Goal: Task Accomplishment & Management: Complete application form

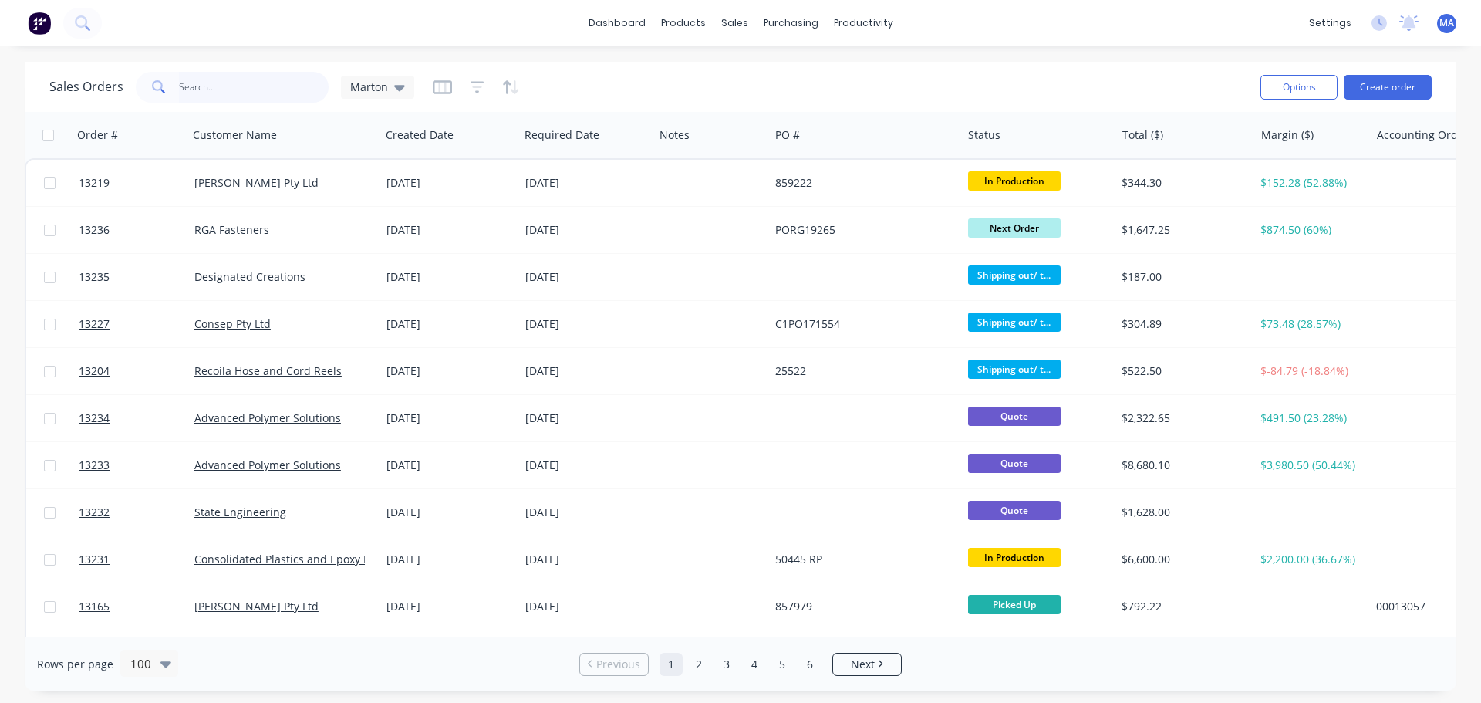
click at [228, 98] on input "text" at bounding box center [254, 87] width 150 height 31
type input "13226"
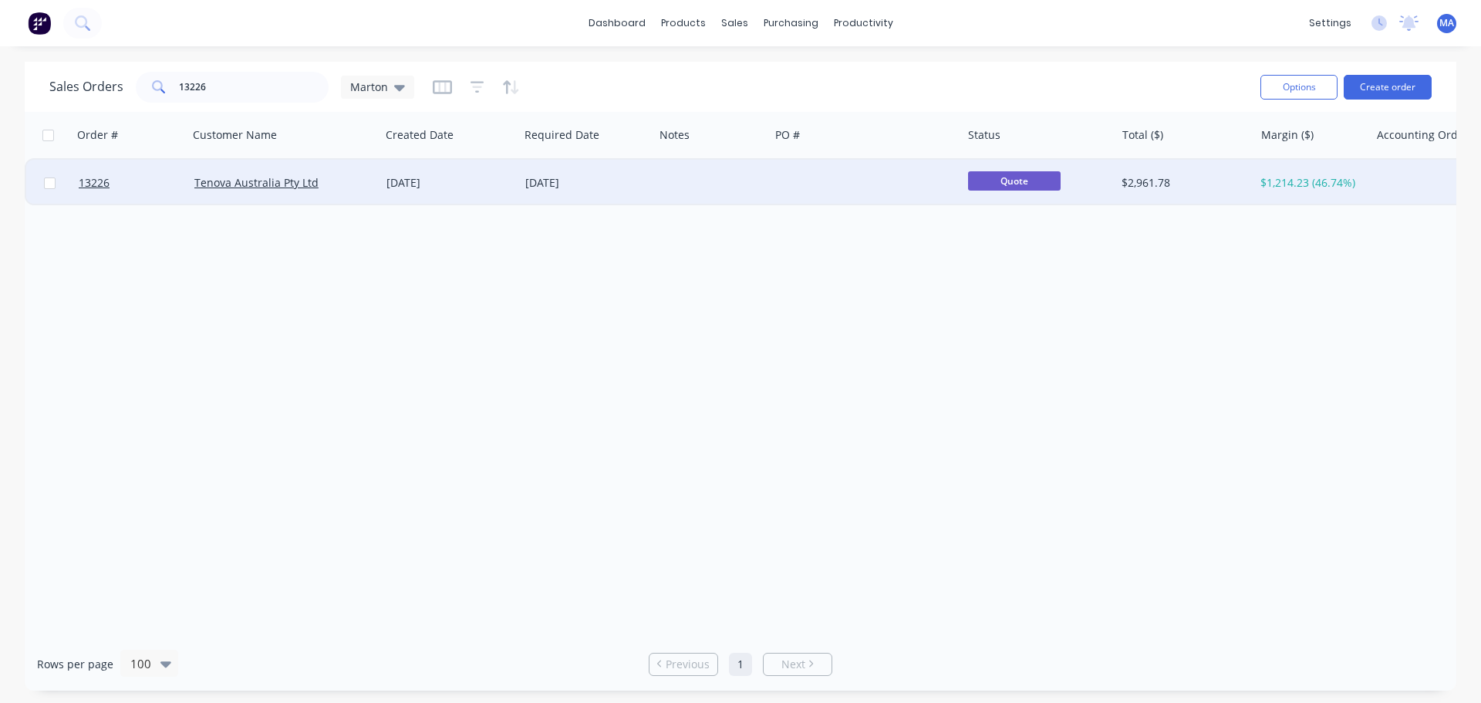
click at [458, 183] on div "[DATE]" at bounding box center [449, 182] width 127 height 15
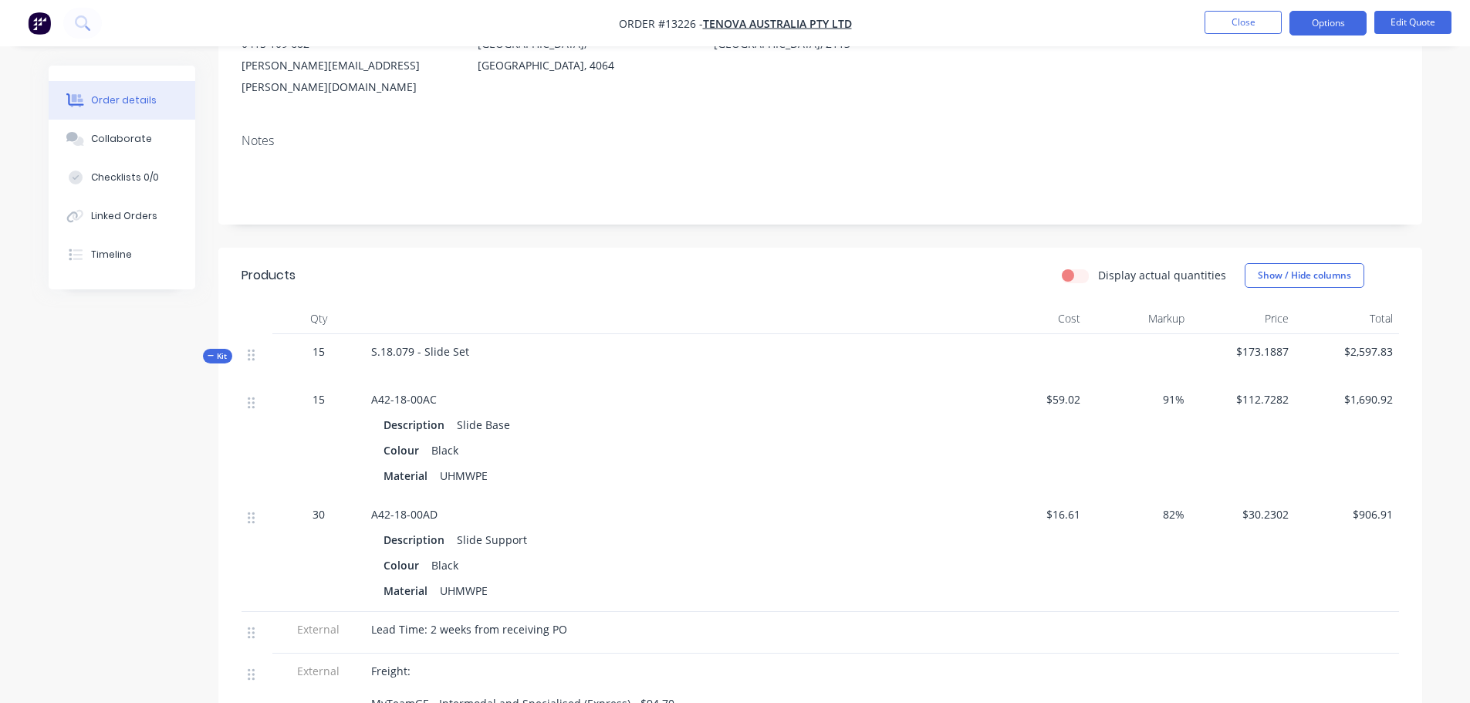
scroll to position [309, 0]
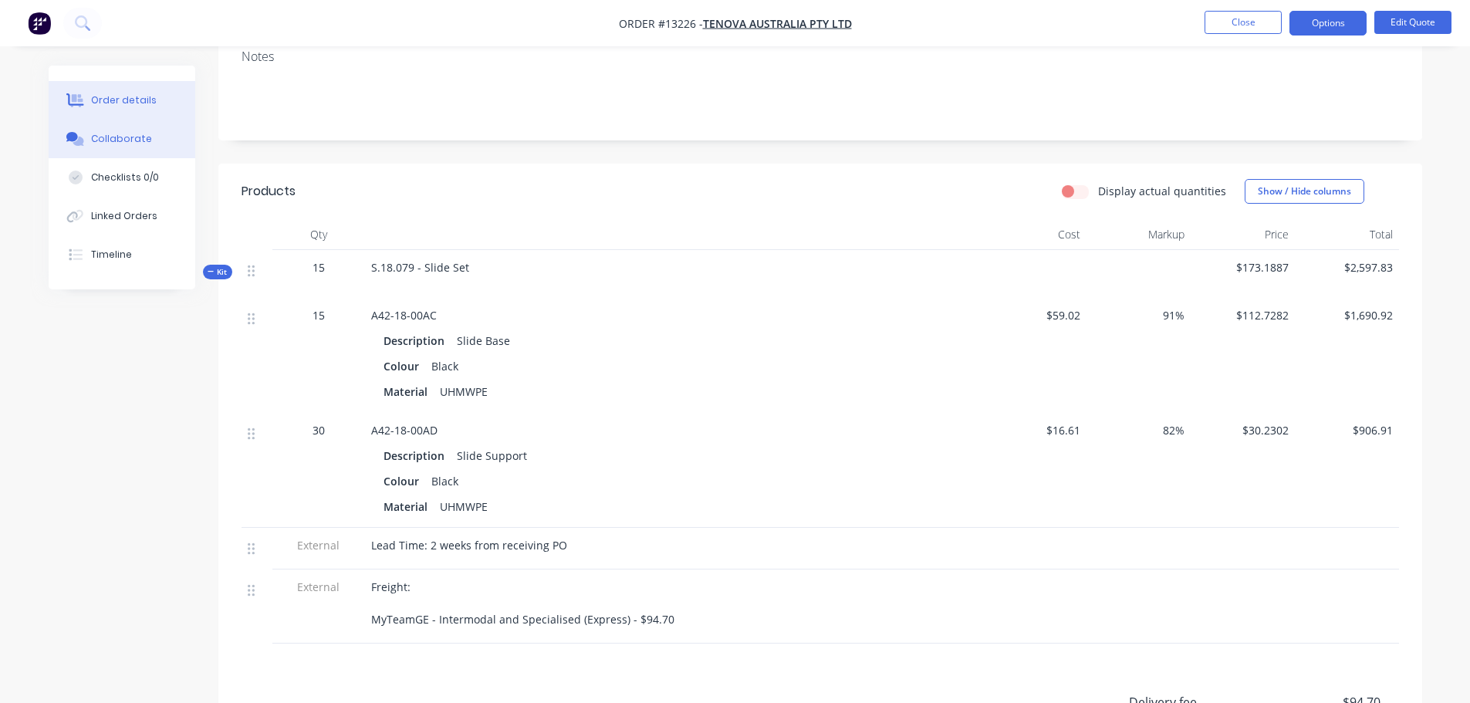
click at [179, 141] on button "Collaborate" at bounding box center [122, 139] width 147 height 39
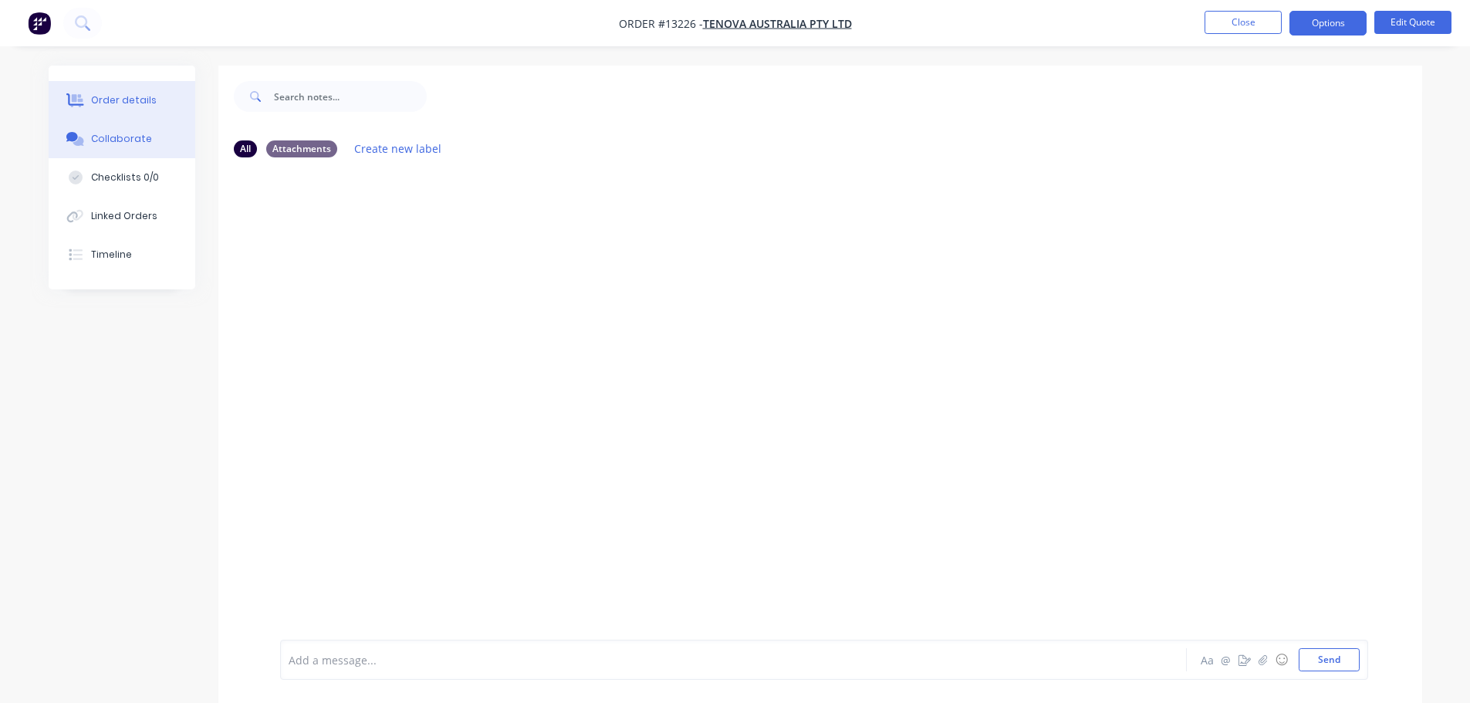
click at [145, 102] on div "Order details" at bounding box center [124, 100] width 66 height 14
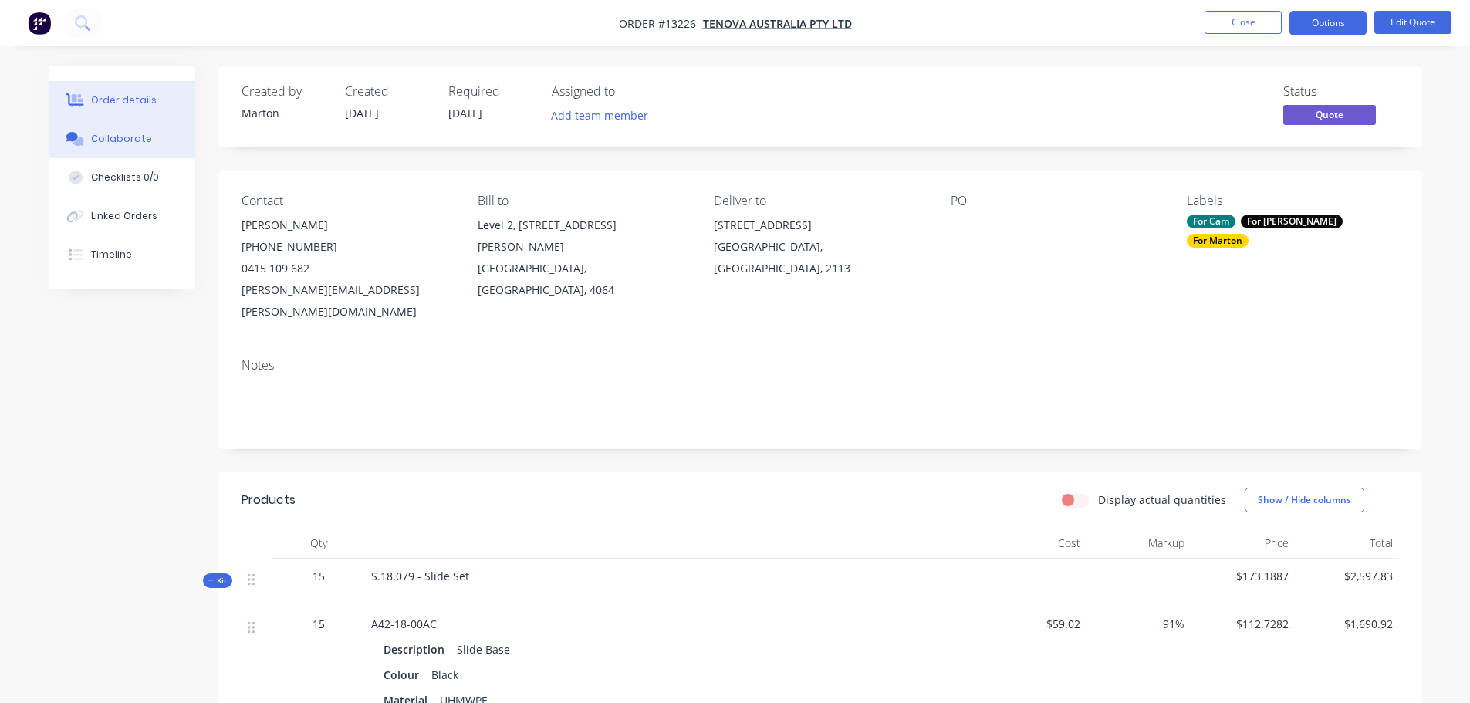
click at [154, 133] on button "Collaborate" at bounding box center [122, 139] width 147 height 39
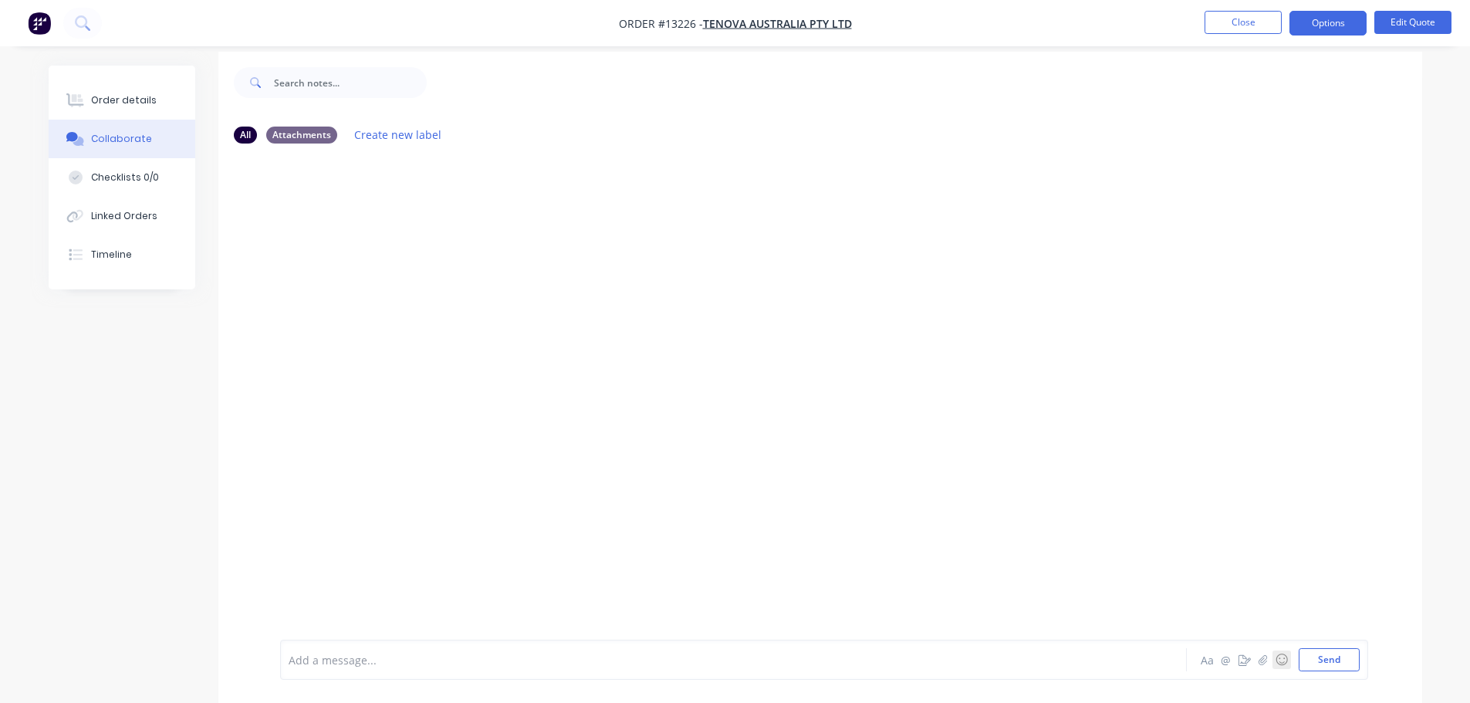
scroll to position [23, 0]
click at [1257, 652] on button "button" at bounding box center [1263, 659] width 19 height 19
click at [1328, 661] on button "Send" at bounding box center [1328, 659] width 61 height 23
click at [405, 263] on icon "button" at bounding box center [407, 265] width 5 height 18
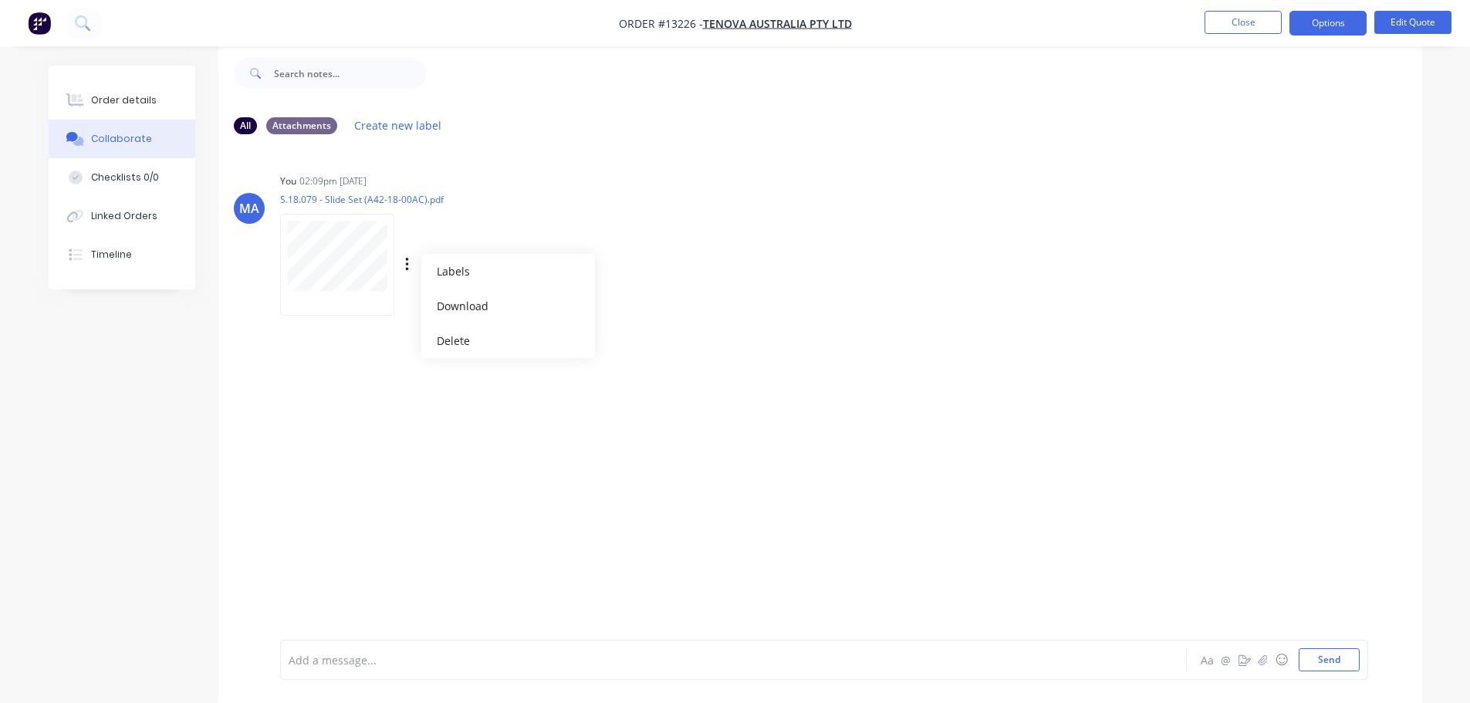
click at [478, 205] on p "S.18.079 - Slide Set (A42-18-00AC).pdf" at bounding box center [423, 199] width 286 height 13
click at [119, 97] on div "Order details" at bounding box center [124, 100] width 66 height 14
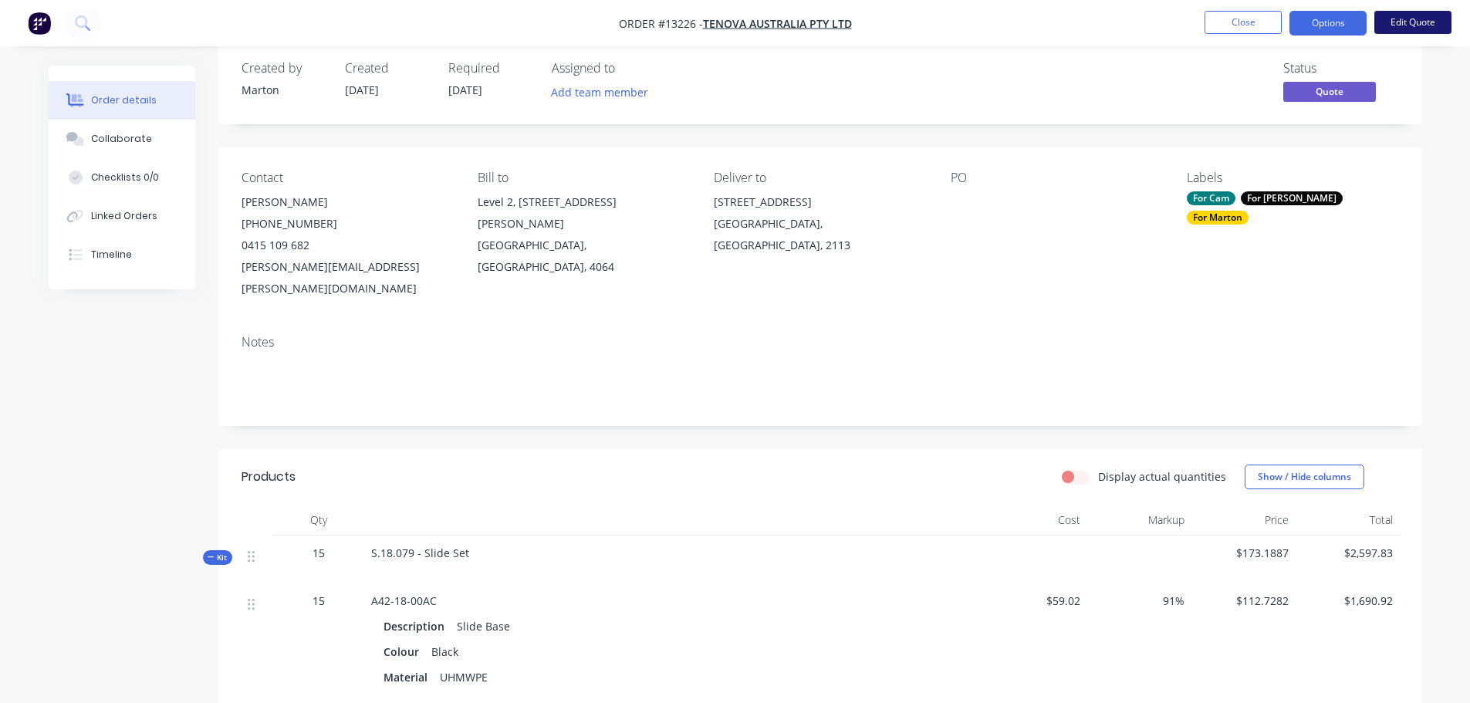
click at [1412, 25] on button "Edit Quote" at bounding box center [1412, 22] width 77 height 23
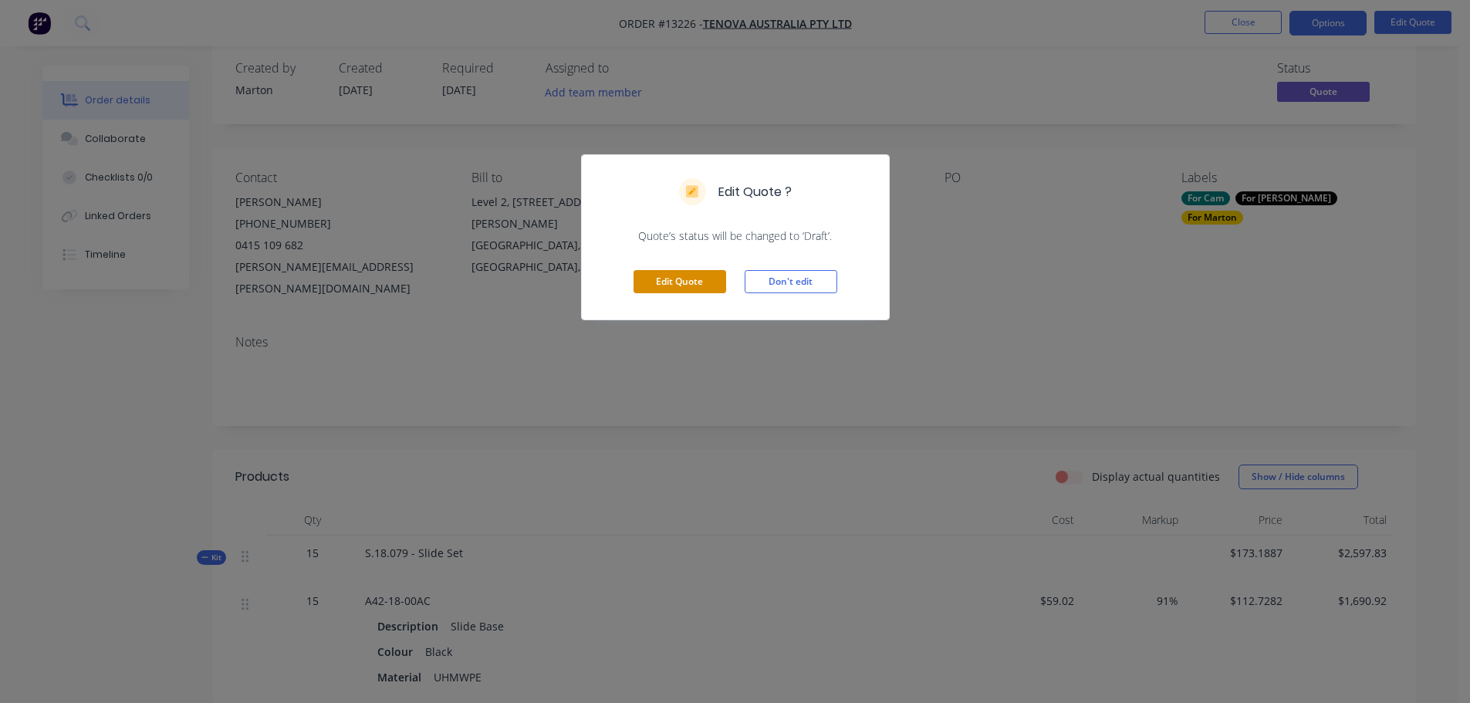
click at [676, 283] on button "Edit Quote" at bounding box center [679, 281] width 93 height 23
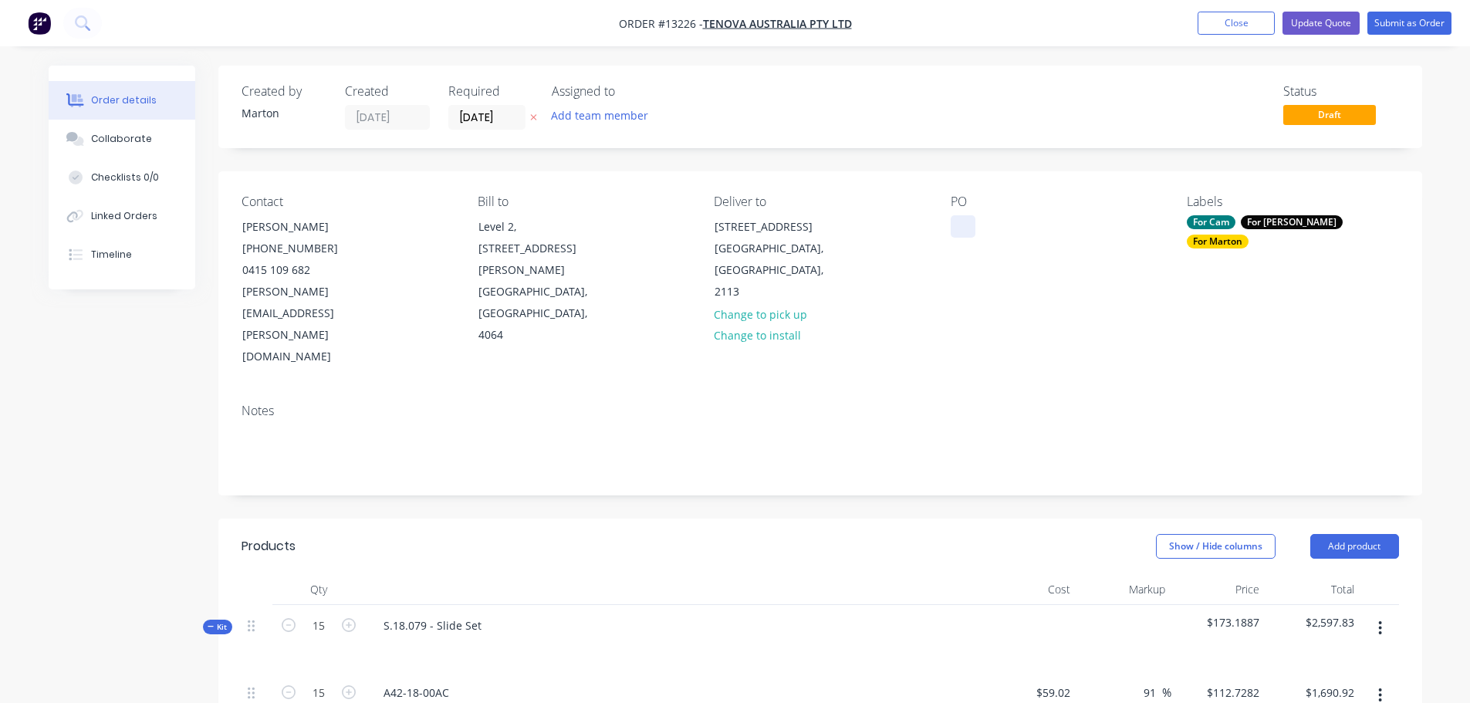
click at [952, 218] on div at bounding box center [962, 226] width 25 height 22
click at [627, 116] on button "Add team member" at bounding box center [598, 115] width 113 height 21
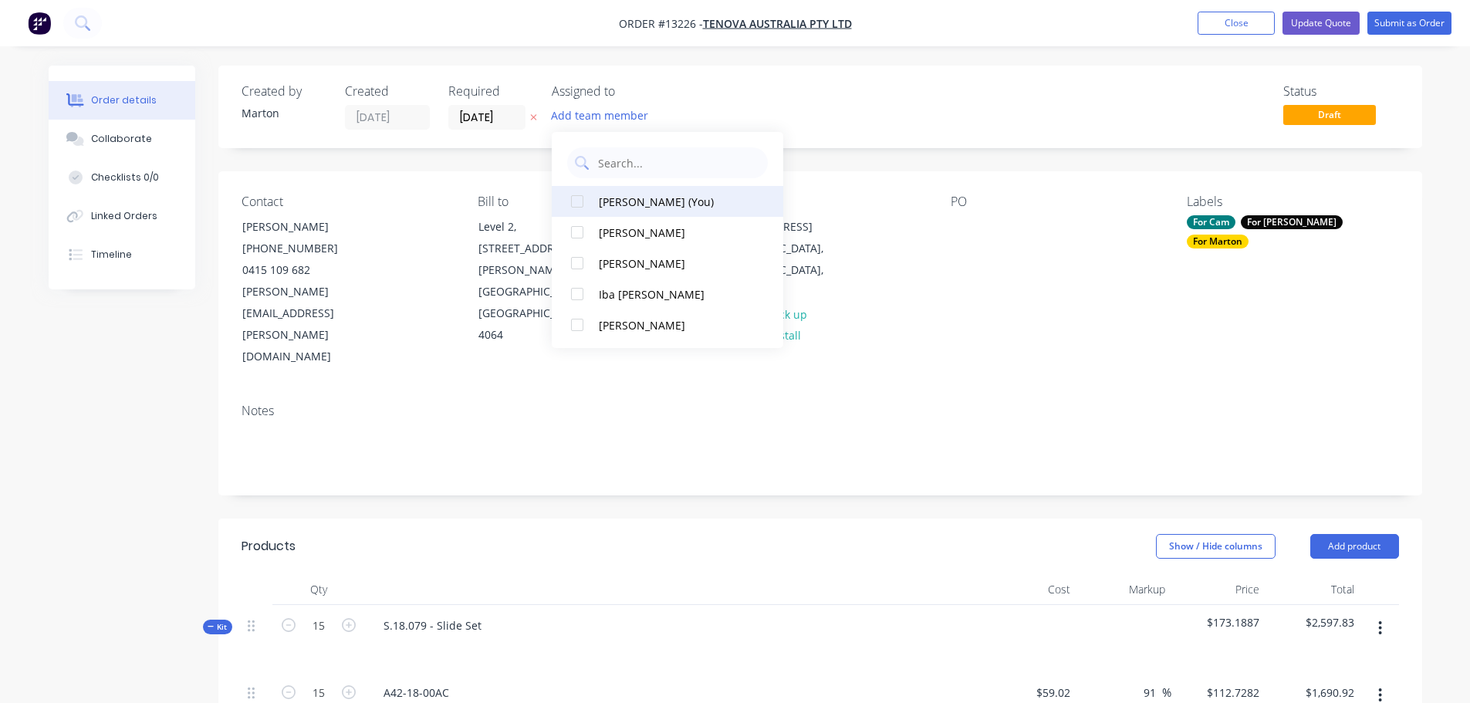
drag, startPoint x: 579, startPoint y: 194, endPoint x: 579, endPoint y: 211, distance: 17.8
click at [579, 194] on div at bounding box center [577, 201] width 31 height 31
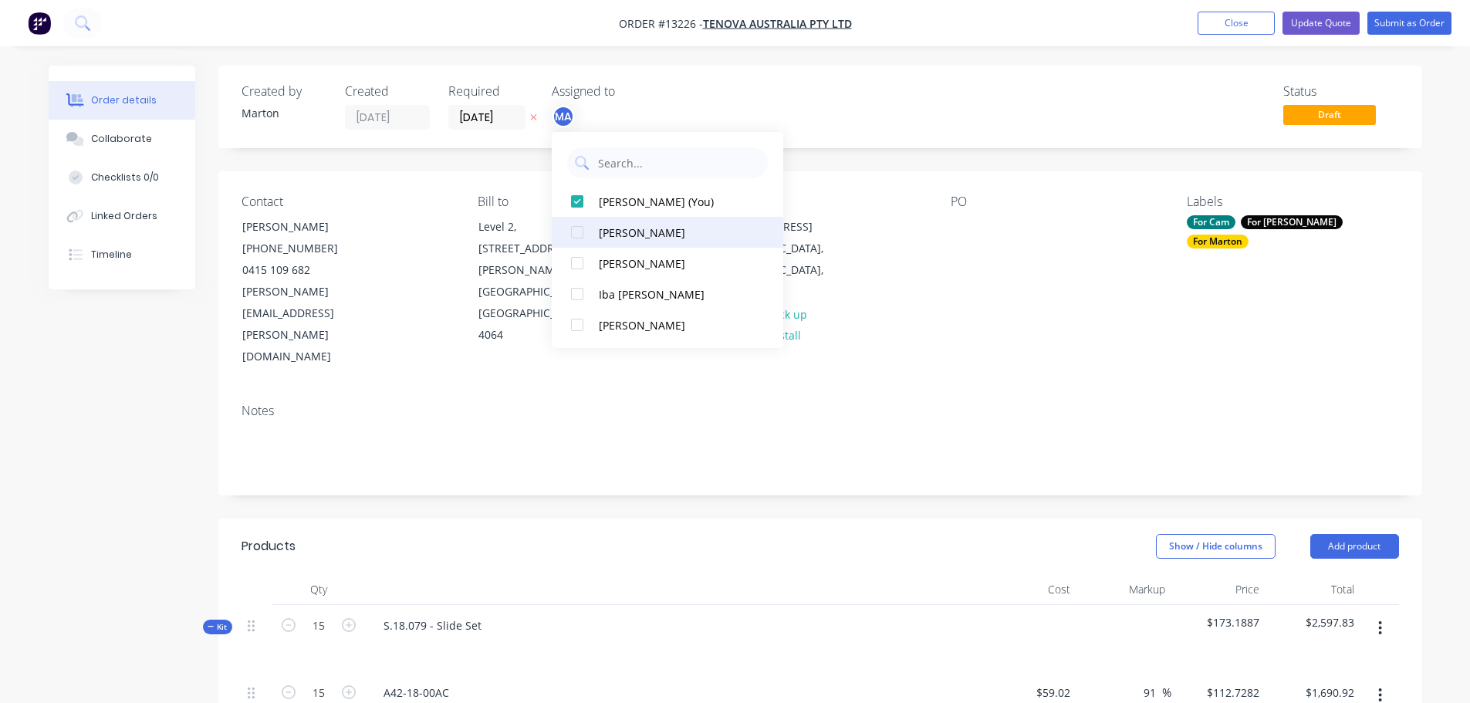
click at [579, 231] on div at bounding box center [577, 232] width 31 height 31
click at [585, 258] on div at bounding box center [577, 263] width 31 height 31
click at [848, 96] on div "Status Draft" at bounding box center [1052, 107] width 693 height 46
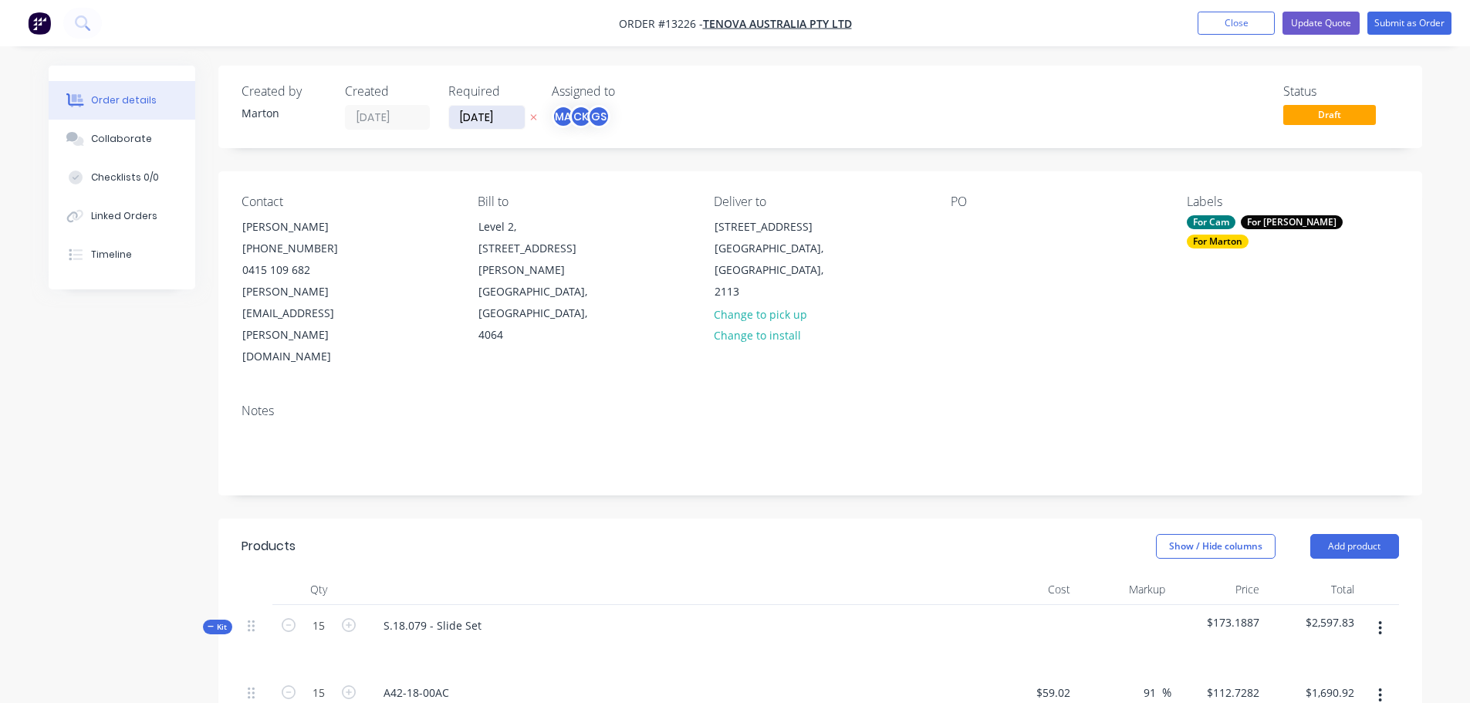
click at [474, 123] on input "[DATE]" at bounding box center [487, 117] width 76 height 23
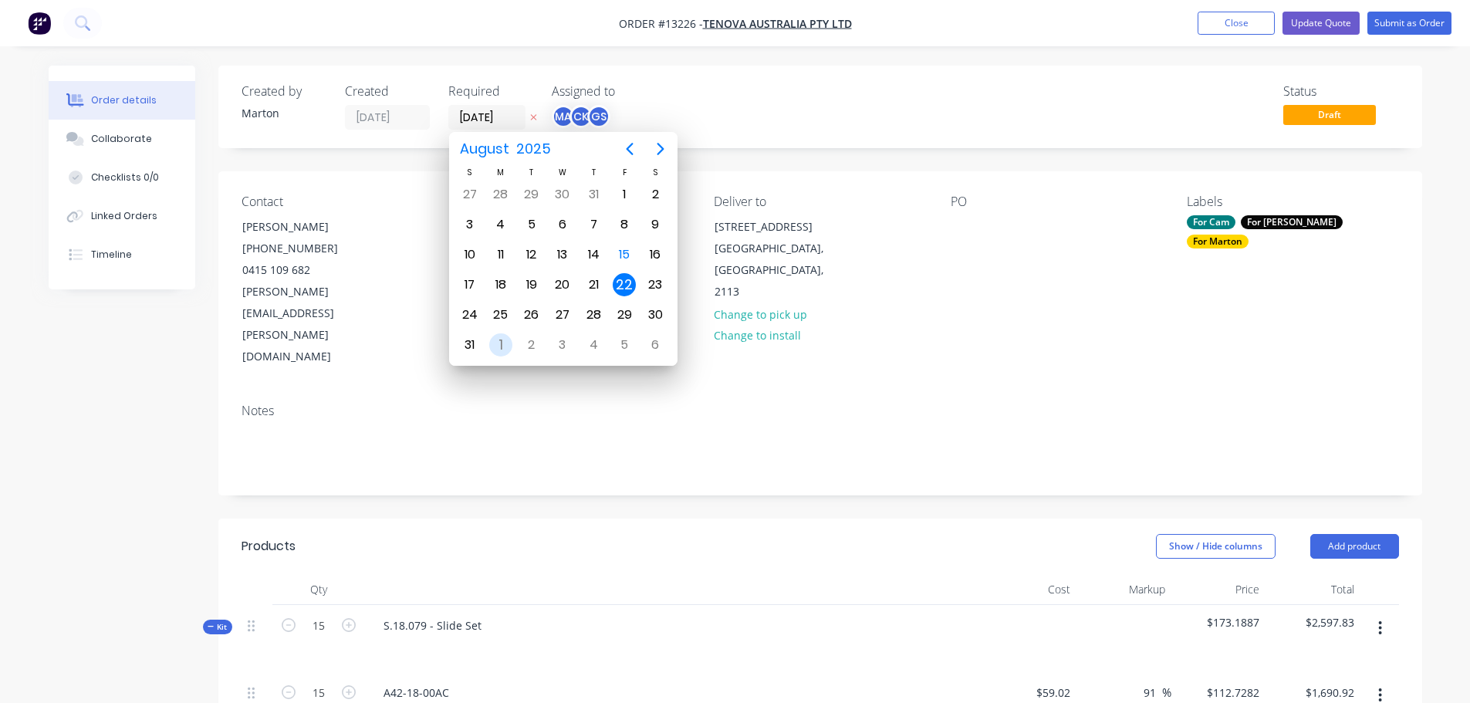
click at [501, 341] on div "1" at bounding box center [500, 344] width 23 height 23
type input "[DATE]"
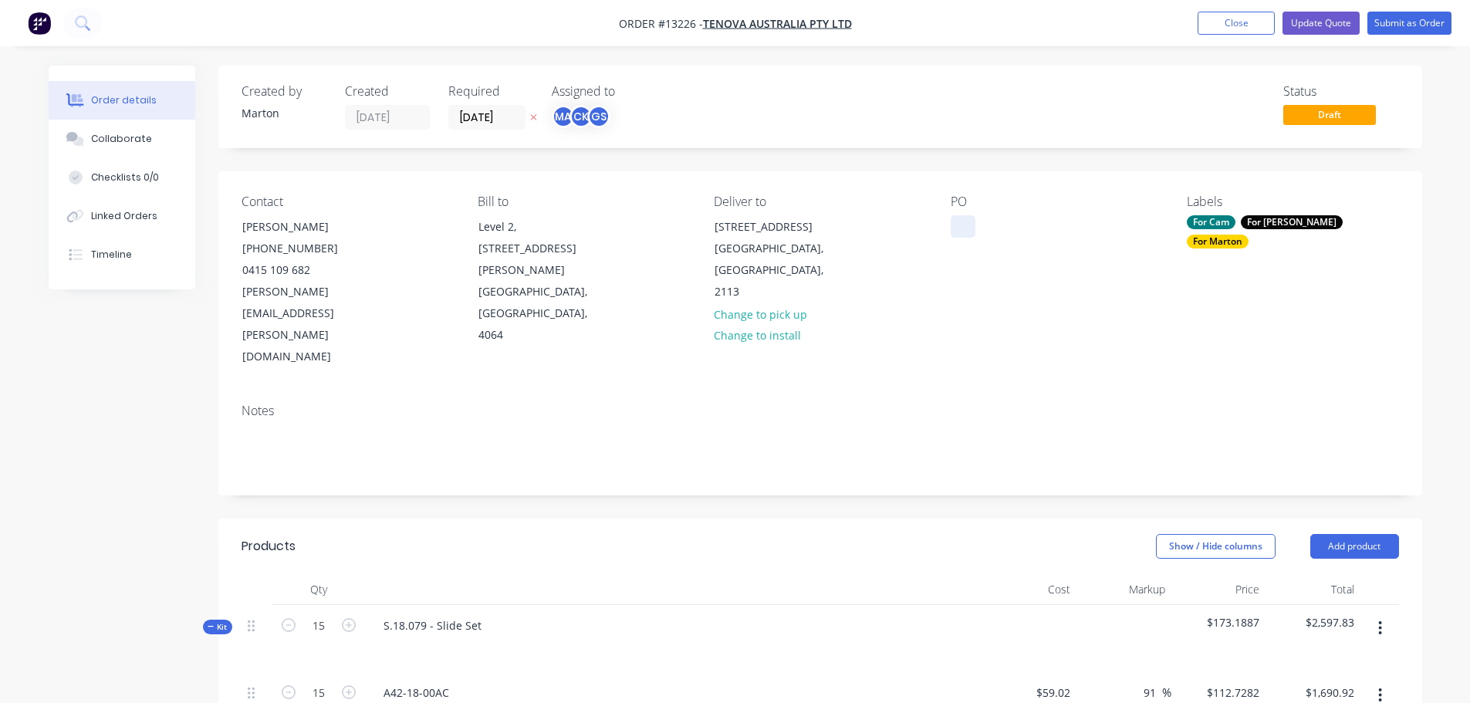
click at [966, 218] on div at bounding box center [962, 226] width 25 height 22
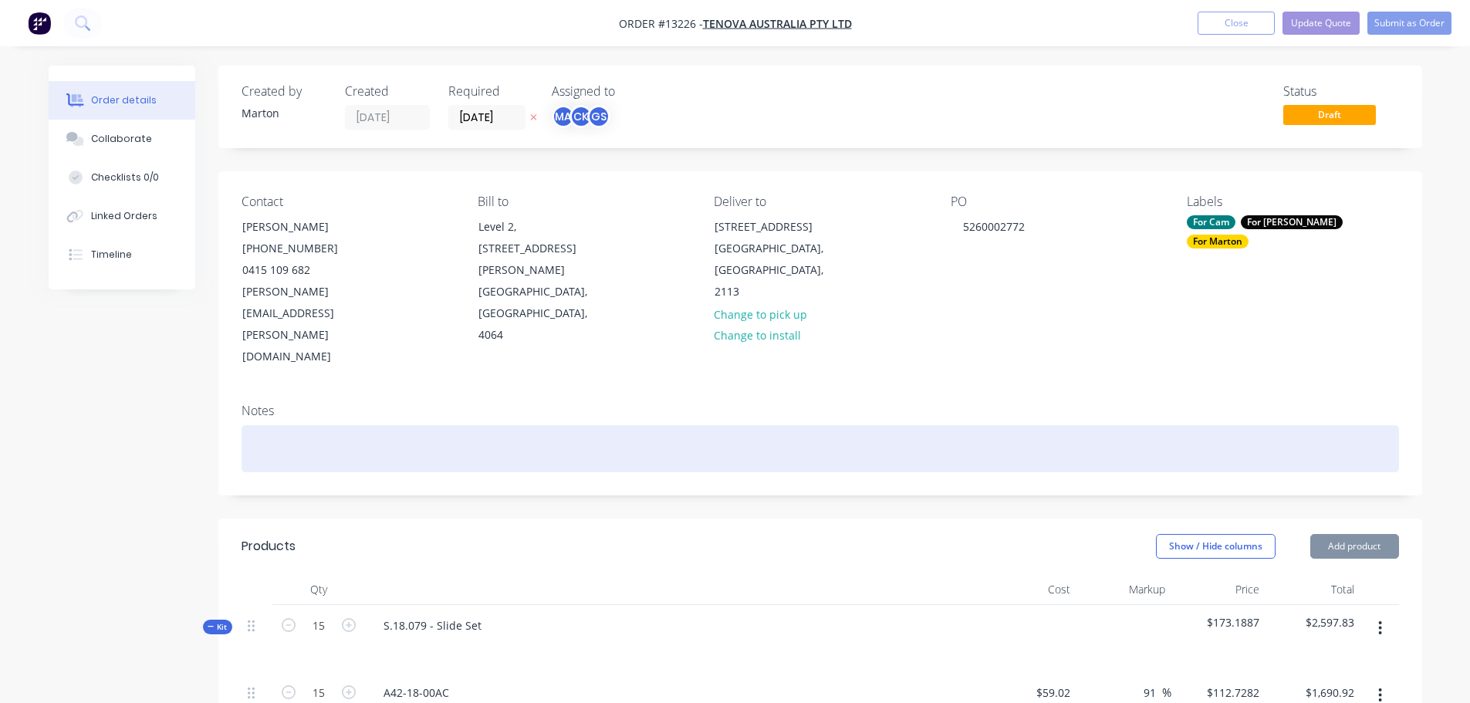
click at [993, 425] on div at bounding box center [819, 448] width 1157 height 47
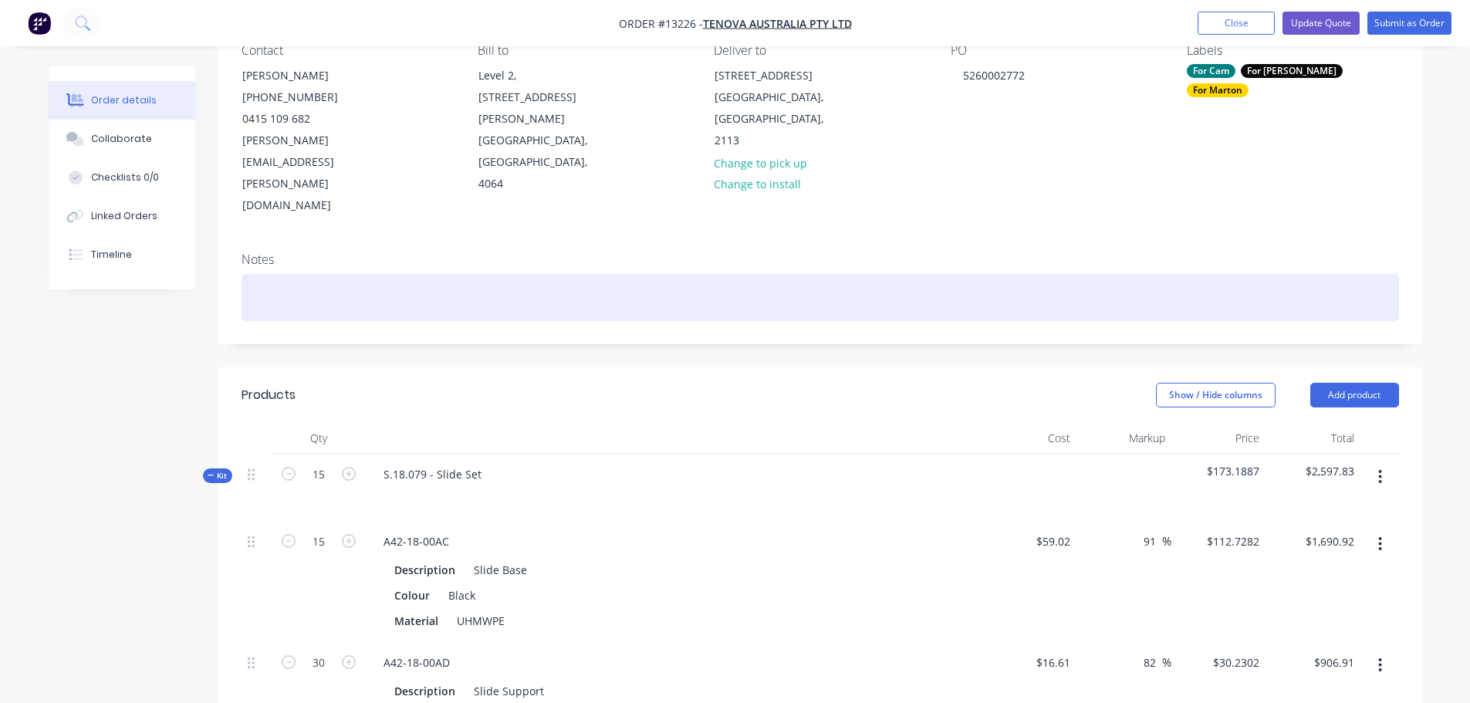
scroll to position [154, 0]
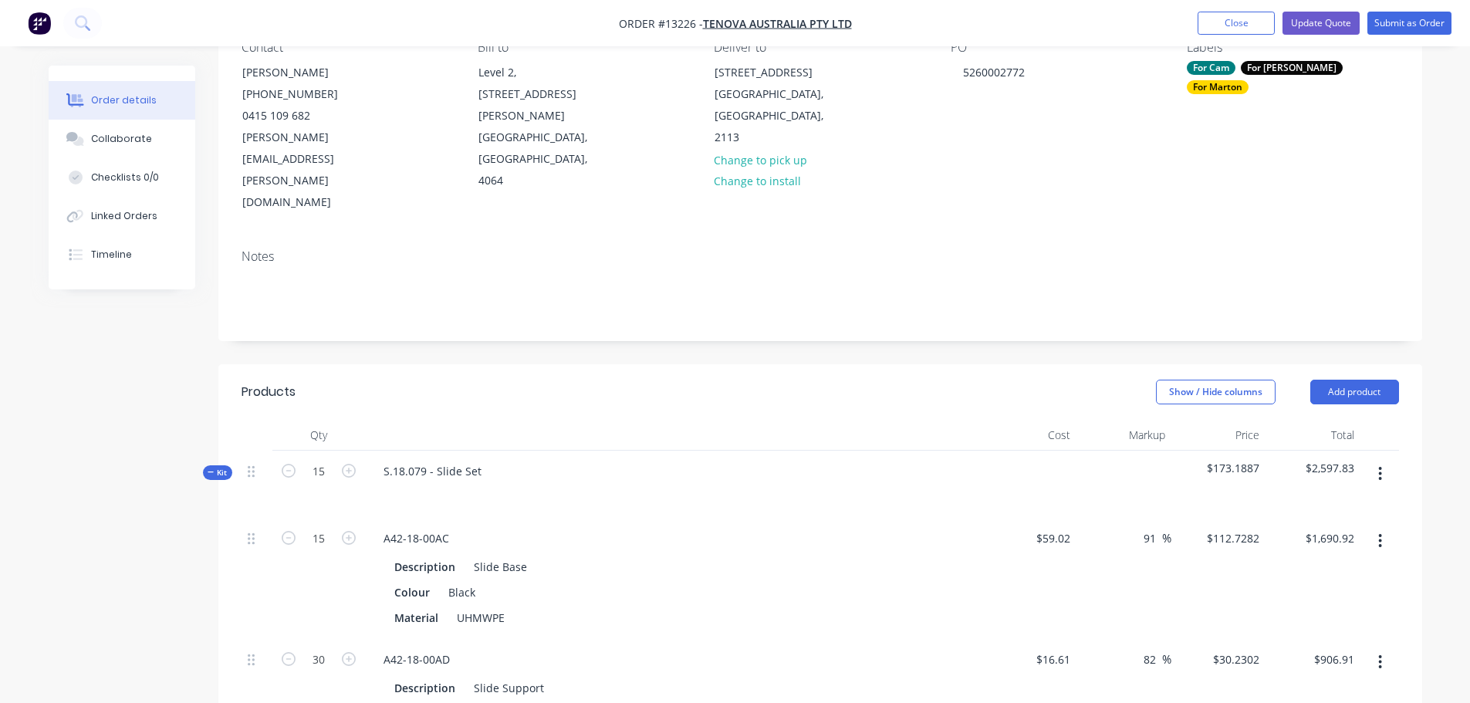
click at [216, 467] on span "Kit" at bounding box center [218, 473] width 20 height 12
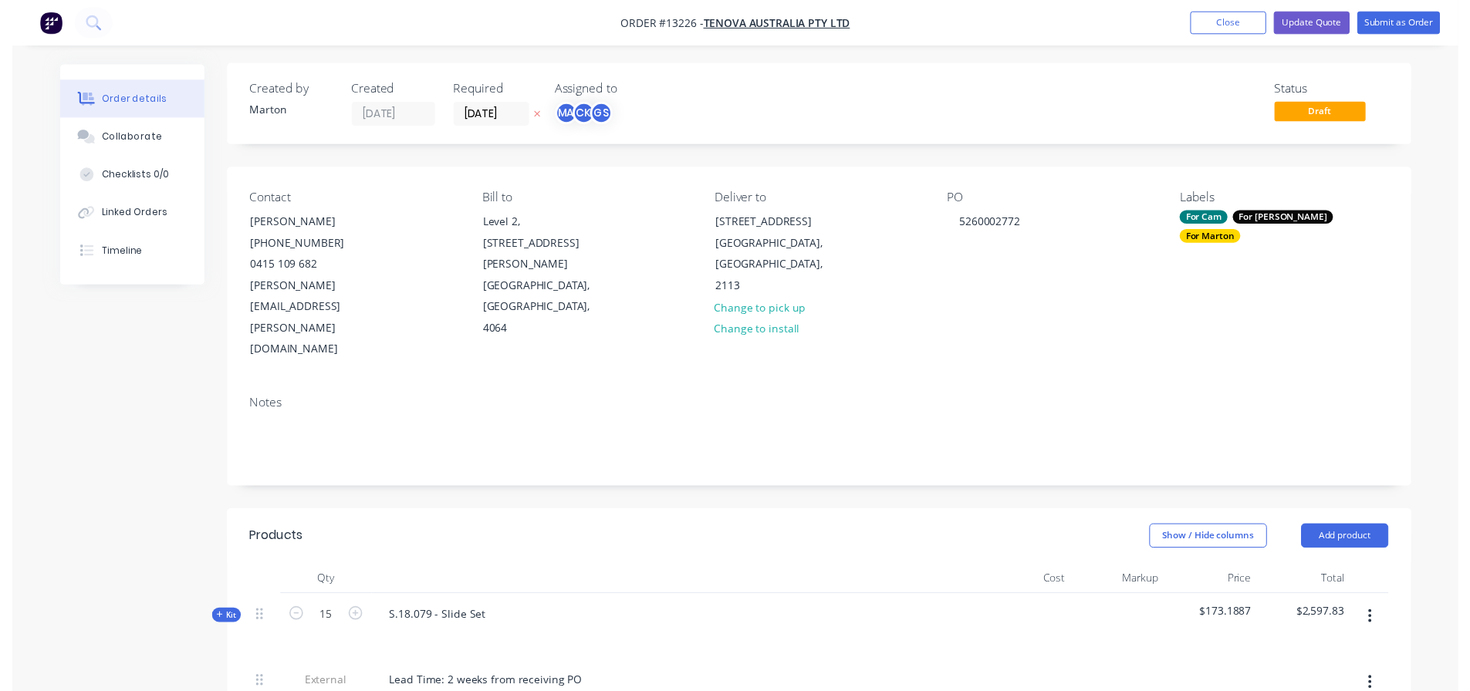
scroll to position [0, 0]
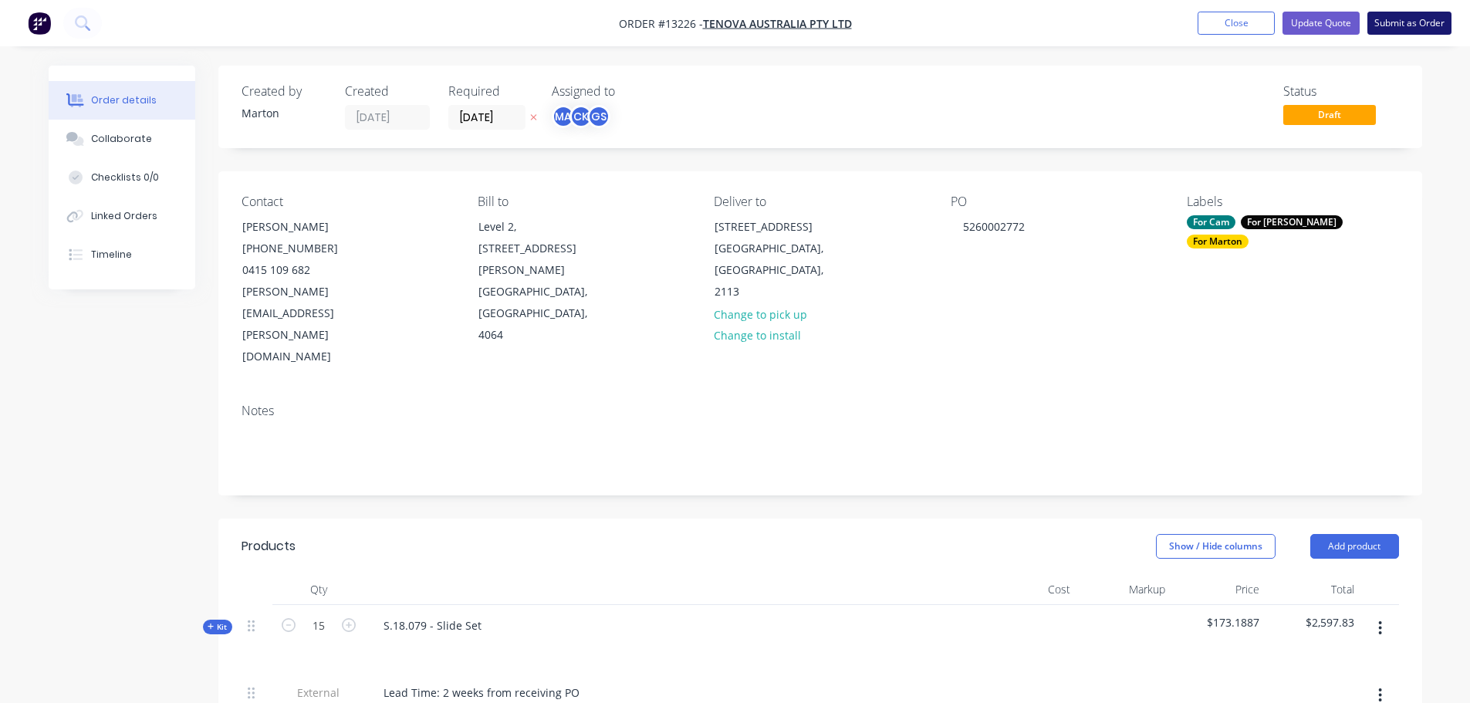
click at [1405, 22] on button "Submit as Order" at bounding box center [1409, 23] width 84 height 23
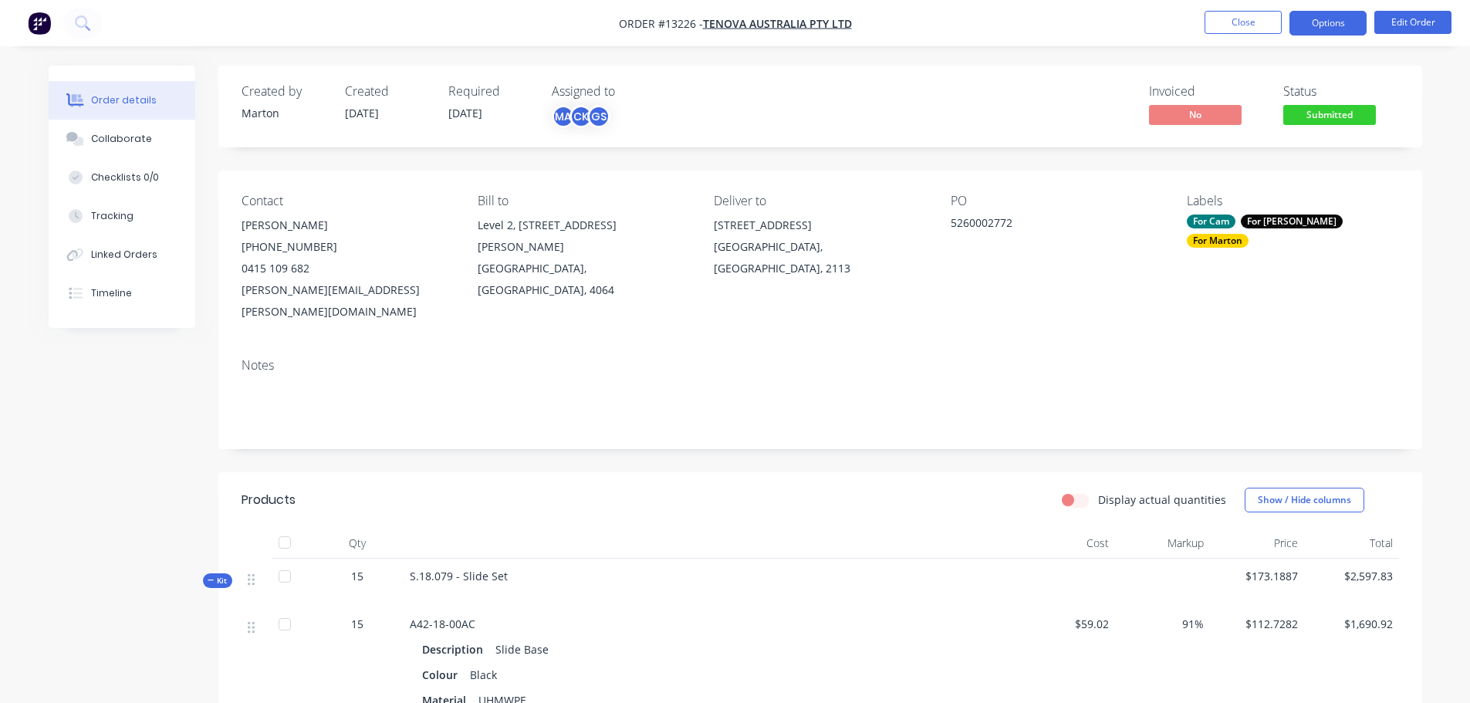
click at [1335, 29] on button "Options" at bounding box center [1327, 23] width 77 height 25
click at [1130, 288] on div "PO 5260002772" at bounding box center [1055, 258] width 211 height 129
click at [1322, 114] on span "Submitted" at bounding box center [1329, 114] width 93 height 19
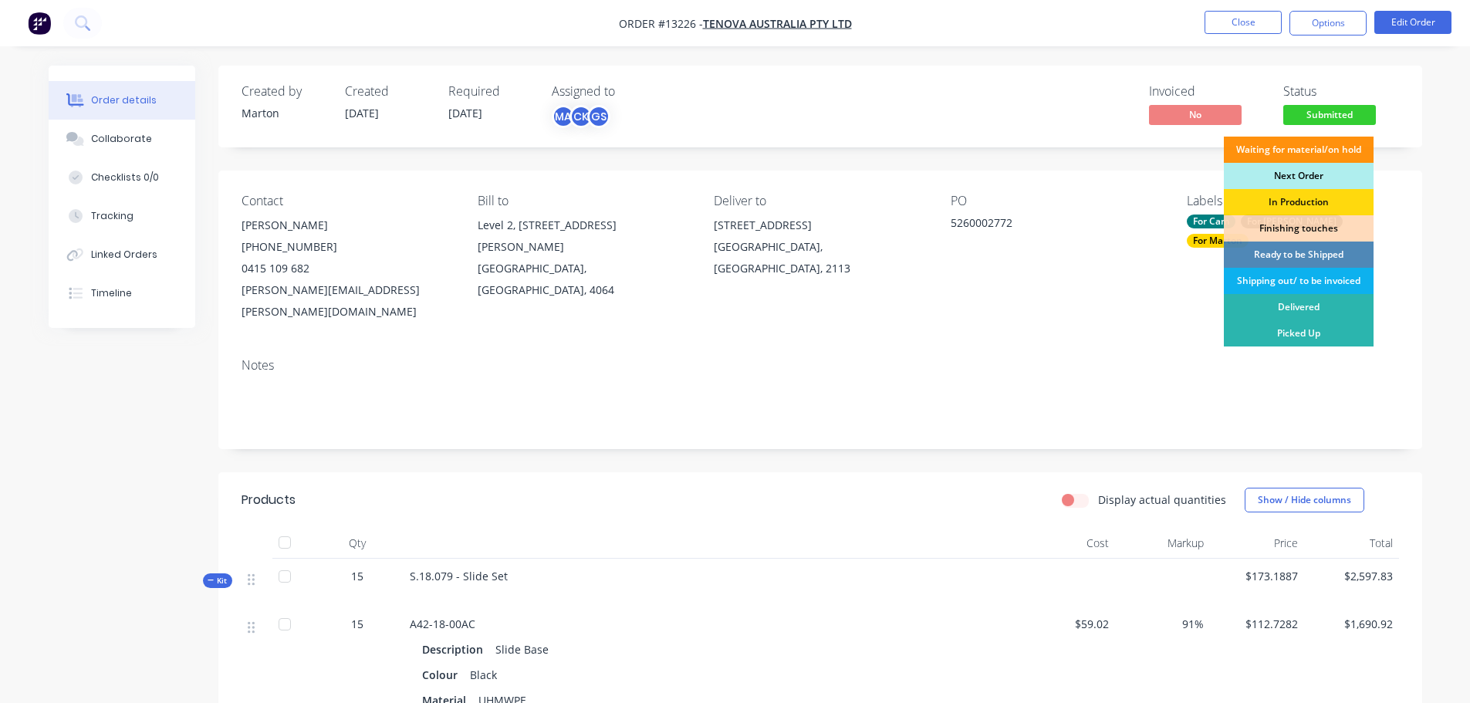
click at [1301, 174] on div "Next Order" at bounding box center [1299, 176] width 150 height 26
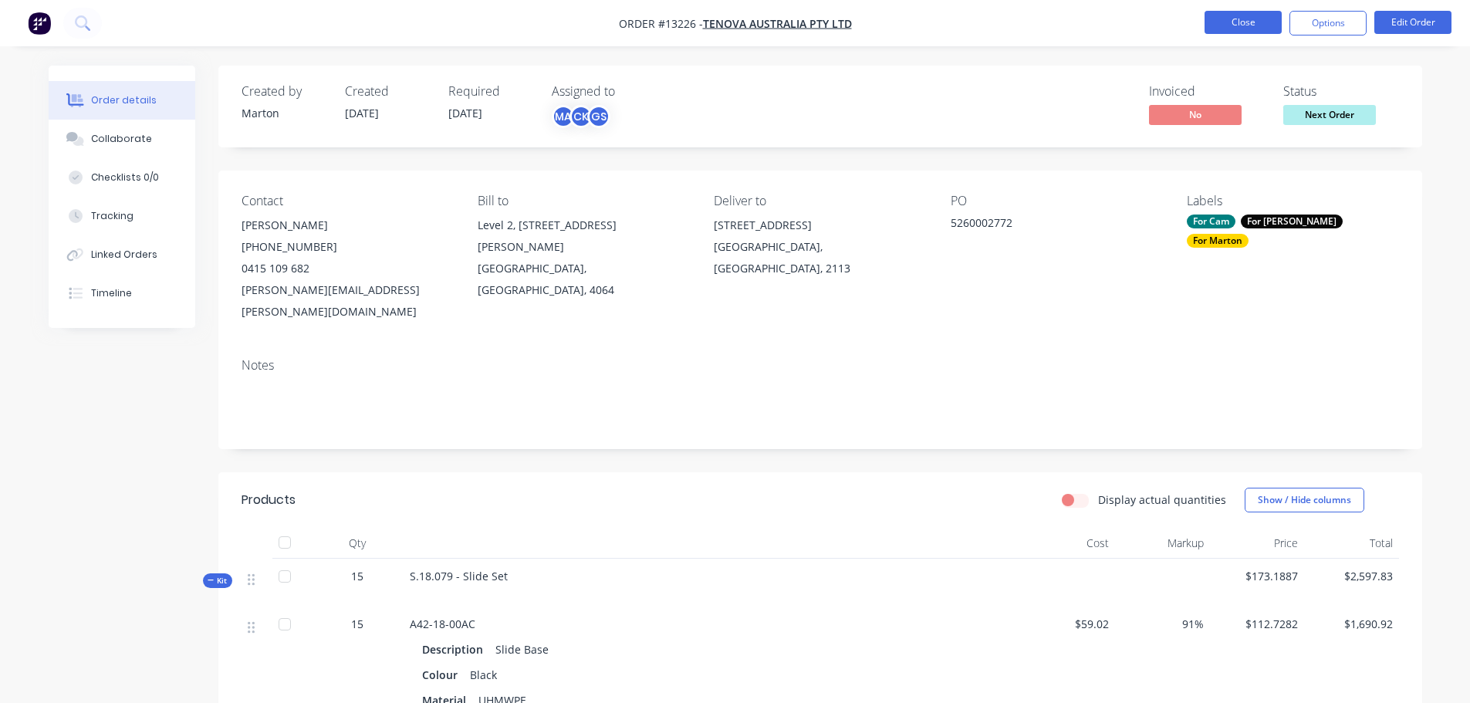
click at [1238, 29] on button "Close" at bounding box center [1242, 22] width 77 height 23
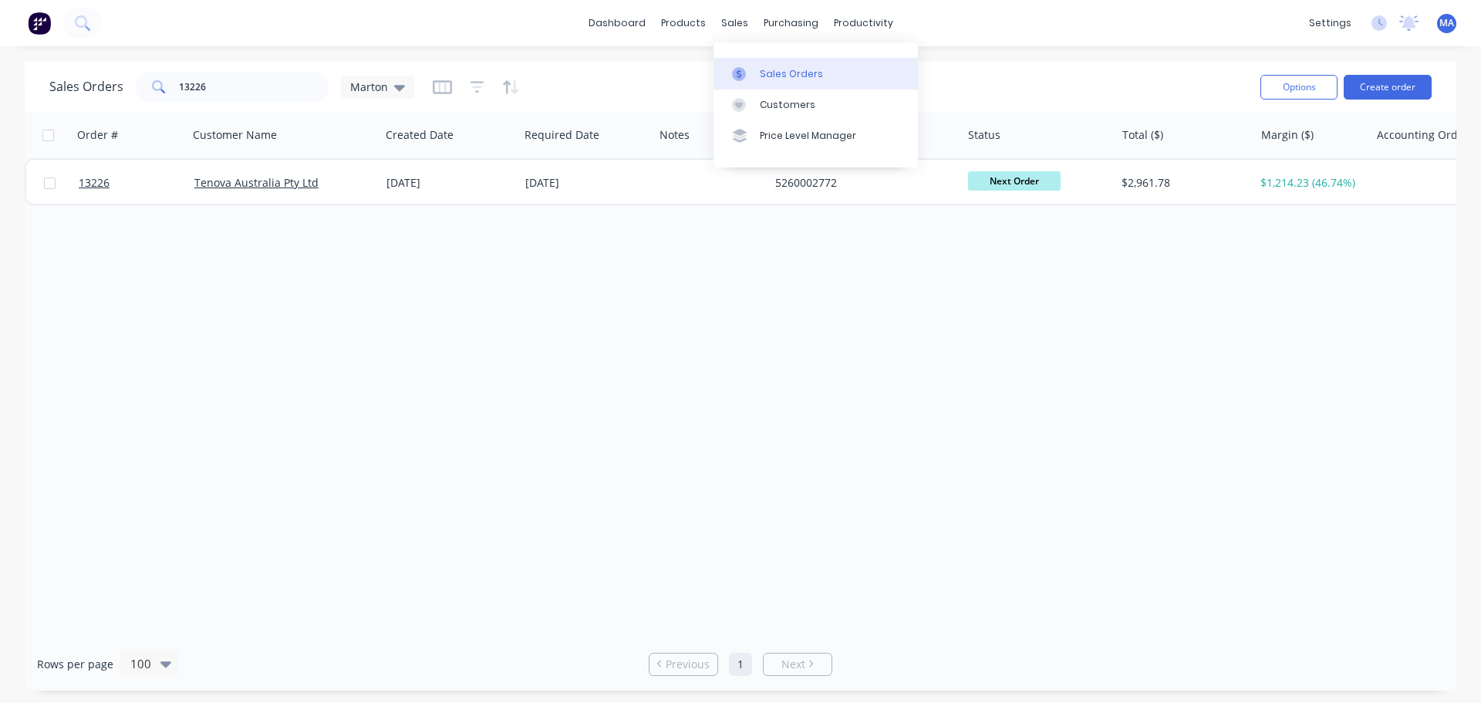
click at [758, 71] on link "Sales Orders" at bounding box center [816, 73] width 204 height 31
click at [790, 71] on div at bounding box center [783, 74] width 23 height 14
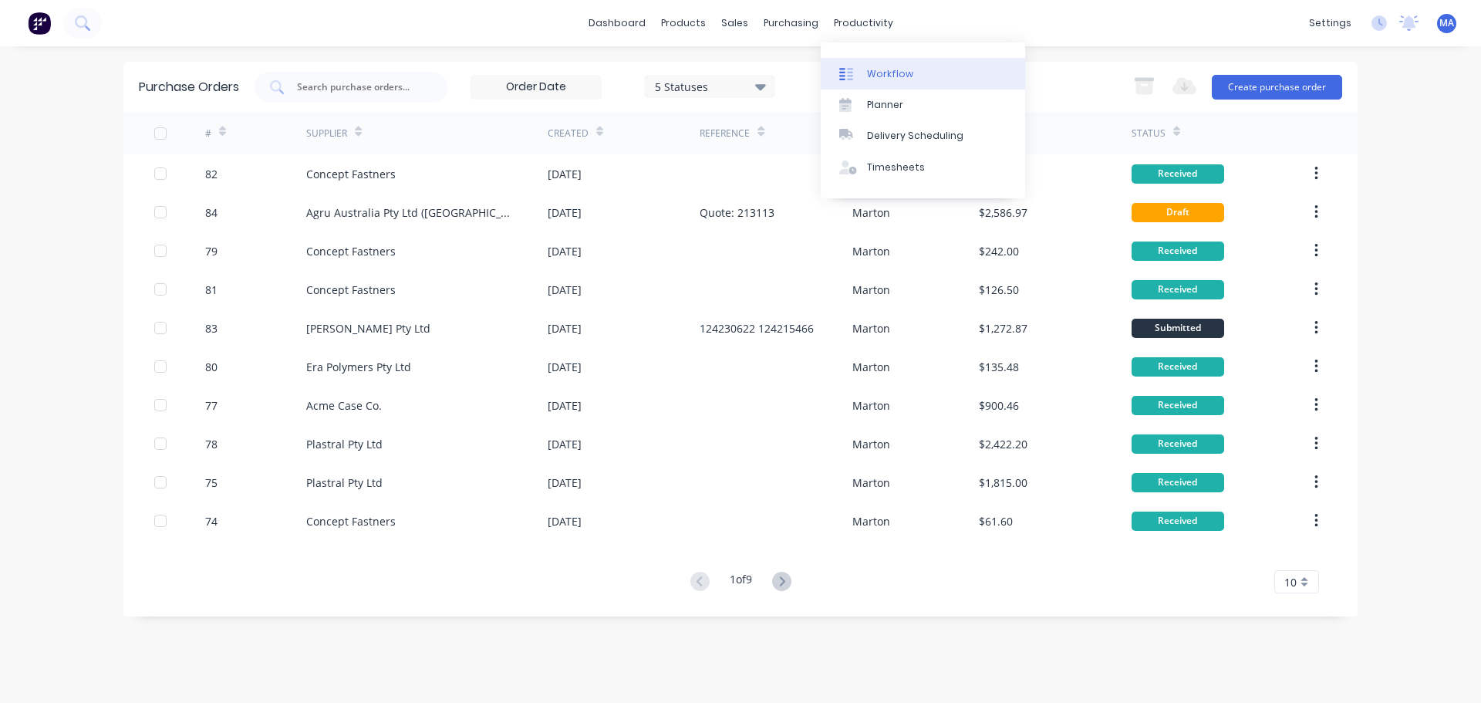
click at [883, 77] on div "Workflow" at bounding box center [890, 74] width 46 height 14
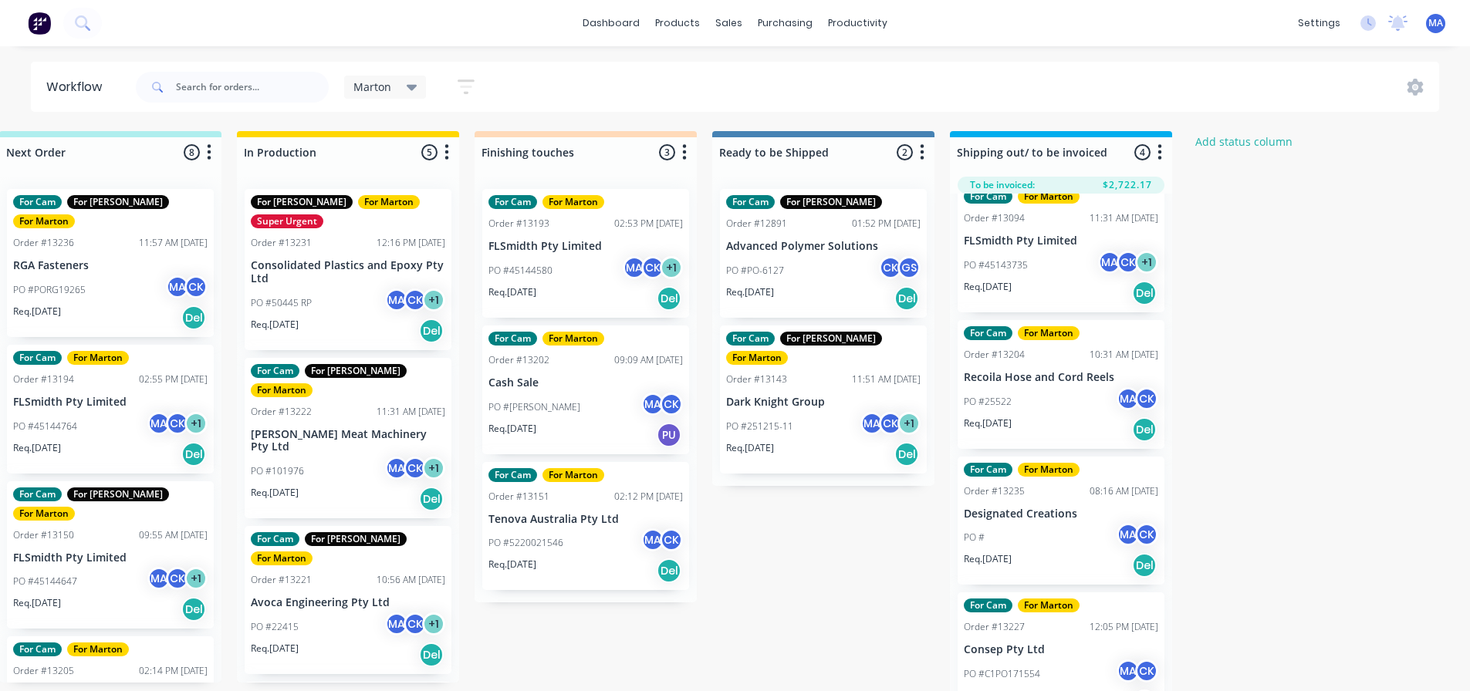
scroll to position [45, 0]
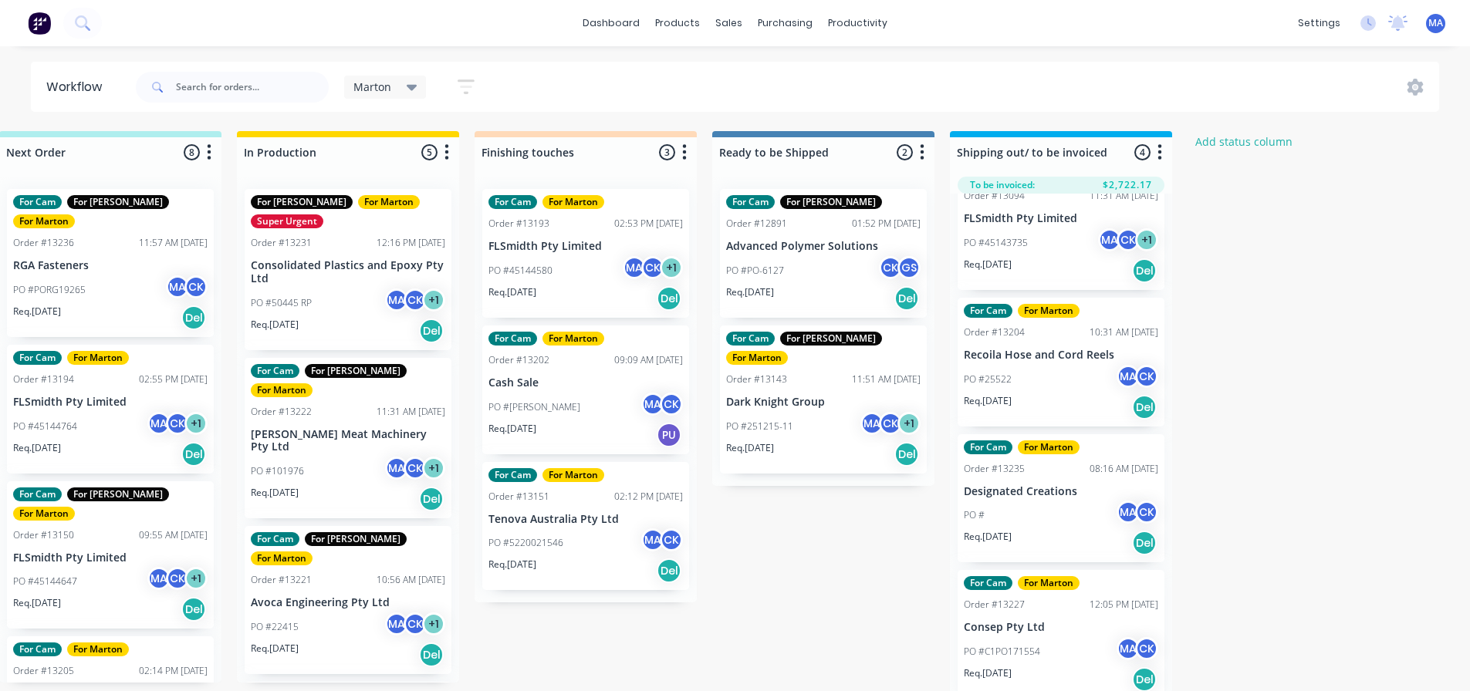
click at [1031, 269] on div "Req. [DATE] Del" at bounding box center [1061, 271] width 194 height 26
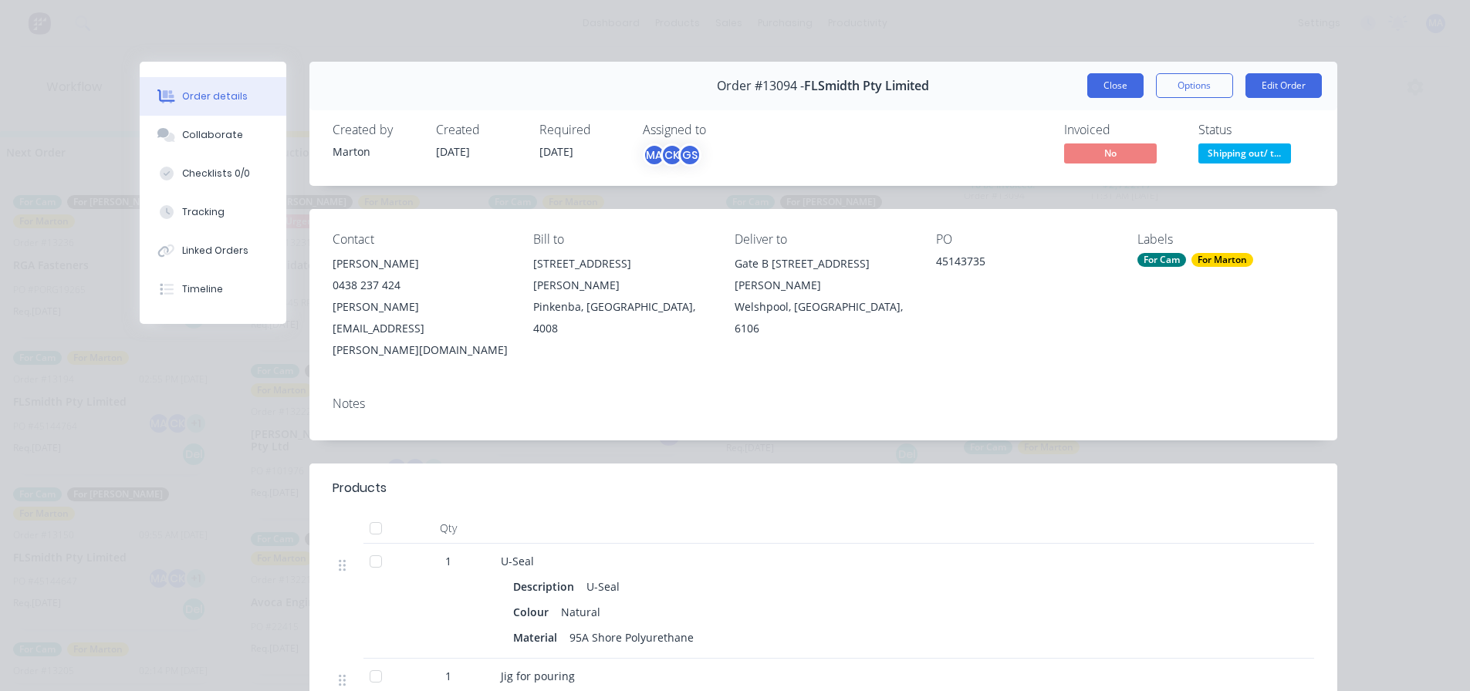
click at [1119, 85] on button "Close" at bounding box center [1115, 85] width 56 height 25
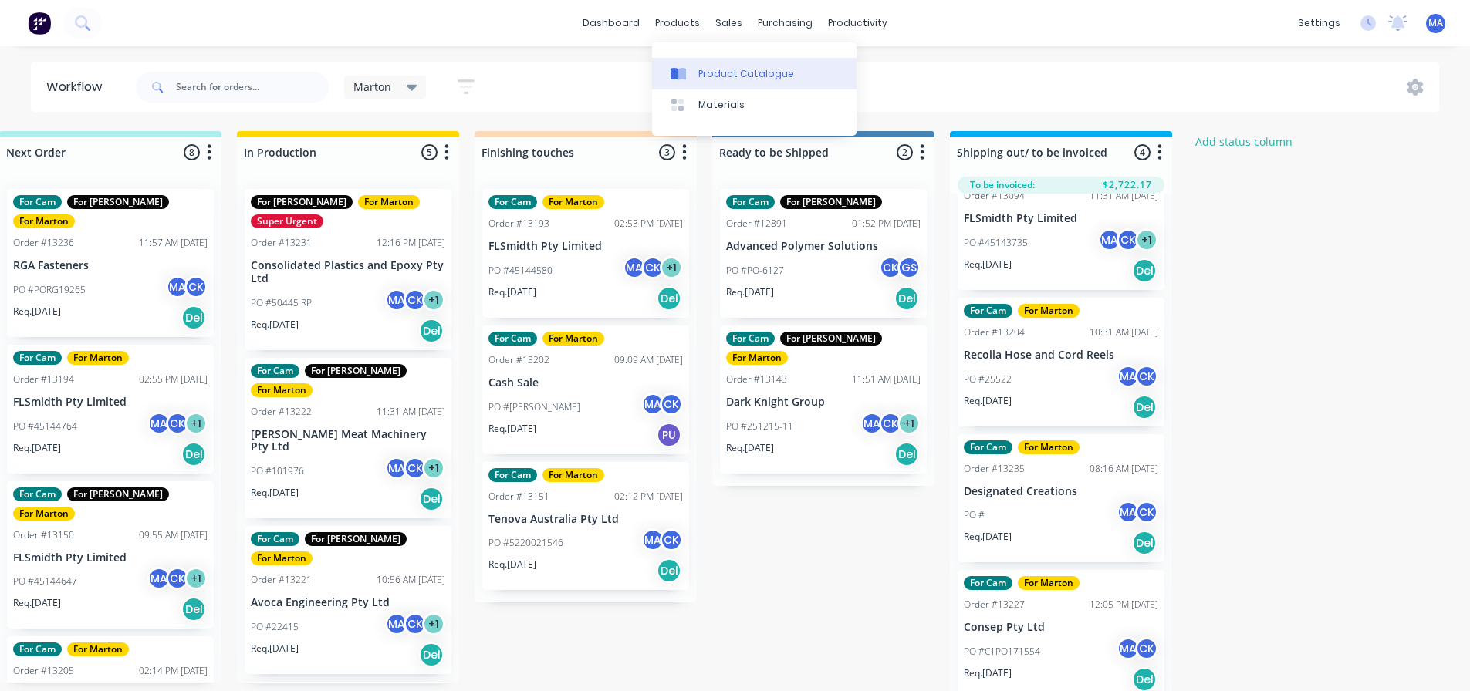
click at [712, 67] on div "Product Catalogue" at bounding box center [746, 74] width 96 height 14
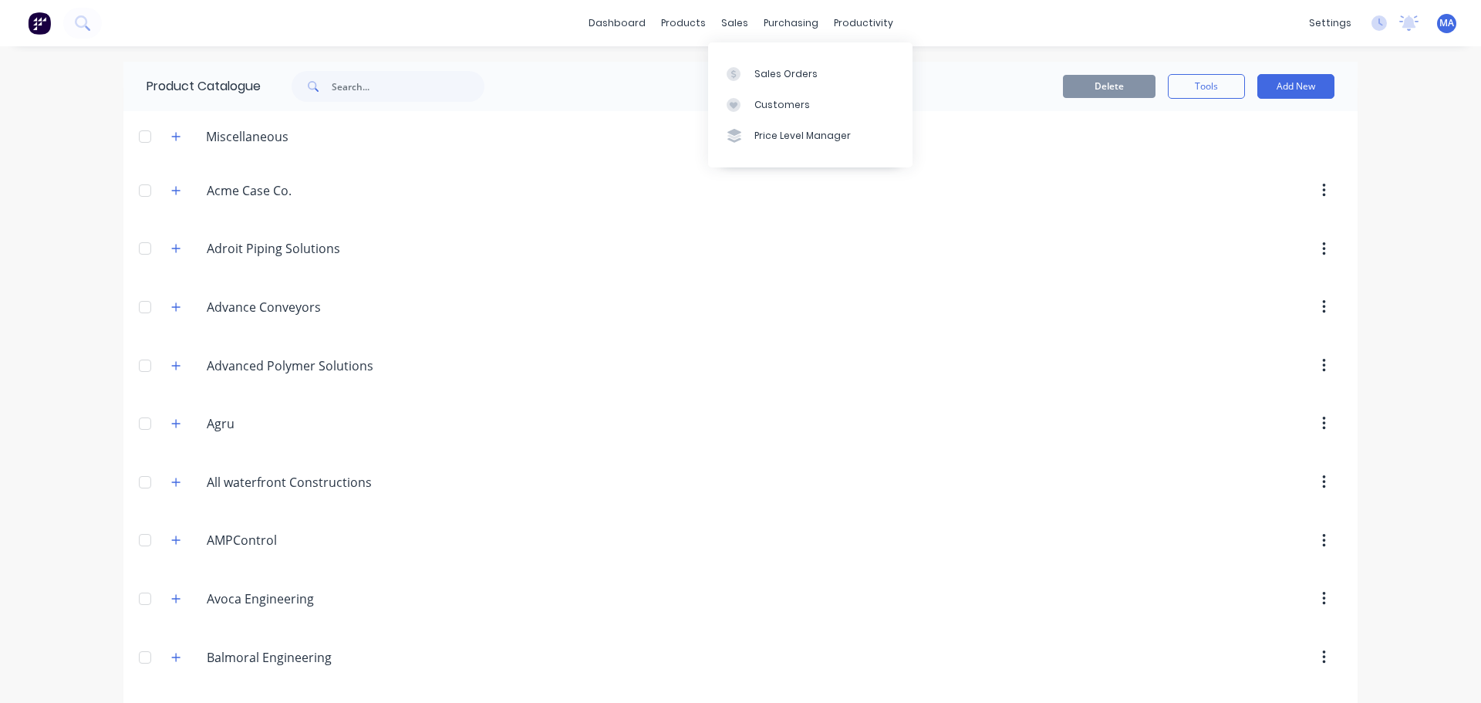
click at [740, 56] on div "Sales Orders Customers Price Level Manager" at bounding box center [810, 104] width 204 height 124
click at [742, 73] on div at bounding box center [738, 74] width 23 height 14
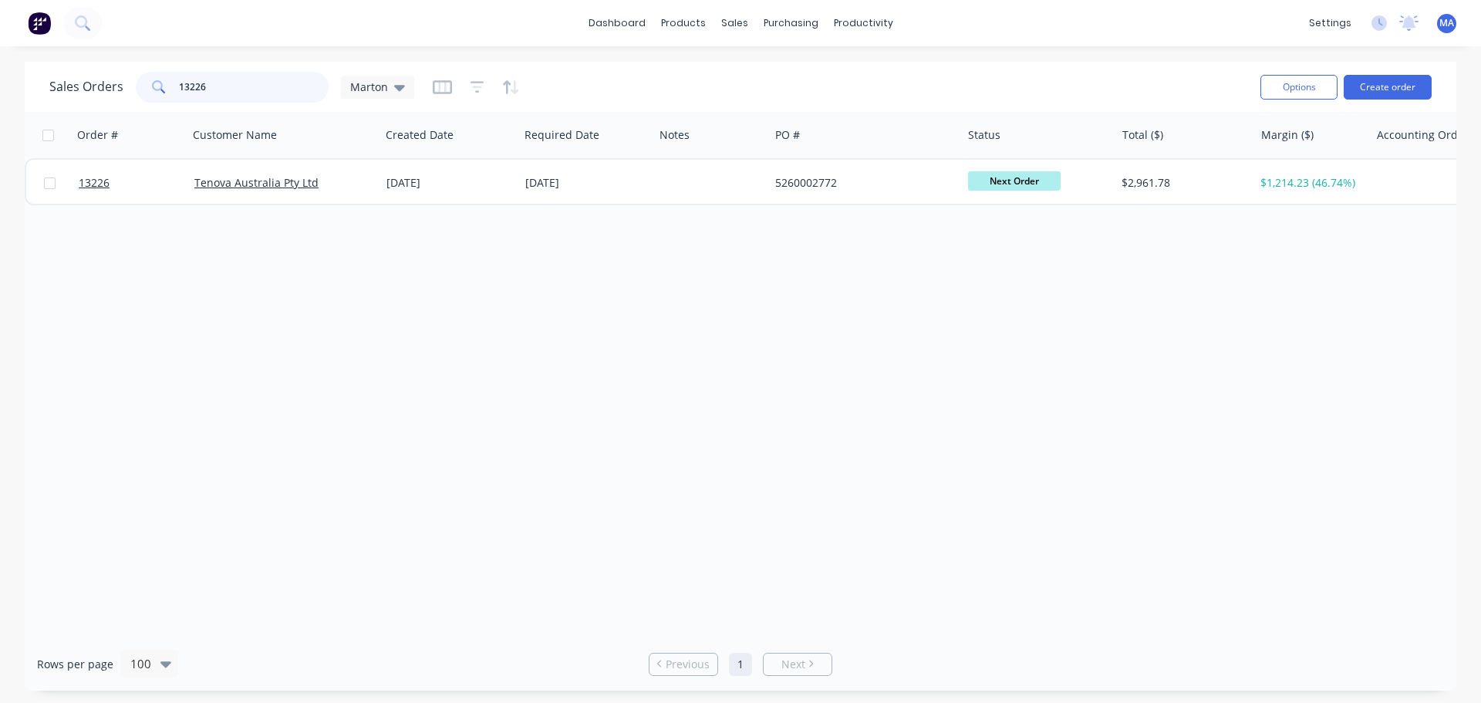
click at [320, 89] on input "13226" at bounding box center [254, 87] width 150 height 31
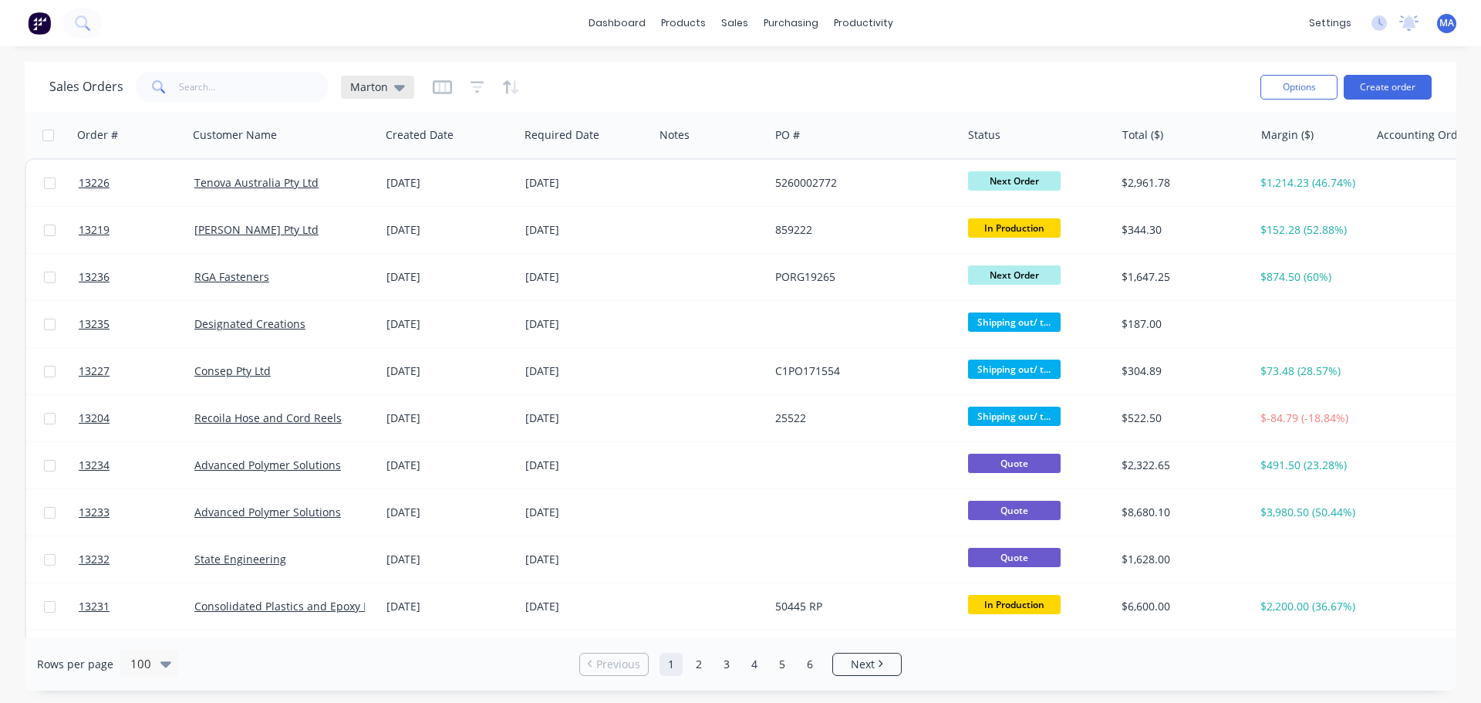
click at [387, 86] on div "Marton" at bounding box center [377, 87] width 55 height 14
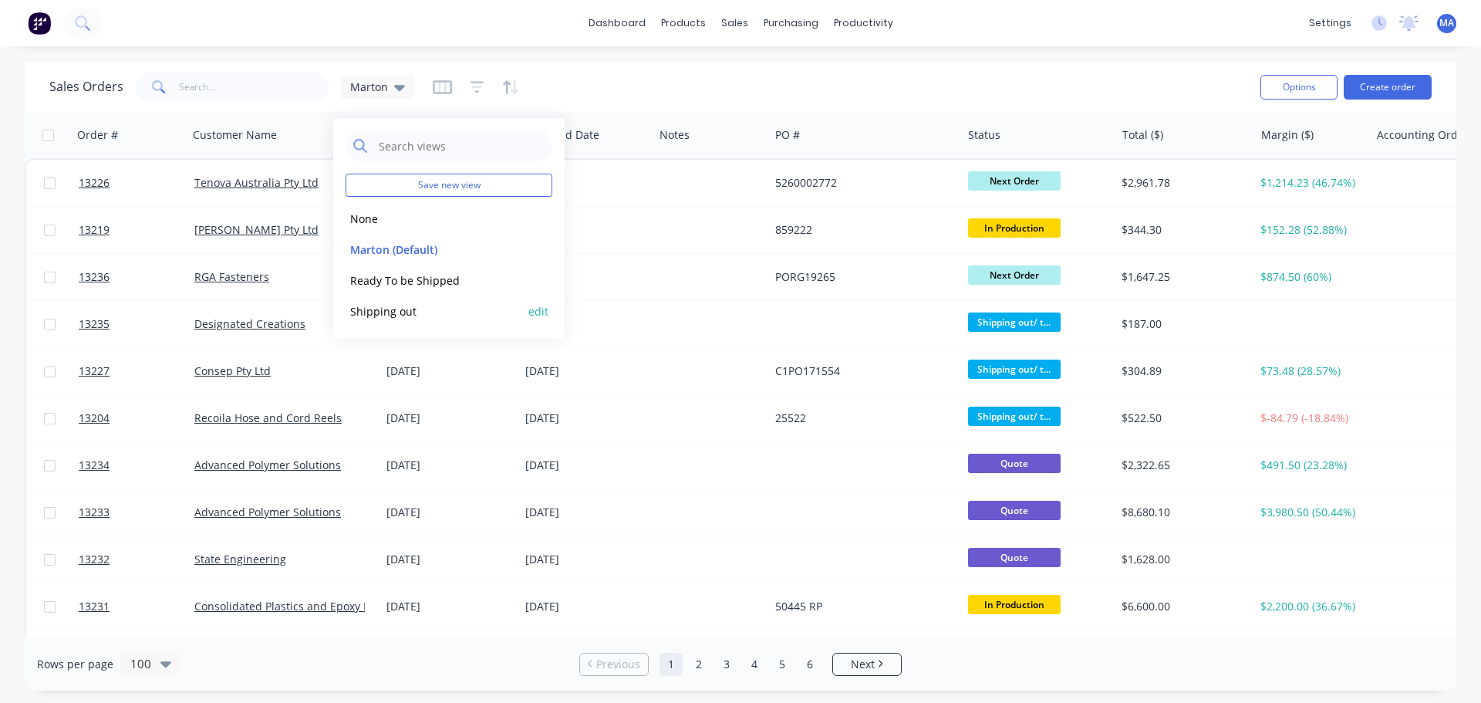
click at [404, 313] on button "Shipping out" at bounding box center [434, 311] width 176 height 18
click at [395, 305] on button "Shipping out" at bounding box center [434, 311] width 176 height 18
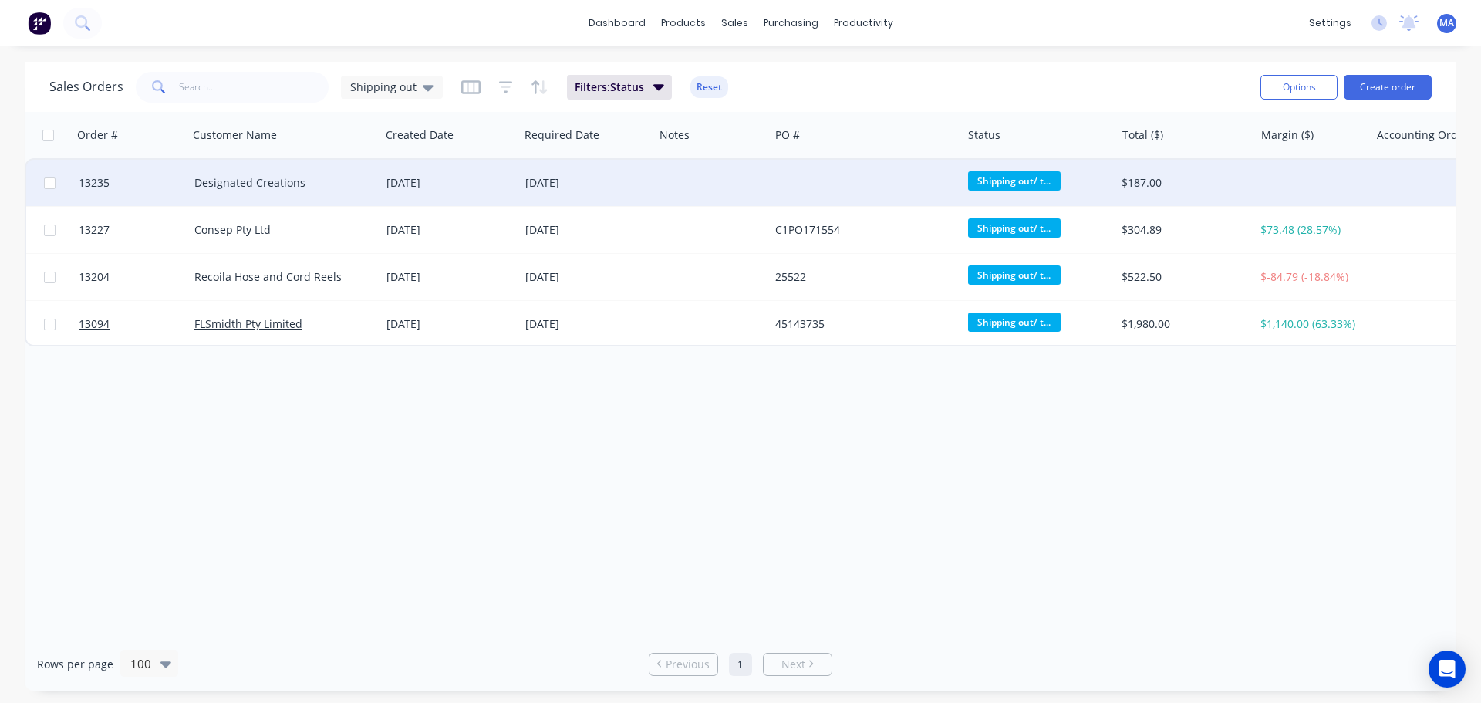
click at [346, 187] on div "Designated Creations" at bounding box center [279, 182] width 171 height 15
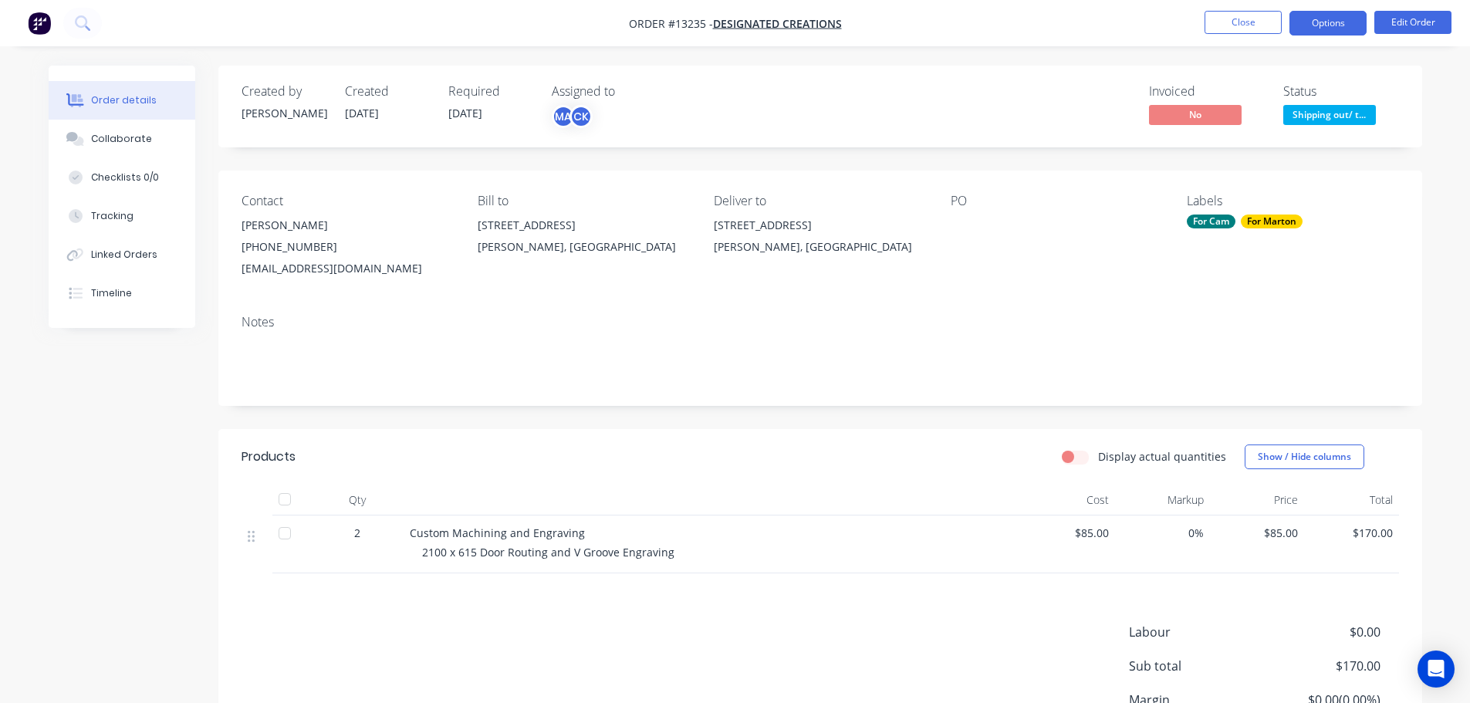
click at [1332, 25] on button "Options" at bounding box center [1327, 23] width 77 height 25
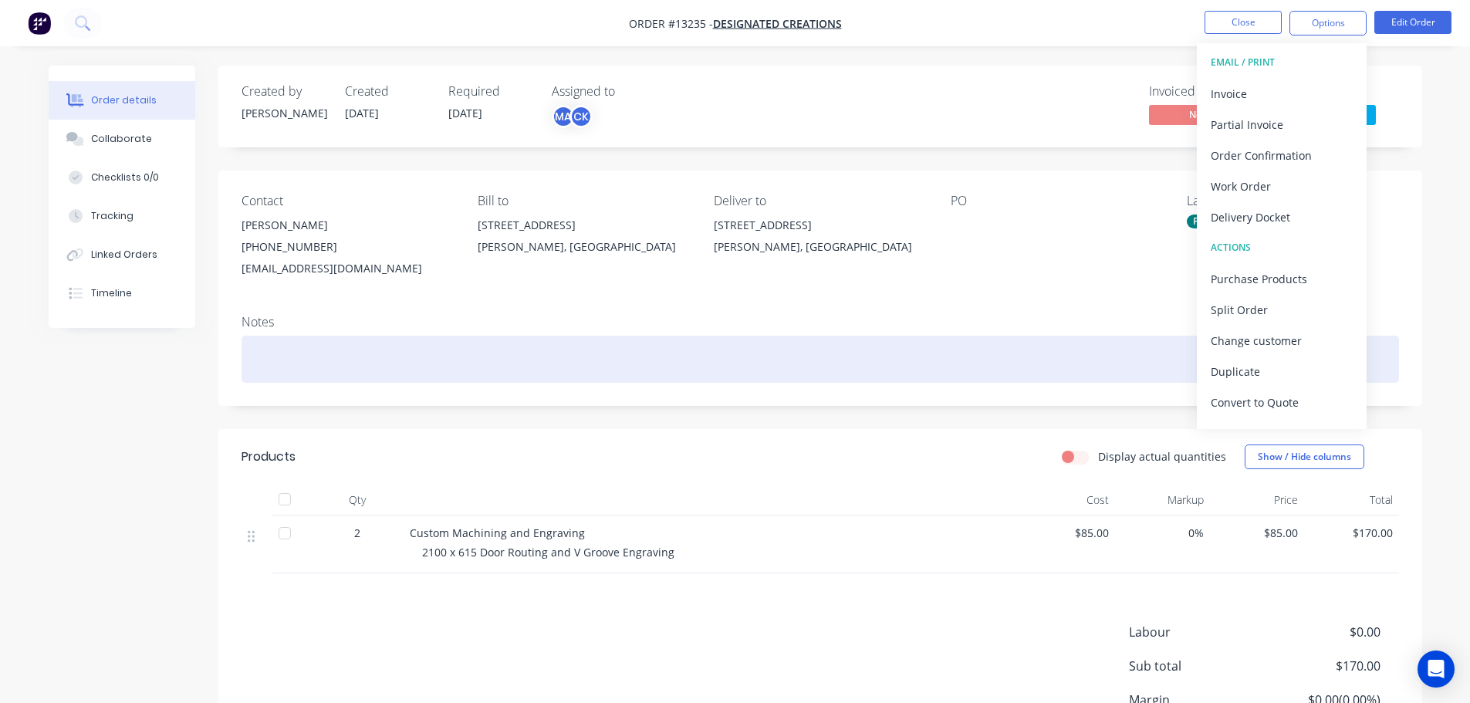
click at [1089, 346] on div at bounding box center [819, 359] width 1157 height 47
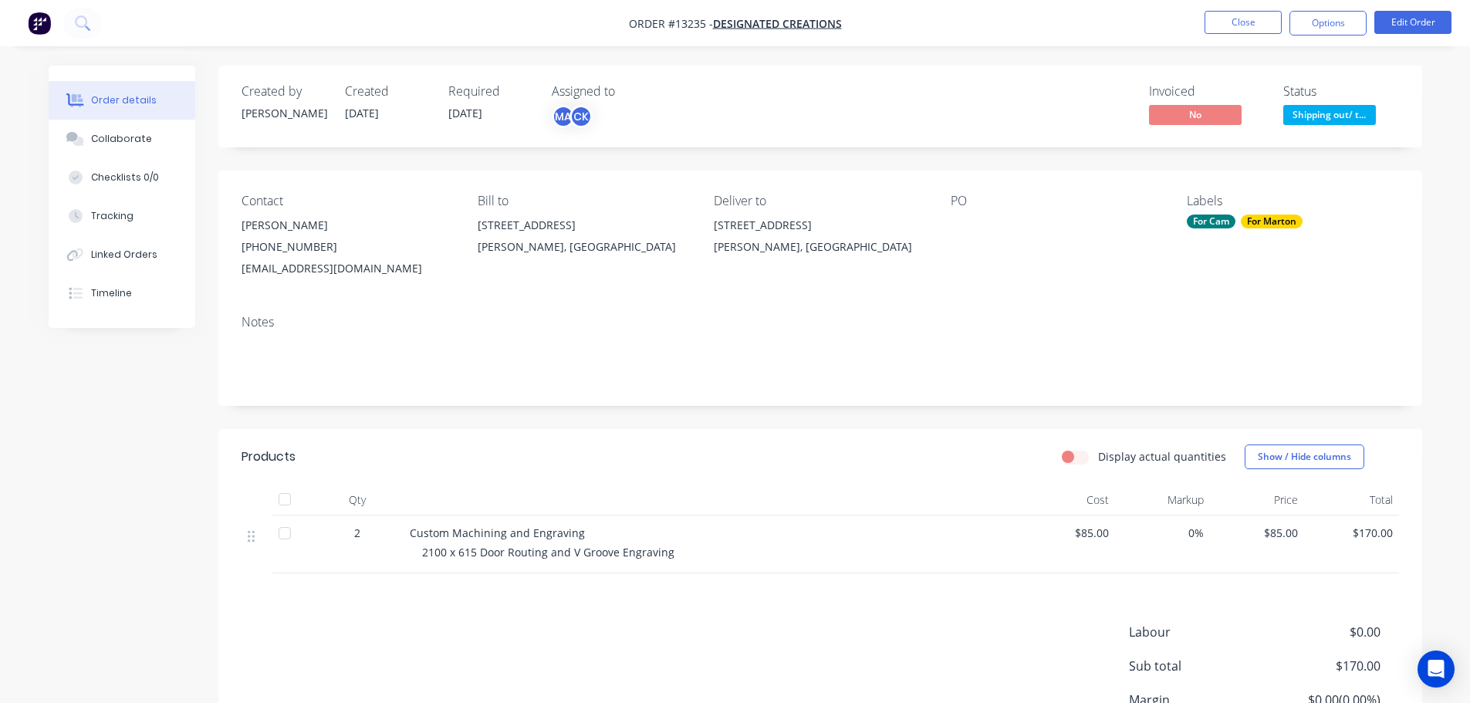
click at [1285, 526] on span "$85.00" at bounding box center [1257, 533] width 83 height 16
click at [1419, 13] on button "Edit Order" at bounding box center [1412, 22] width 77 height 23
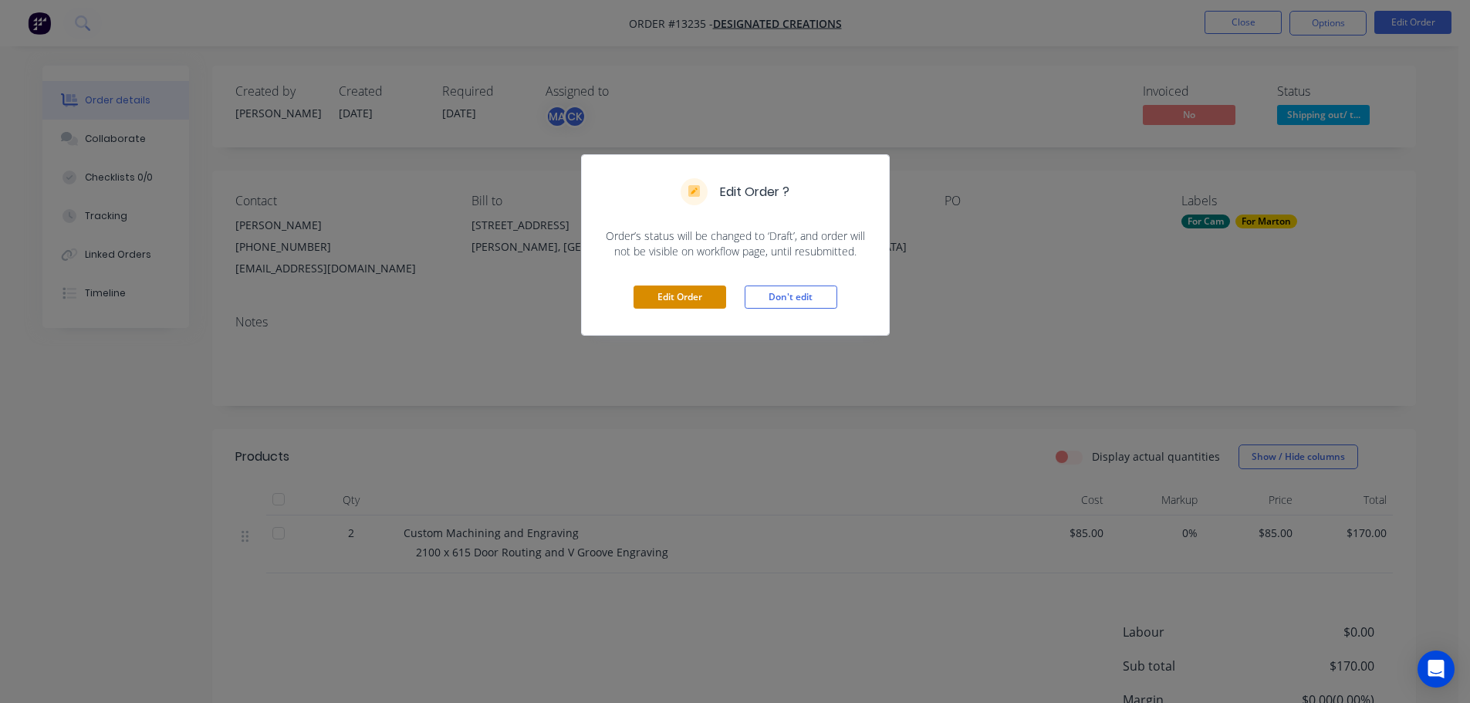
click at [703, 300] on button "Edit Order" at bounding box center [679, 296] width 93 height 23
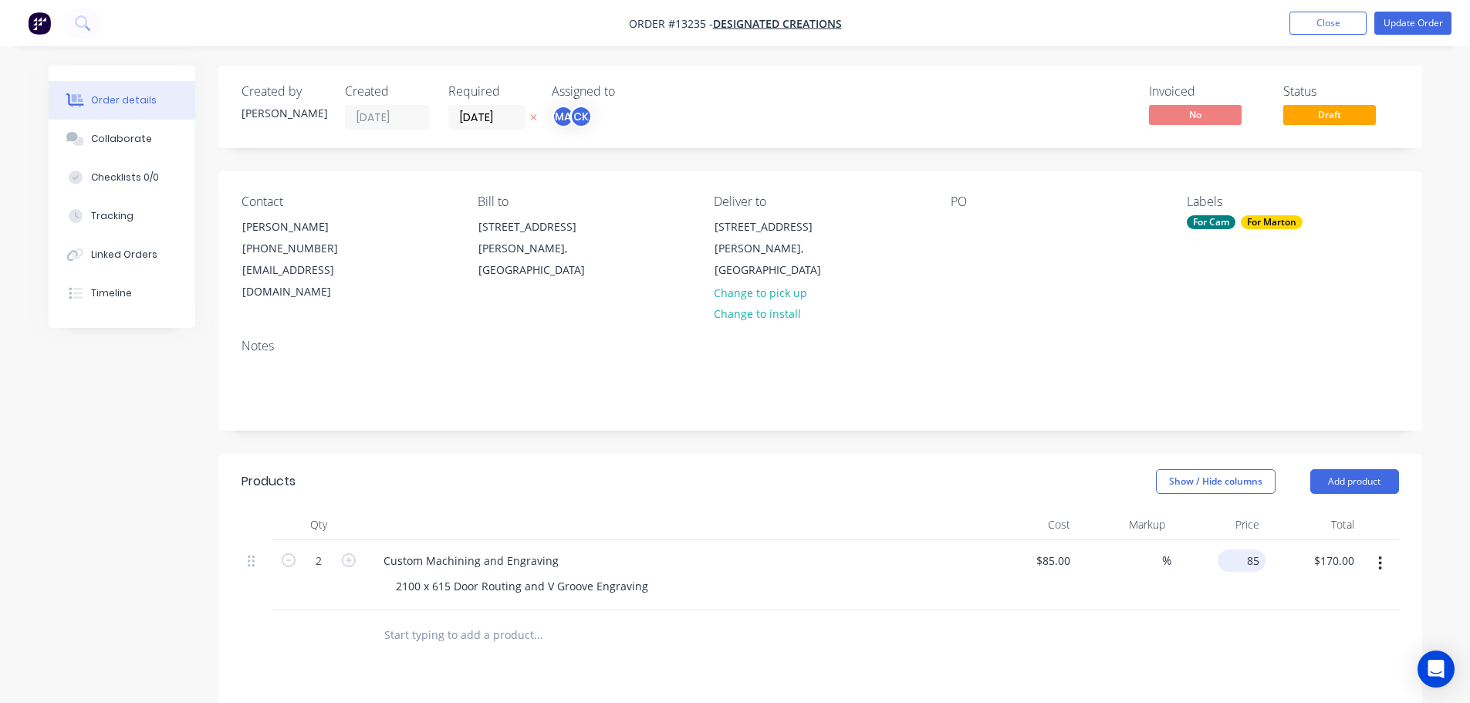
click at [1248, 549] on input "85" at bounding box center [1245, 560] width 42 height 22
click at [1248, 549] on input "85" at bounding box center [1255, 560] width 20 height 22
type input "110"
type input "29.41"
type input "$110.00"
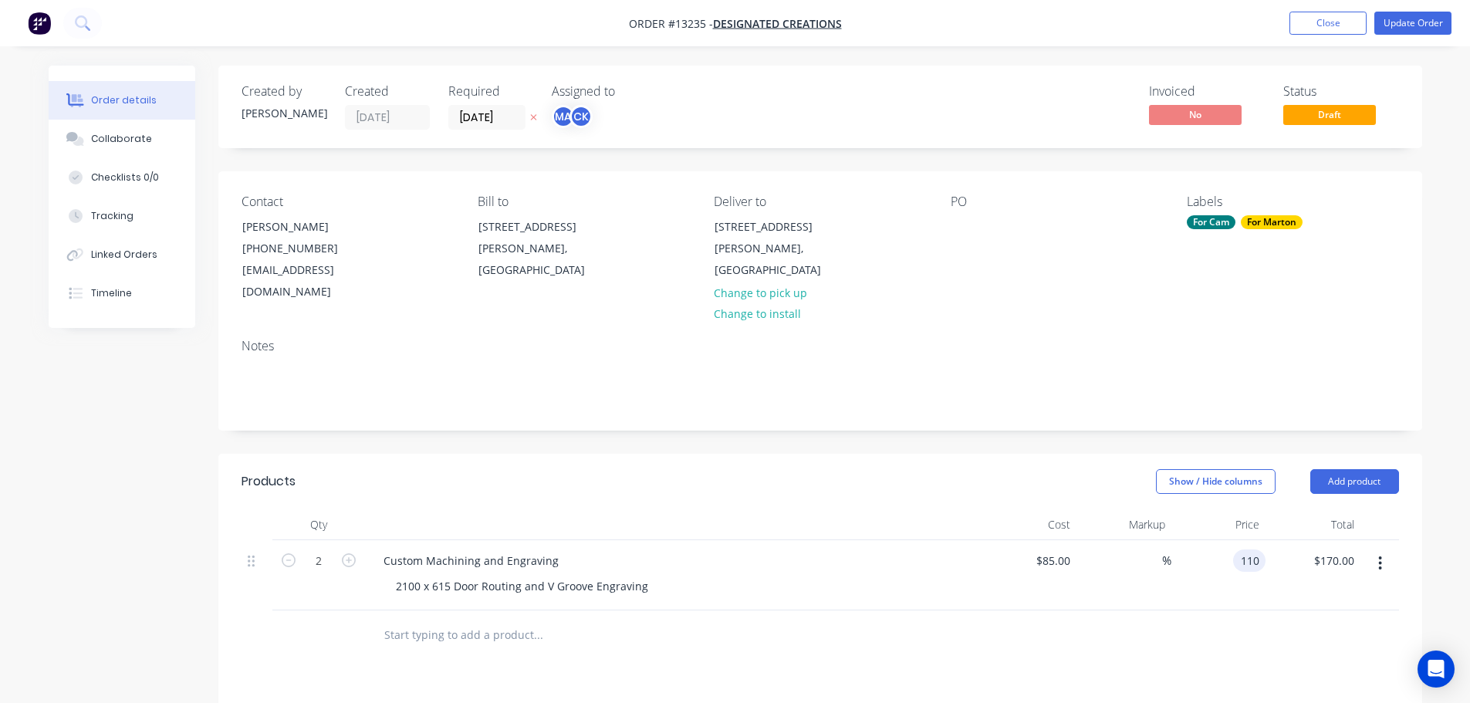
type input "$220.00"
click at [914, 484] on header "Products Show / Hide columns Add product" at bounding box center [819, 482] width 1203 height 56
click at [1416, 30] on button "Update Order" at bounding box center [1412, 23] width 77 height 23
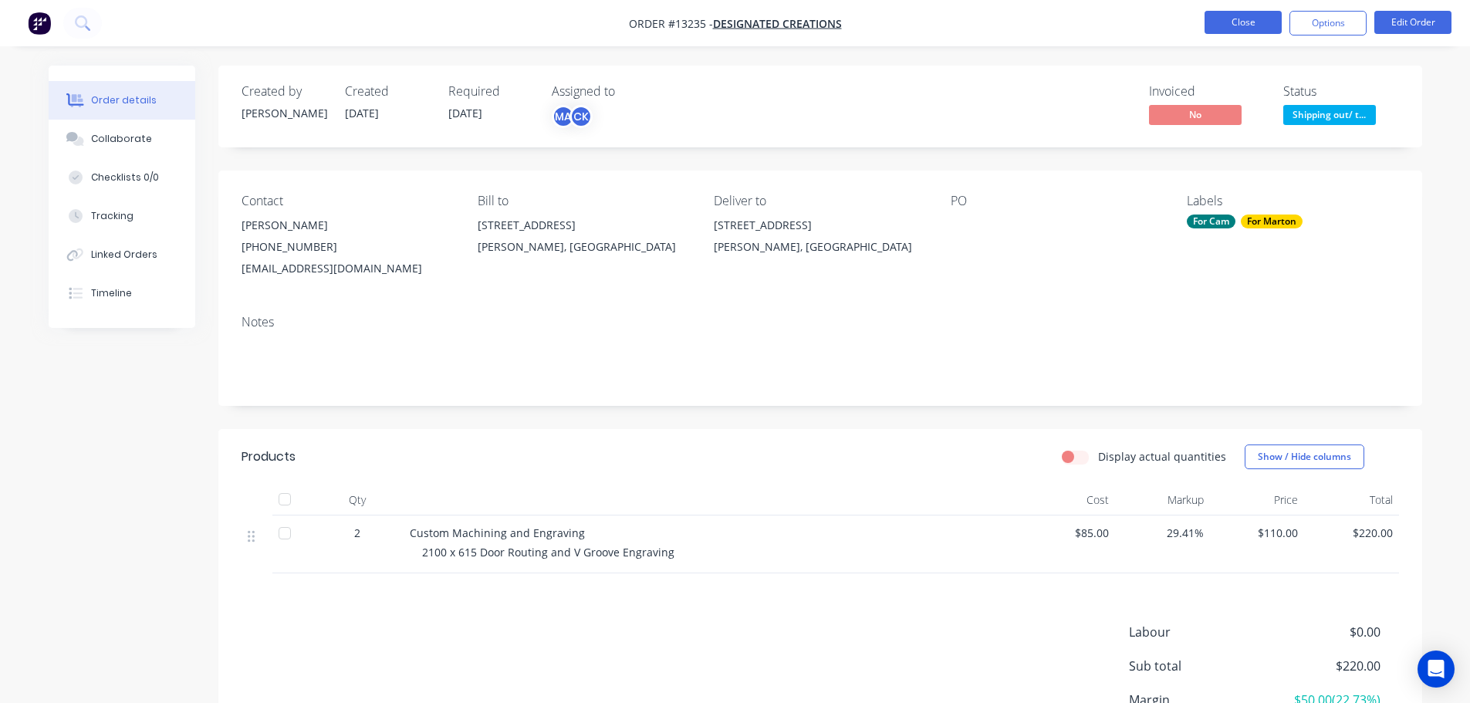
click at [1257, 22] on button "Close" at bounding box center [1242, 22] width 77 height 23
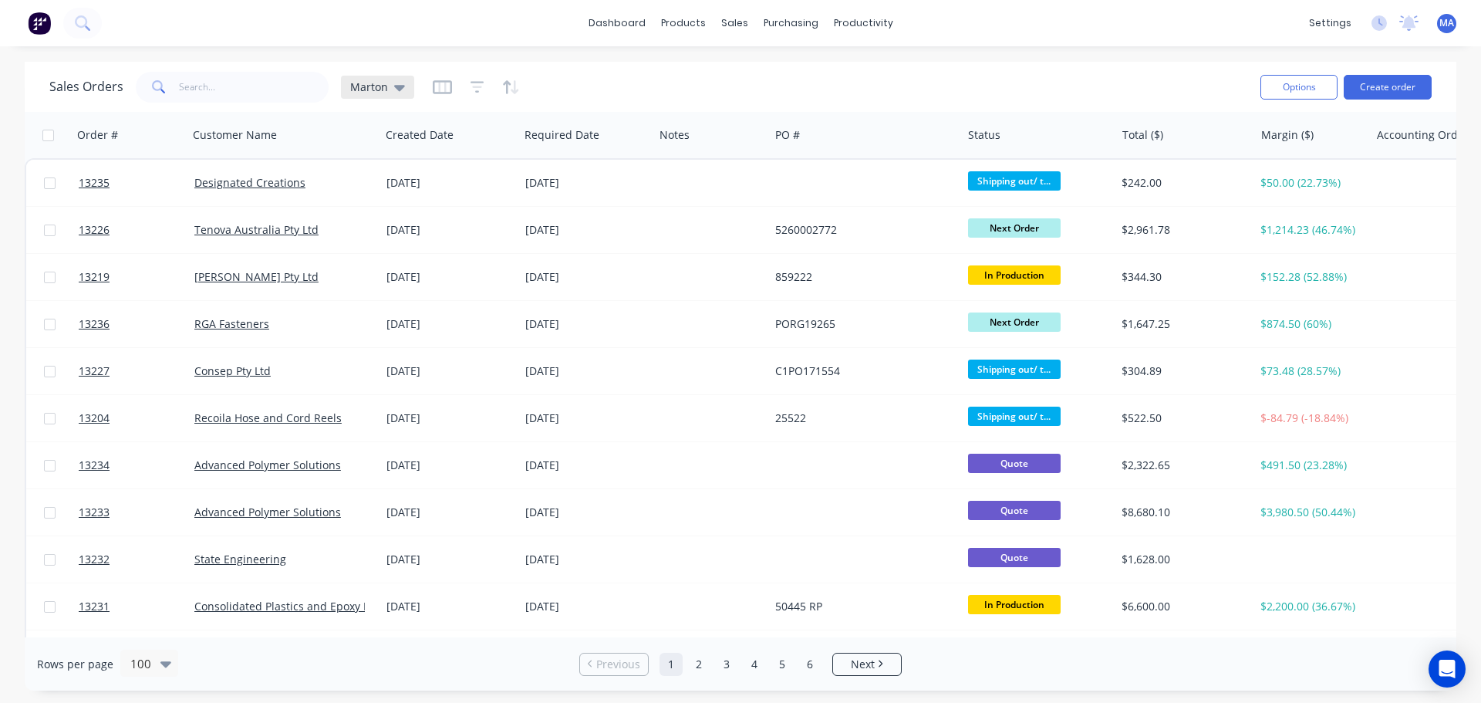
click at [371, 85] on span "Marton" at bounding box center [369, 87] width 38 height 16
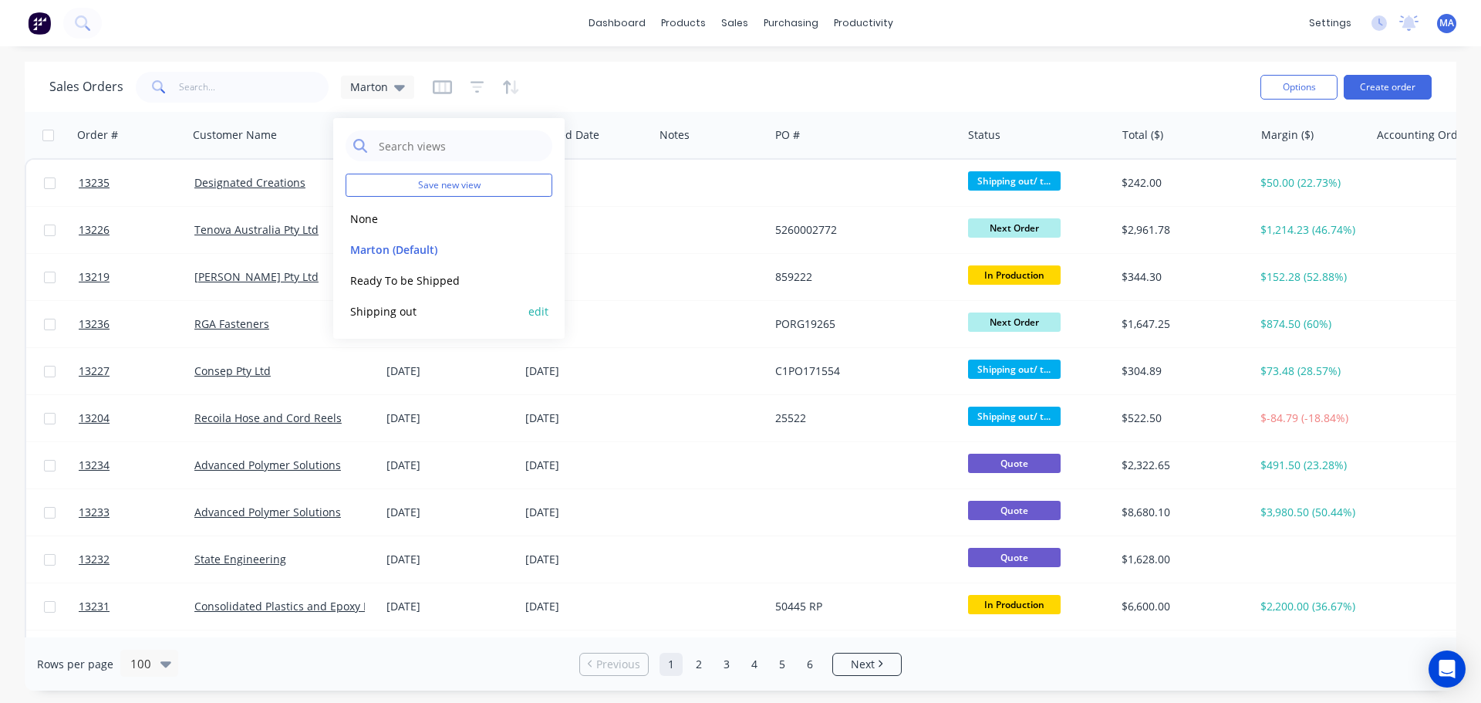
click at [398, 310] on button "Shipping out" at bounding box center [434, 311] width 176 height 18
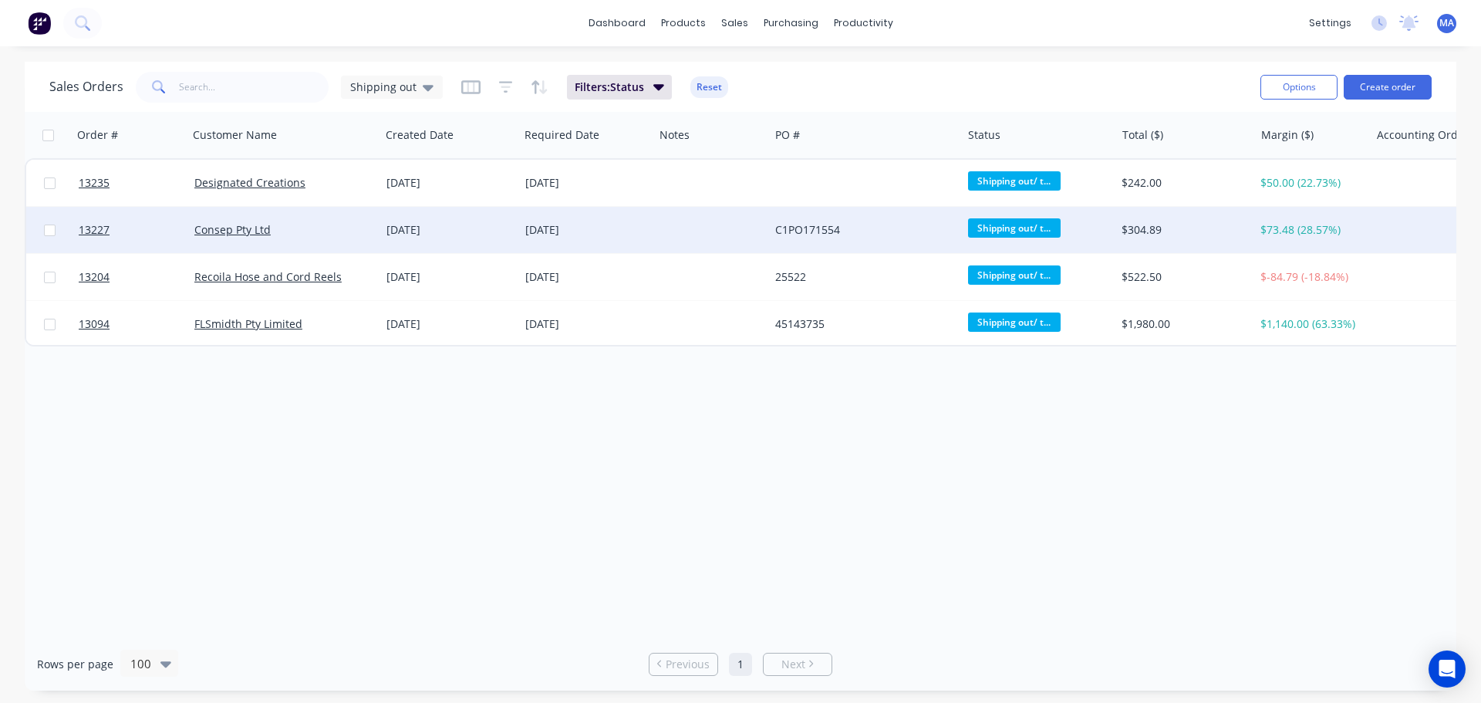
click at [303, 231] on div "Consep Pty Ltd" at bounding box center [279, 229] width 171 height 15
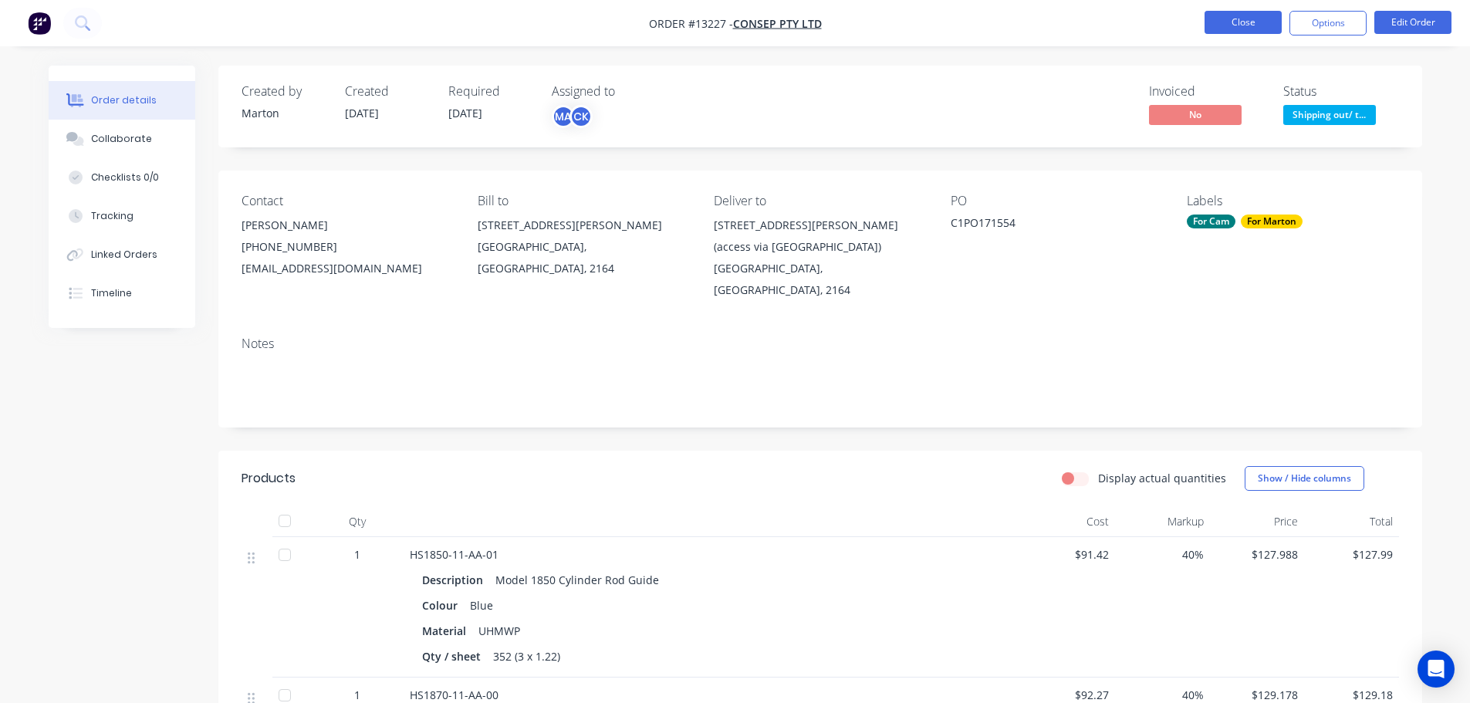
click at [1244, 22] on button "Close" at bounding box center [1242, 22] width 77 height 23
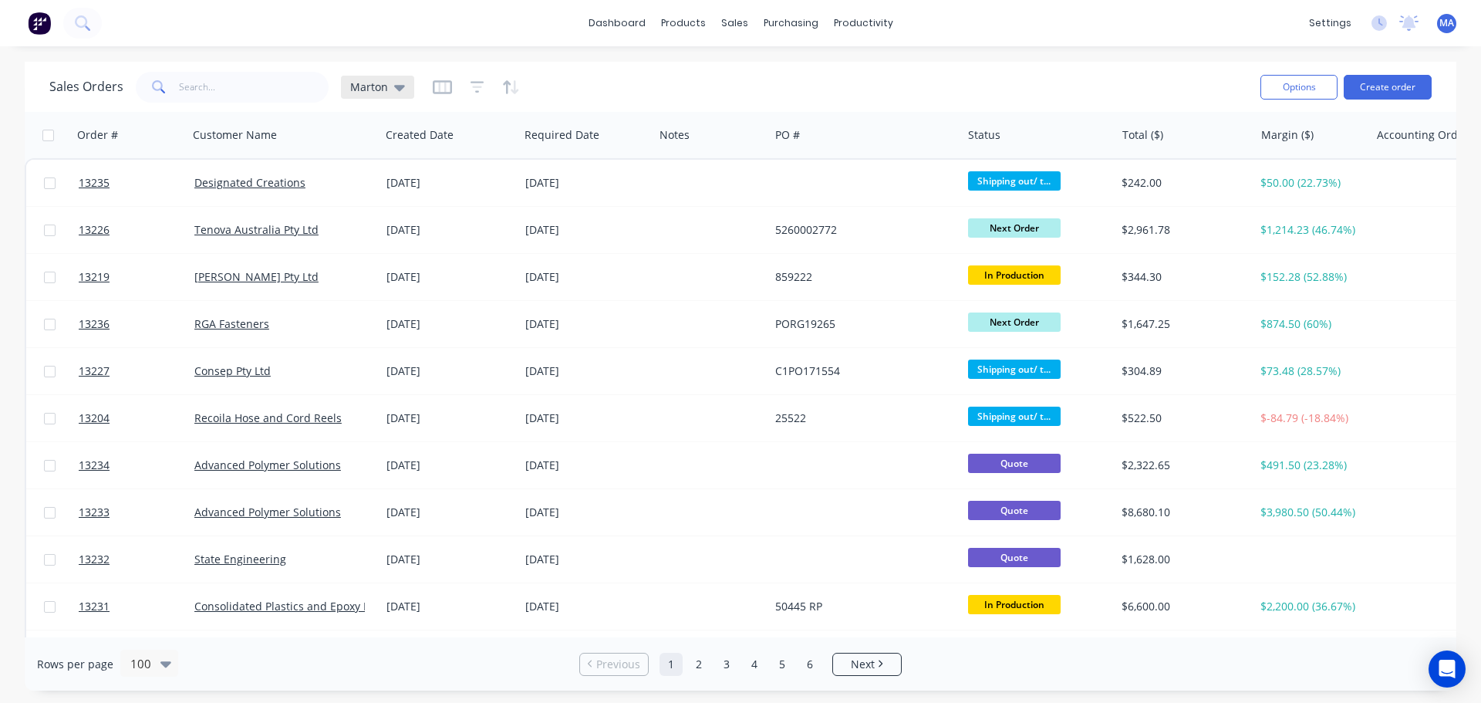
click at [365, 85] on span "Marton" at bounding box center [369, 87] width 38 height 16
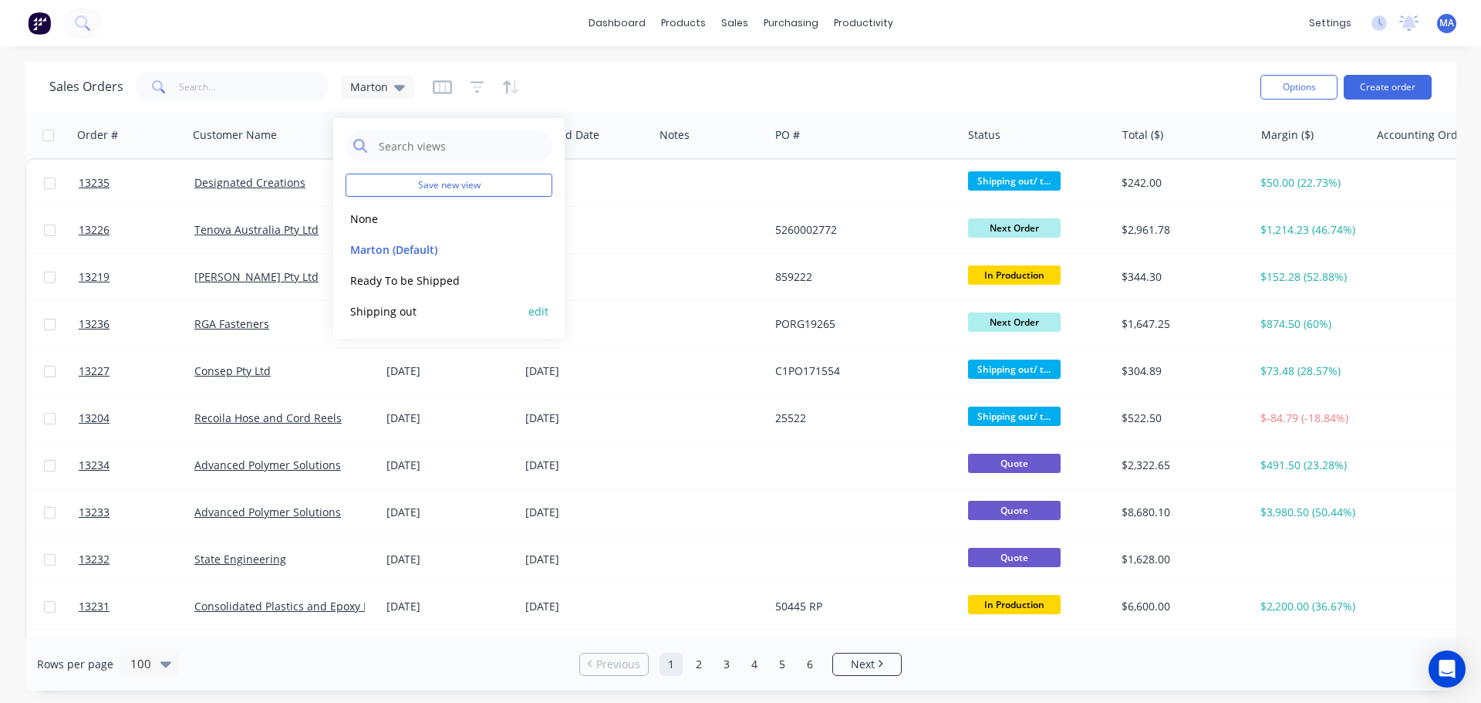
click at [398, 310] on button "Shipping out" at bounding box center [434, 311] width 176 height 18
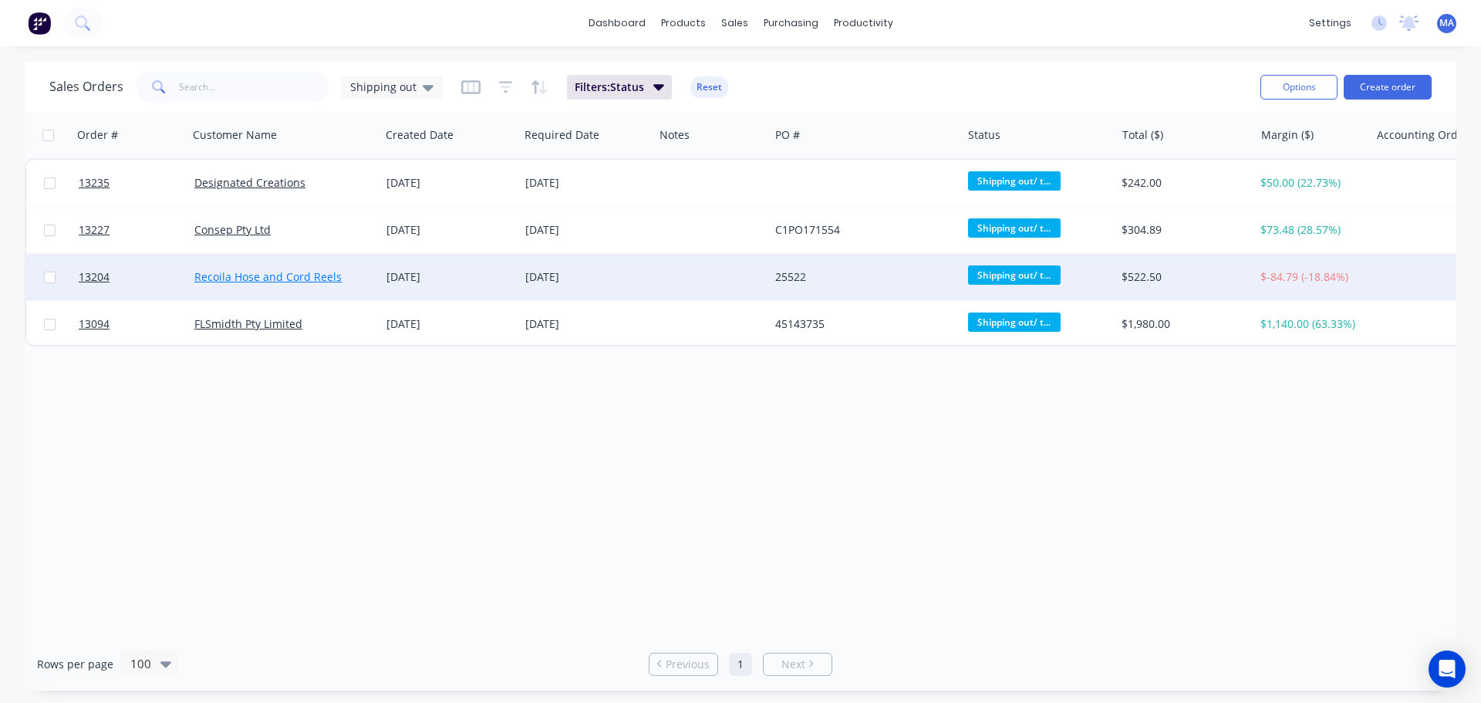
click at [326, 280] on link "Recoila Hose and Cord Reels" at bounding box center [267, 276] width 147 height 15
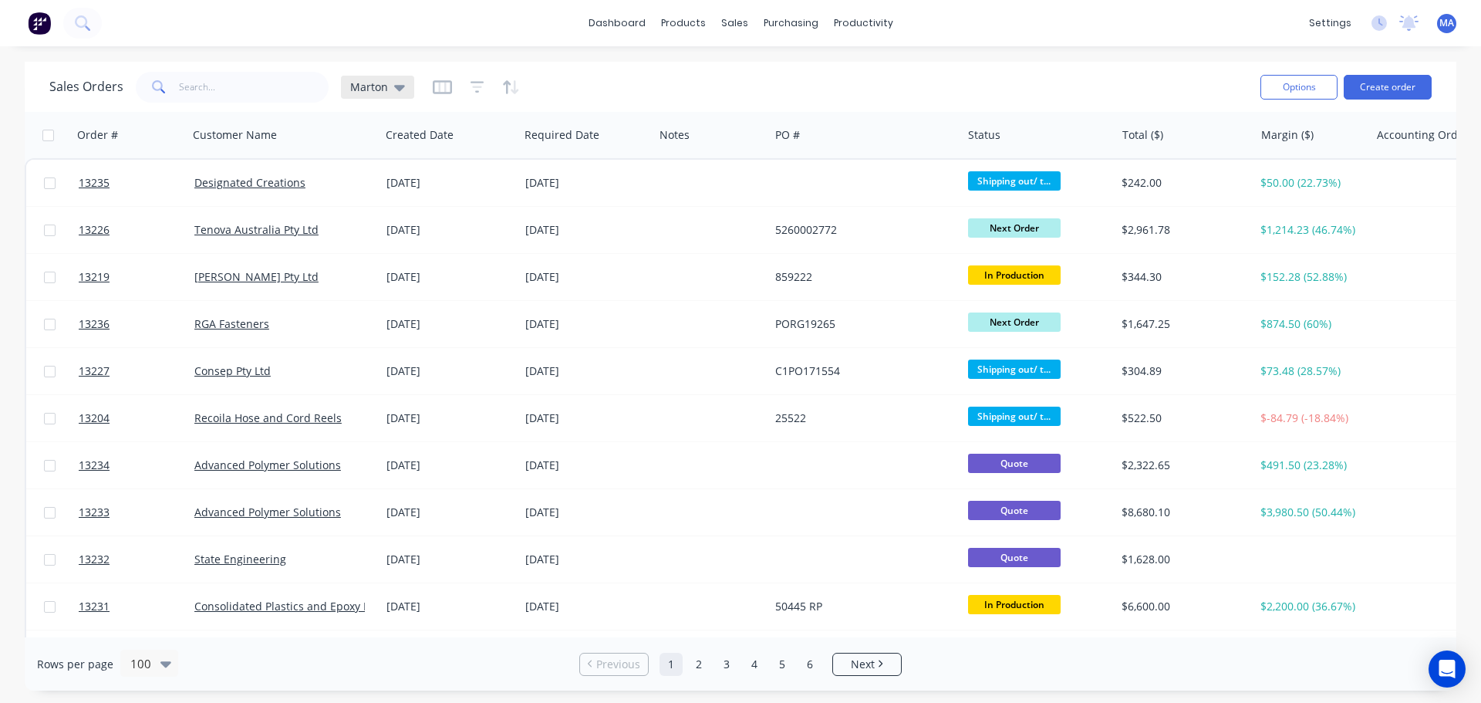
click at [403, 86] on div "Marton" at bounding box center [377, 87] width 73 height 23
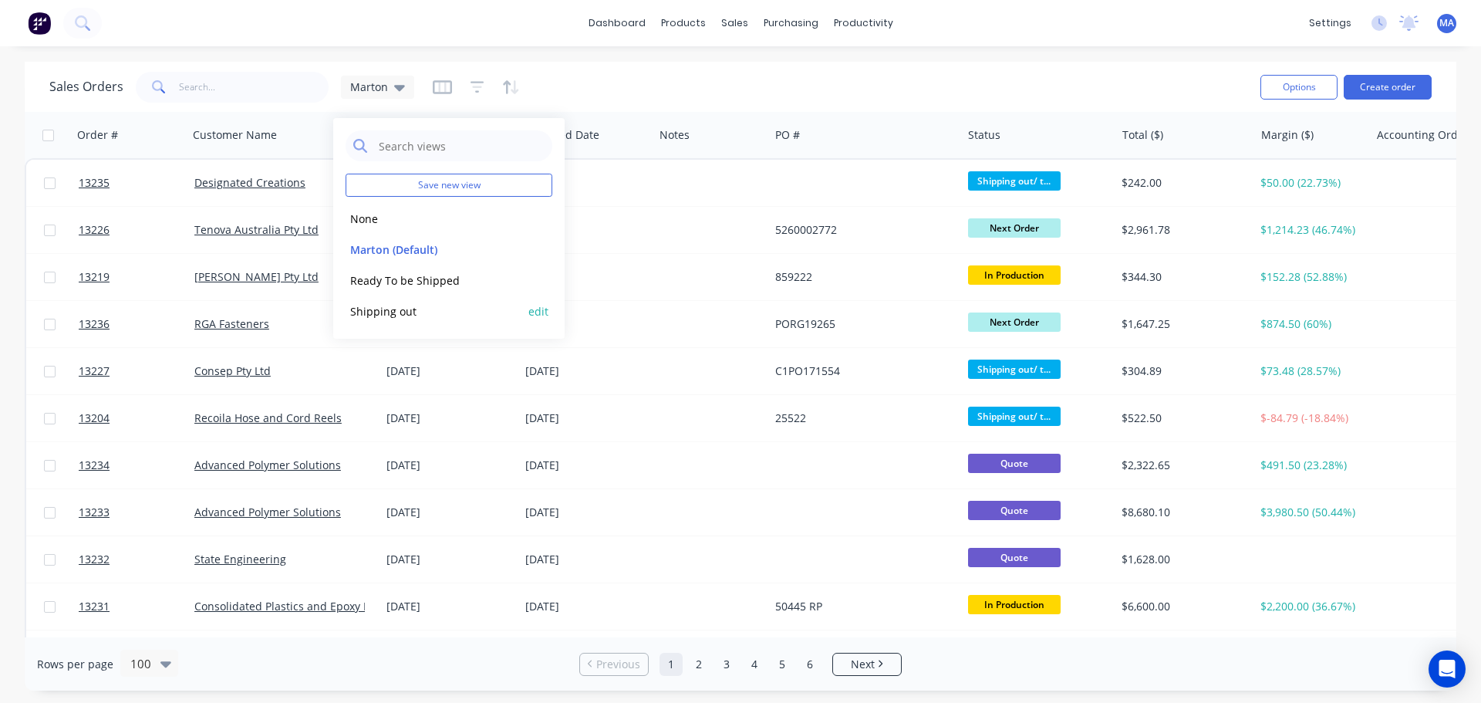
click at [386, 315] on button "Shipping out" at bounding box center [434, 311] width 176 height 18
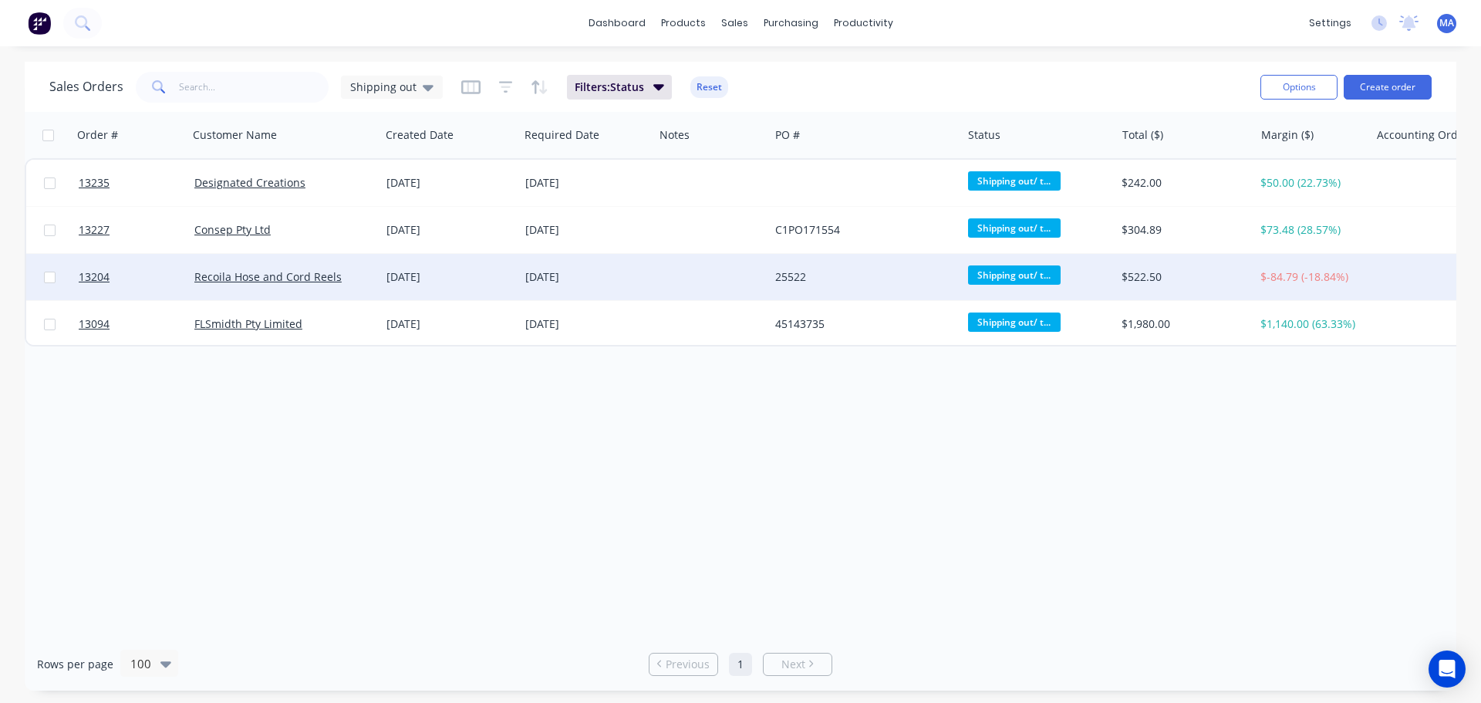
click at [360, 282] on div "Recoila Hose and Cord Reels" at bounding box center [279, 276] width 171 height 15
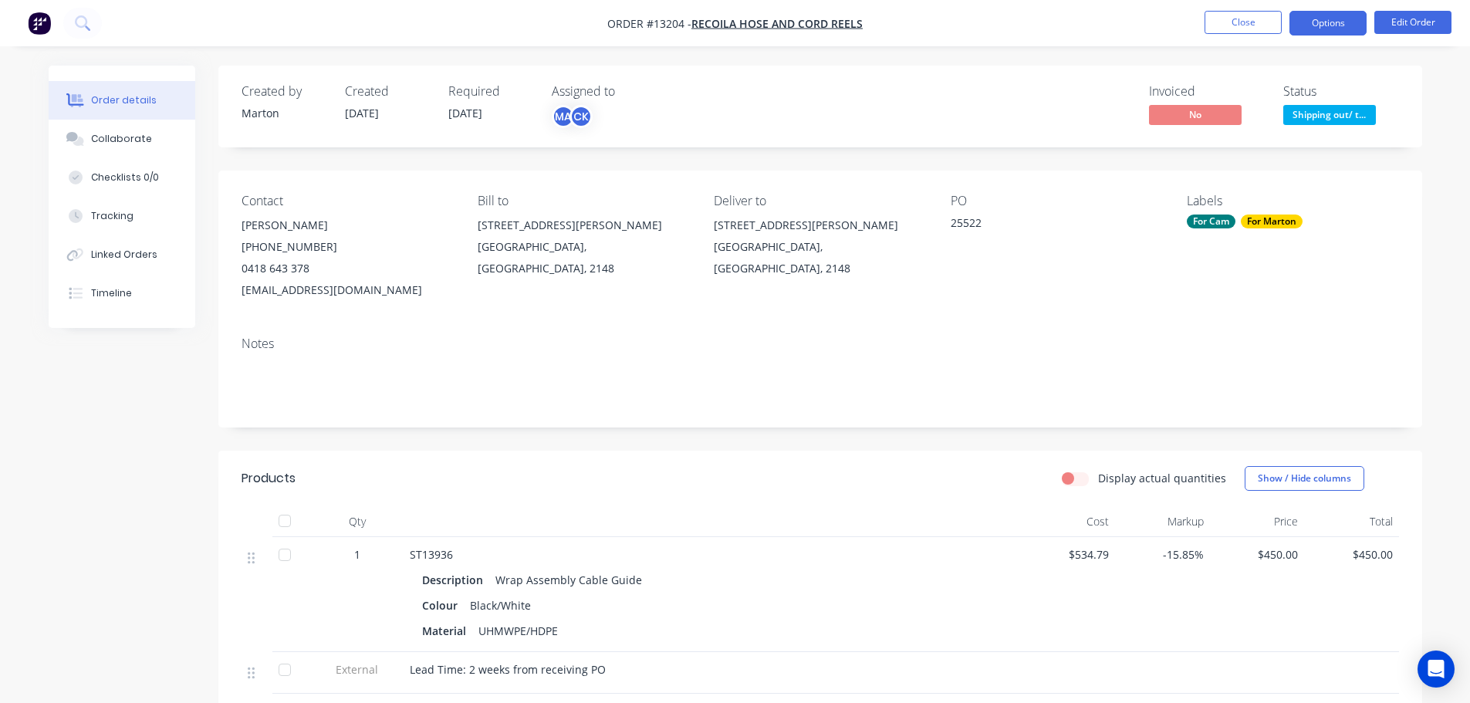
click at [1312, 26] on button "Options" at bounding box center [1327, 23] width 77 height 25
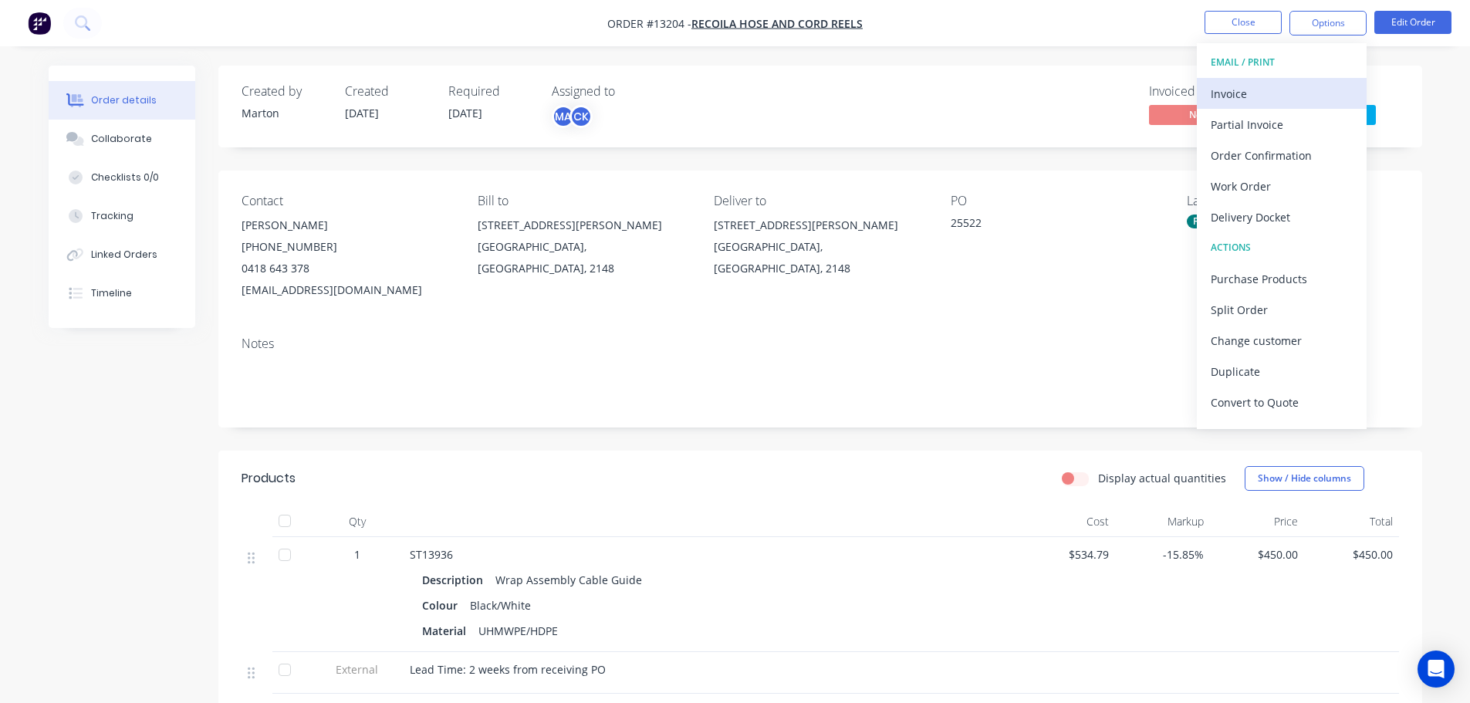
click at [1264, 97] on div "Invoice" at bounding box center [1281, 94] width 142 height 22
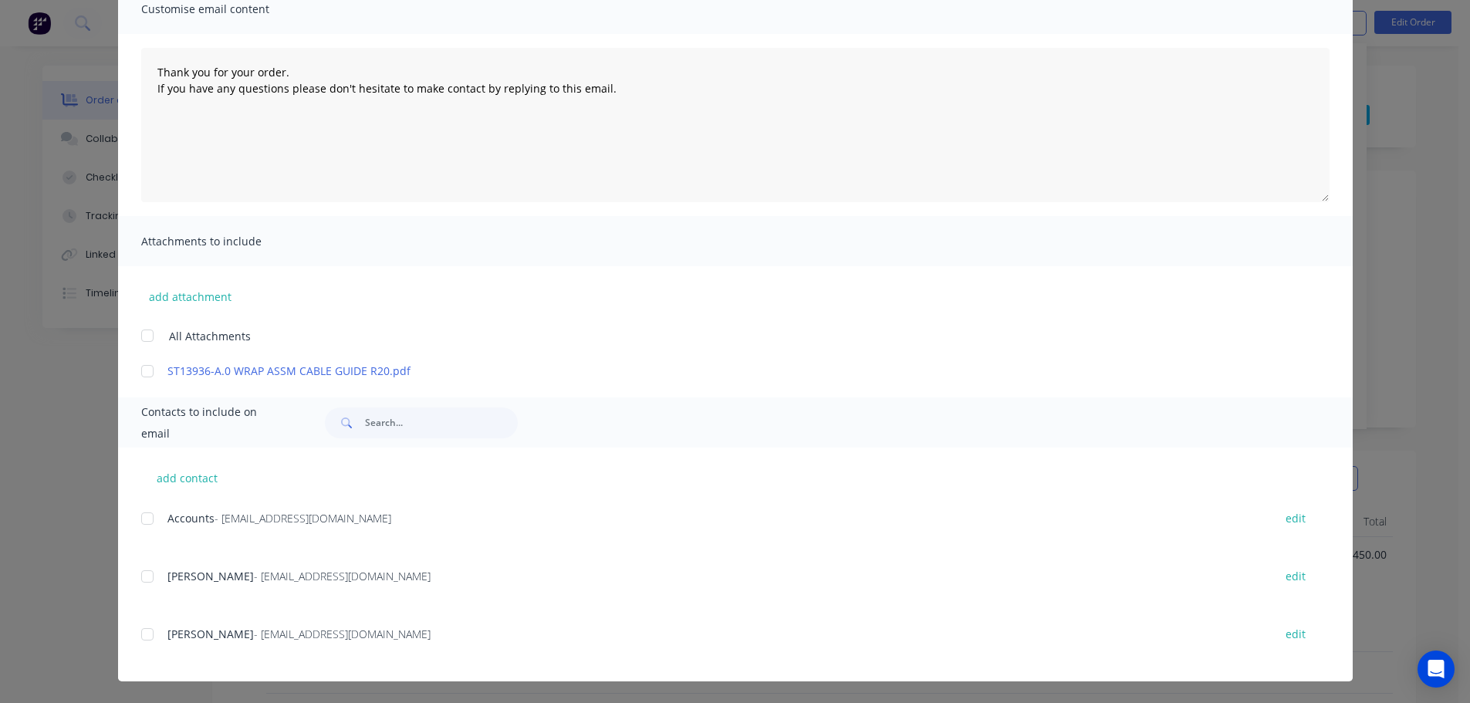
click at [137, 522] on div at bounding box center [147, 518] width 31 height 31
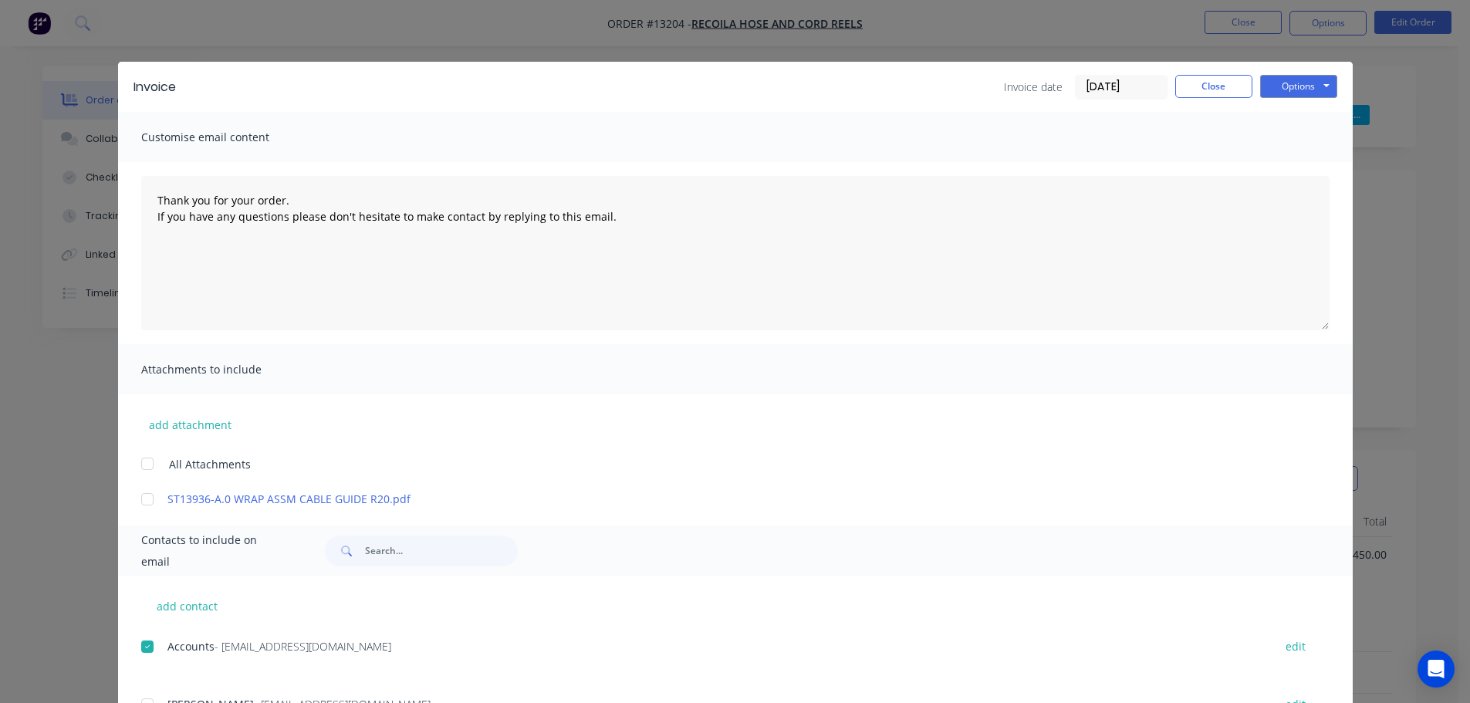
click at [1279, 100] on div "Invoice Invoice date 15/08/25 Close Options Preview Print Email" at bounding box center [735, 87] width 1234 height 50
click at [1282, 90] on button "Options" at bounding box center [1298, 86] width 77 height 23
click at [1281, 166] on button "Email" at bounding box center [1309, 164] width 99 height 25
type textarea "Thank you for your order. If you have any questions please don't hesitate to ma…"
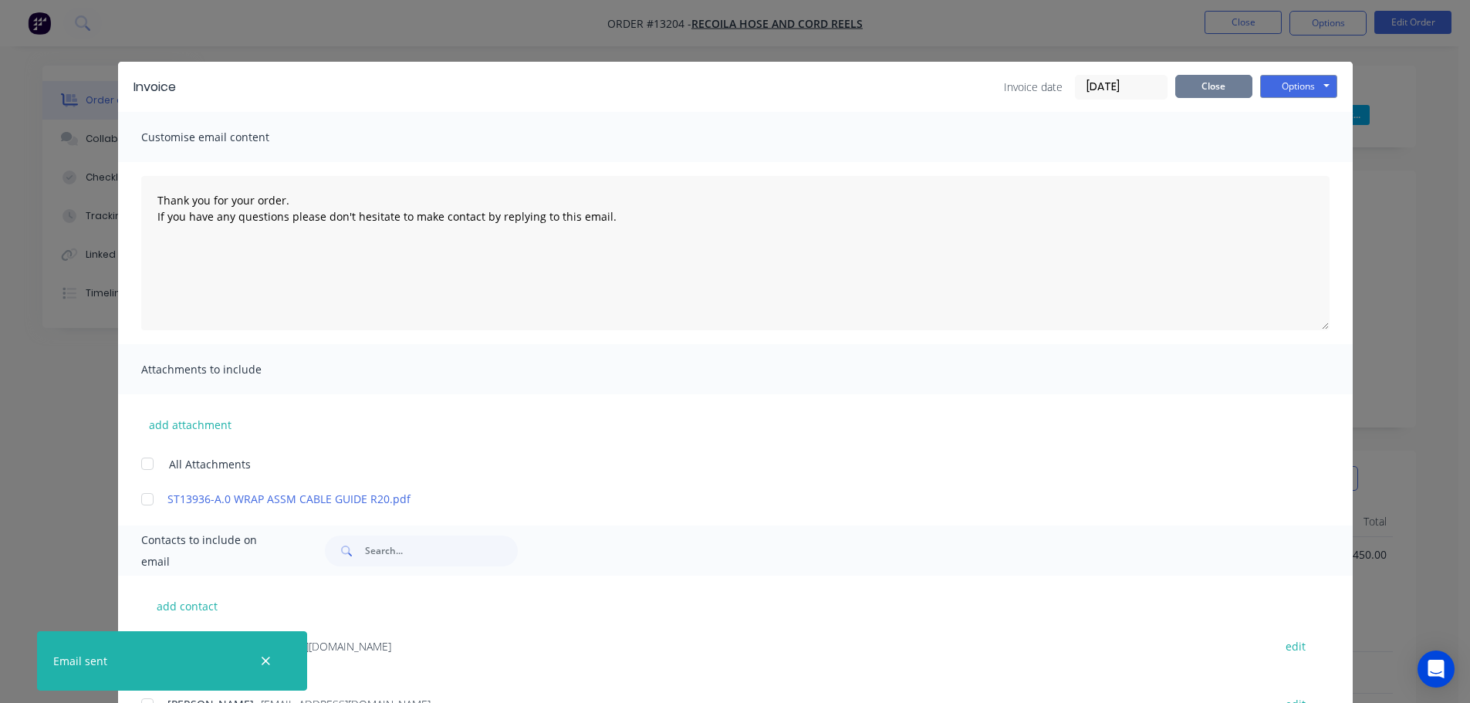
click at [1191, 92] on button "Close" at bounding box center [1213, 86] width 77 height 23
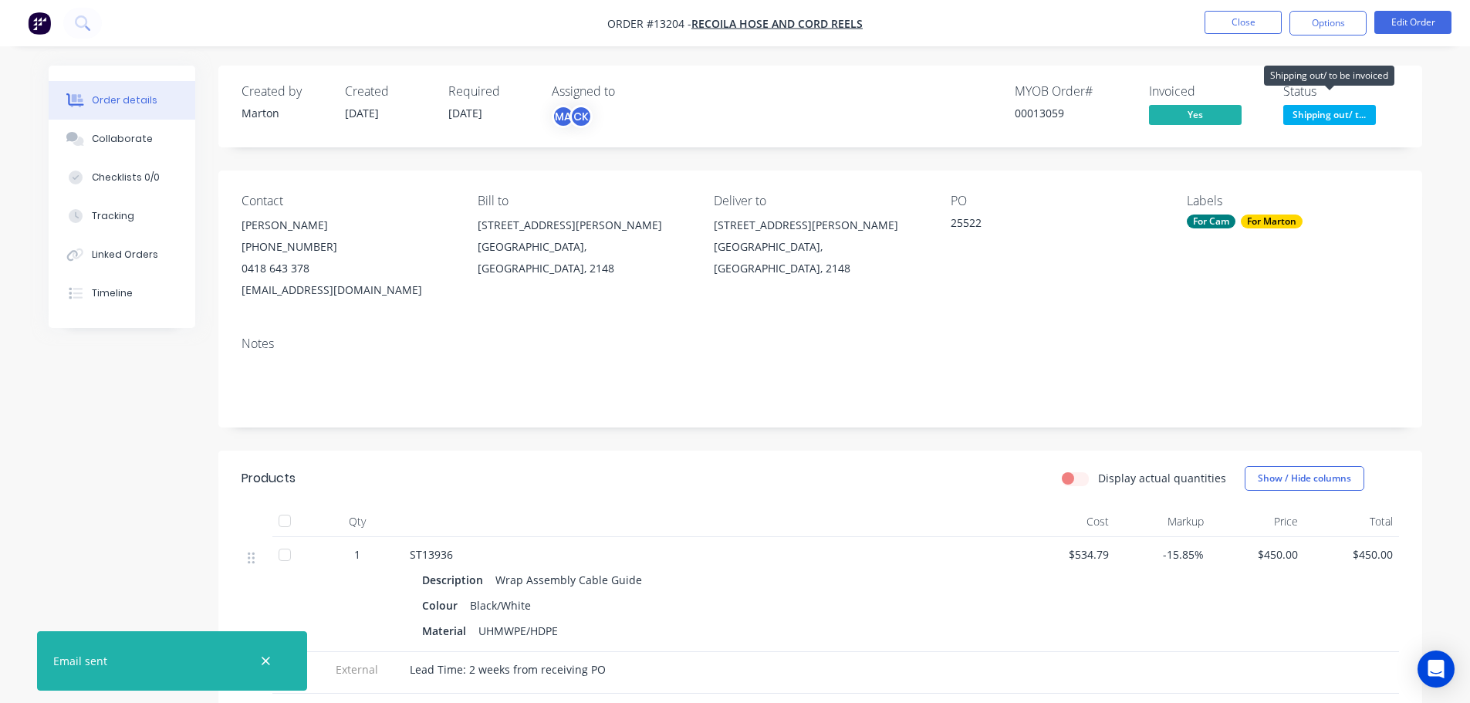
click at [1320, 114] on span "Shipping out/ t..." at bounding box center [1329, 114] width 93 height 19
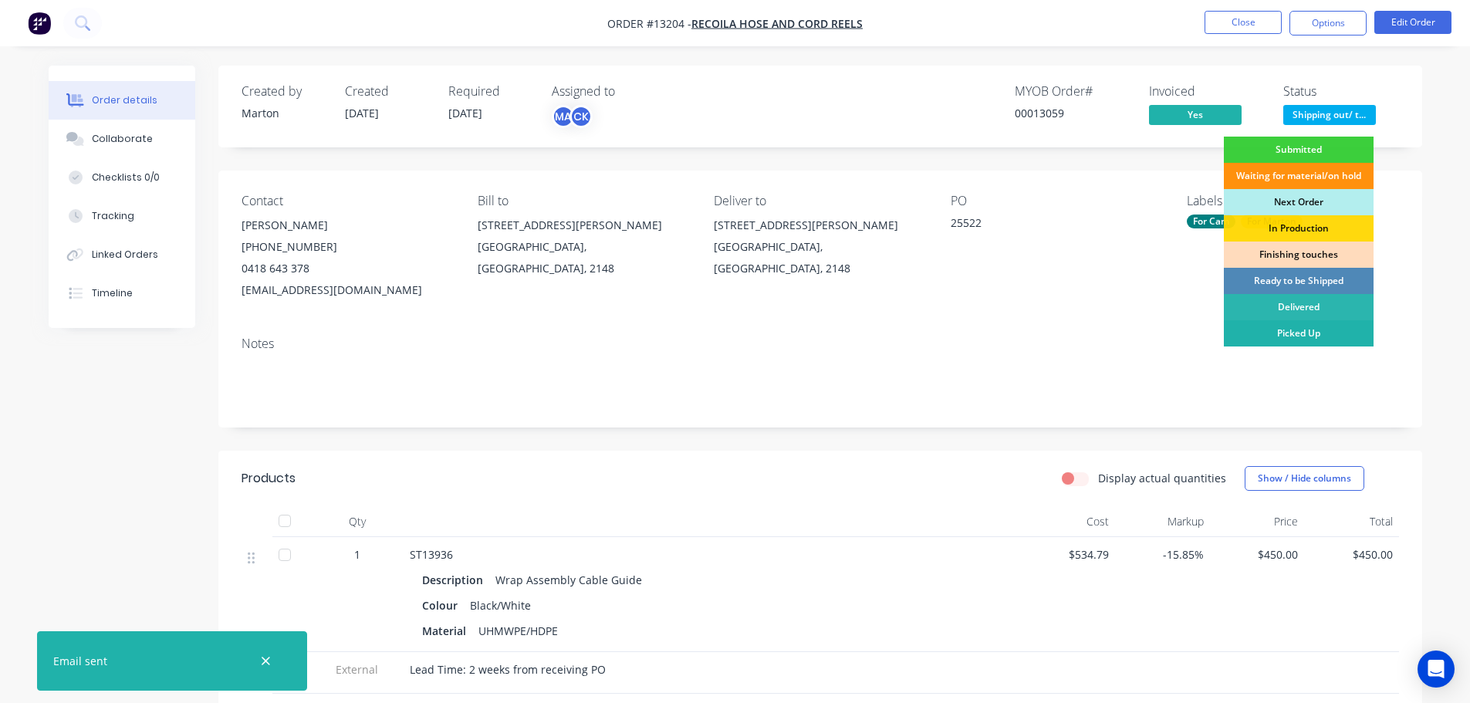
click at [1304, 326] on div "Picked Up" at bounding box center [1299, 333] width 150 height 26
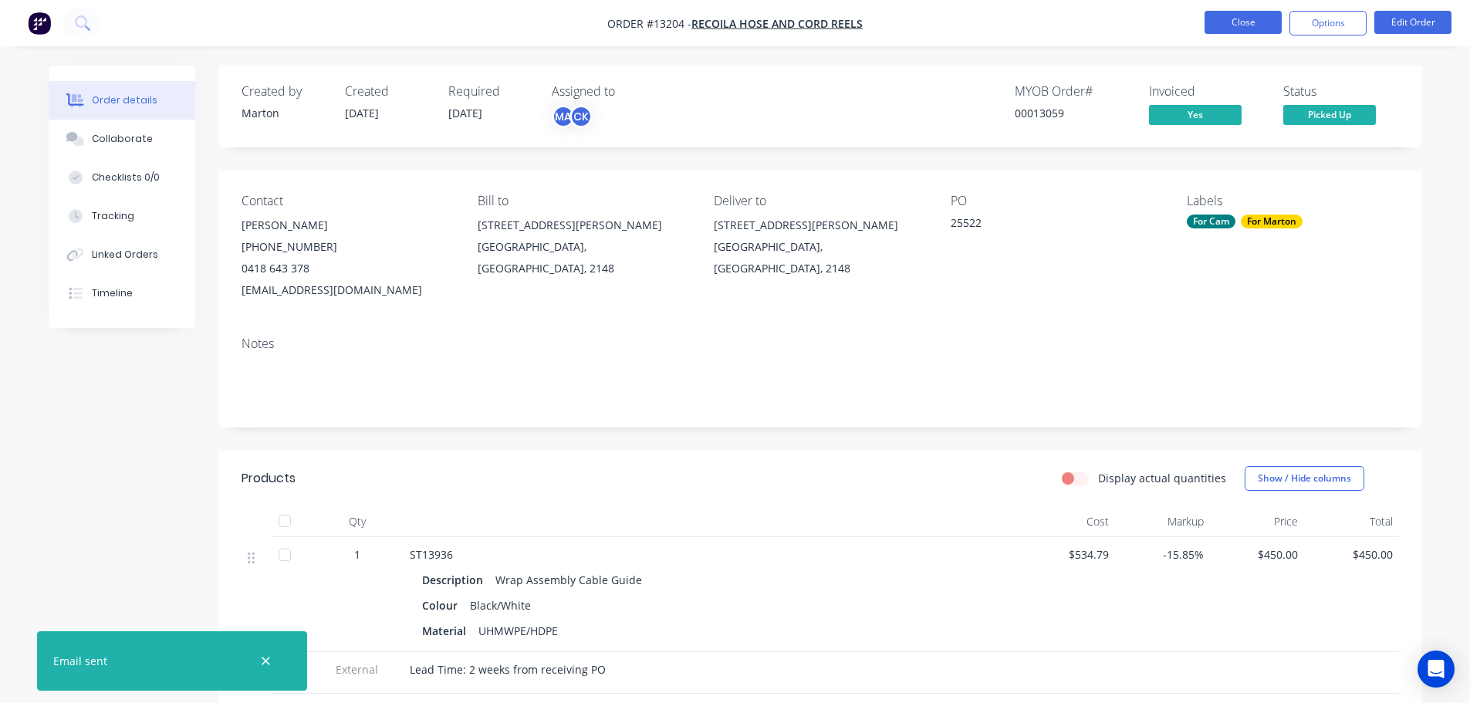
click at [1230, 32] on button "Close" at bounding box center [1242, 22] width 77 height 23
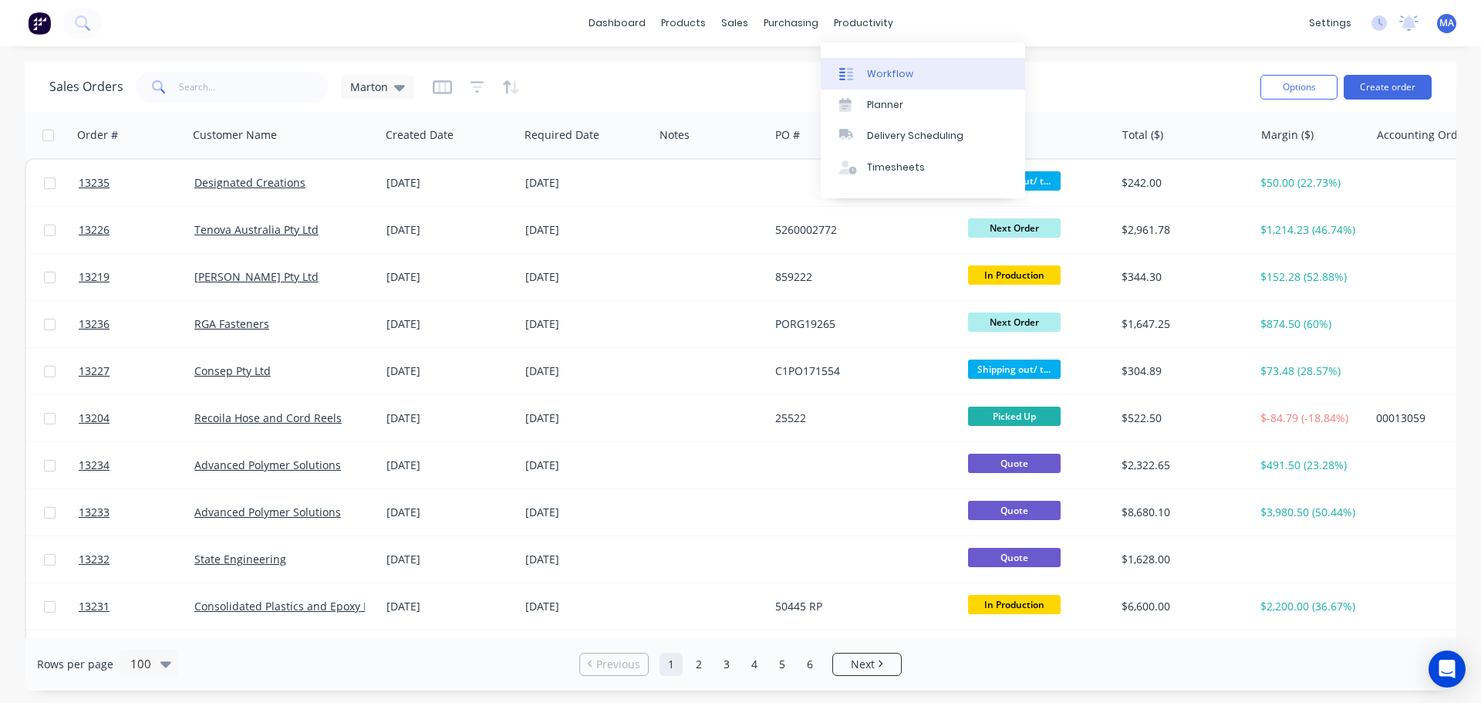
click at [874, 61] on link "Workflow" at bounding box center [923, 73] width 204 height 31
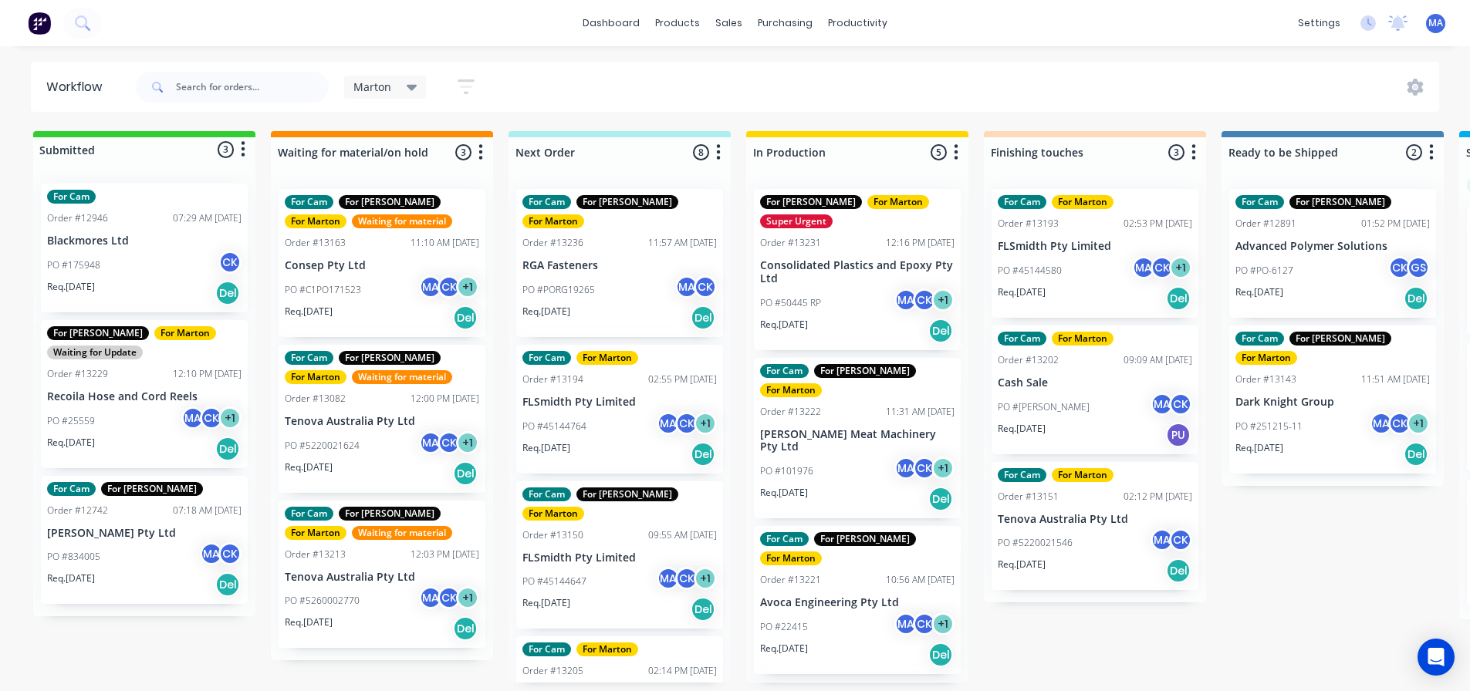
scroll to position [3, 0]
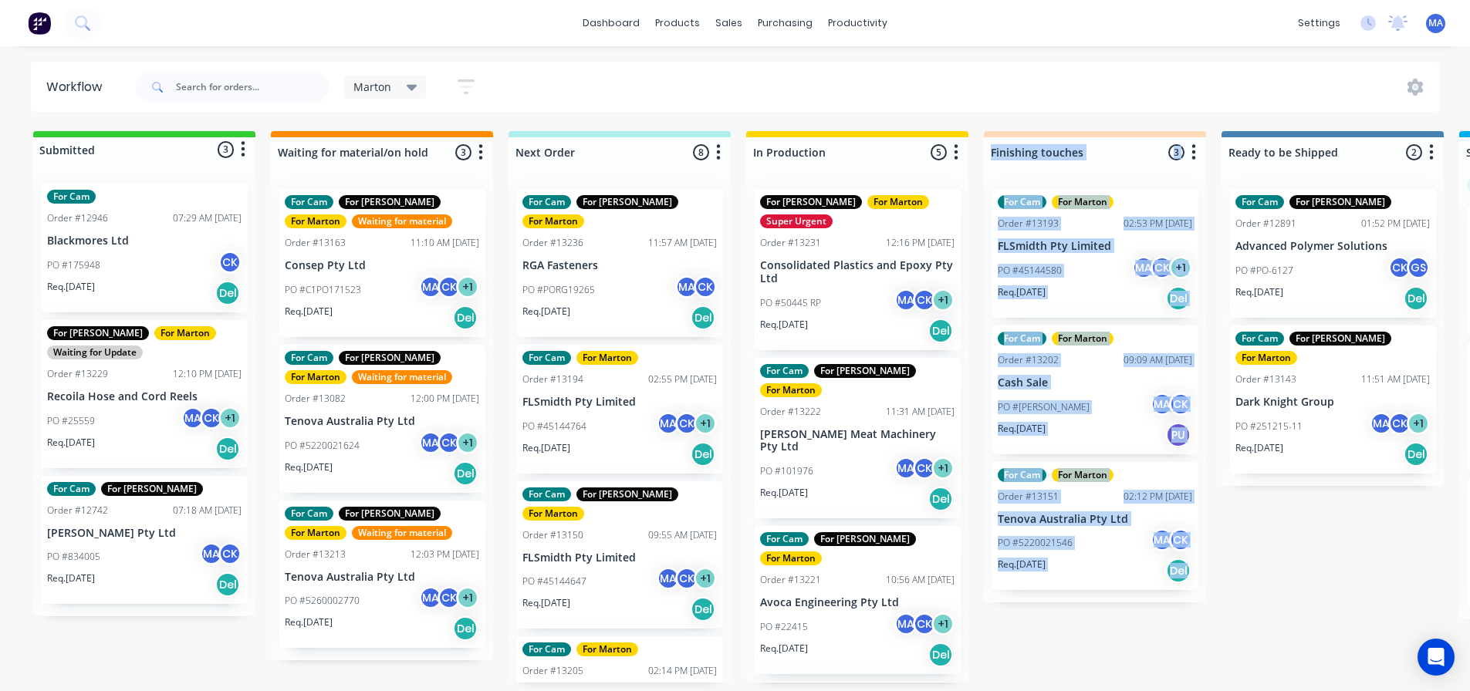
drag, startPoint x: 1001, startPoint y: 689, endPoint x: 1217, endPoint y: 638, distance: 222.7
click at [1296, 637] on div "Submitted 3 Status colour #32CD32 hex #32CD32 Save Cancel Summaries Total order…" at bounding box center [1050, 407] width 2125 height 552
drag, startPoint x: 1150, startPoint y: 656, endPoint x: 994, endPoint y: 684, distance: 158.3
click at [1149, 655] on div "Submitted 3 Status colour #32CD32 hex #32CD32 Save Cancel Summaries Total order…" at bounding box center [1050, 407] width 2125 height 552
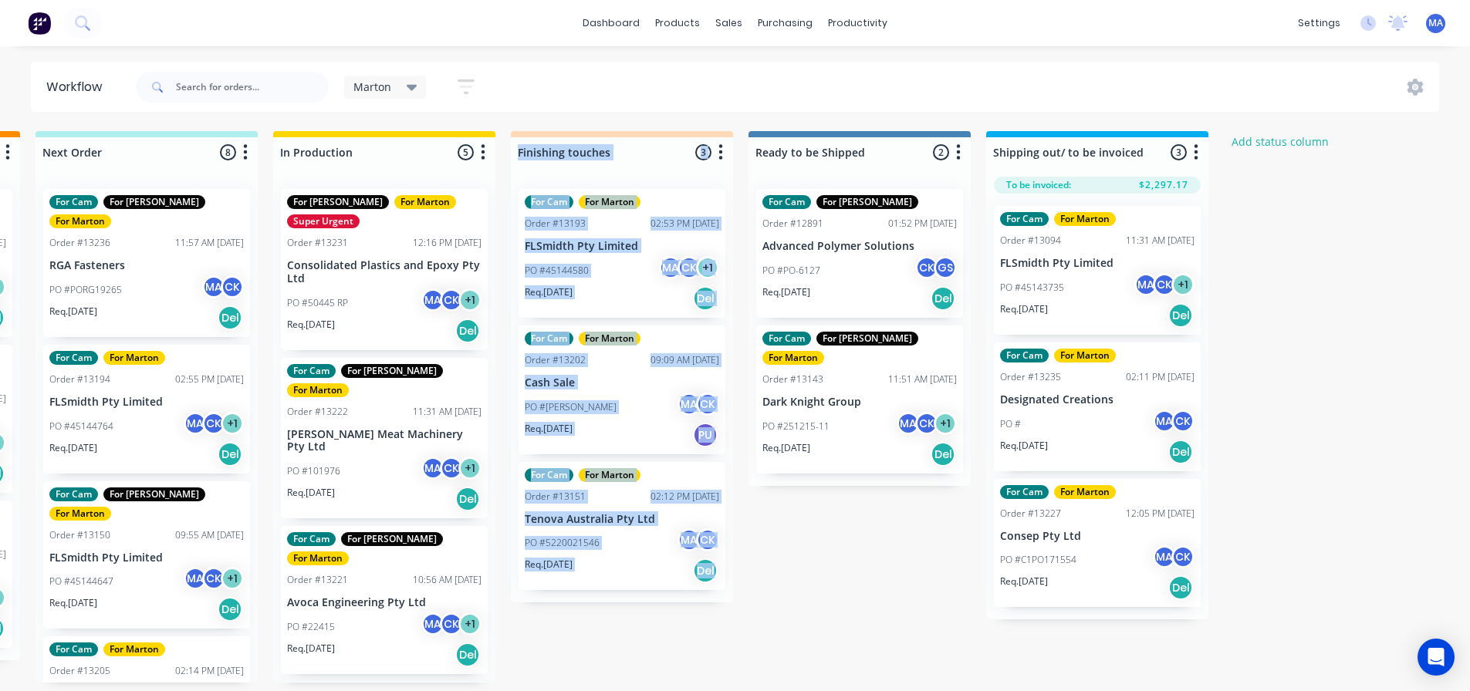
scroll to position [3, 493]
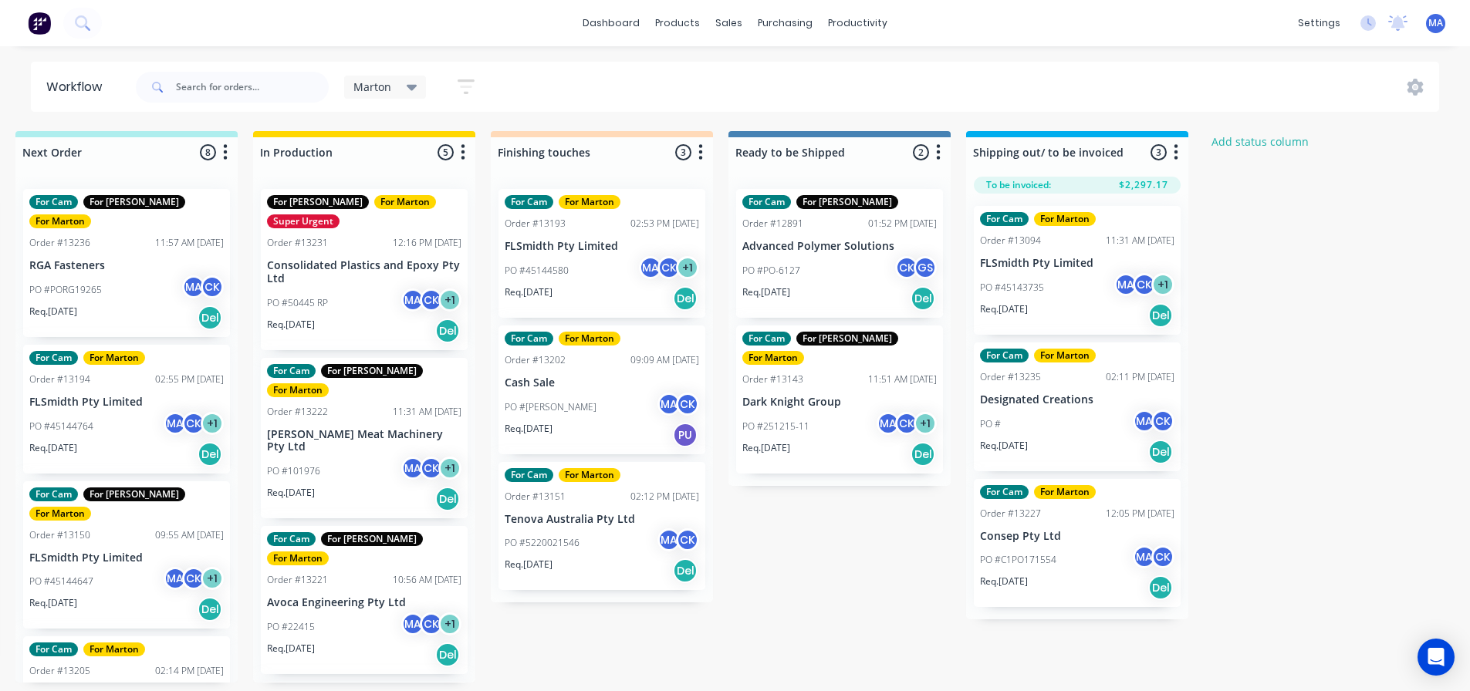
click at [1292, 461] on div "Submitted 3 Status colour #32CD32 hex #32CD32 Save Cancel Summaries Total order…" at bounding box center [557, 407] width 2125 height 552
click at [1059, 423] on div "PO # MA CK" at bounding box center [1077, 424] width 194 height 29
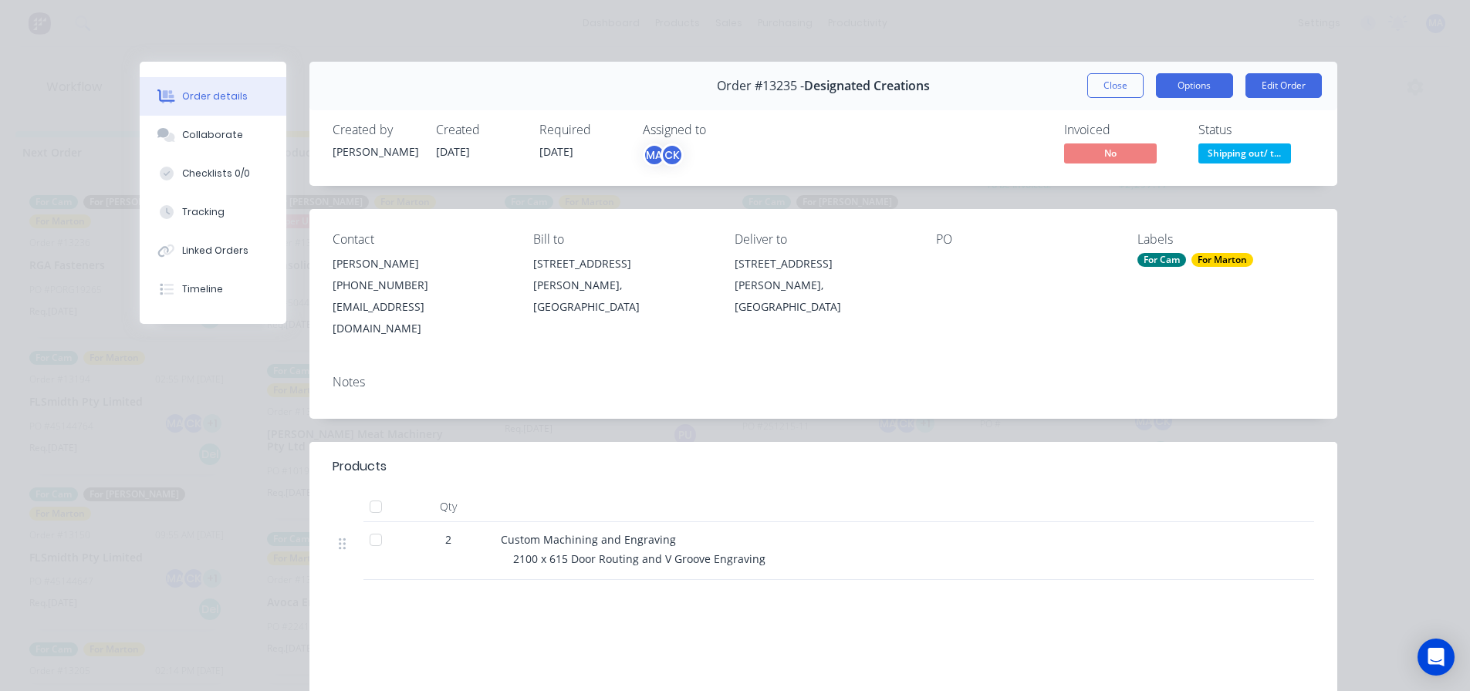
click at [1211, 88] on button "Options" at bounding box center [1194, 85] width 77 height 25
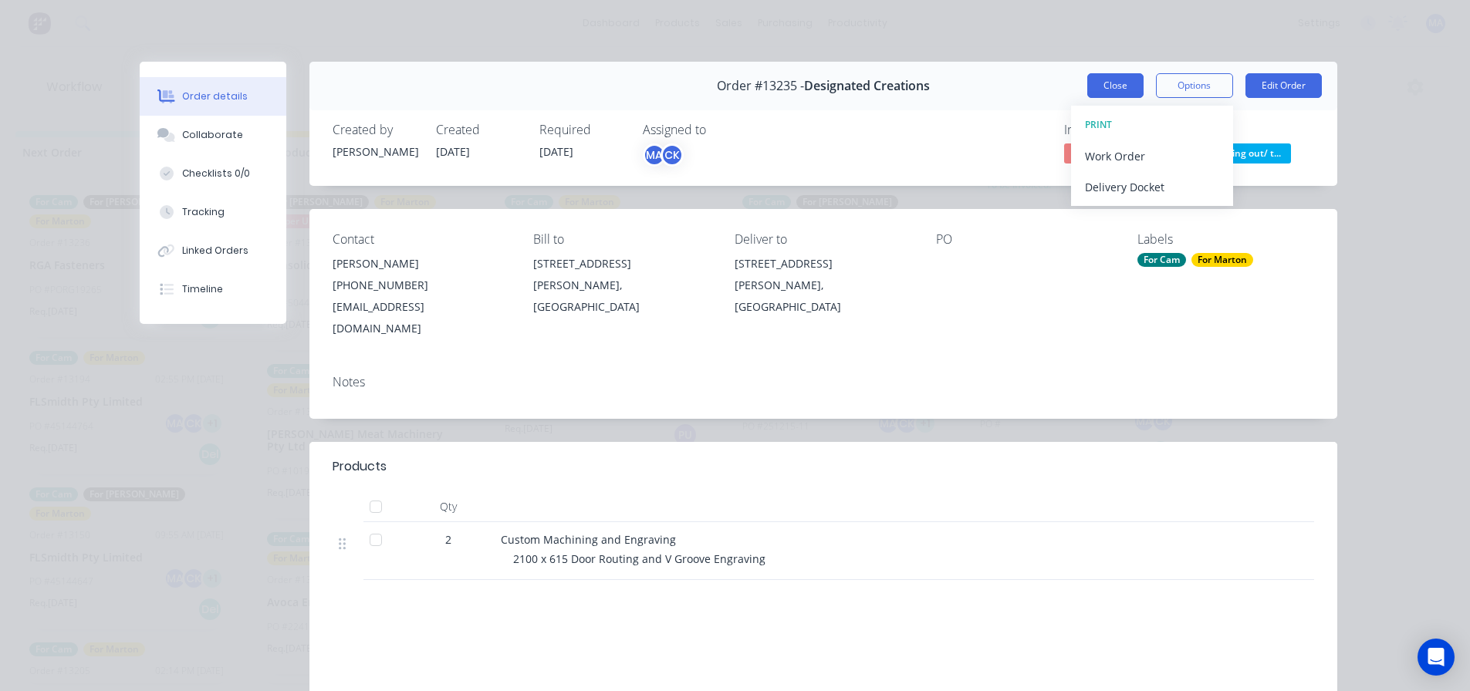
click at [1106, 83] on button "Close" at bounding box center [1115, 85] width 56 height 25
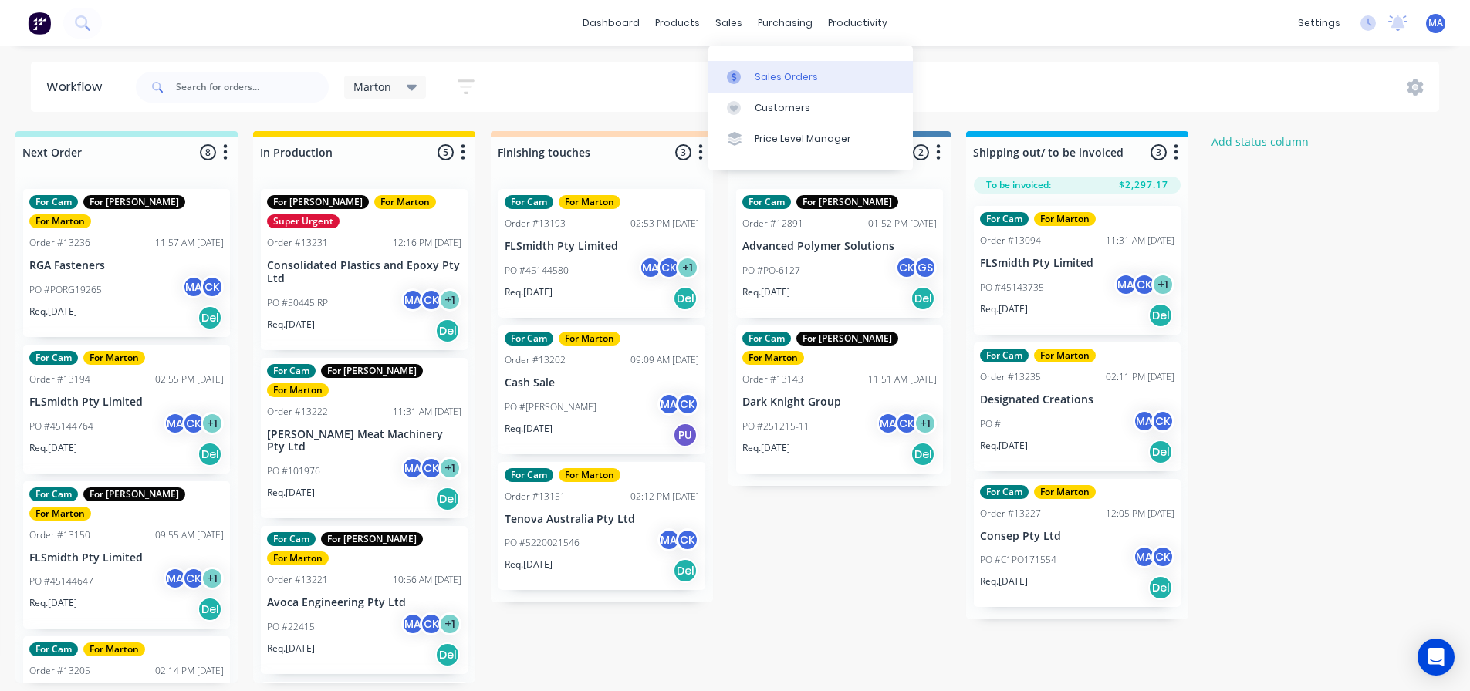
click at [763, 75] on div "Sales Orders" at bounding box center [785, 77] width 63 height 14
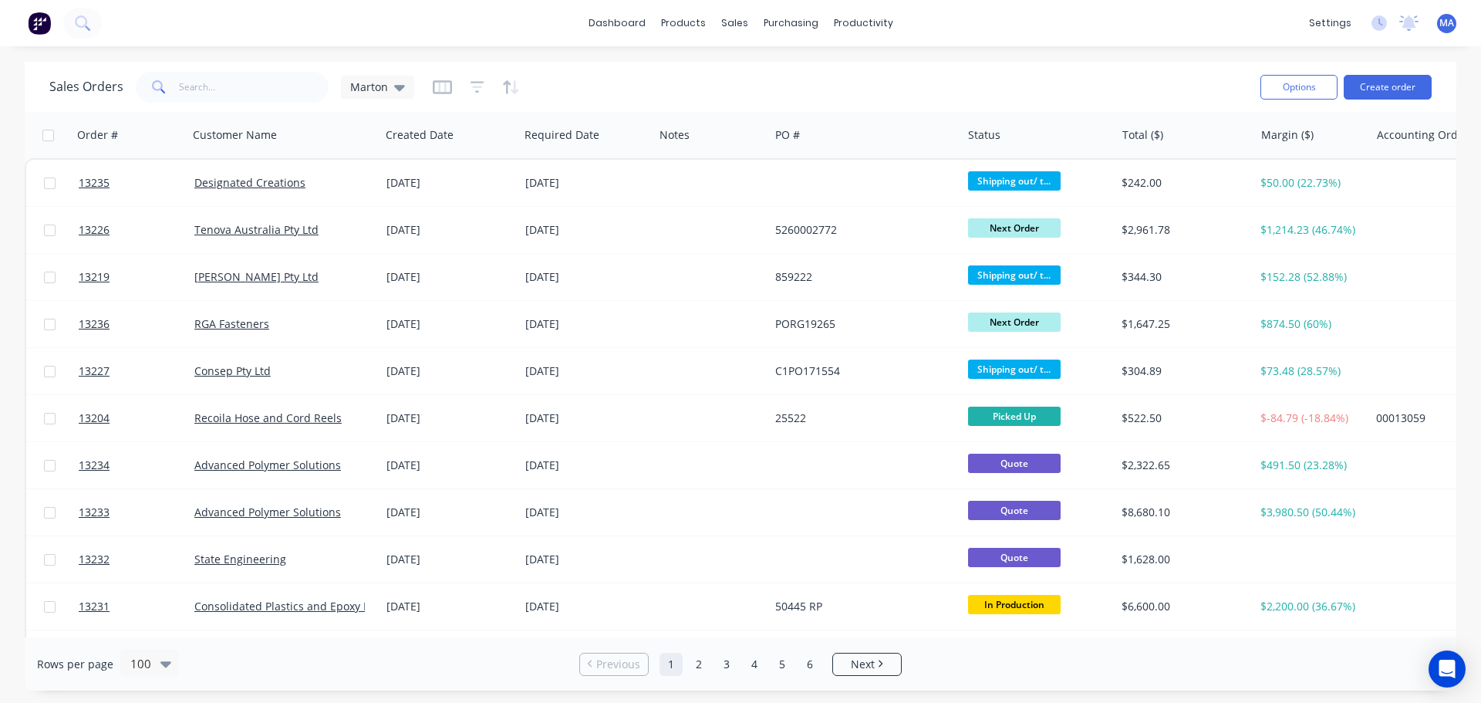
click at [421, 88] on div "Sales Orders Marton" at bounding box center [648, 87] width 1199 height 38
click at [400, 89] on icon at bounding box center [399, 87] width 11 height 17
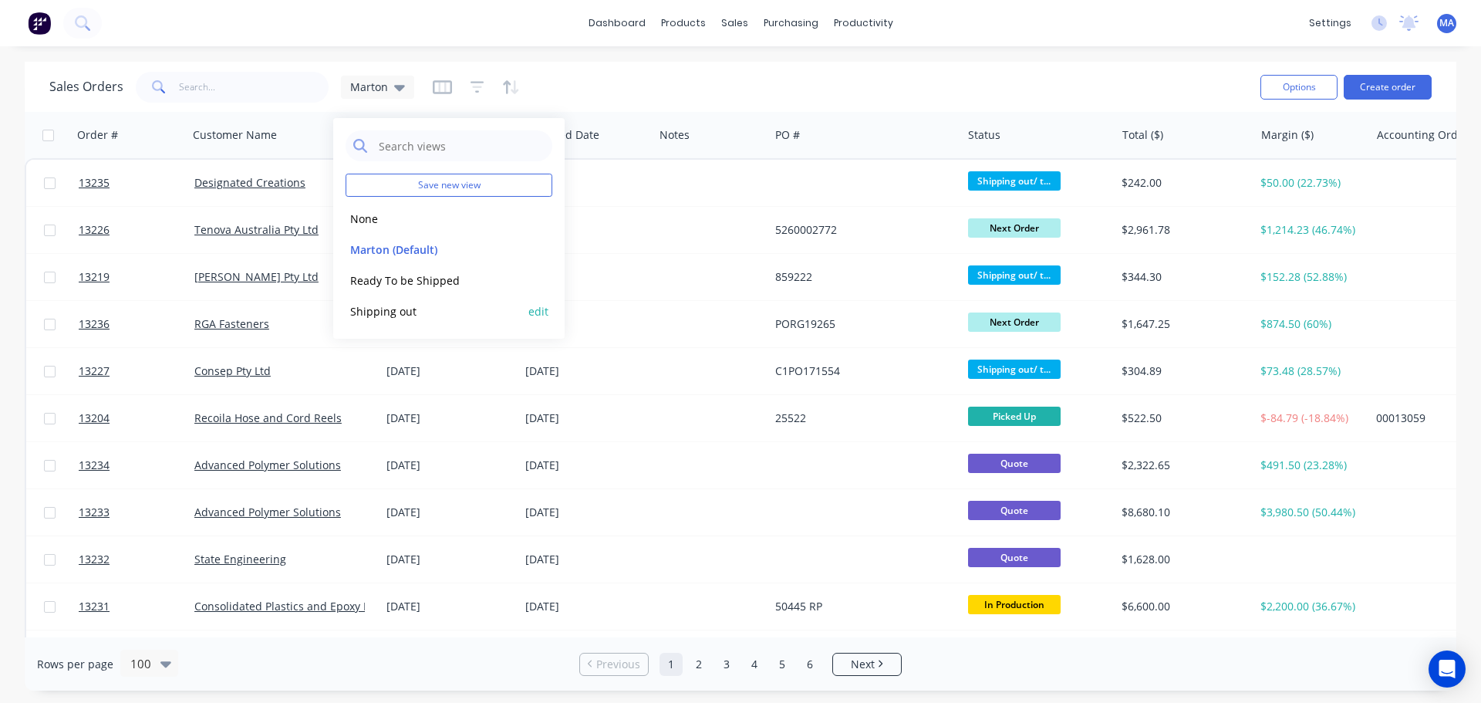
click at [404, 312] on button "Shipping out" at bounding box center [434, 311] width 176 height 18
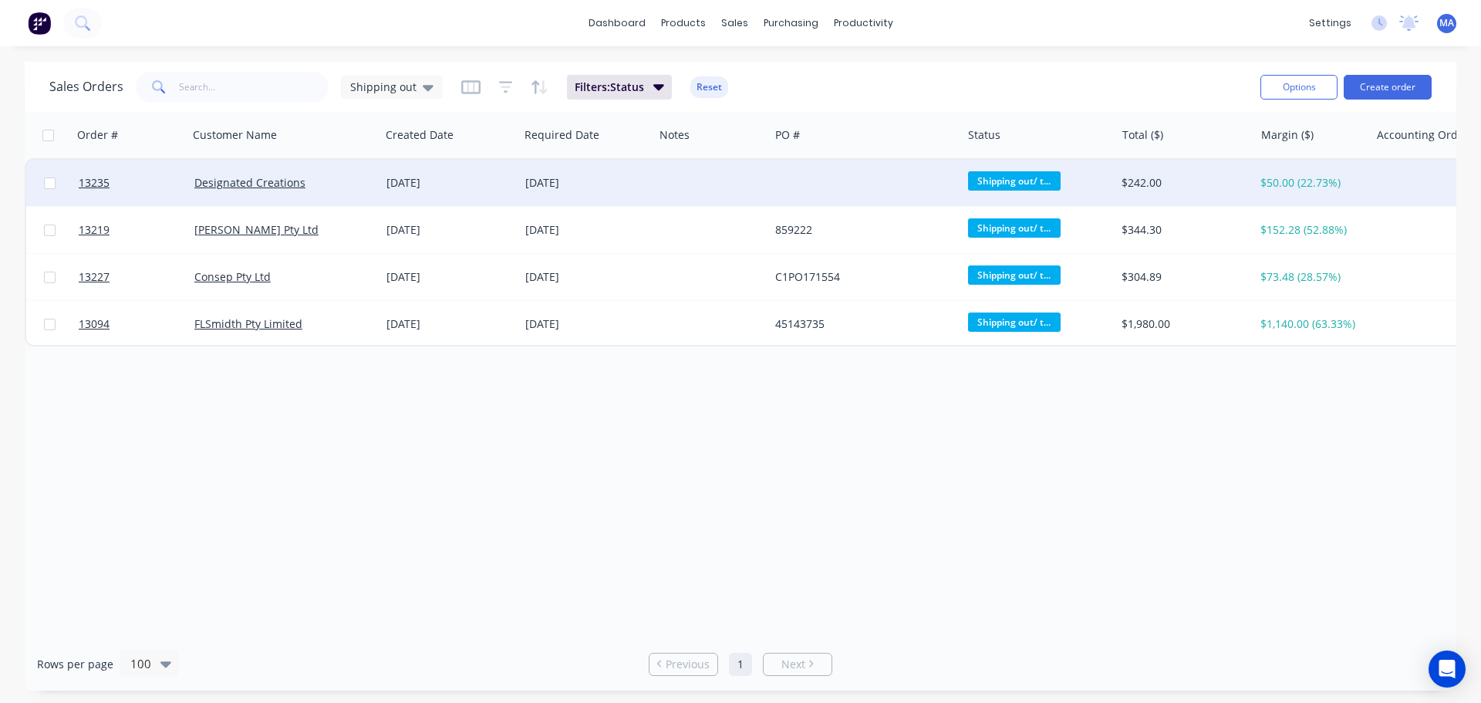
click at [884, 187] on div at bounding box center [865, 183] width 192 height 46
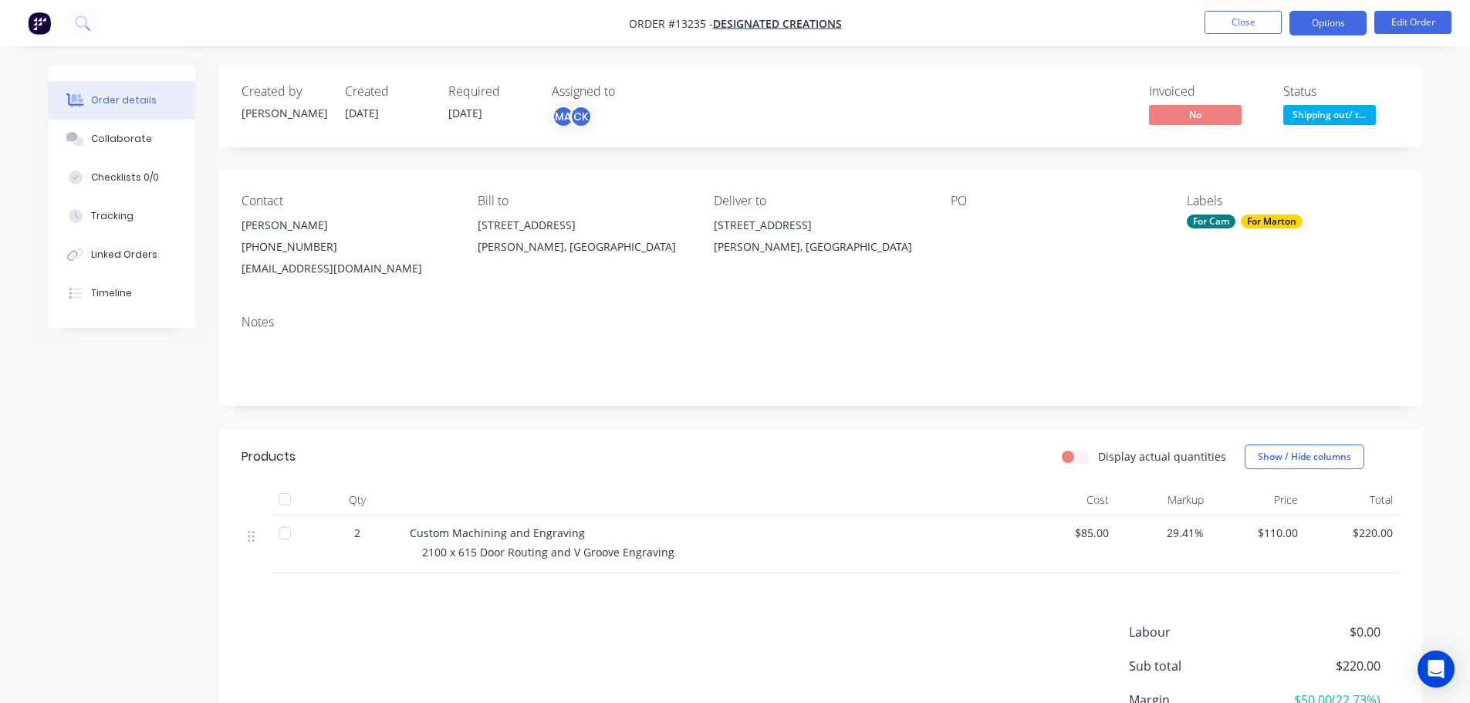
click at [1328, 15] on button "Options" at bounding box center [1327, 23] width 77 height 25
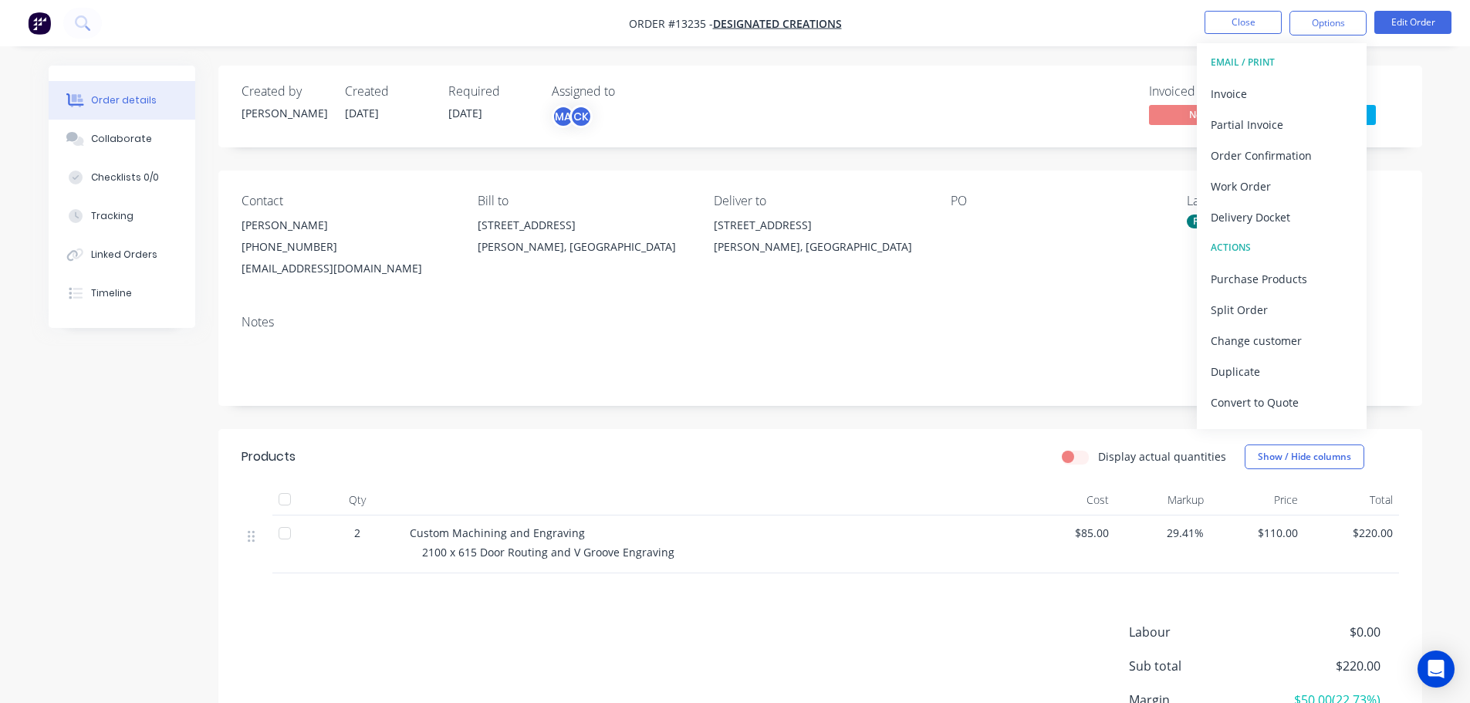
click at [1266, 76] on button "EMAIL / PRINT" at bounding box center [1282, 62] width 170 height 31
click at [1245, 95] on div "Invoice" at bounding box center [1281, 94] width 142 height 22
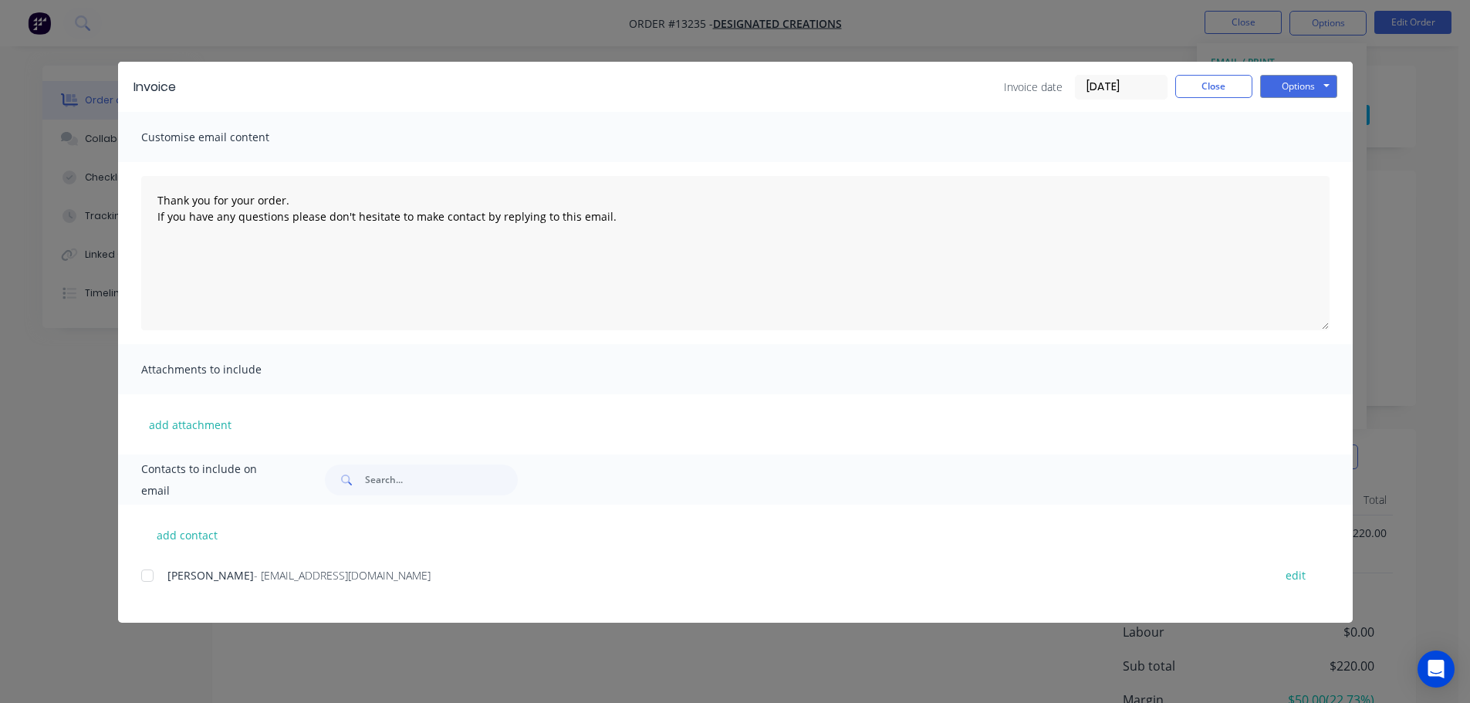
click at [157, 573] on div at bounding box center [147, 575] width 31 height 31
click at [1291, 83] on button "Options" at bounding box center [1298, 86] width 77 height 23
click at [1288, 167] on button "Email" at bounding box center [1309, 164] width 99 height 25
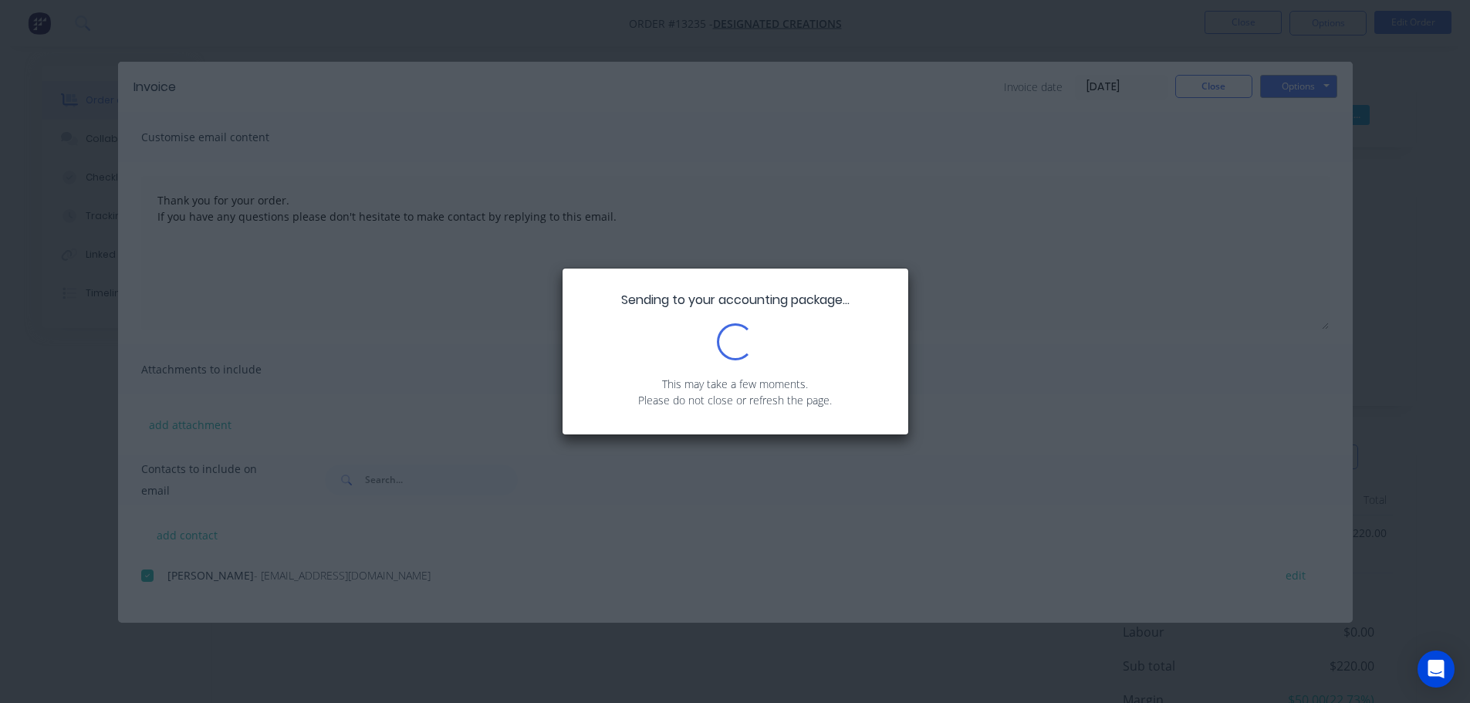
type textarea "Thank you for your order. If you have any questions please don't hesitate to ma…"
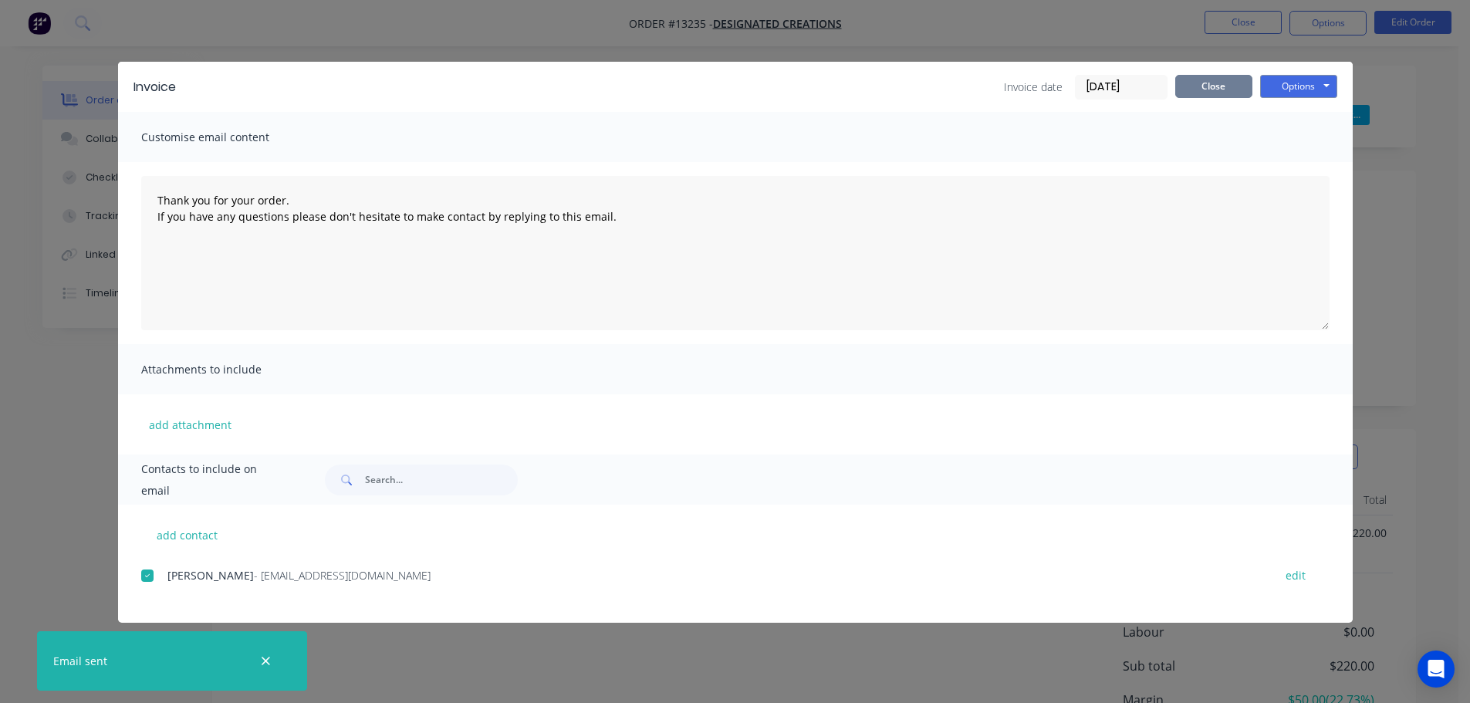
click at [1238, 93] on button "Close" at bounding box center [1213, 86] width 77 height 23
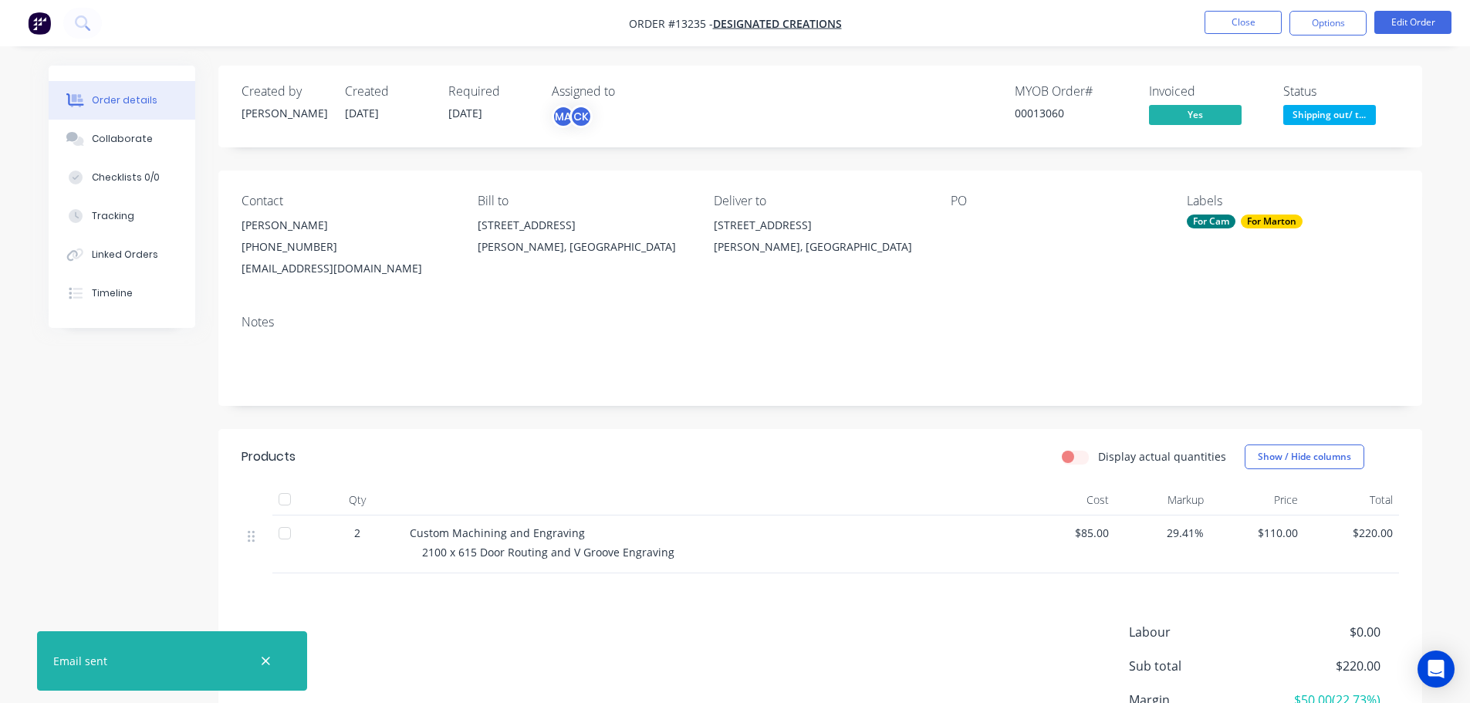
click at [1308, 110] on span "Shipping out/ t..." at bounding box center [1329, 114] width 93 height 19
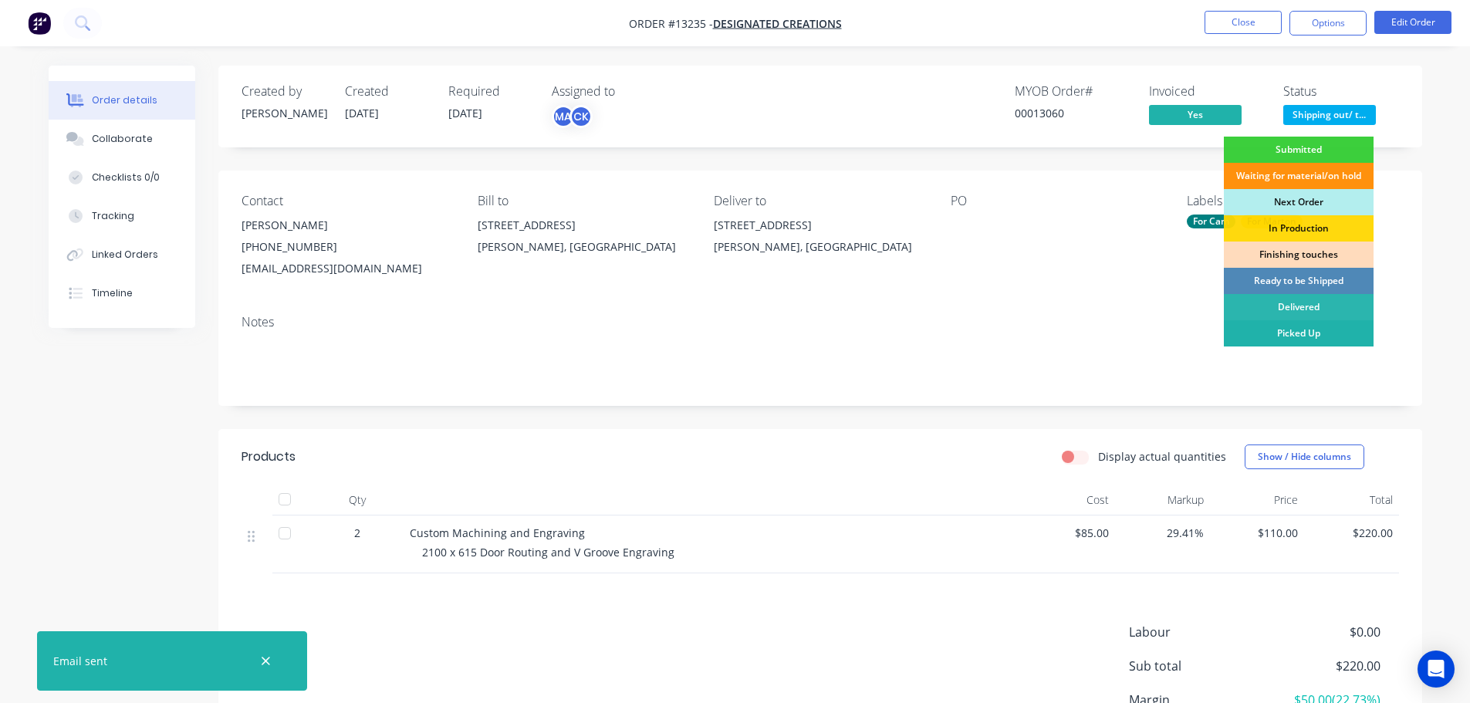
click at [1290, 327] on div "Picked Up" at bounding box center [1299, 333] width 150 height 26
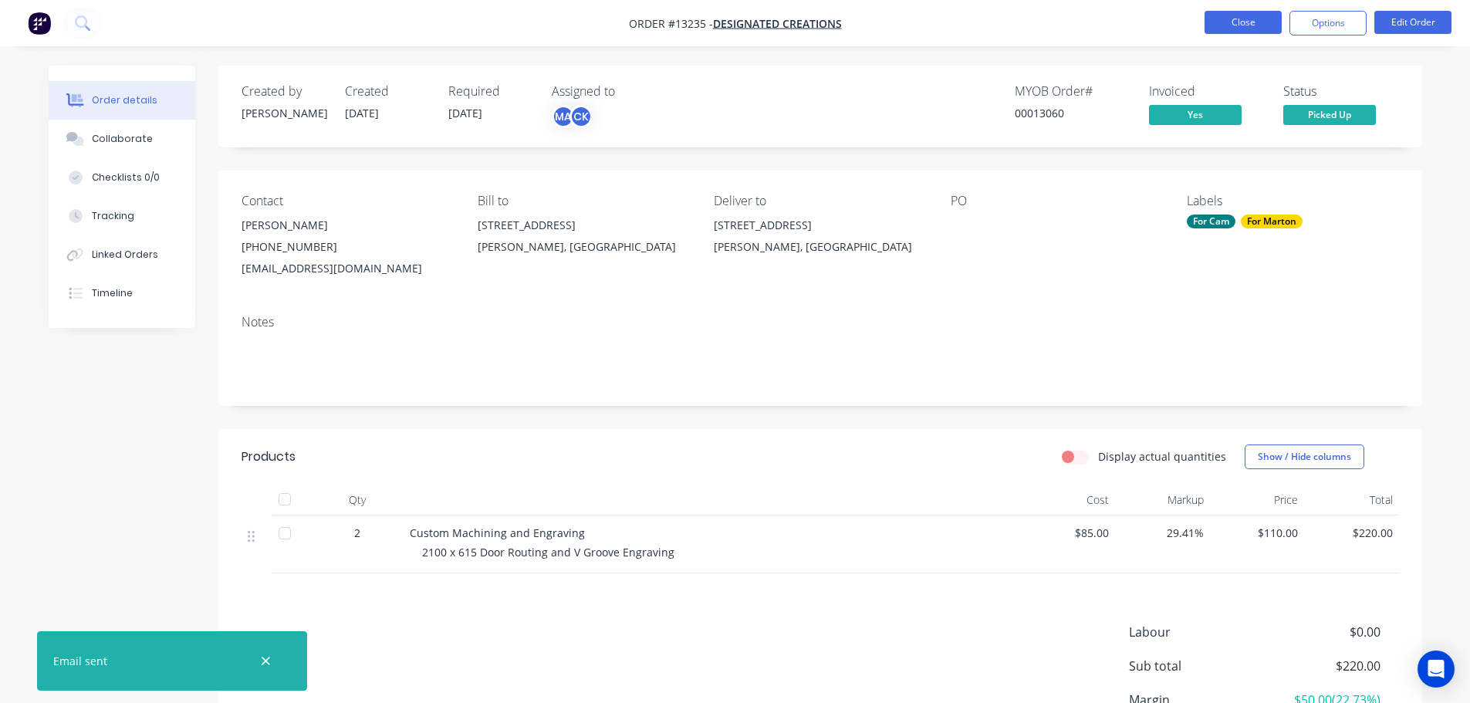
click at [1250, 21] on button "Close" at bounding box center [1242, 22] width 77 height 23
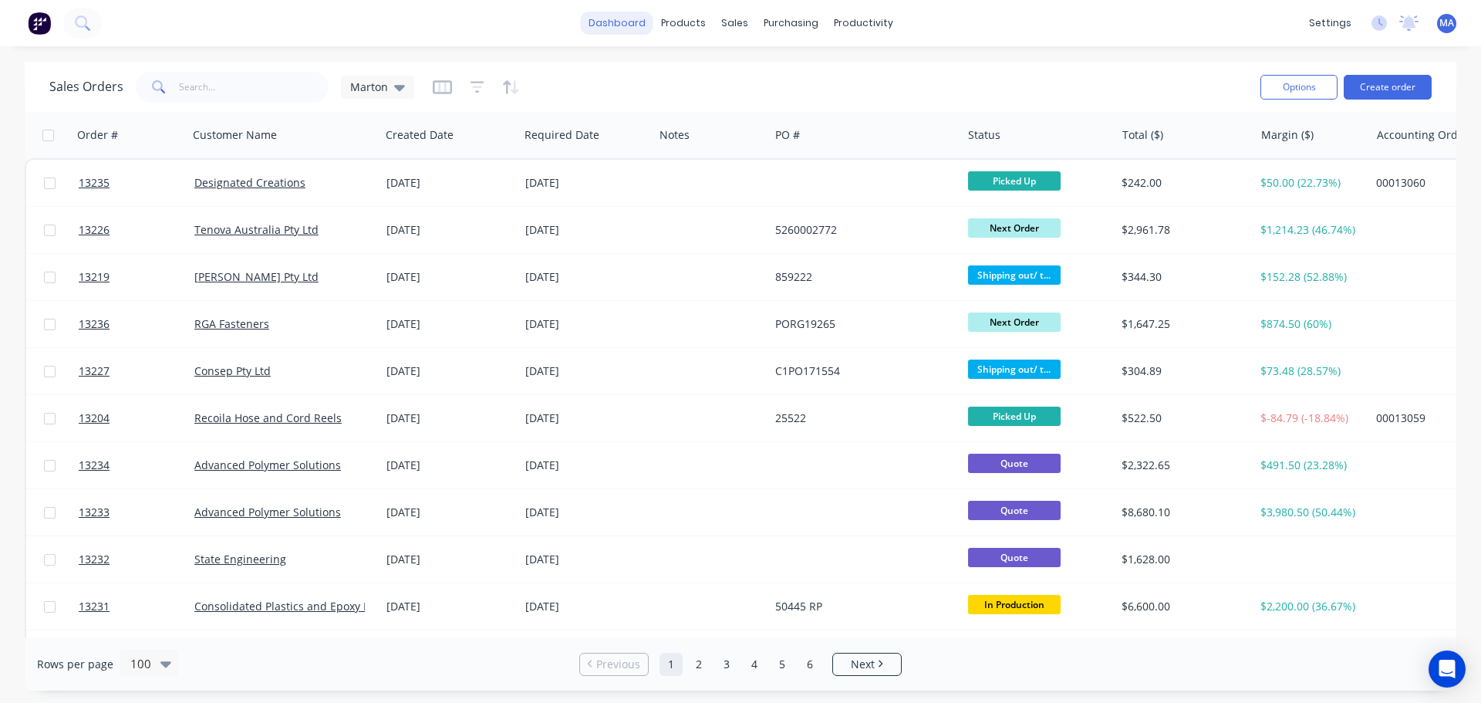
click at [612, 26] on link "dashboard" at bounding box center [617, 23] width 73 height 23
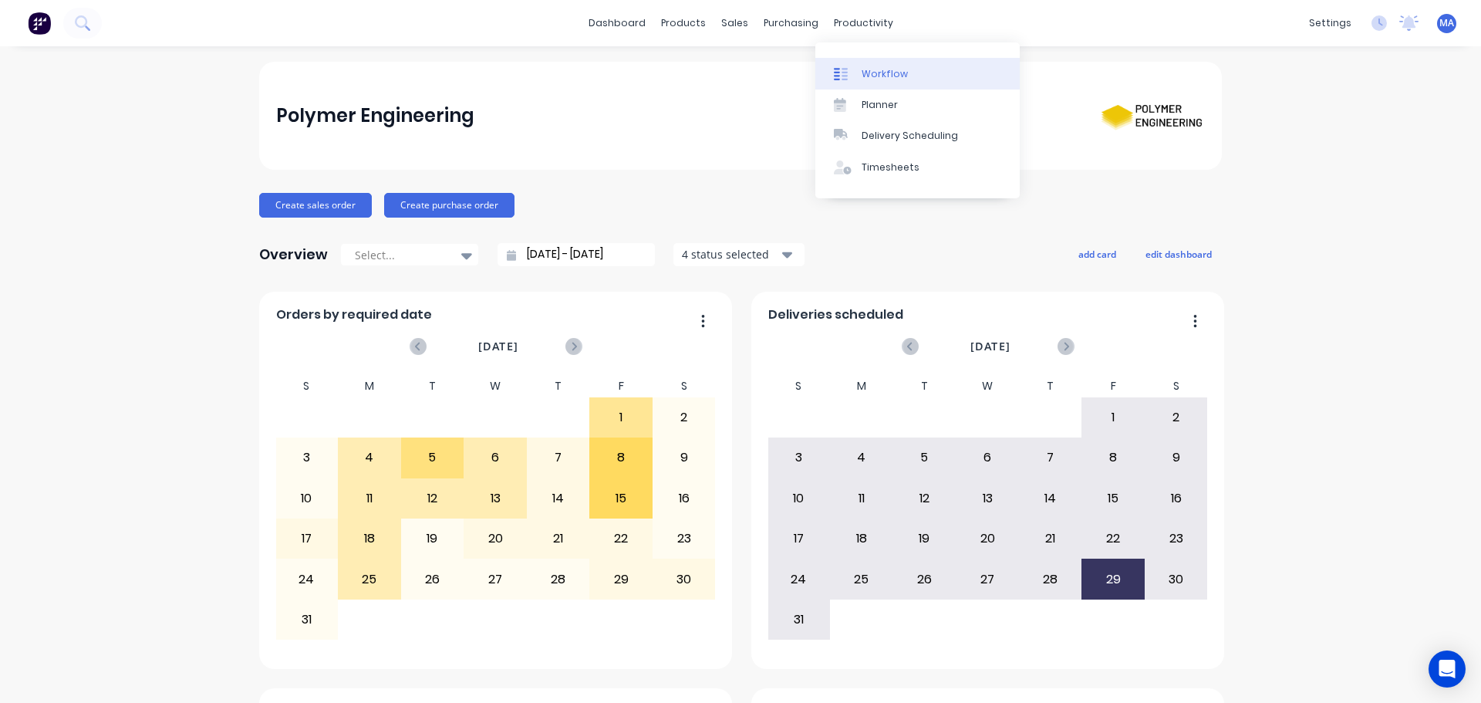
click at [876, 67] on div "Workflow" at bounding box center [885, 74] width 46 height 14
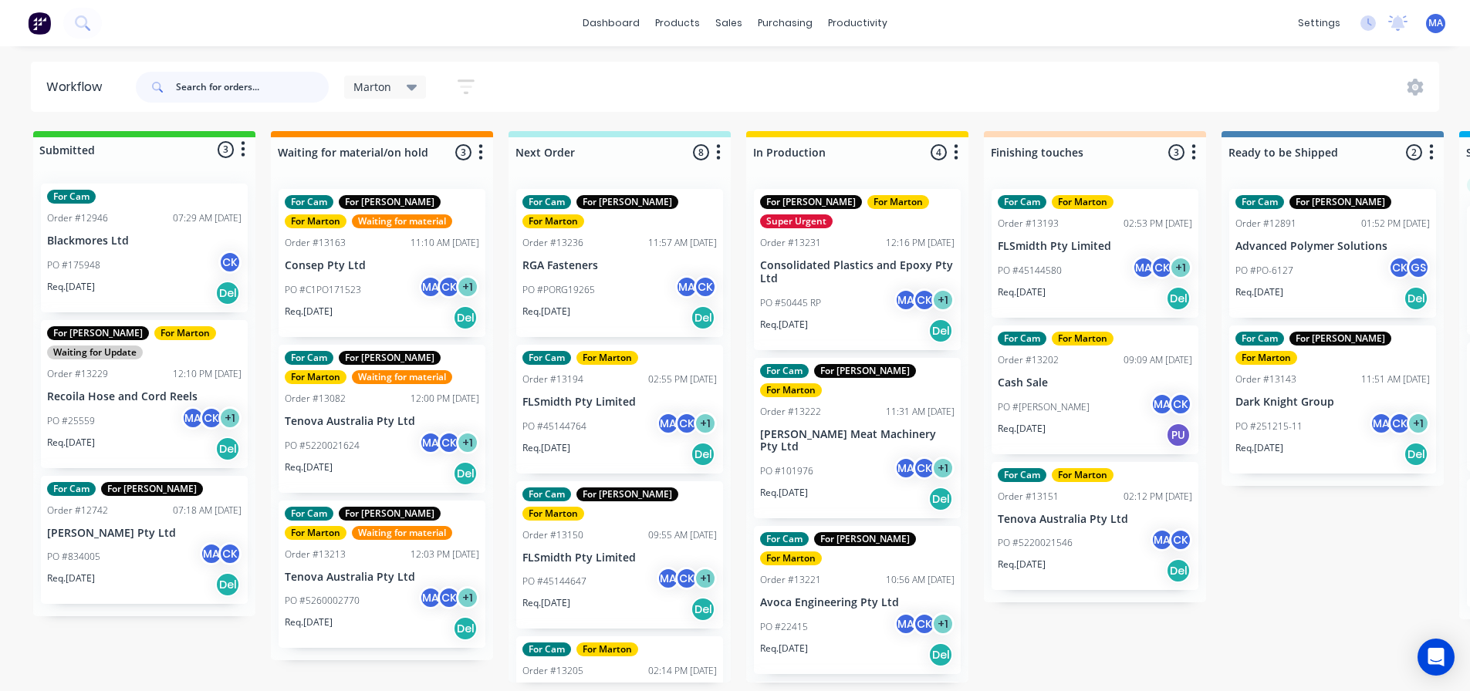
click at [221, 89] on input "text" at bounding box center [252, 87] width 153 height 31
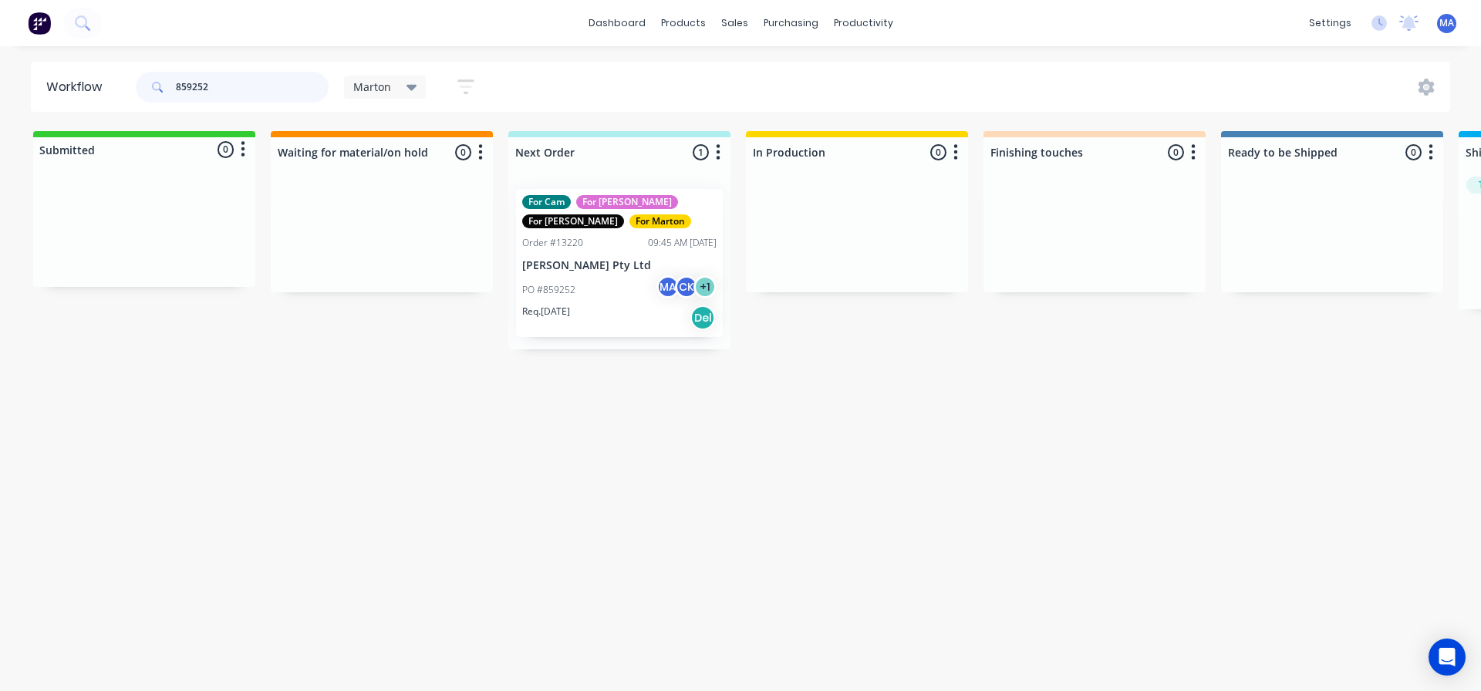
type input "859252"
click at [653, 284] on div "GS Gergely Szabo" at bounding box center [628, 277] width 208 height 23
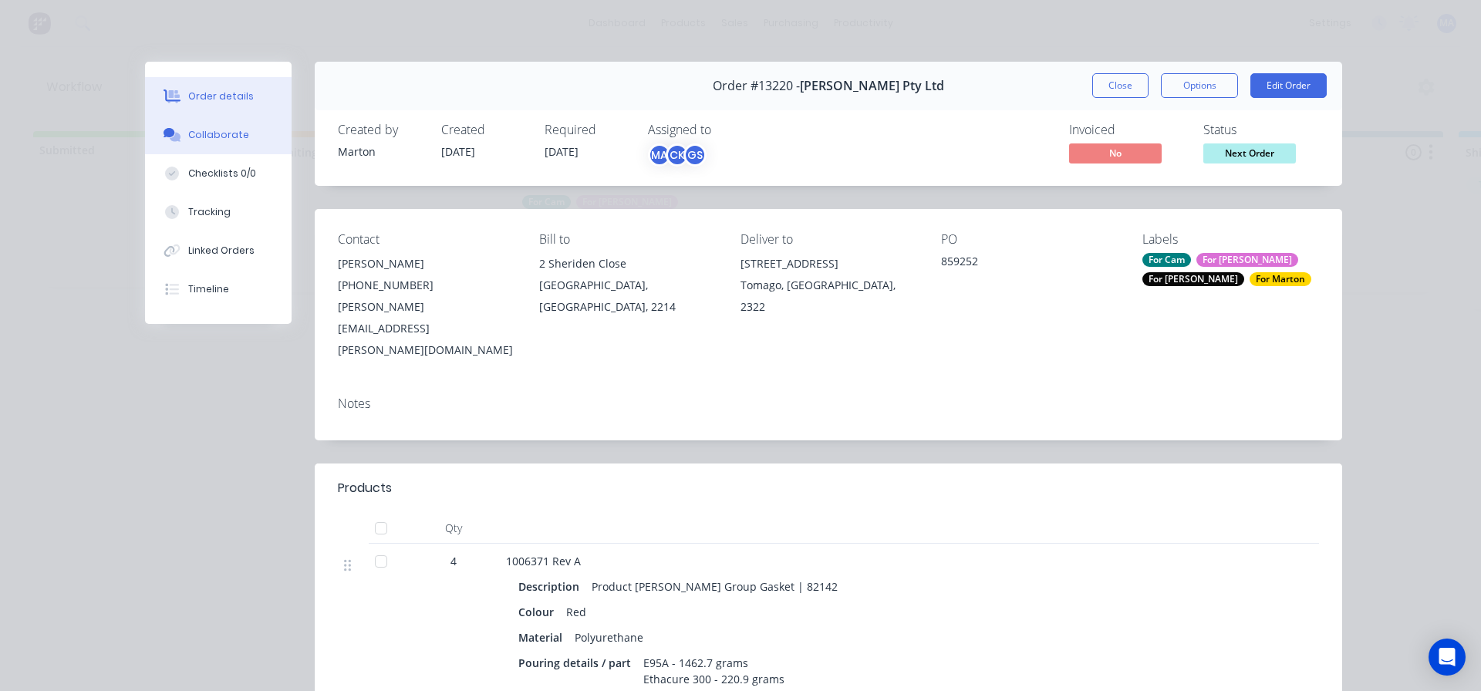
click at [226, 141] on div "Collaborate" at bounding box center [218, 135] width 61 height 14
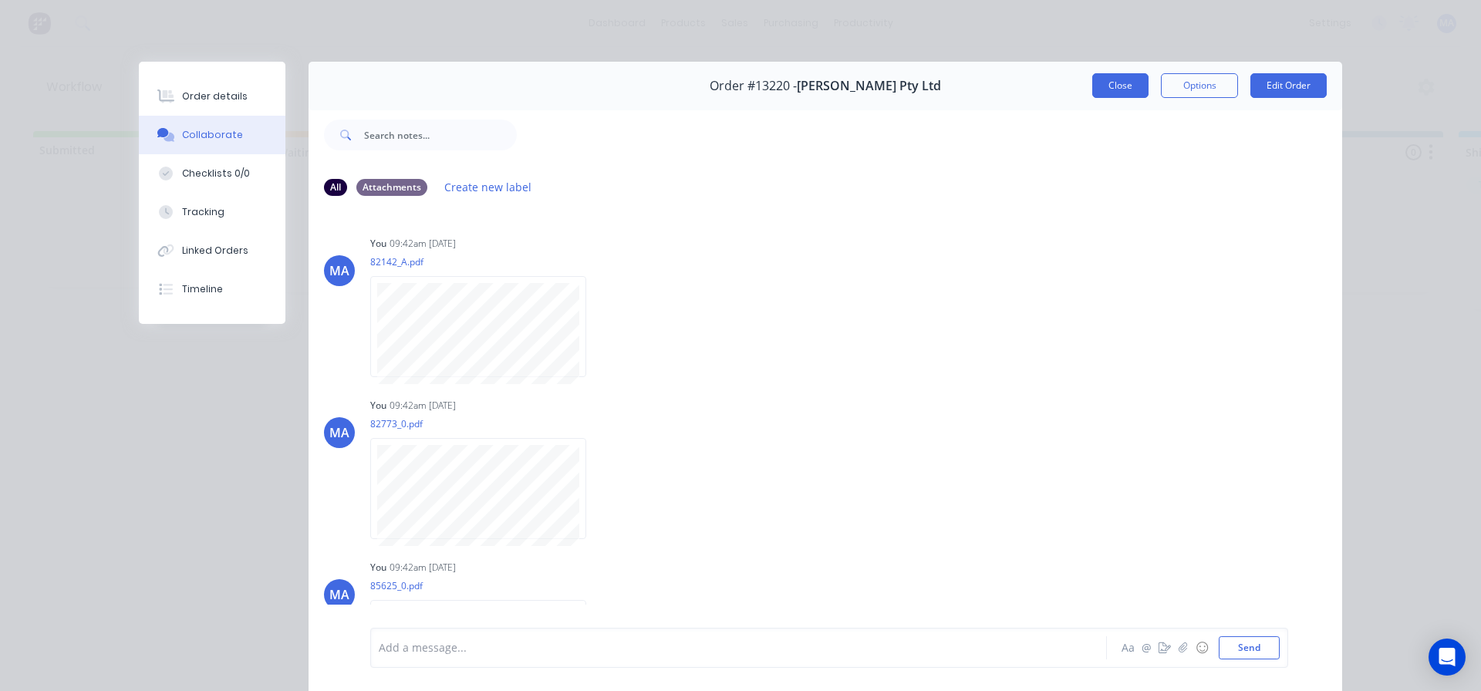
click at [1115, 89] on button "Close" at bounding box center [1120, 85] width 56 height 25
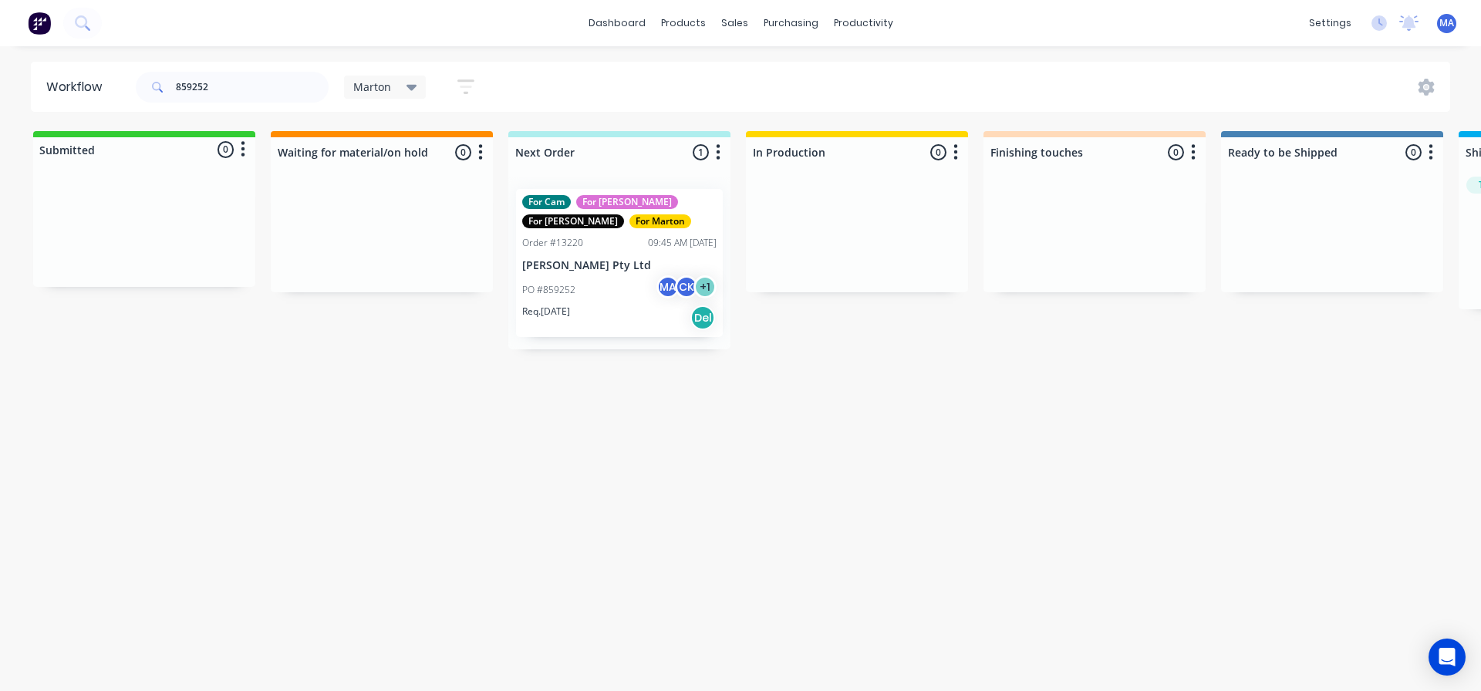
click at [1080, 69] on div "859252 Marton Save new view None edit Marton (Default) edit For Cam edit For Ga…" at bounding box center [792, 87] width 1318 height 46
click at [609, 20] on link "dashboard" at bounding box center [617, 23] width 73 height 23
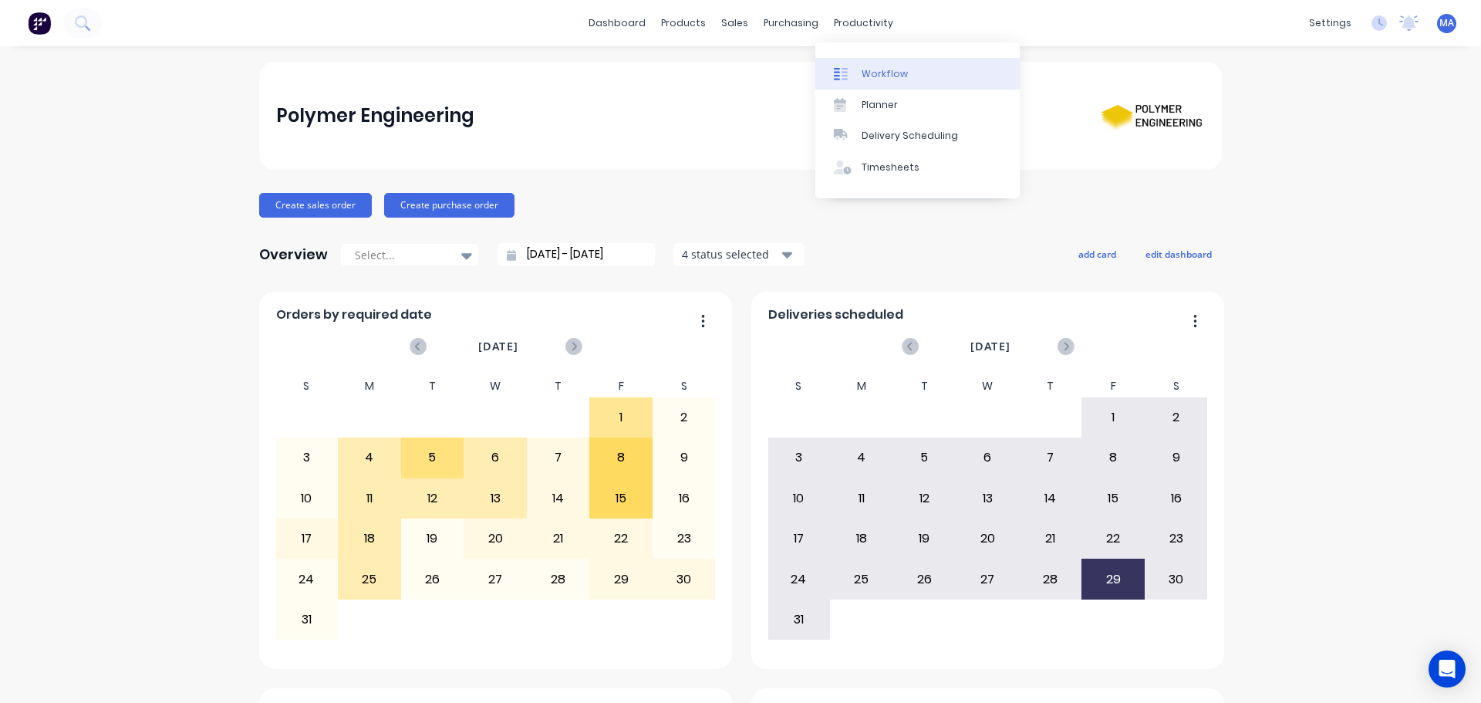
click at [858, 83] on link "Workflow" at bounding box center [917, 73] width 204 height 31
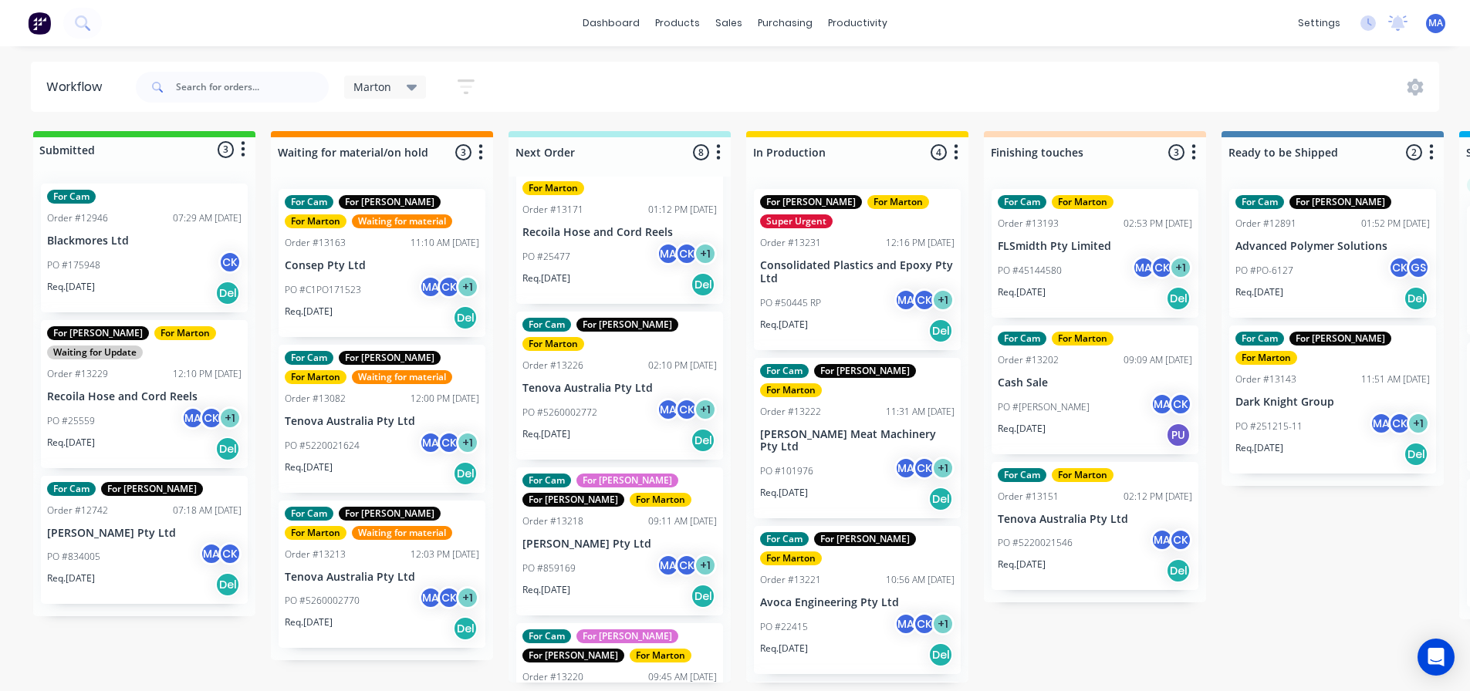
scroll to position [629, 0]
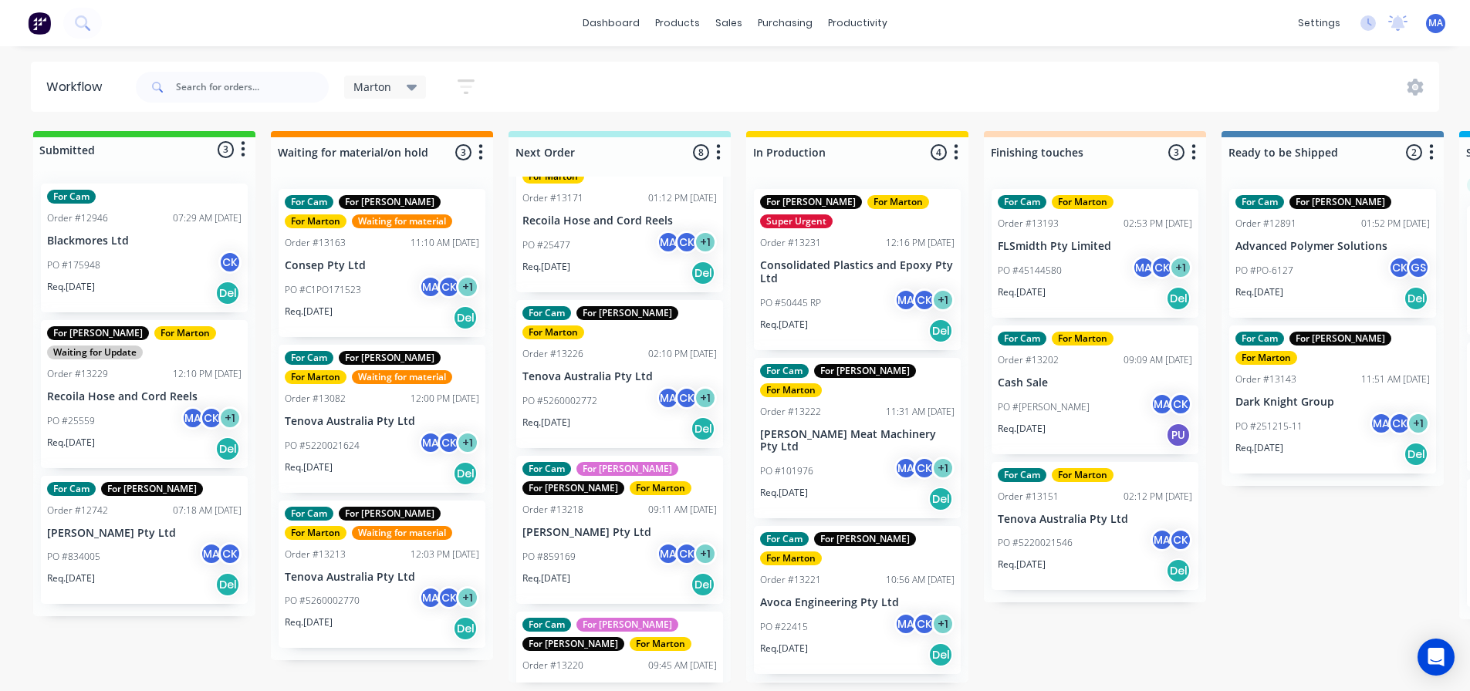
click at [603, 542] on div "PO #859169 MA CK + 1" at bounding box center [619, 556] width 194 height 29
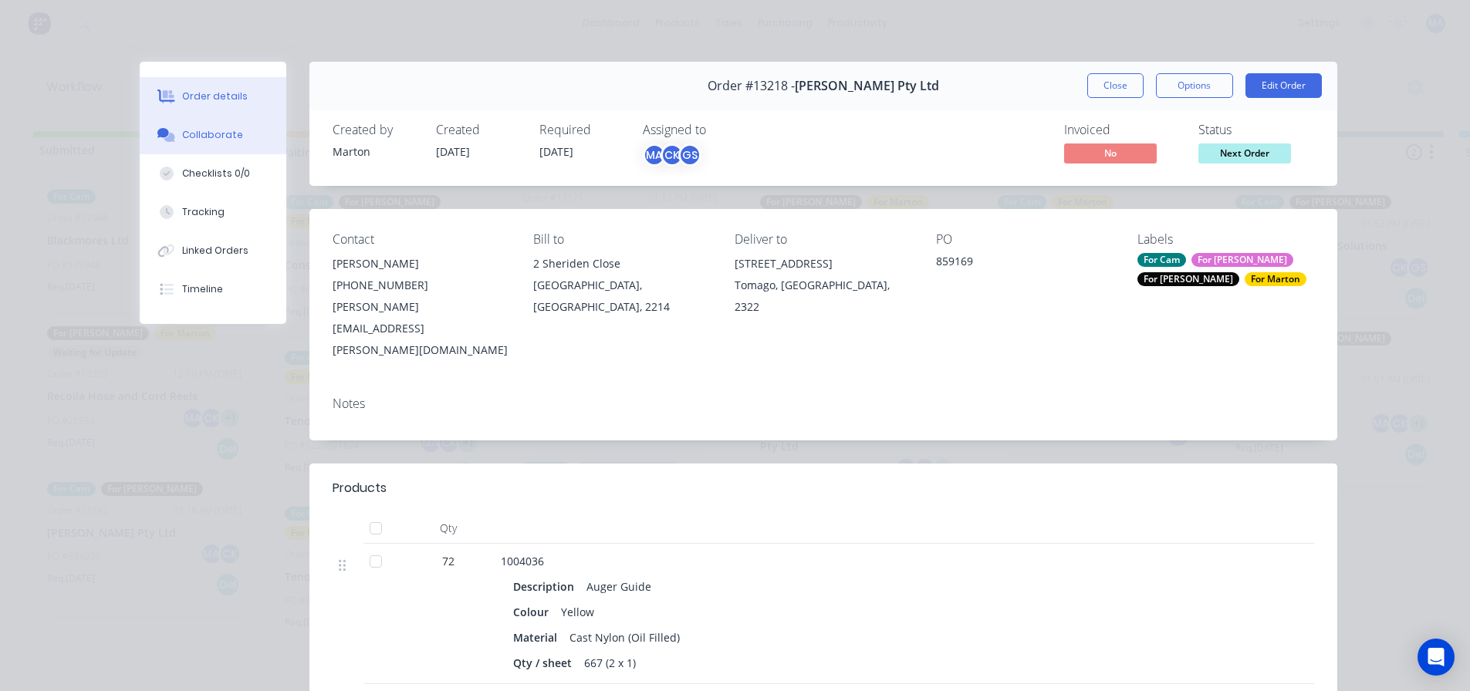
click at [217, 135] on div "Collaborate" at bounding box center [212, 135] width 61 height 14
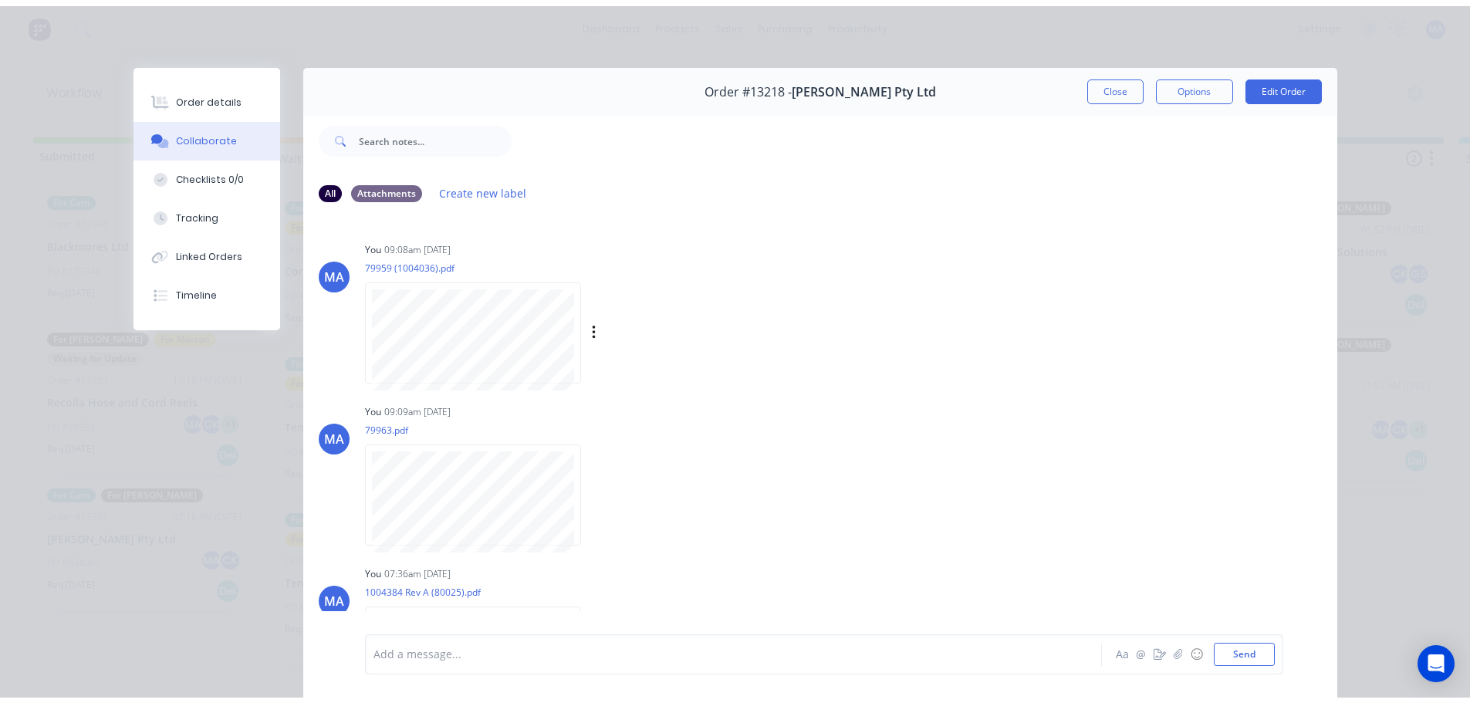
scroll to position [71, 0]
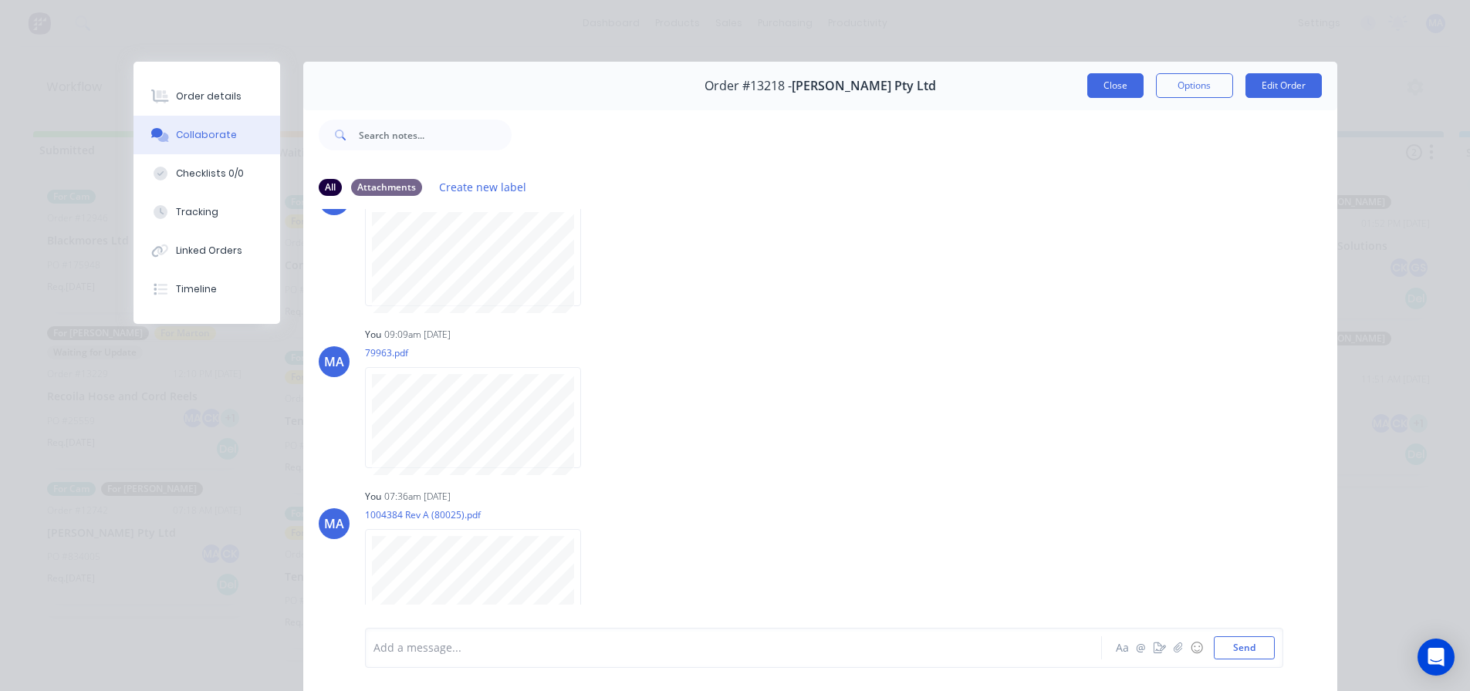
click at [1097, 80] on button "Close" at bounding box center [1115, 85] width 56 height 25
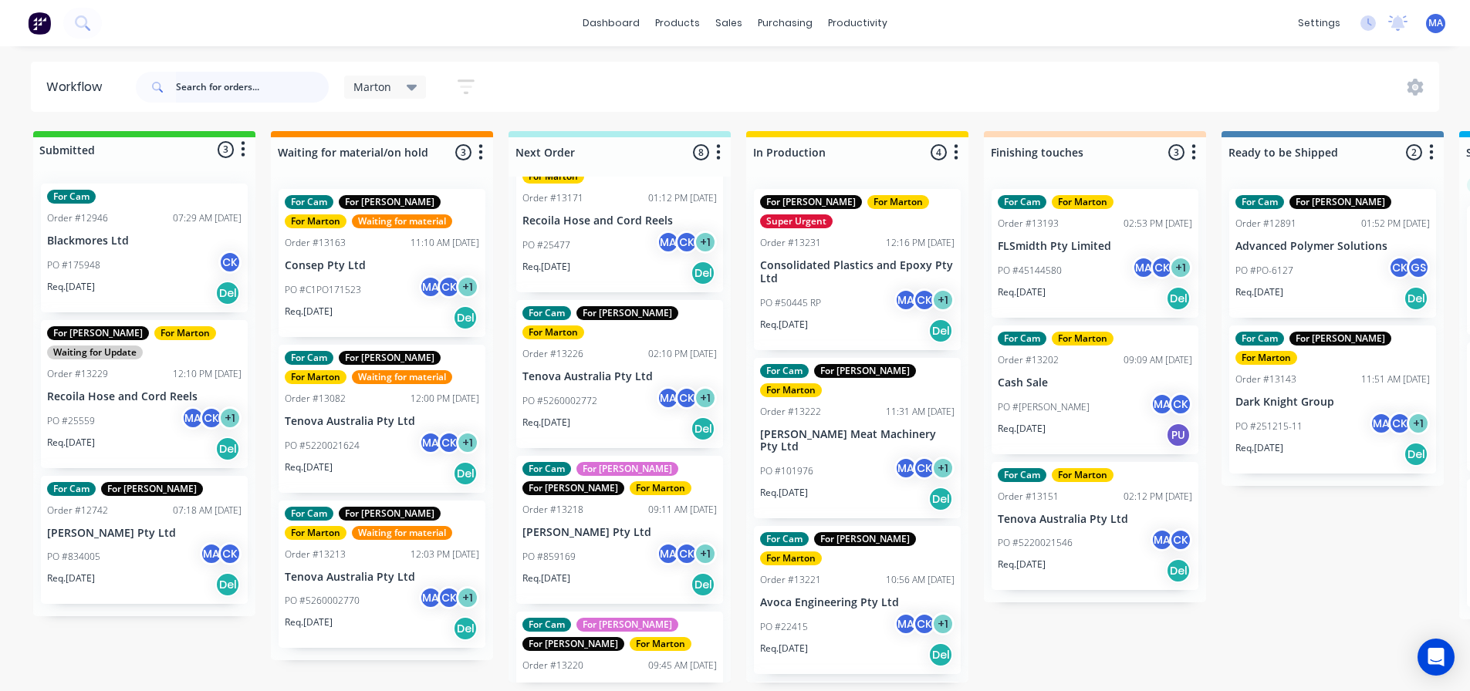
click at [194, 91] on input "text" at bounding box center [252, 87] width 153 height 31
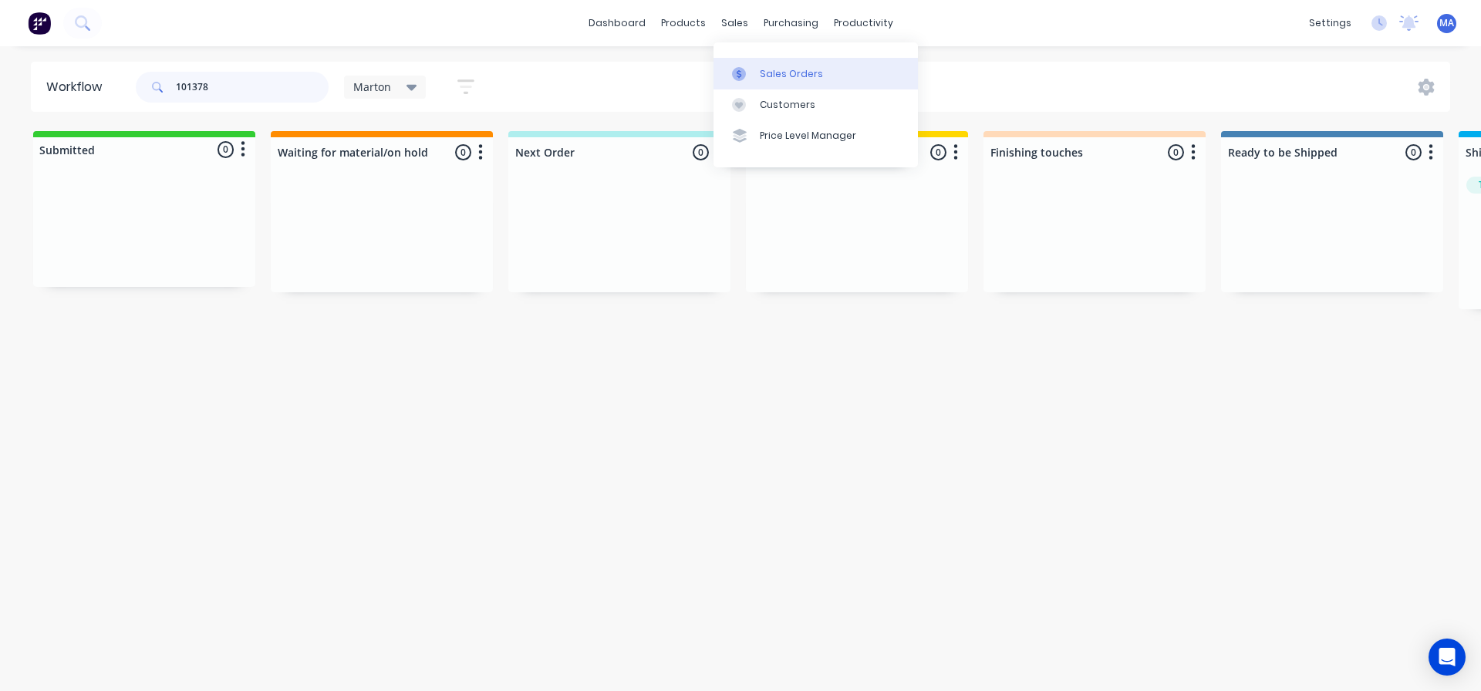
type input "101378"
click at [760, 73] on div "Sales Orders" at bounding box center [791, 74] width 63 height 14
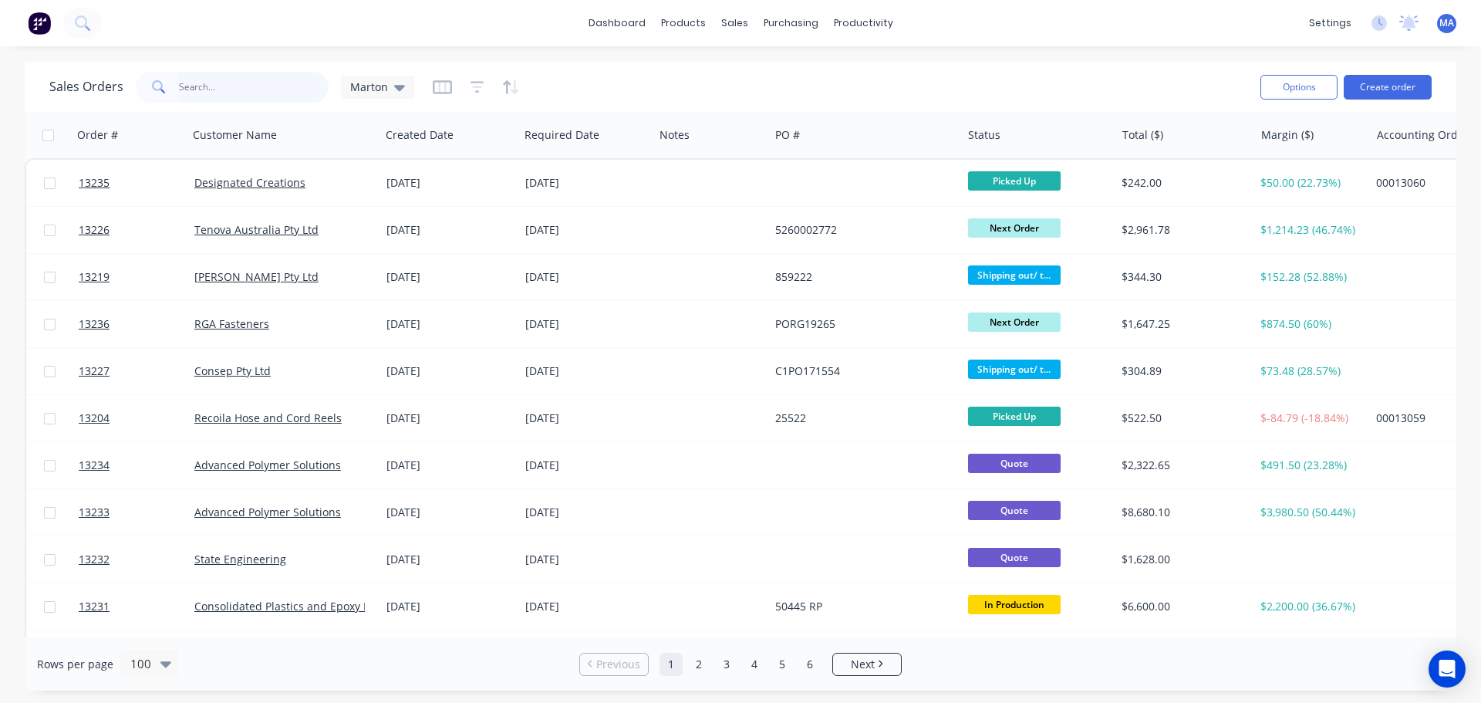
click at [292, 90] on input "text" at bounding box center [254, 87] width 150 height 31
type input "101378"
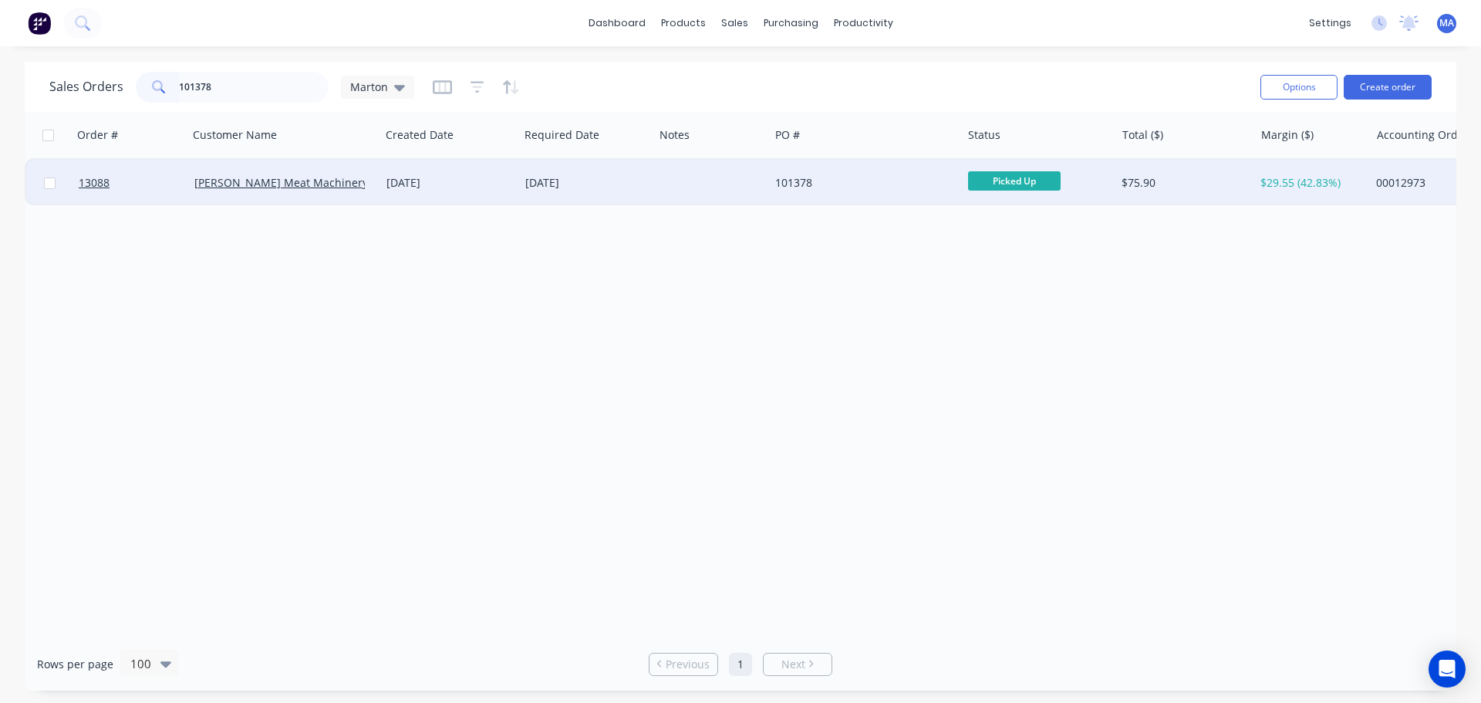
click at [505, 188] on div "27 Jun 2025" at bounding box center [449, 182] width 127 height 15
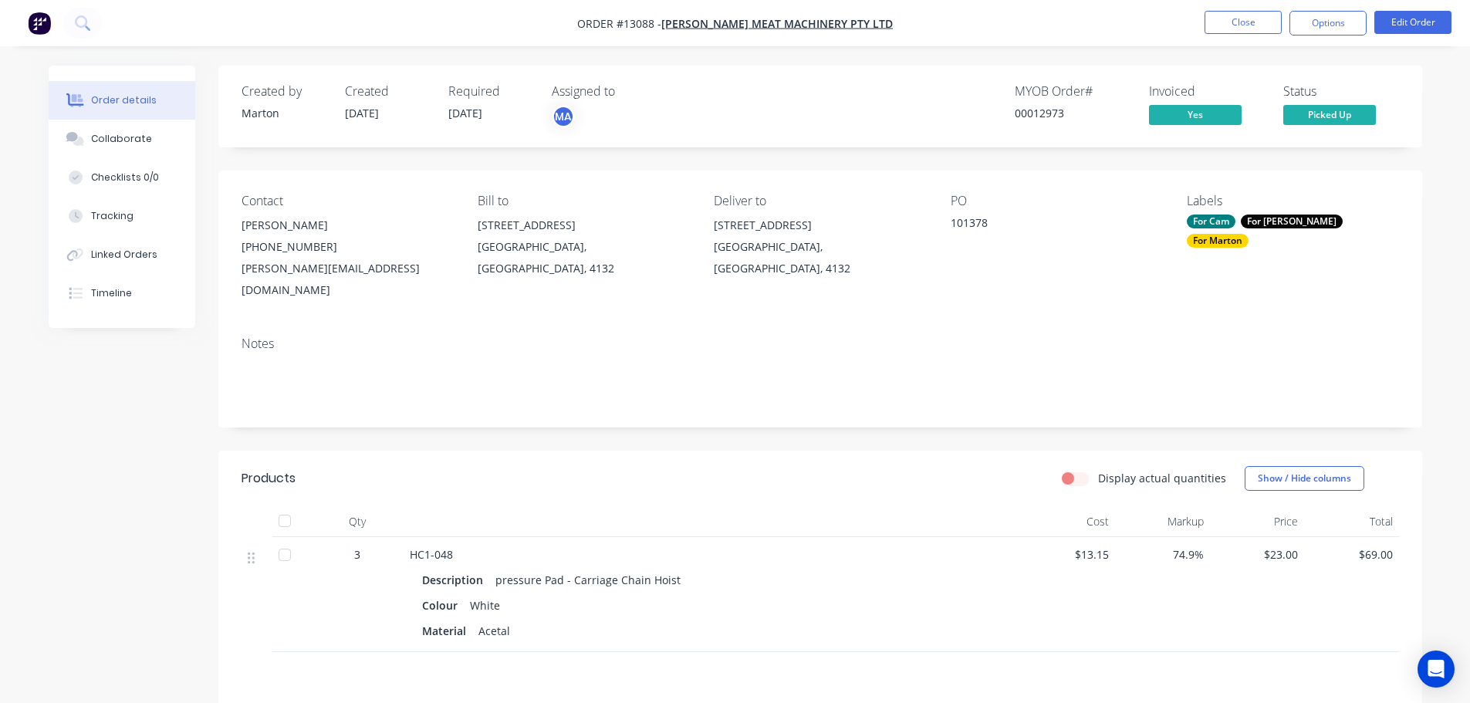
scroll to position [77, 0]
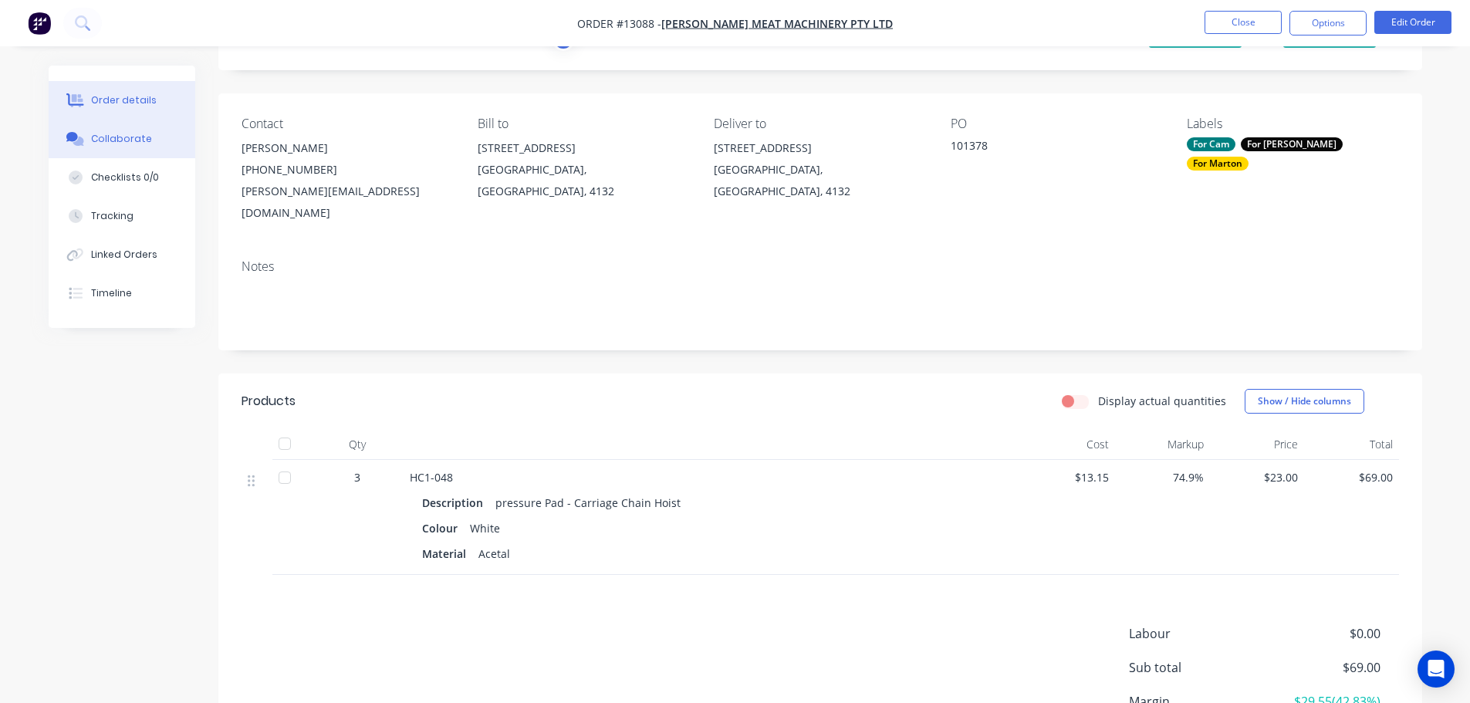
click at [140, 153] on button "Collaborate" at bounding box center [122, 139] width 147 height 39
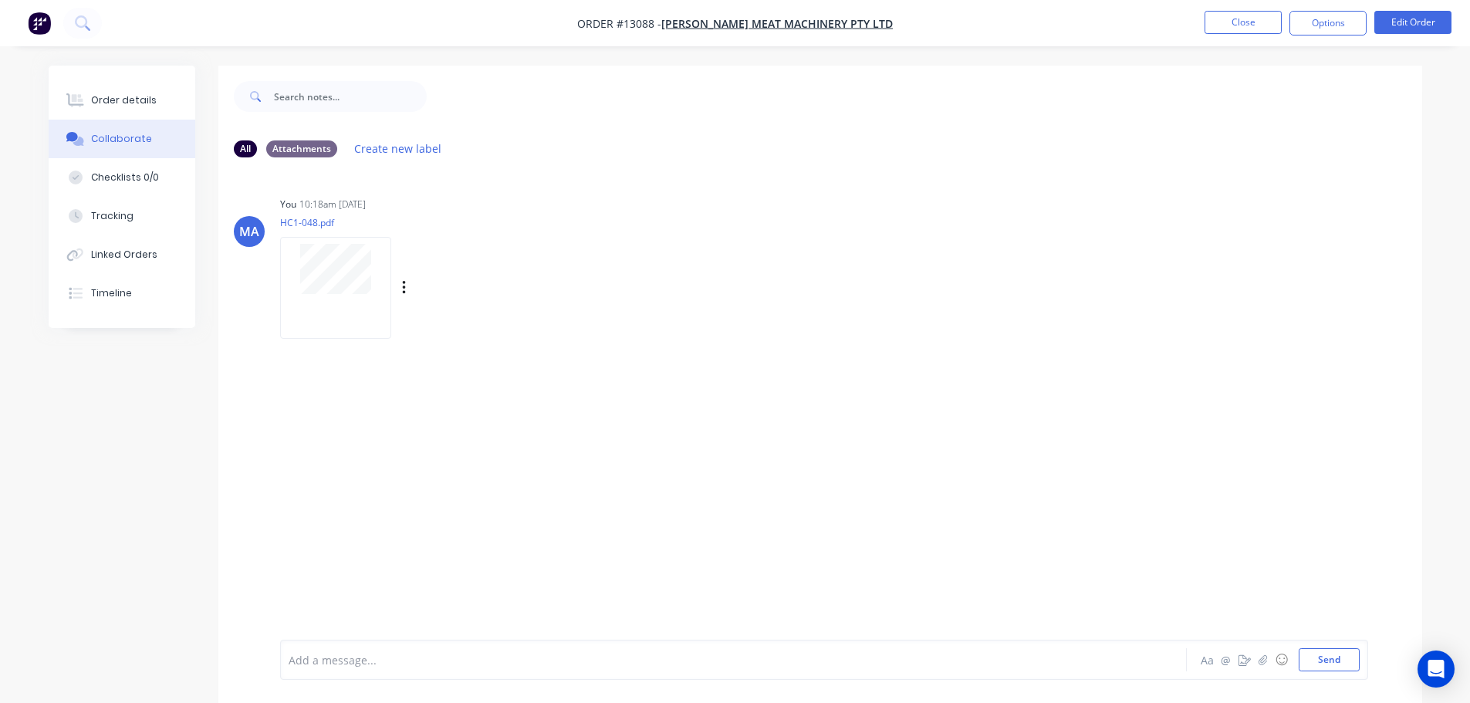
click at [363, 299] on div at bounding box center [335, 287] width 111 height 101
click at [145, 94] on div "Order details" at bounding box center [124, 100] width 66 height 14
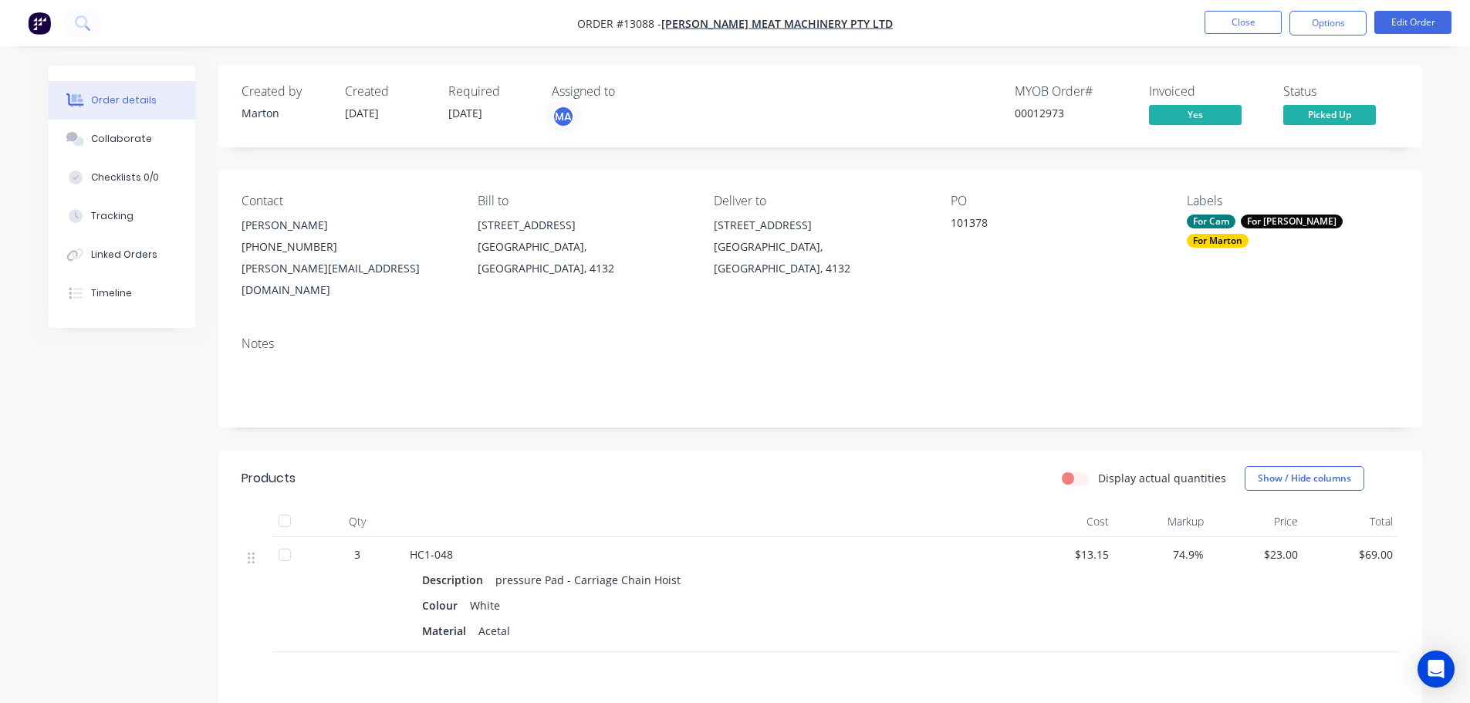
drag, startPoint x: 339, startPoint y: 528, endPoint x: 366, endPoint y: 528, distance: 27.8
click at [366, 546] on div "3" at bounding box center [357, 554] width 80 height 16
click at [1231, 19] on button "Close" at bounding box center [1242, 22] width 77 height 23
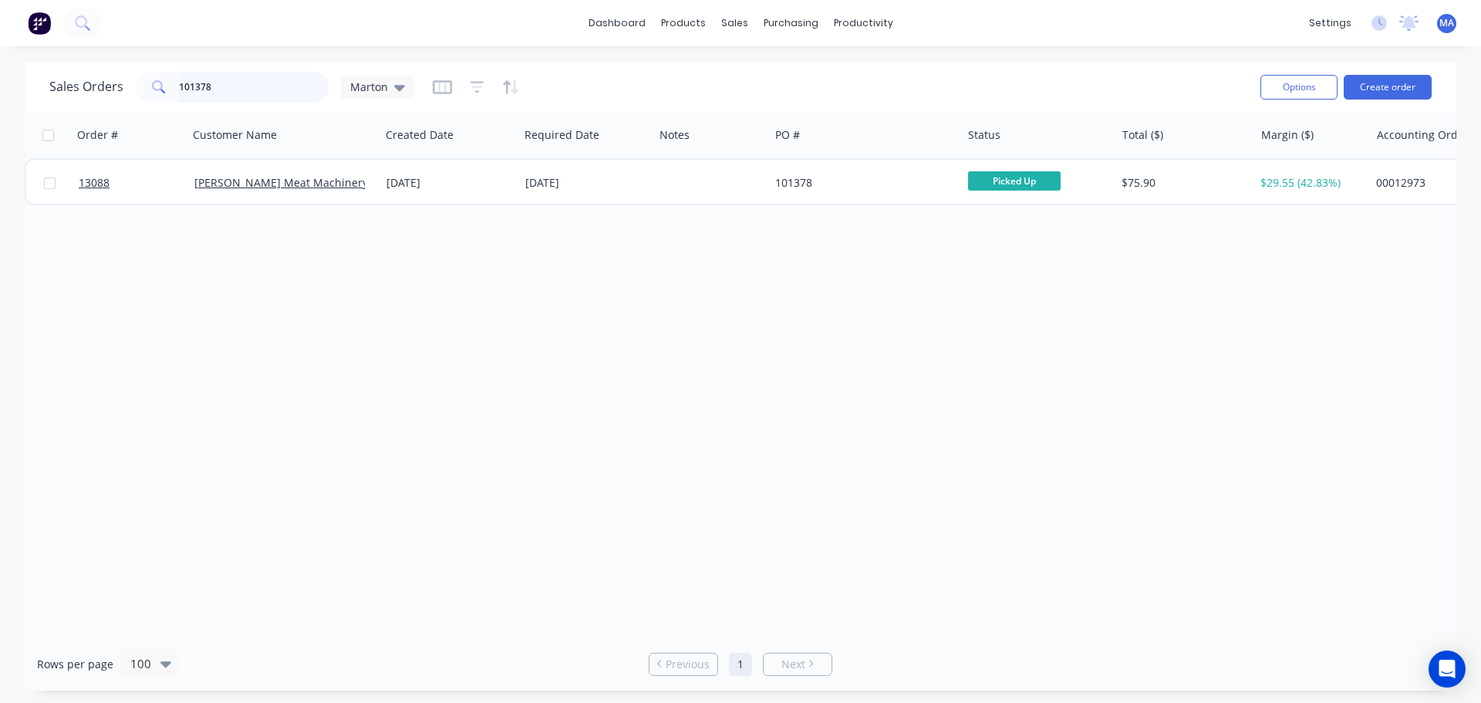
click at [258, 86] on input "101378" at bounding box center [254, 87] width 150 height 31
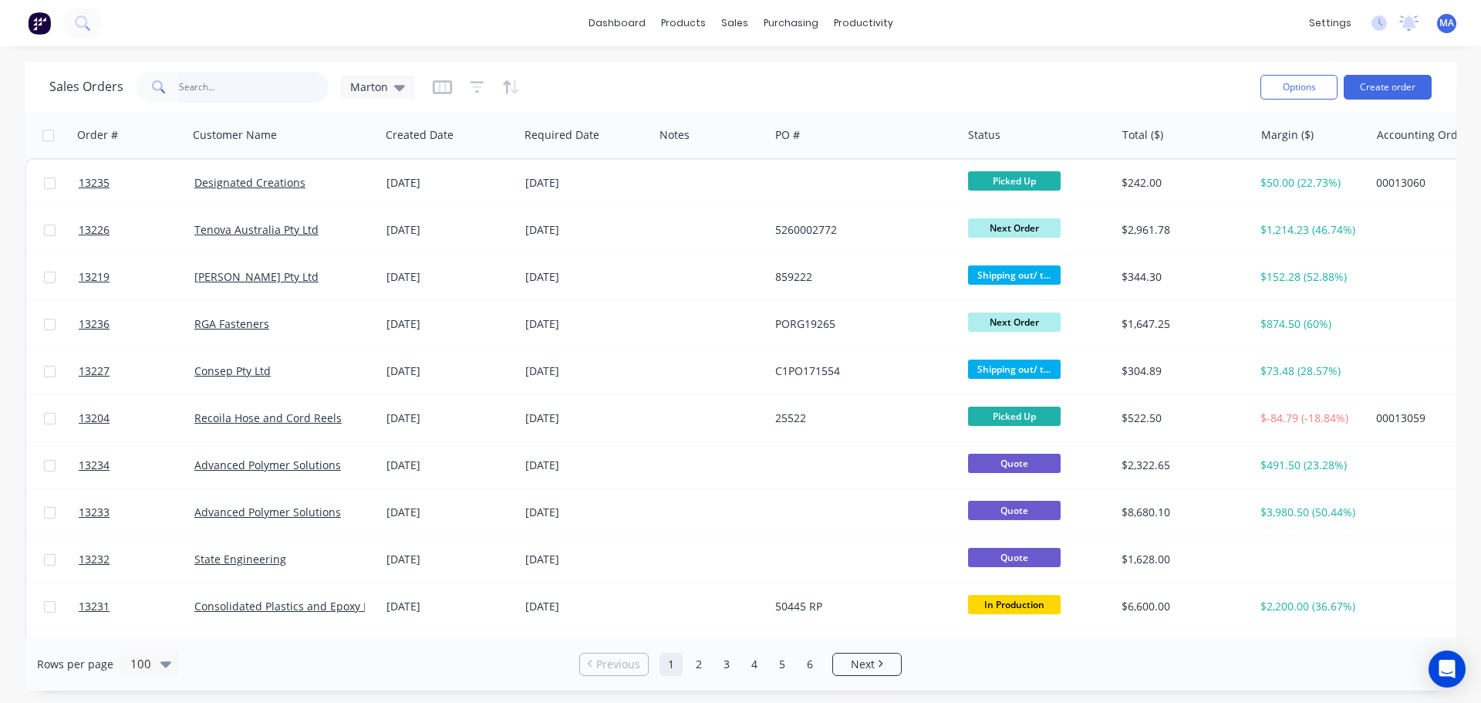
click at [183, 93] on input "text" at bounding box center [254, 87] width 150 height 31
type input "12974"
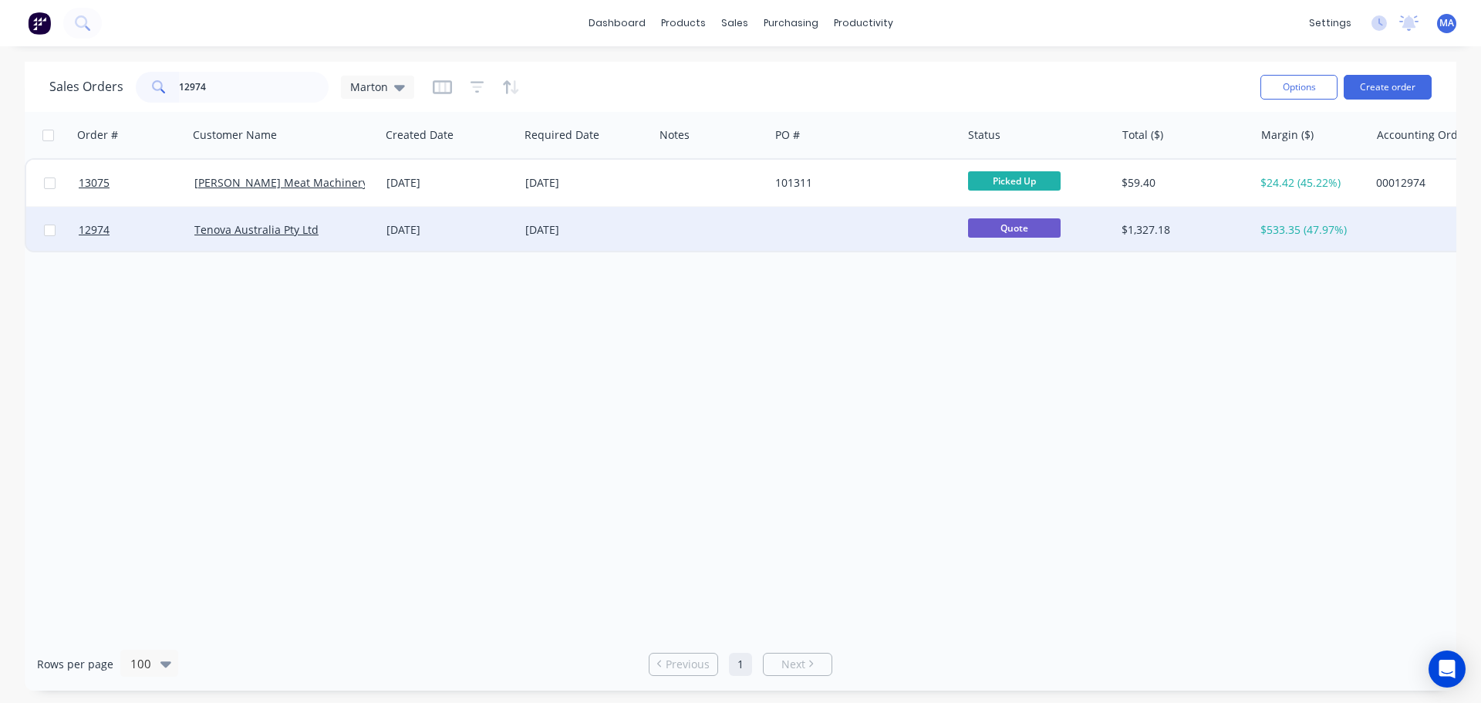
click at [427, 224] on div "19 May 2025" at bounding box center [449, 229] width 127 height 15
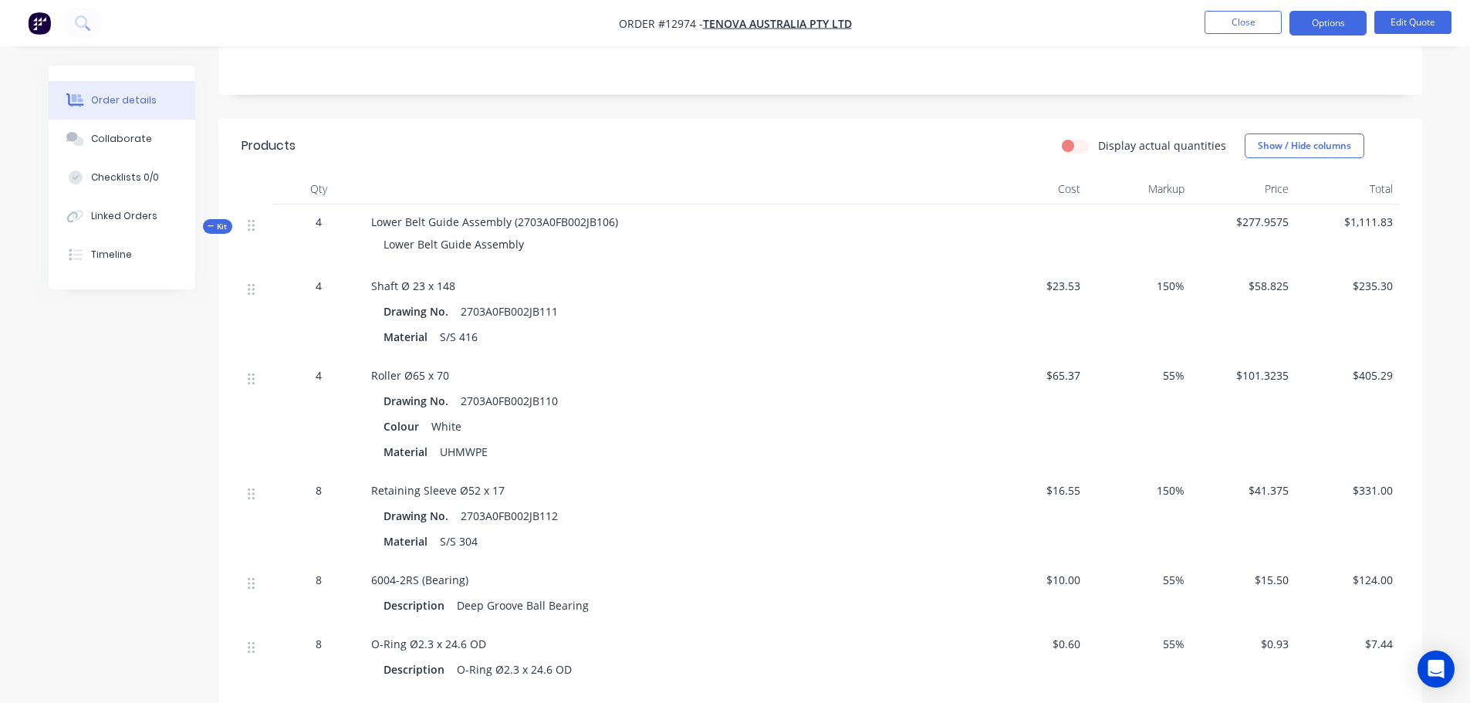
scroll to position [309, 0]
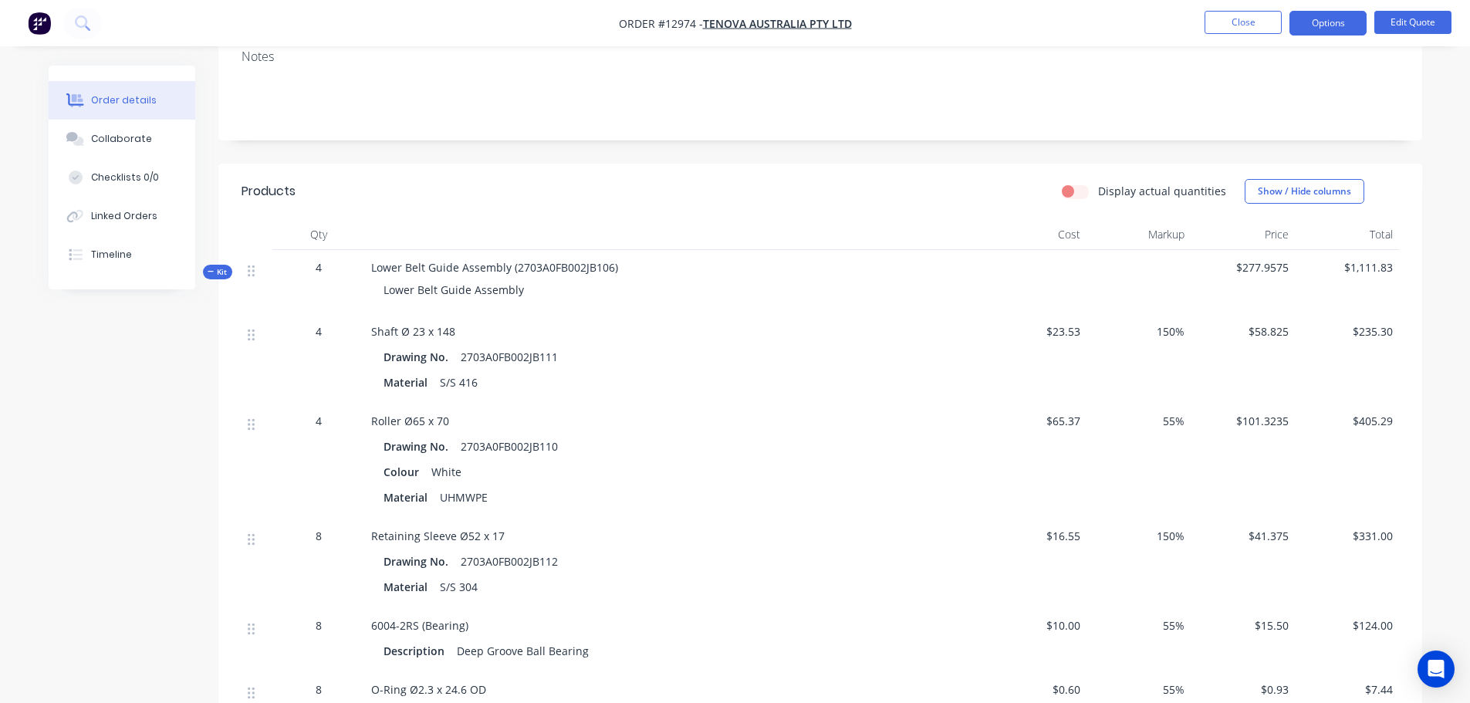
click at [225, 262] on div "Qty Cost Markup Price Total Kit 4 Lower Belt Guide Assembly (2703A0FB002JB106) …" at bounding box center [819, 663] width 1203 height 888
click at [221, 266] on span "Kit" at bounding box center [218, 272] width 20 height 12
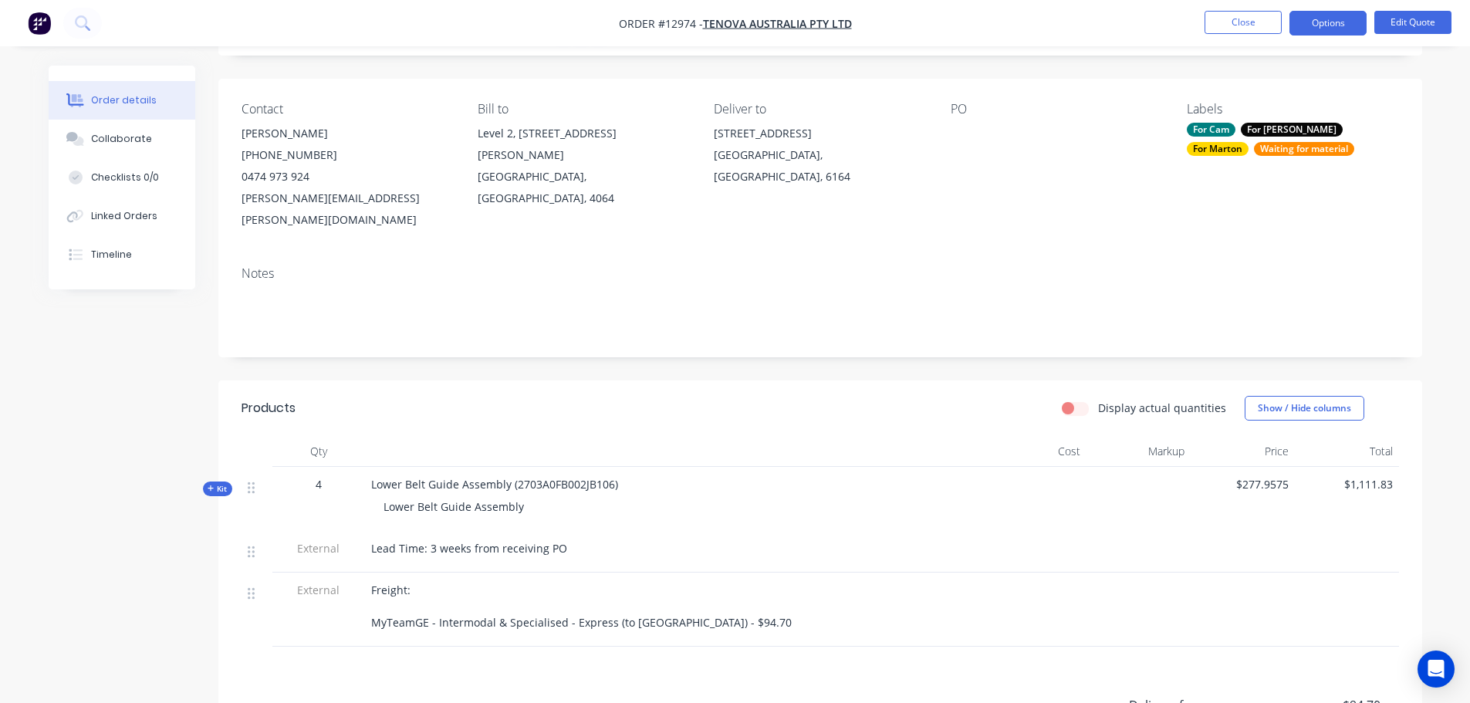
scroll to position [77, 0]
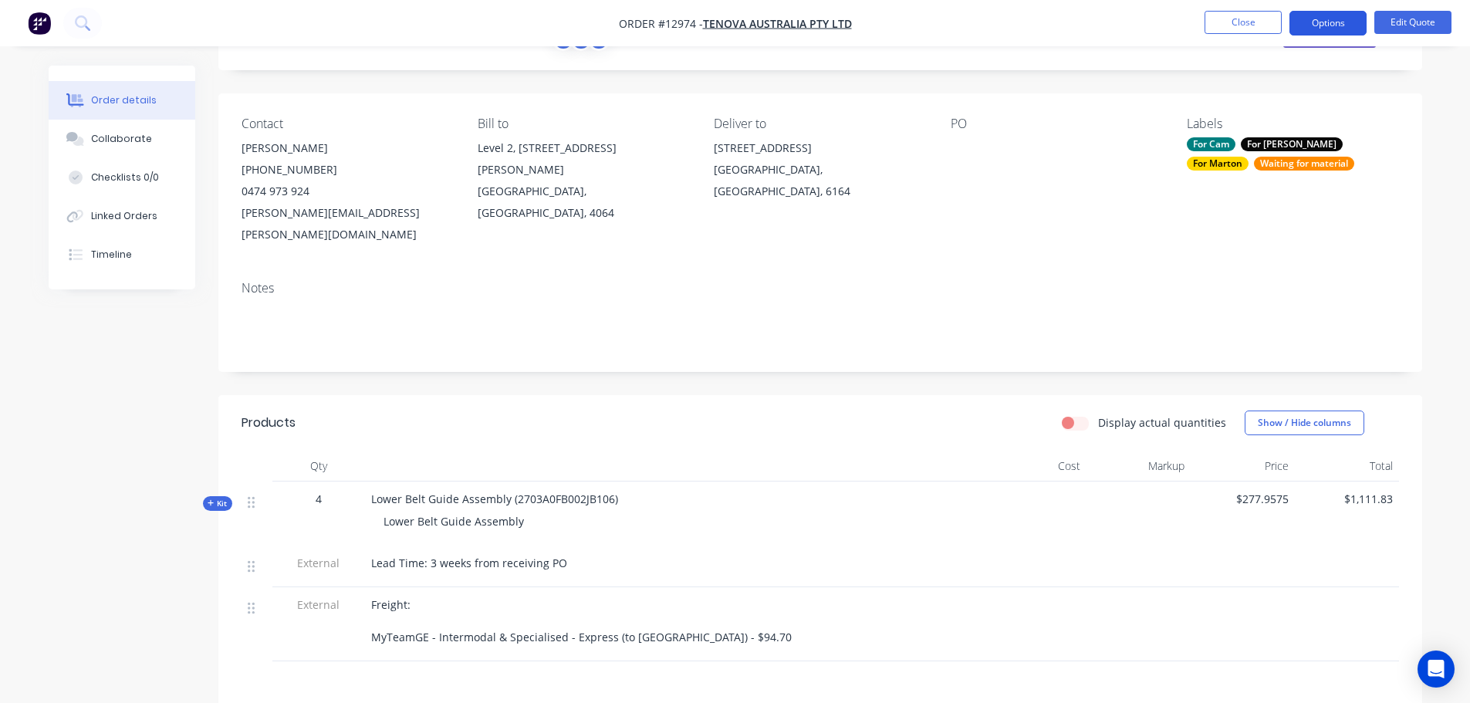
click at [1338, 25] on button "Options" at bounding box center [1327, 23] width 77 height 25
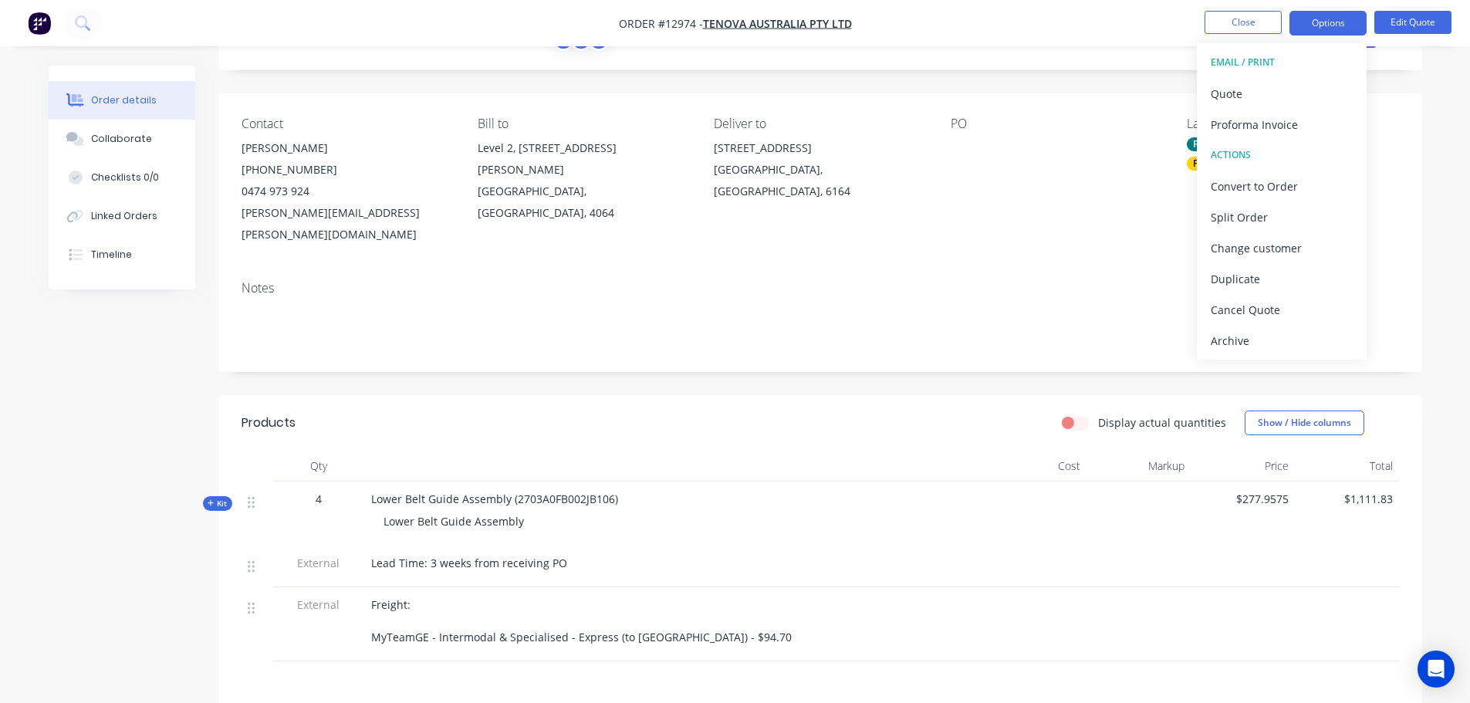
click at [1129, 208] on div "PO" at bounding box center [1055, 180] width 211 height 129
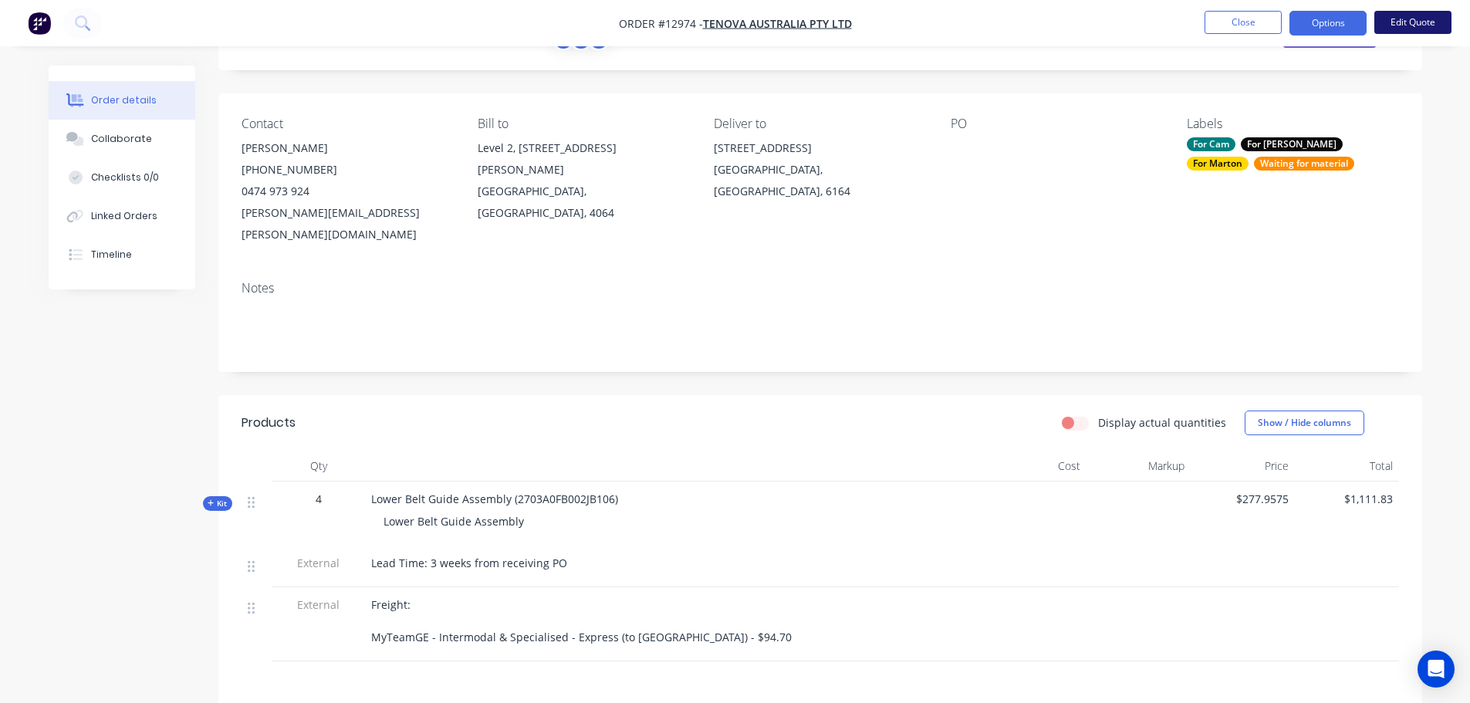
click at [1433, 16] on button "Edit Quote" at bounding box center [1412, 22] width 77 height 23
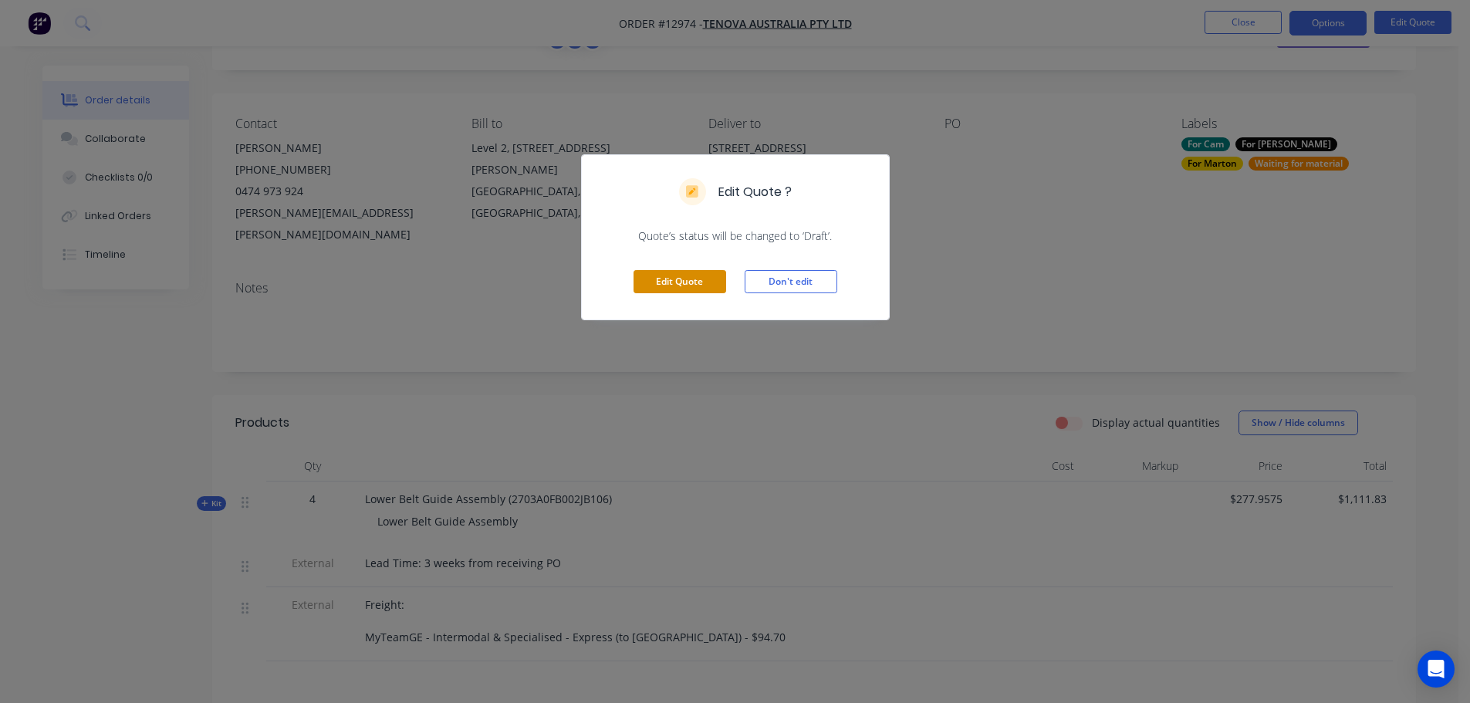
click at [686, 286] on button "Edit Quote" at bounding box center [679, 281] width 93 height 23
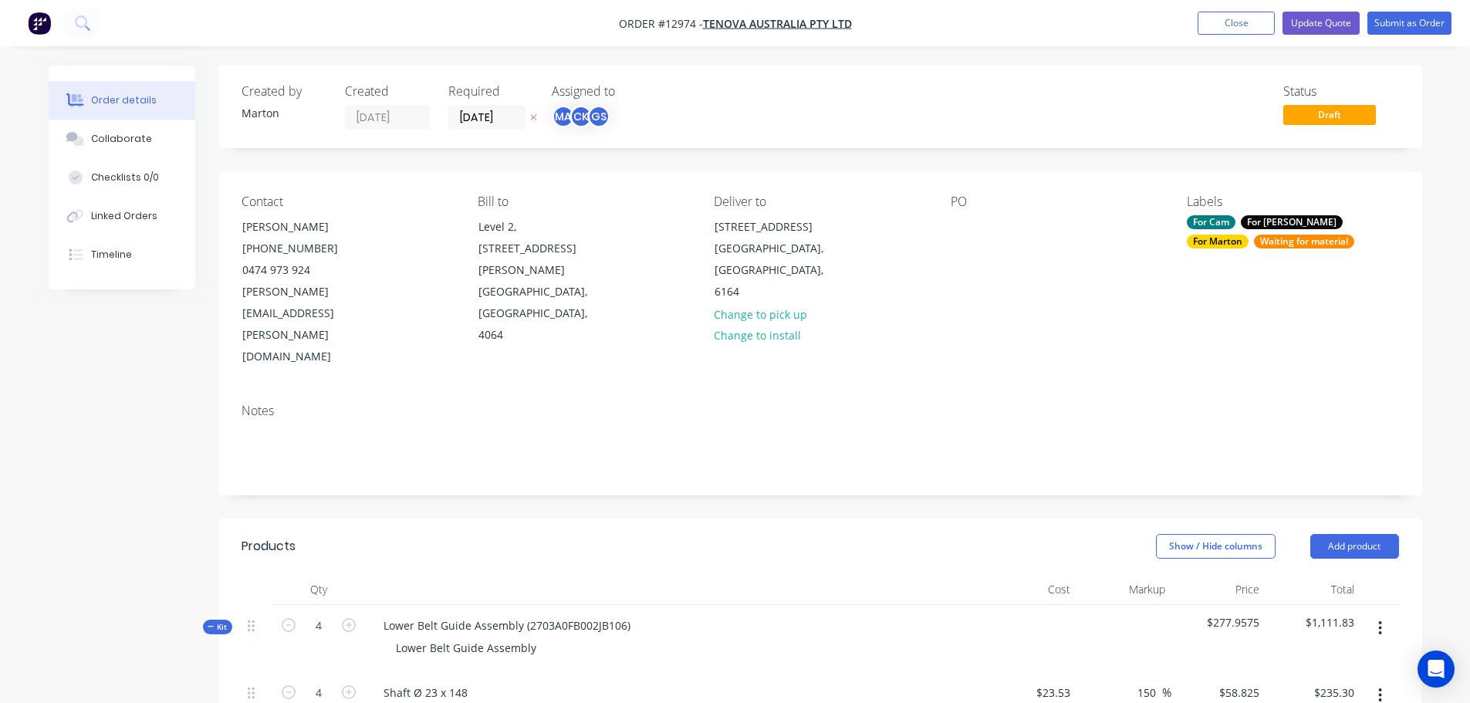
click at [957, 214] on div "PO" at bounding box center [1055, 281] width 211 height 174
click at [954, 228] on div at bounding box center [962, 226] width 25 height 22
click at [963, 229] on div at bounding box center [962, 226] width 25 height 22
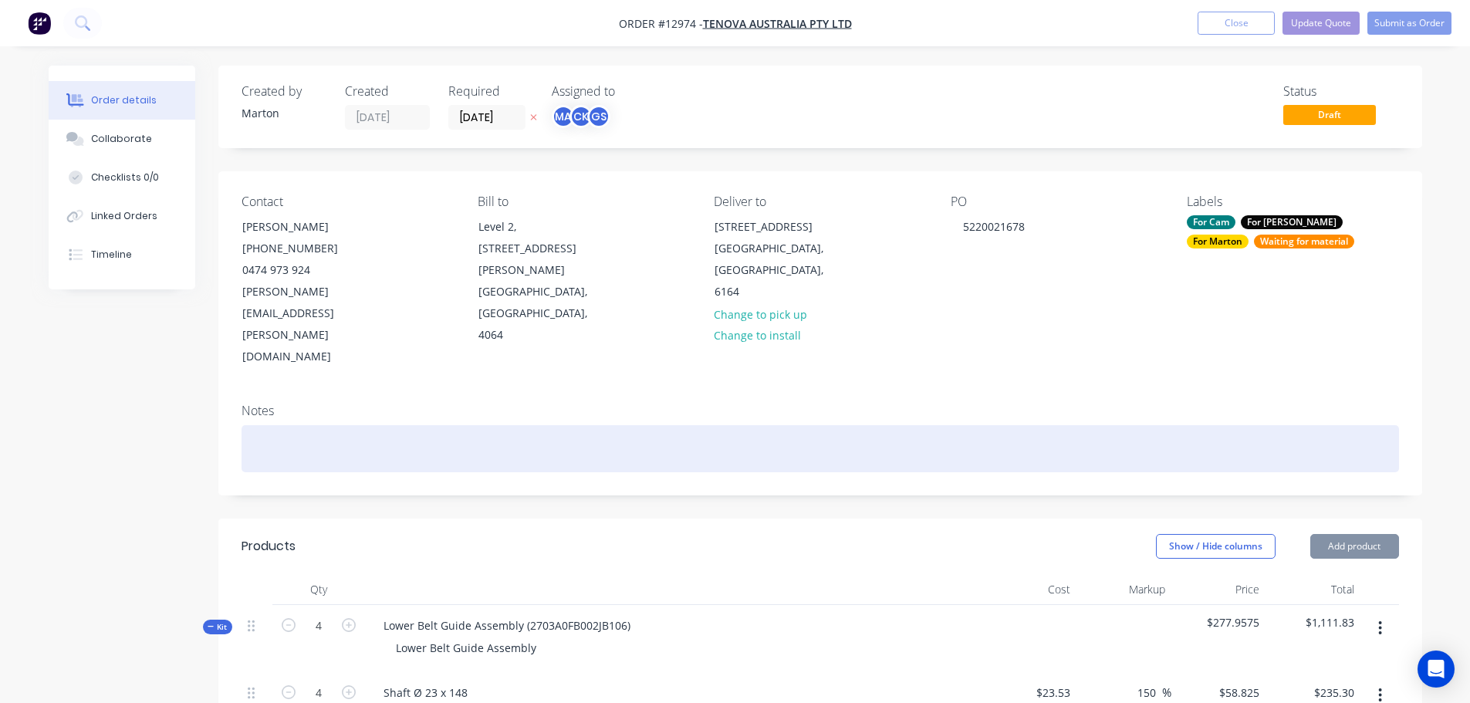
click at [1024, 425] on div at bounding box center [819, 448] width 1157 height 47
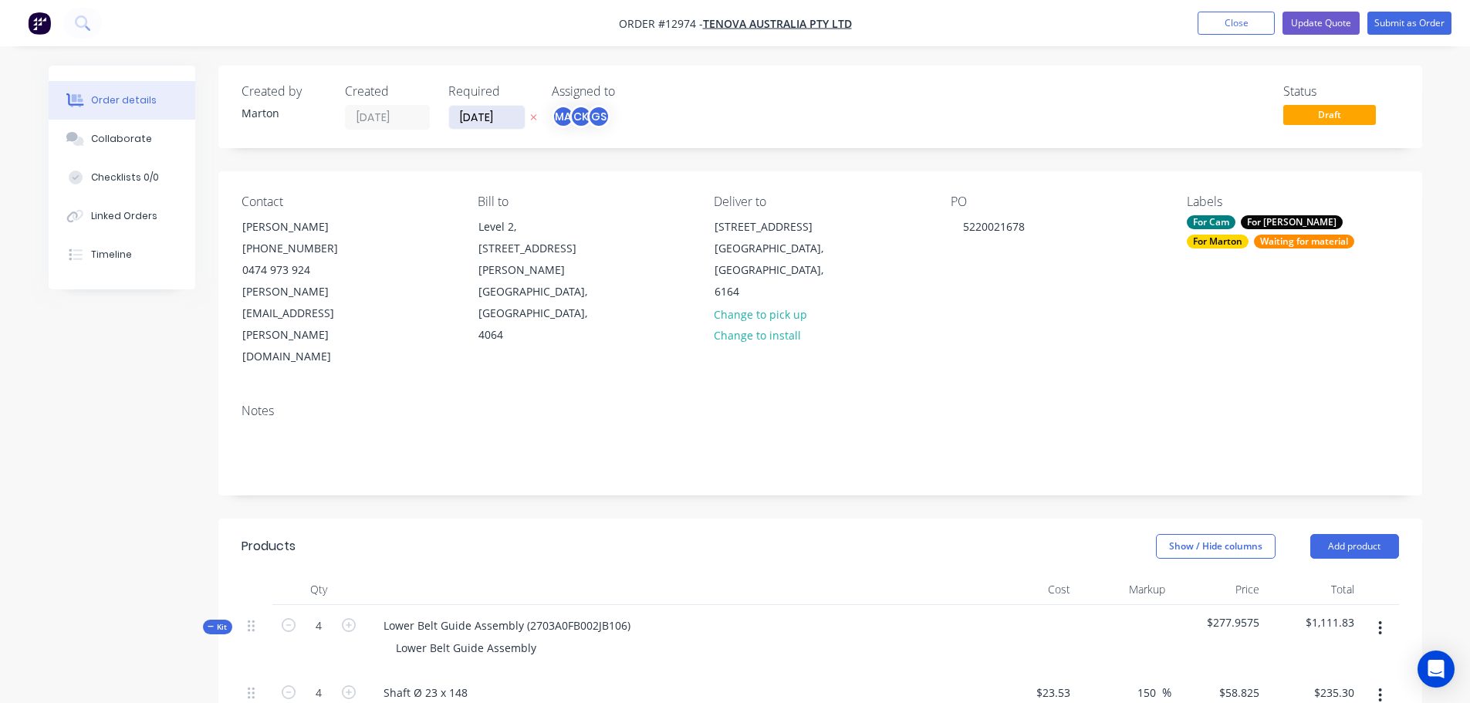
click at [487, 127] on input "02/06/25" at bounding box center [487, 117] width 76 height 23
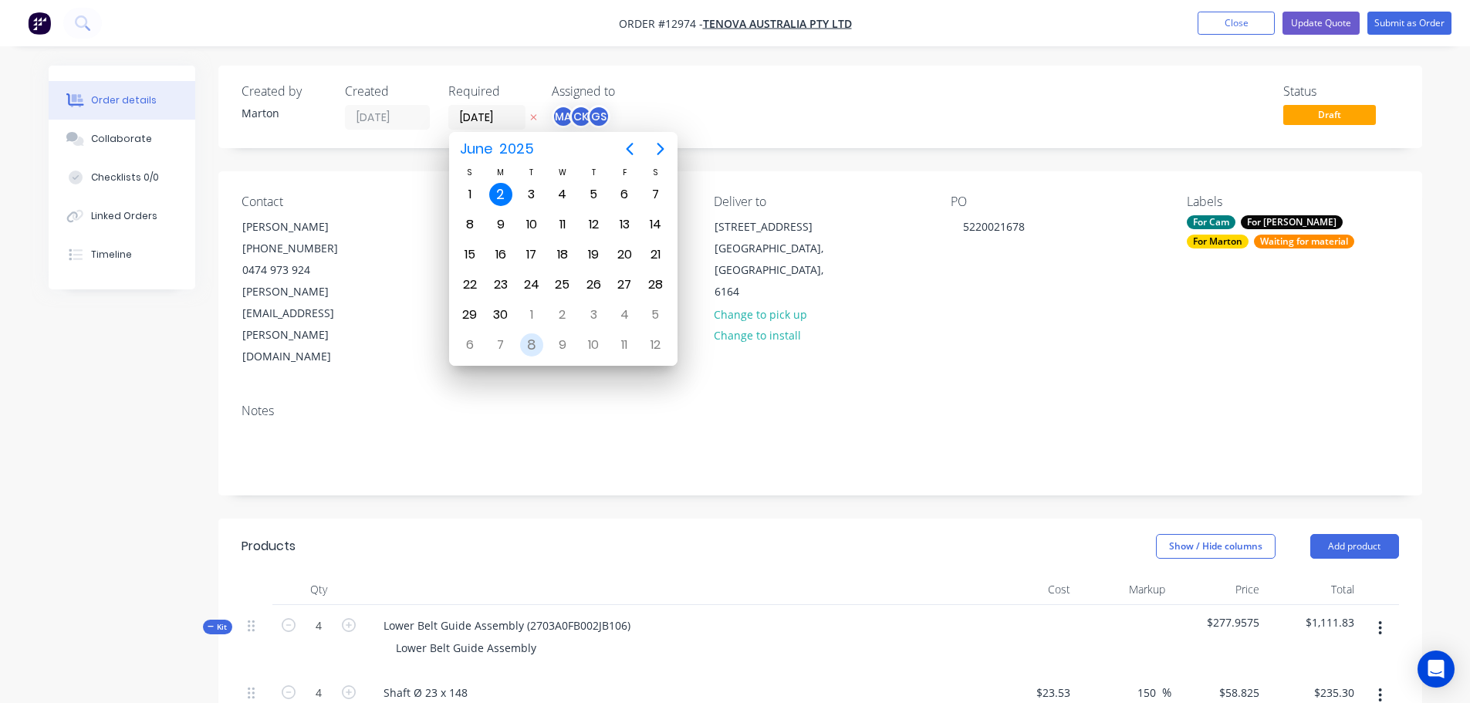
click at [536, 346] on div "8" at bounding box center [531, 344] width 23 height 23
type input "08/07/25"
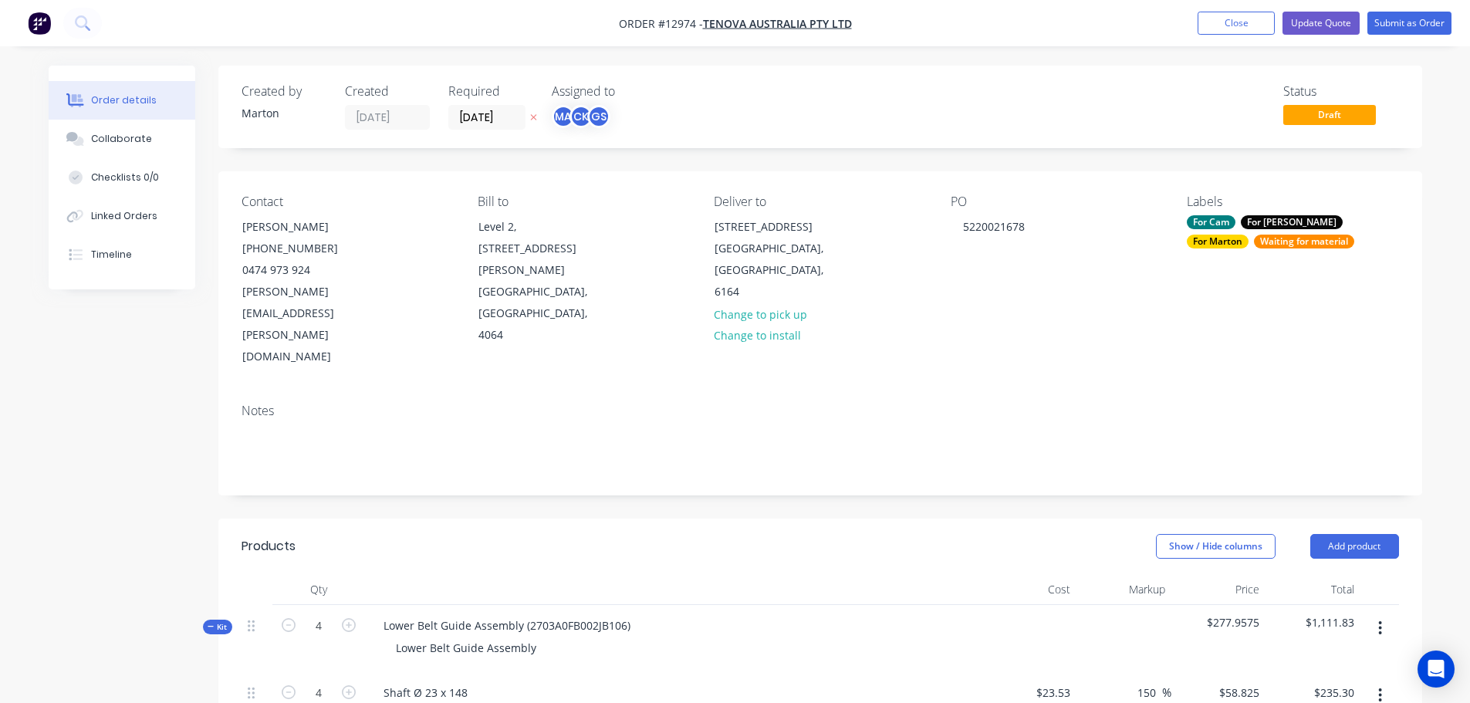
click at [1397, 38] on nav "Order #12974 - Tenova Australia Pty Ltd Add product Close Update Quote Submit a…" at bounding box center [735, 23] width 1470 height 46
click at [1399, 25] on button "Submit as Order" at bounding box center [1409, 23] width 84 height 23
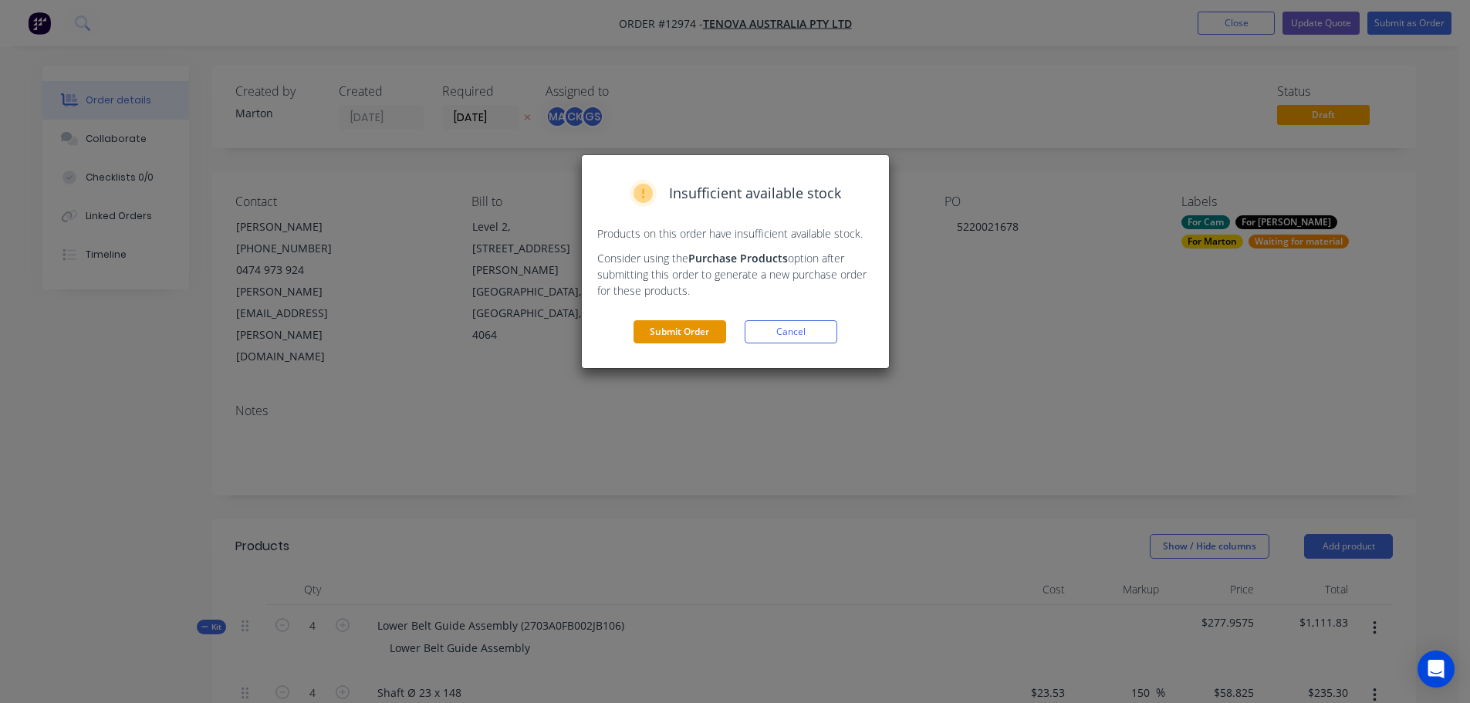
click at [694, 331] on button "Submit Order" at bounding box center [679, 331] width 93 height 23
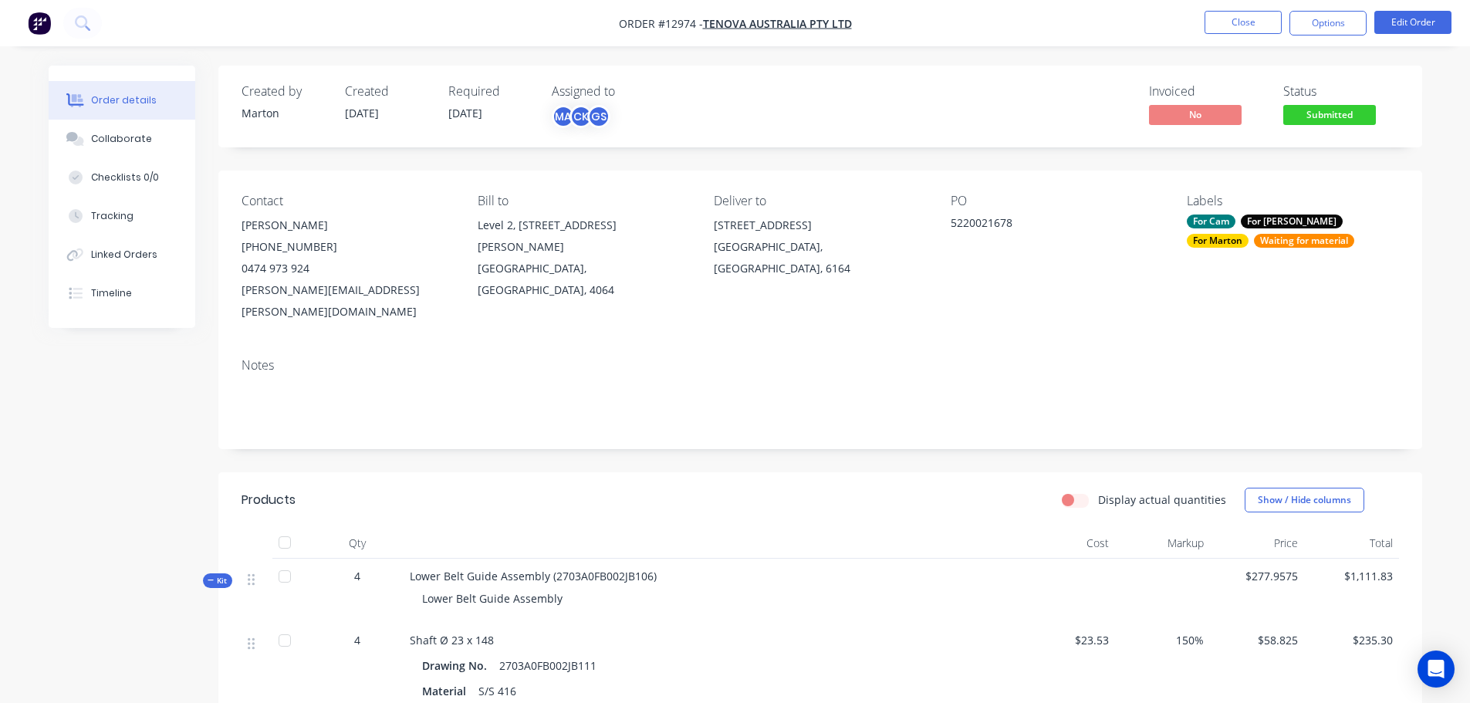
click at [1321, 121] on span "Submitted" at bounding box center [1329, 114] width 93 height 19
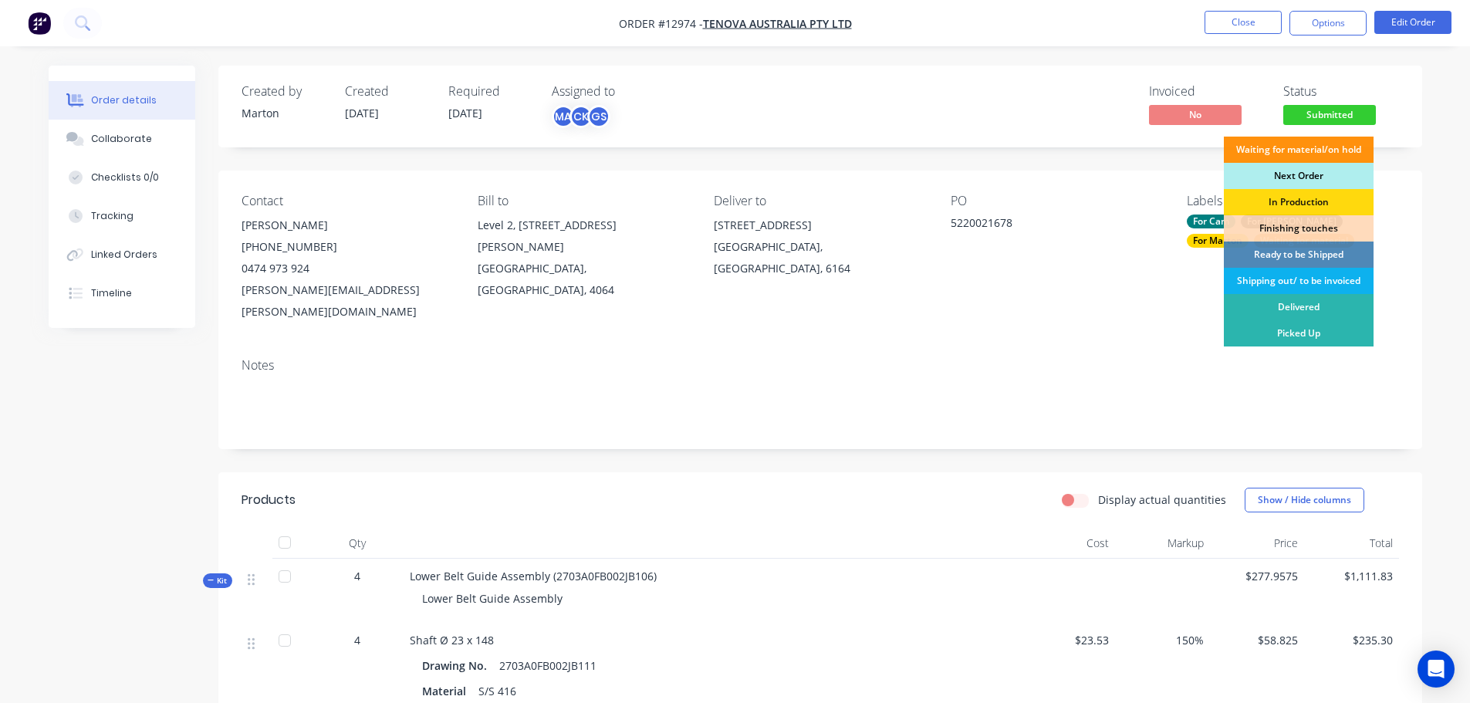
click at [1307, 172] on div "Next Order" at bounding box center [1299, 176] width 150 height 26
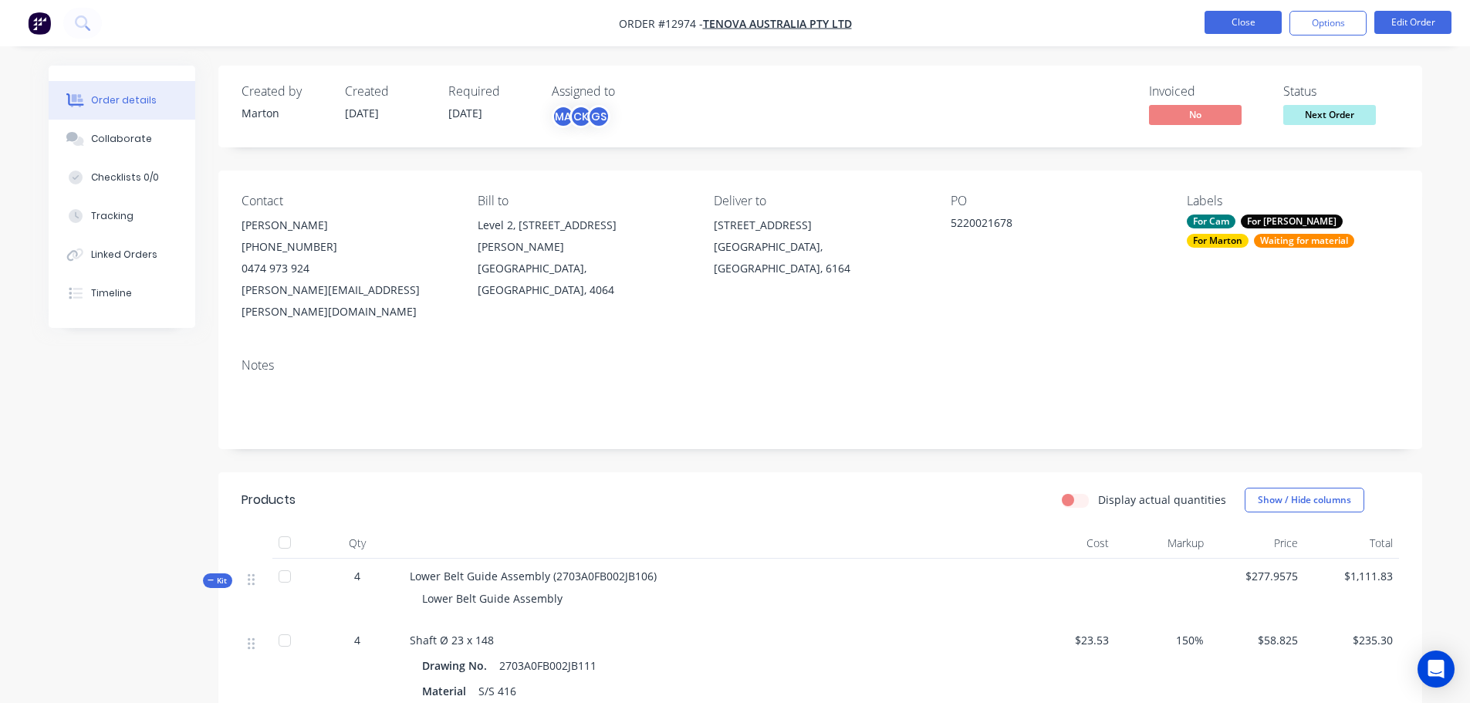
click at [1243, 25] on button "Close" at bounding box center [1242, 22] width 77 height 23
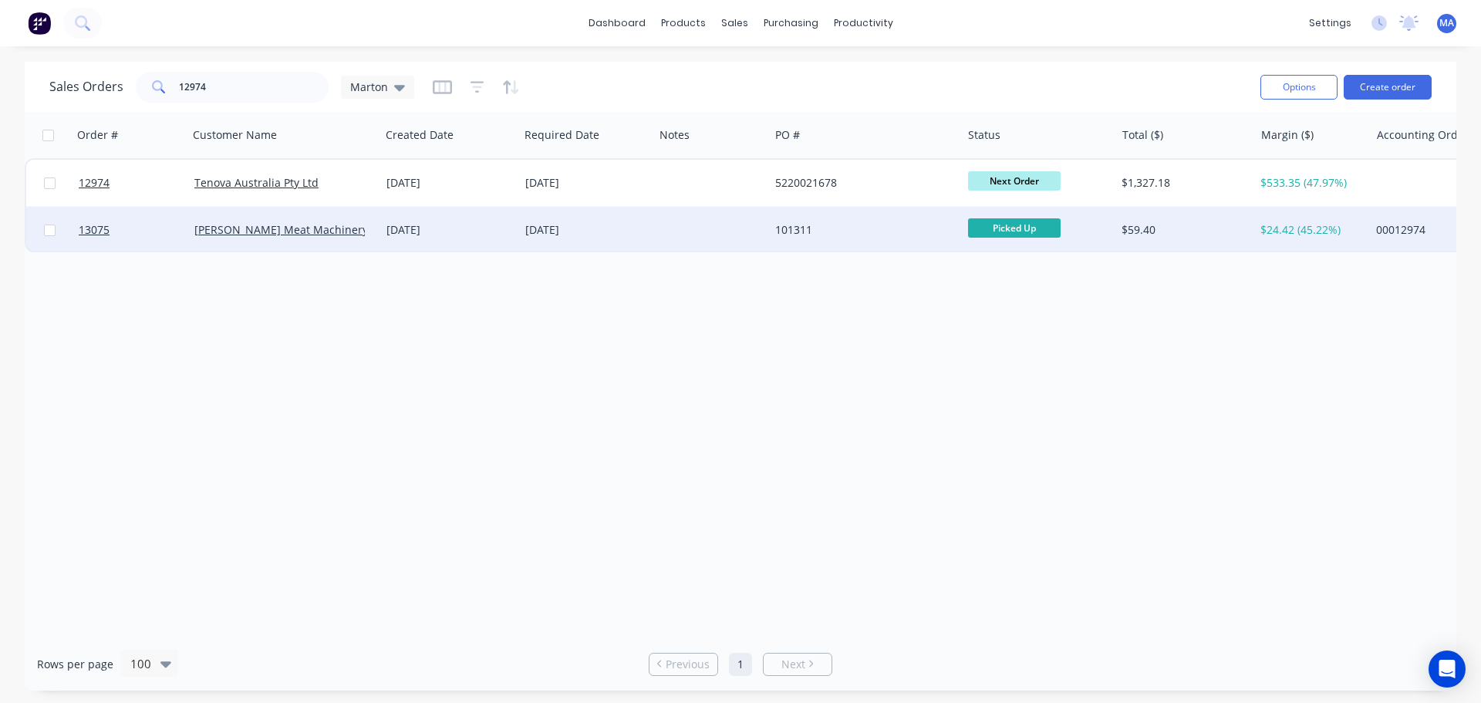
click at [1120, 223] on div "$59.40" at bounding box center [1185, 230] width 139 height 46
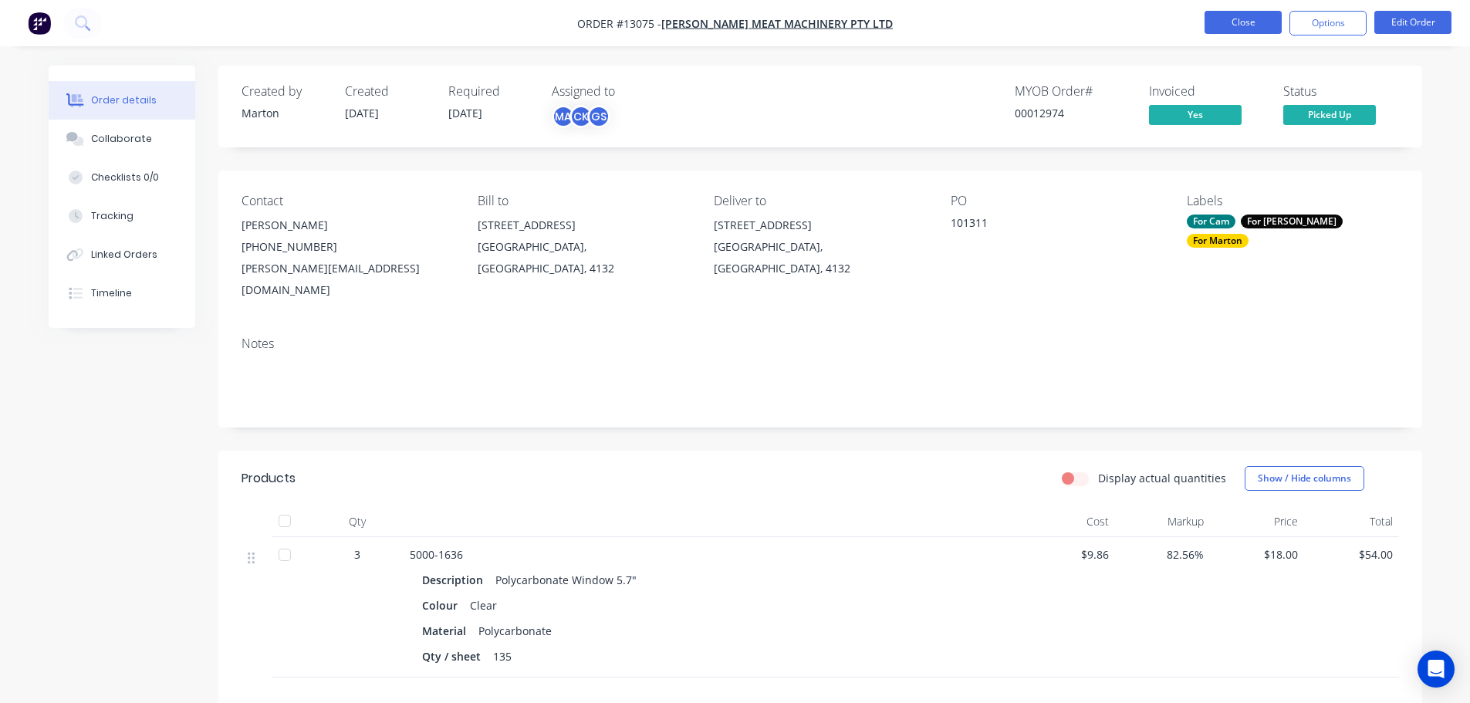
click at [1240, 24] on button "Close" at bounding box center [1242, 22] width 77 height 23
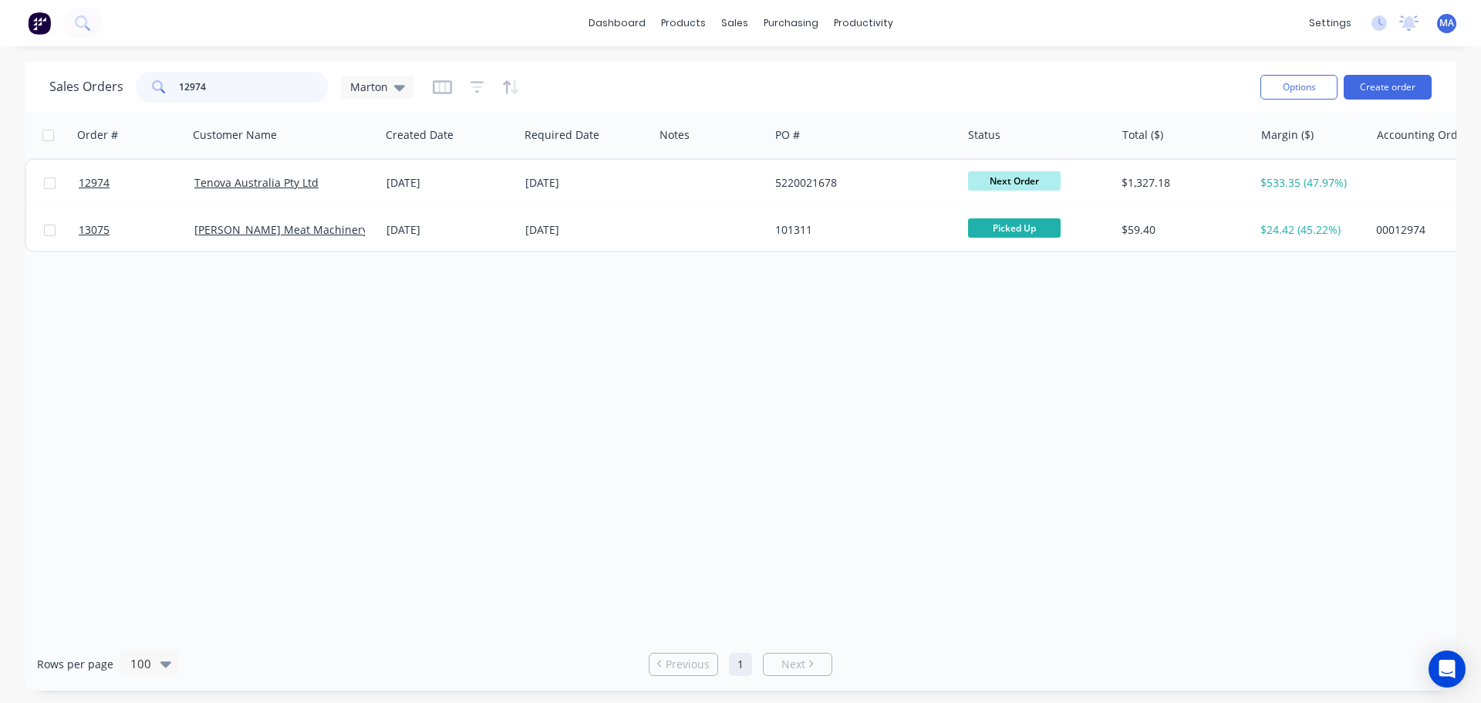
drag, startPoint x: 268, startPoint y: 74, endPoint x: 35, endPoint y: 62, distance: 232.5
click at [35, 62] on div "Sales Orders 12974 Marton Options Create order" at bounding box center [741, 87] width 1432 height 50
paste input "01378"
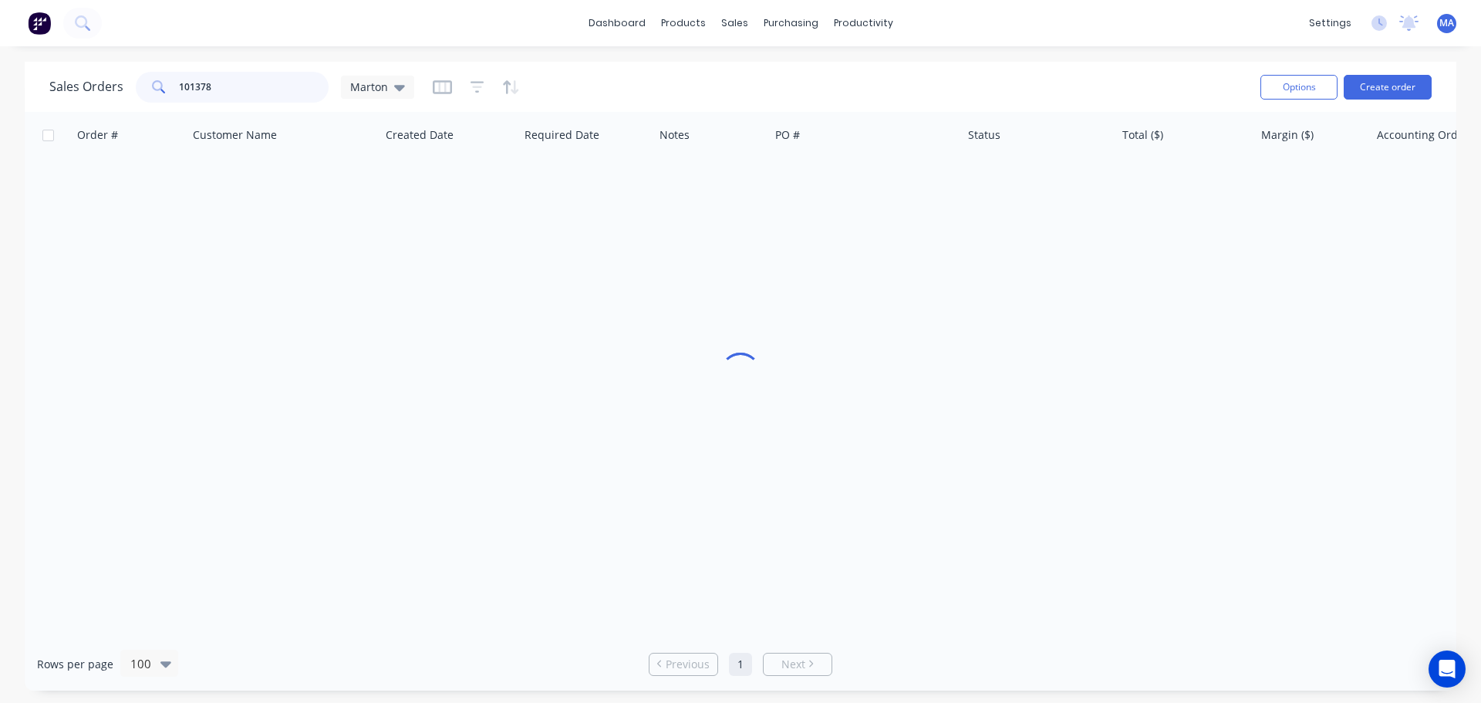
type input "101378"
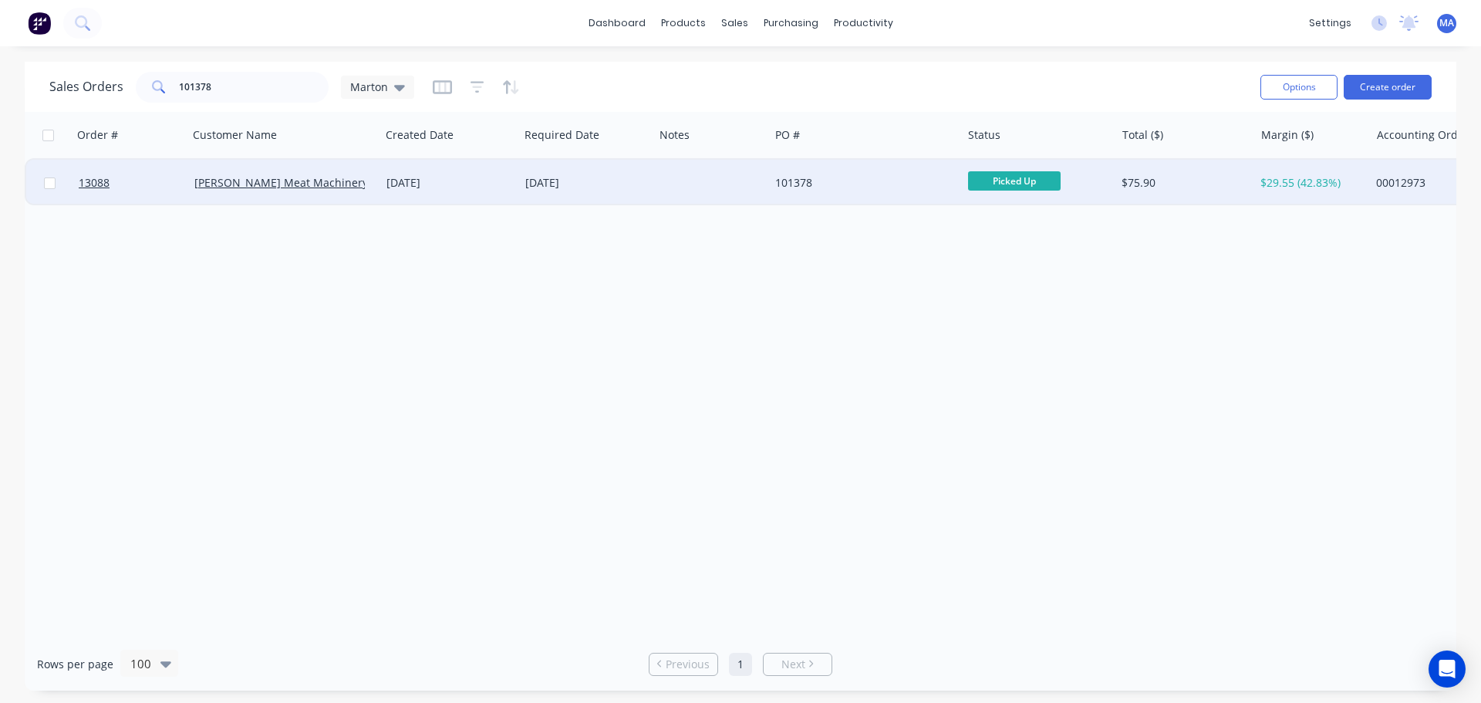
click at [717, 181] on div at bounding box center [712, 183] width 116 height 46
click at [604, 176] on div "03 Jul 2025" at bounding box center [586, 182] width 123 height 15
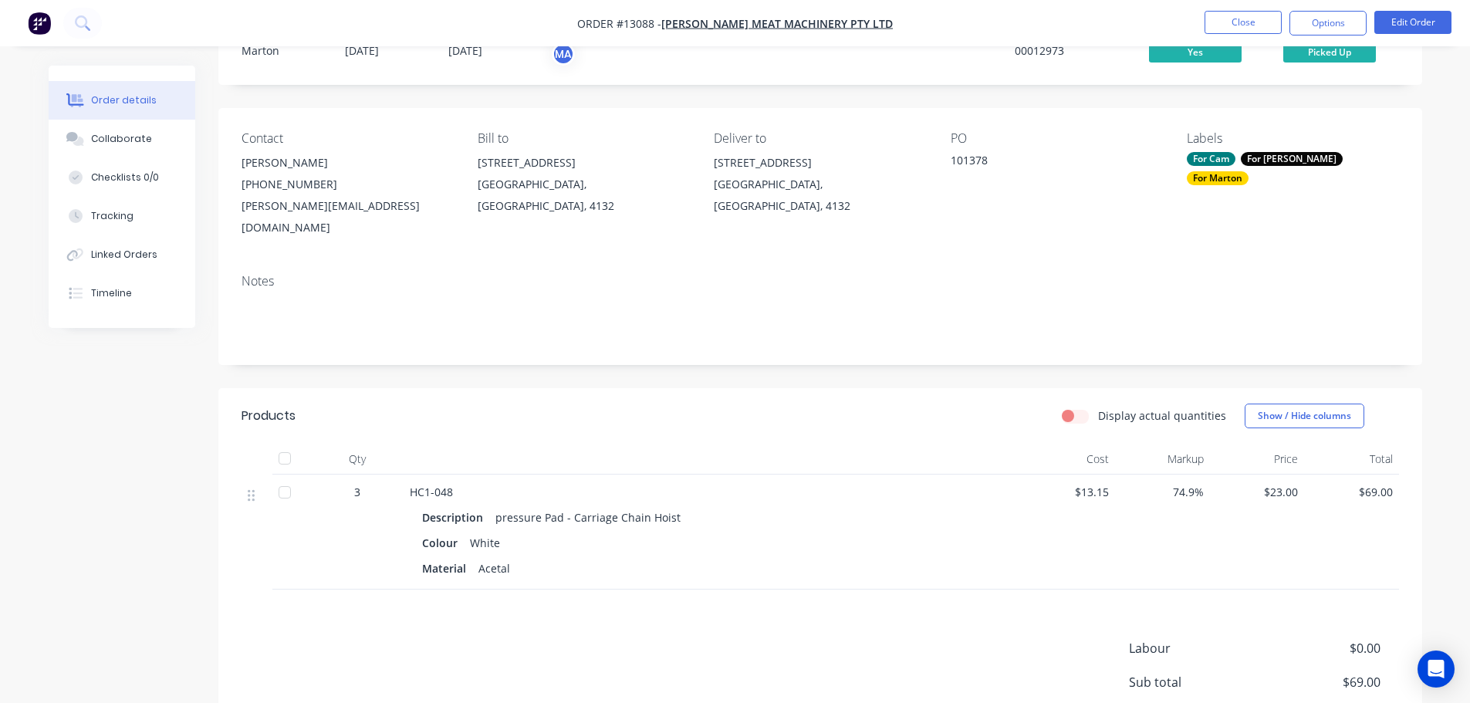
scroll to position [154, 0]
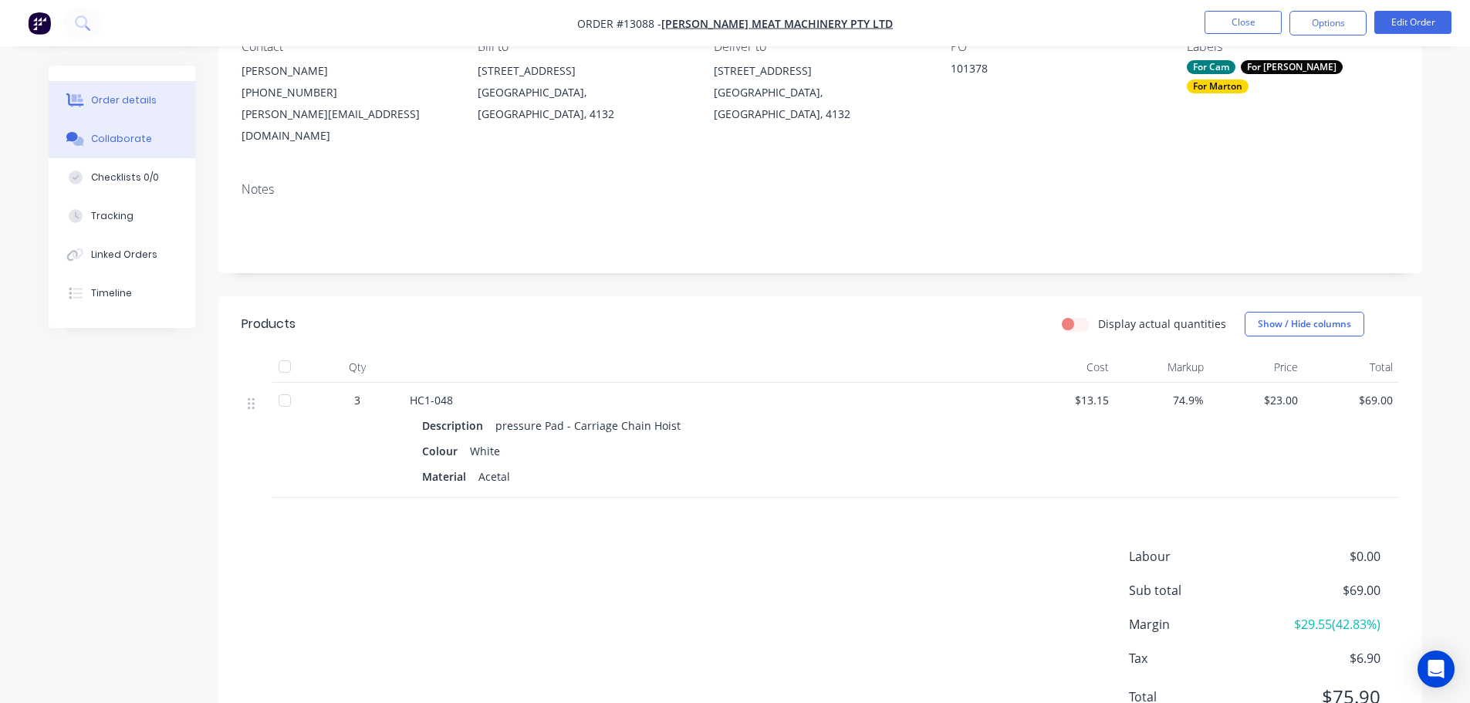
click at [145, 145] on div "Collaborate" at bounding box center [121, 139] width 61 height 14
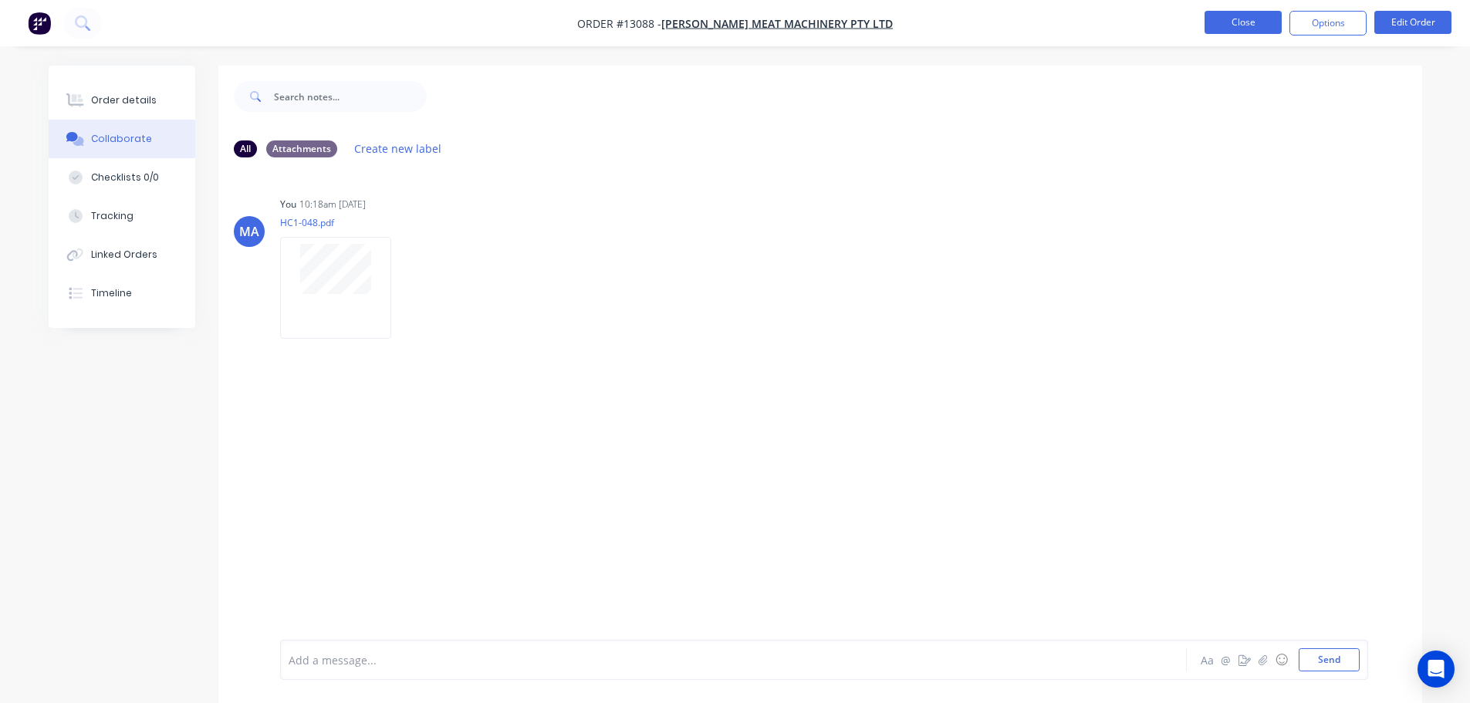
click at [1249, 19] on button "Close" at bounding box center [1242, 22] width 77 height 23
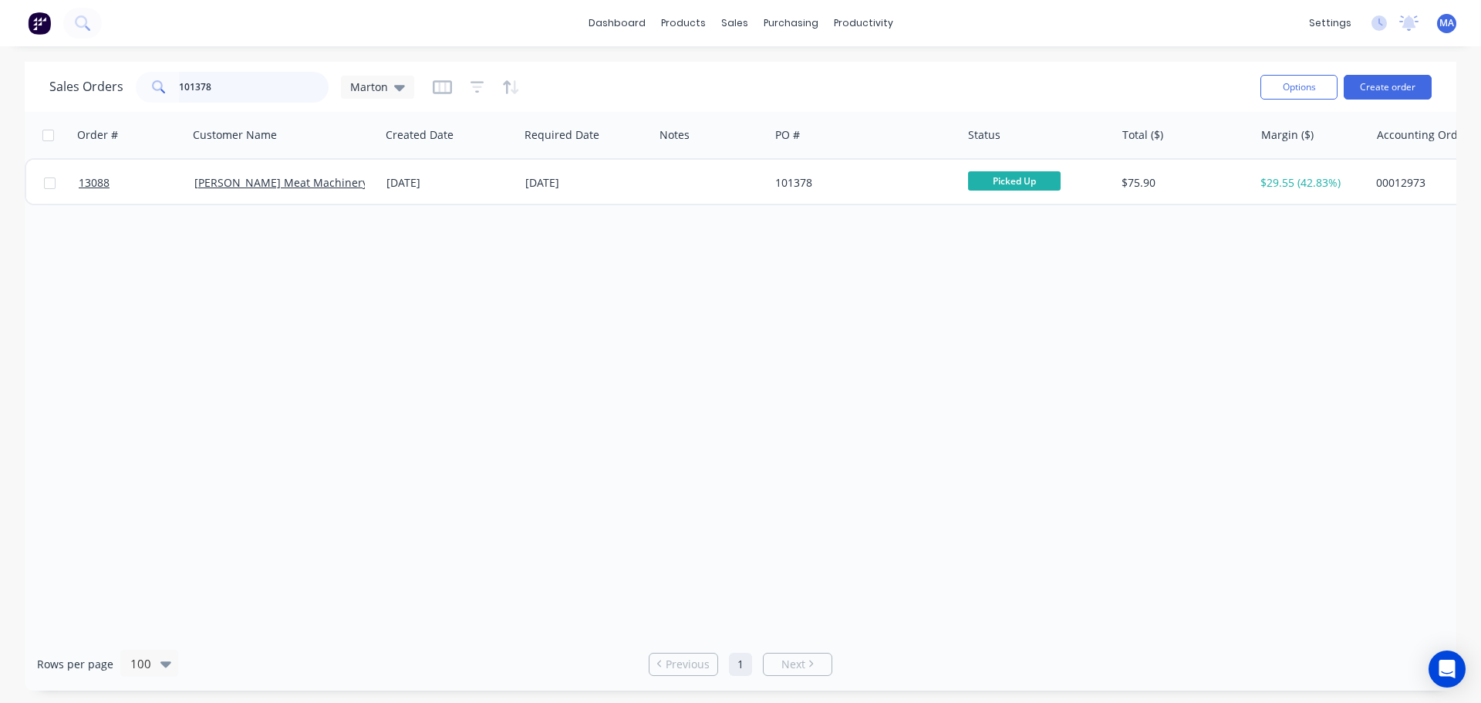
click at [283, 83] on input "101378" at bounding box center [254, 87] width 150 height 31
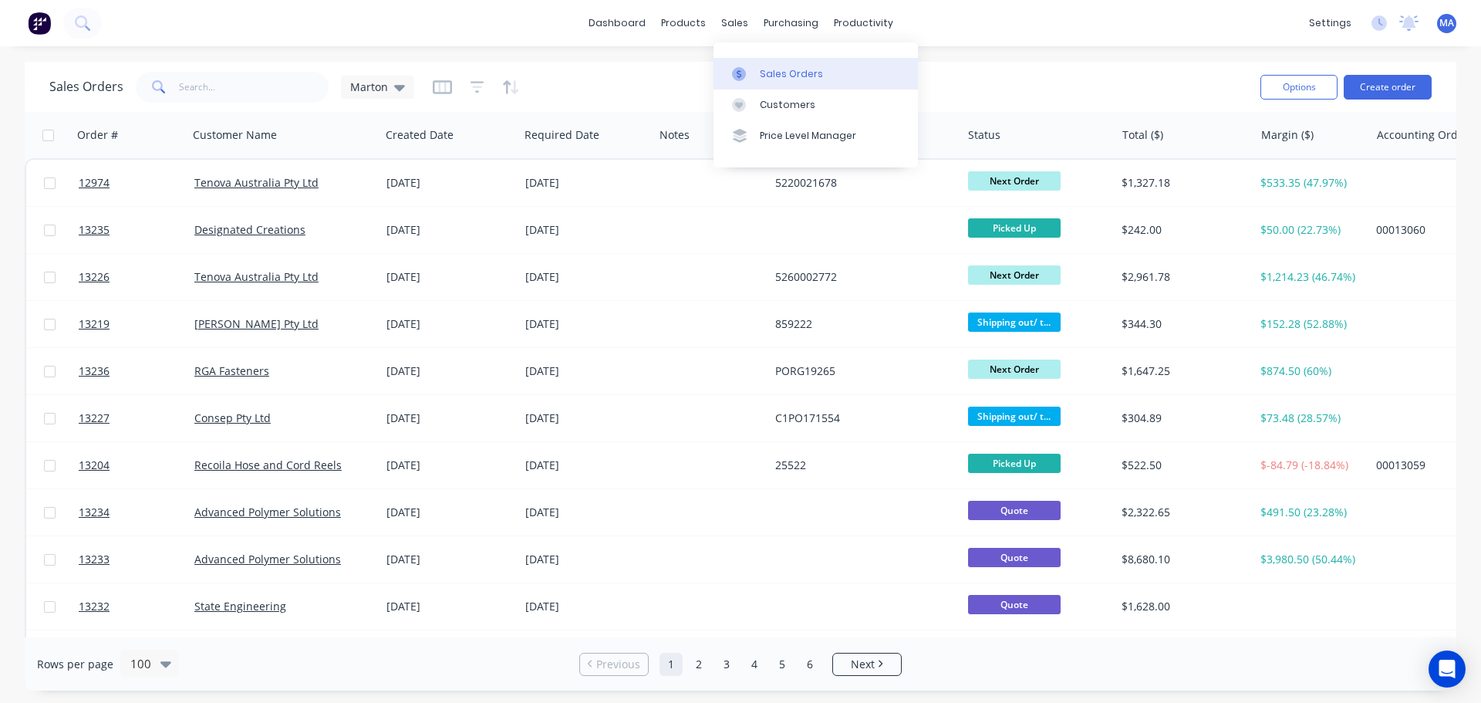
click at [761, 76] on div "Sales Orders" at bounding box center [791, 74] width 63 height 14
click at [757, 71] on link "Sales Orders" at bounding box center [816, 73] width 204 height 31
click at [296, 98] on input "text" at bounding box center [254, 87] width 150 height 31
click at [1386, 92] on button "Create order" at bounding box center [1388, 87] width 88 height 25
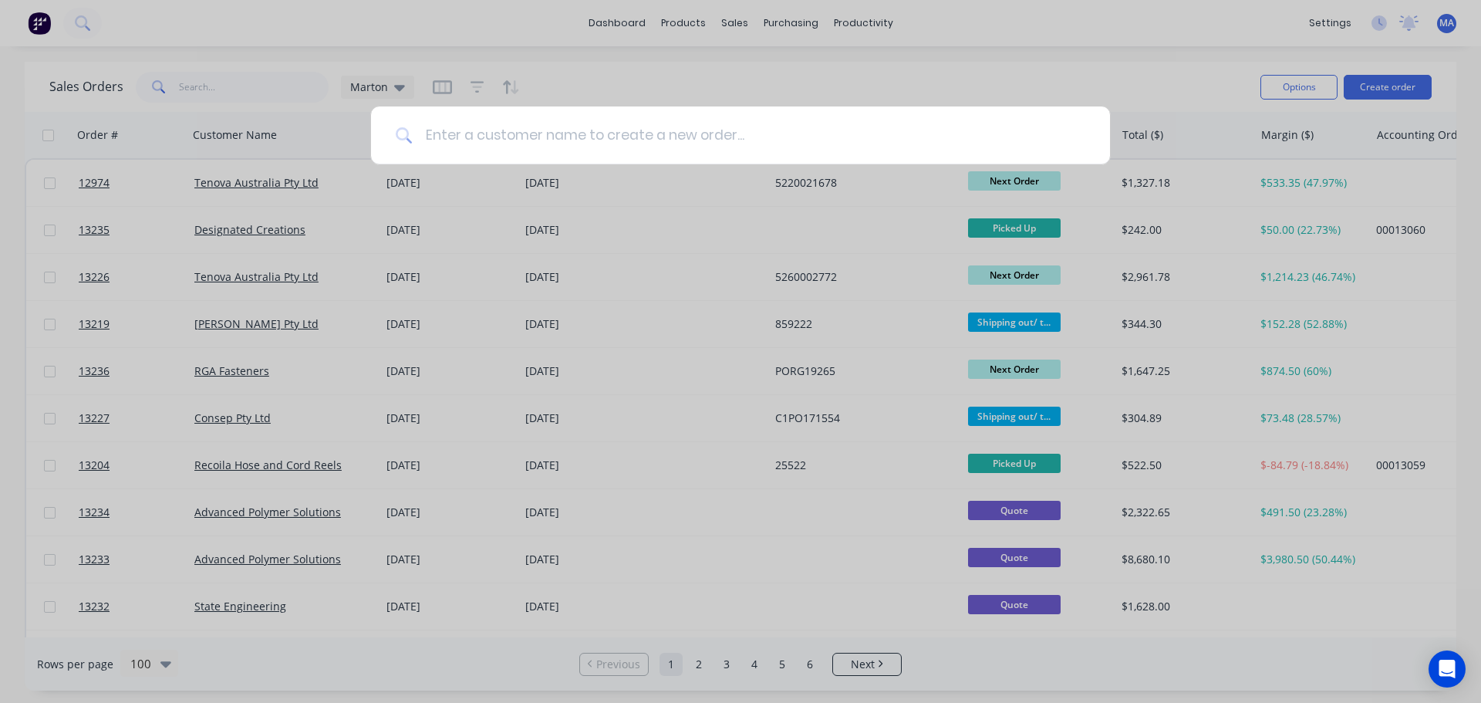
click at [515, 133] on input at bounding box center [749, 135] width 673 height 58
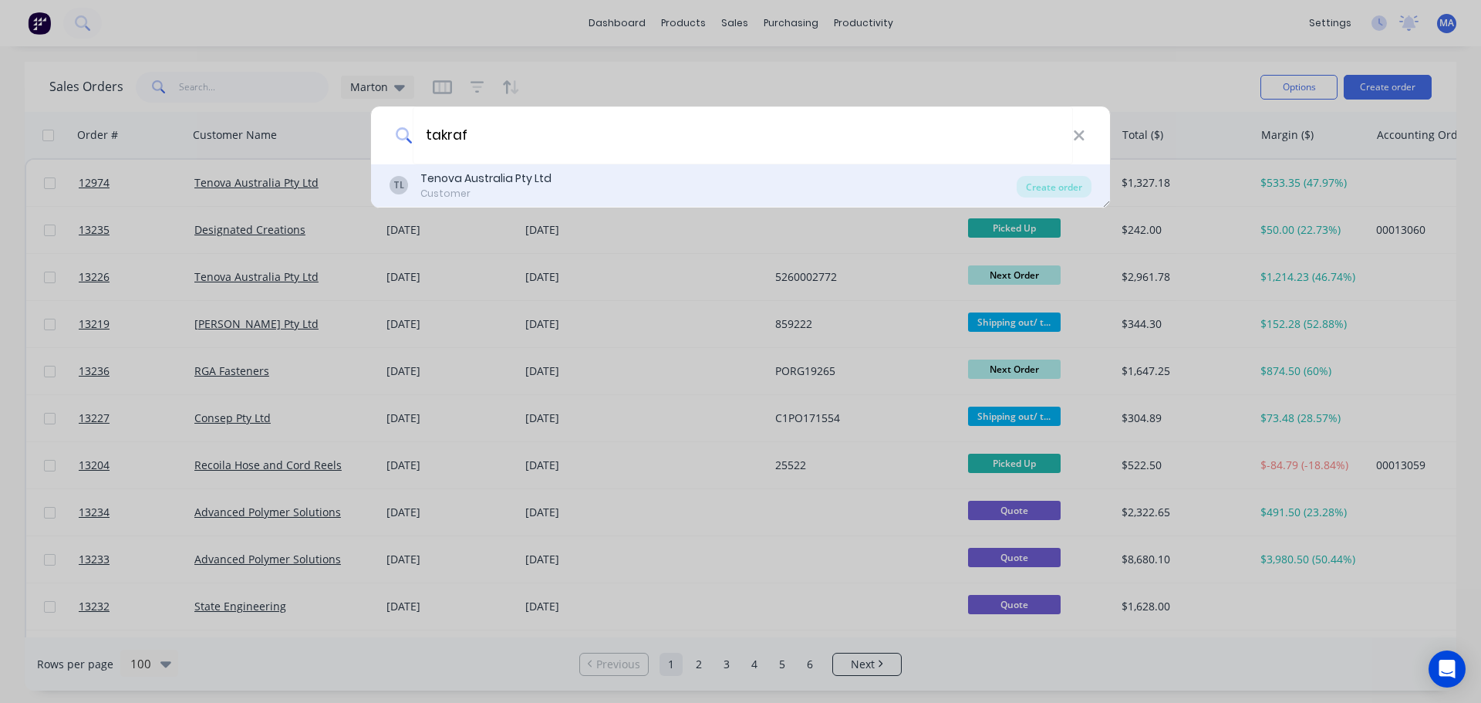
type input "takraf"
click at [515, 171] on div "Tenova Australia Pty Ltd" at bounding box center [485, 178] width 131 height 16
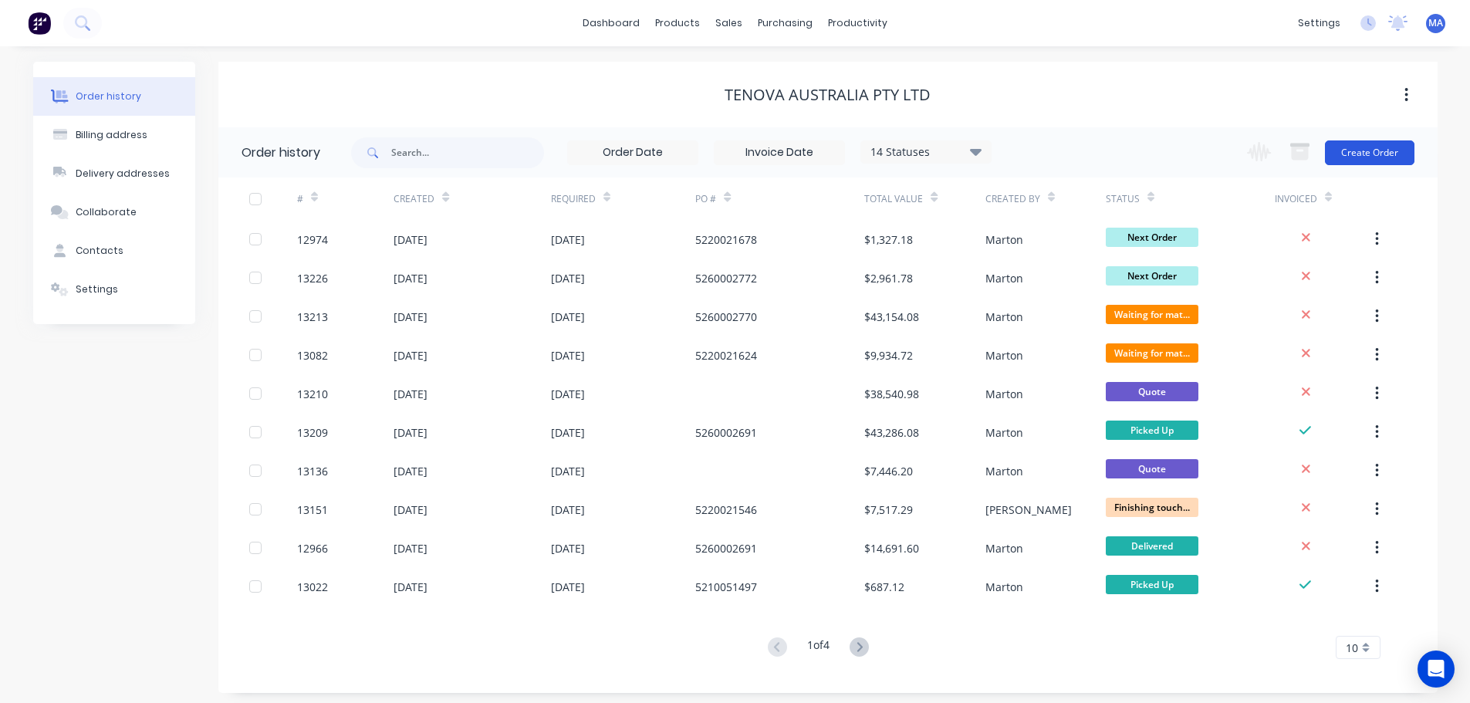
click at [1370, 147] on button "Create Order" at bounding box center [1369, 152] width 89 height 25
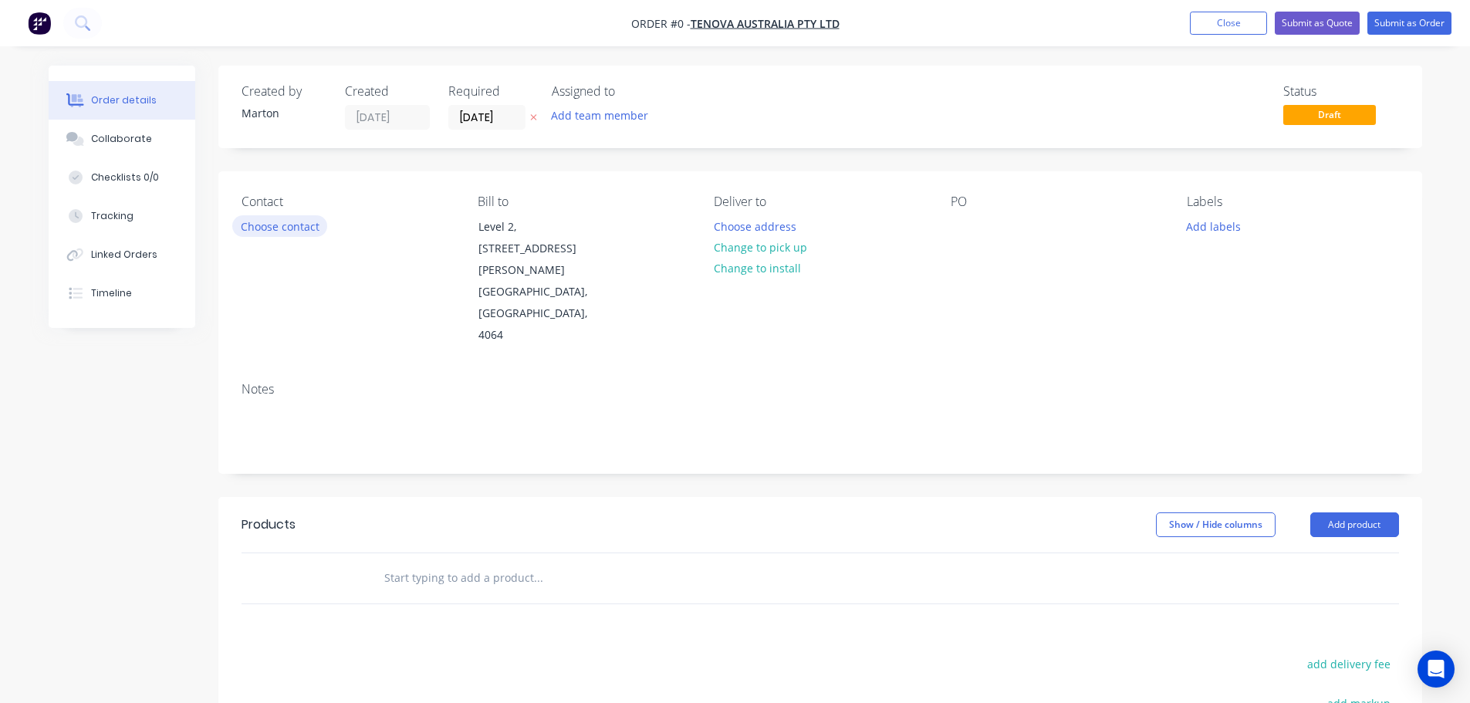
click at [288, 221] on button "Choose contact" at bounding box center [279, 225] width 95 height 21
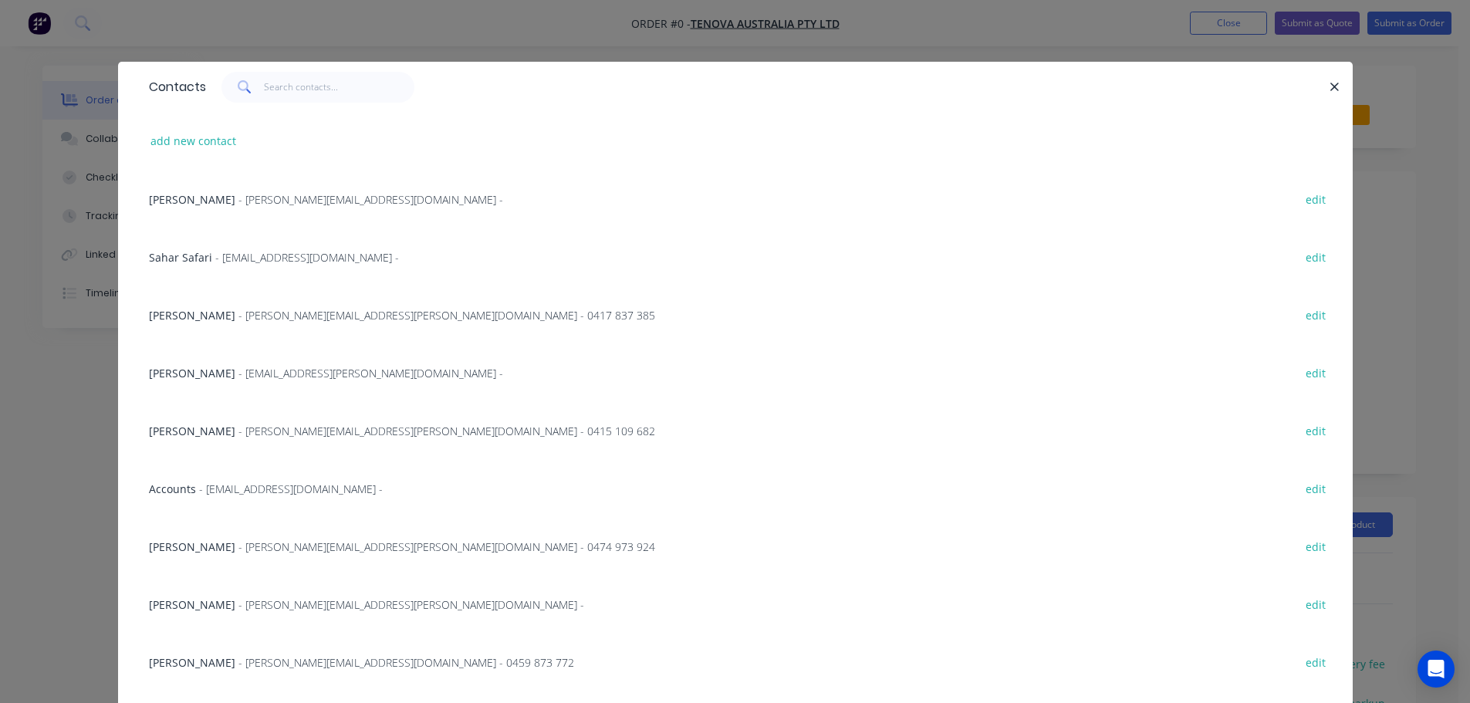
click at [199, 439] on div "Phillip Capraro - phillip.capraro@takraf.com - 0415 109 682 edit" at bounding box center [735, 430] width 1188 height 58
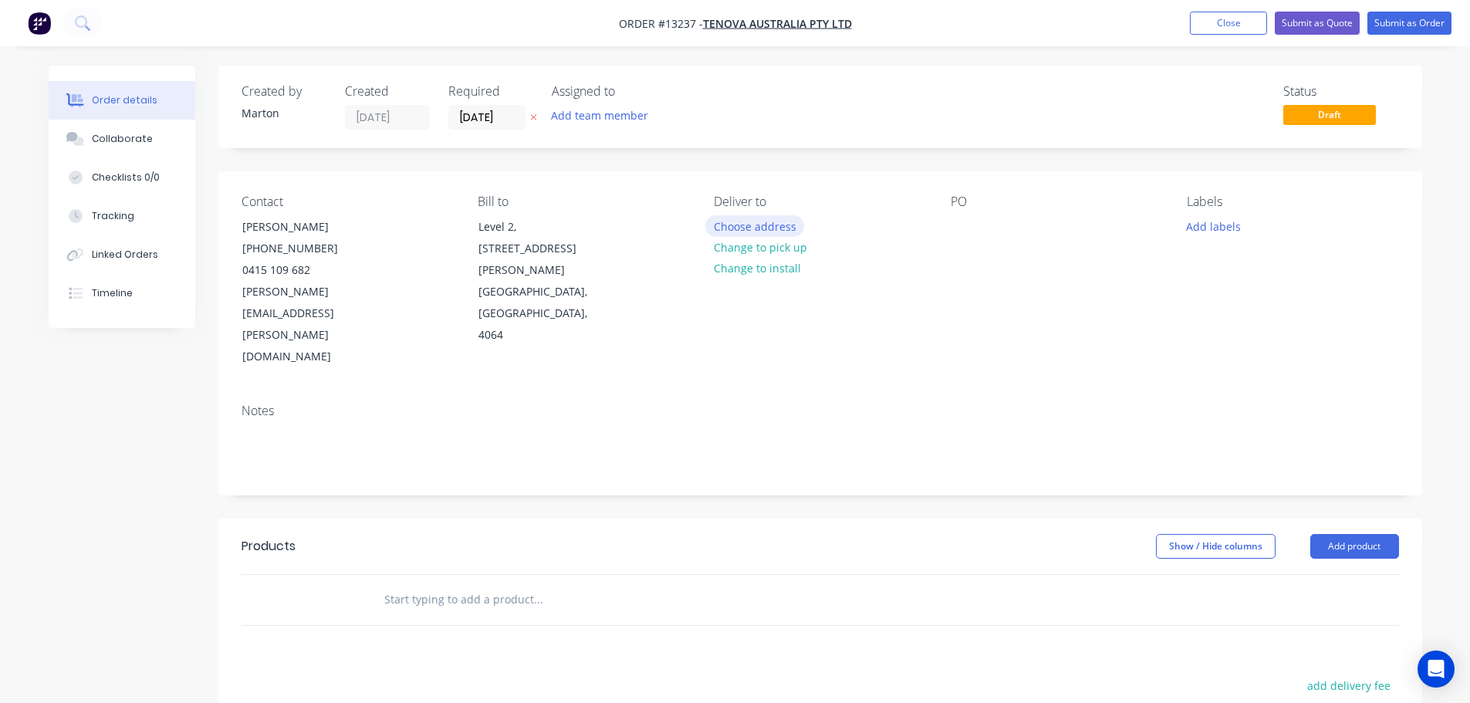
click at [775, 230] on button "Choose address" at bounding box center [754, 225] width 99 height 21
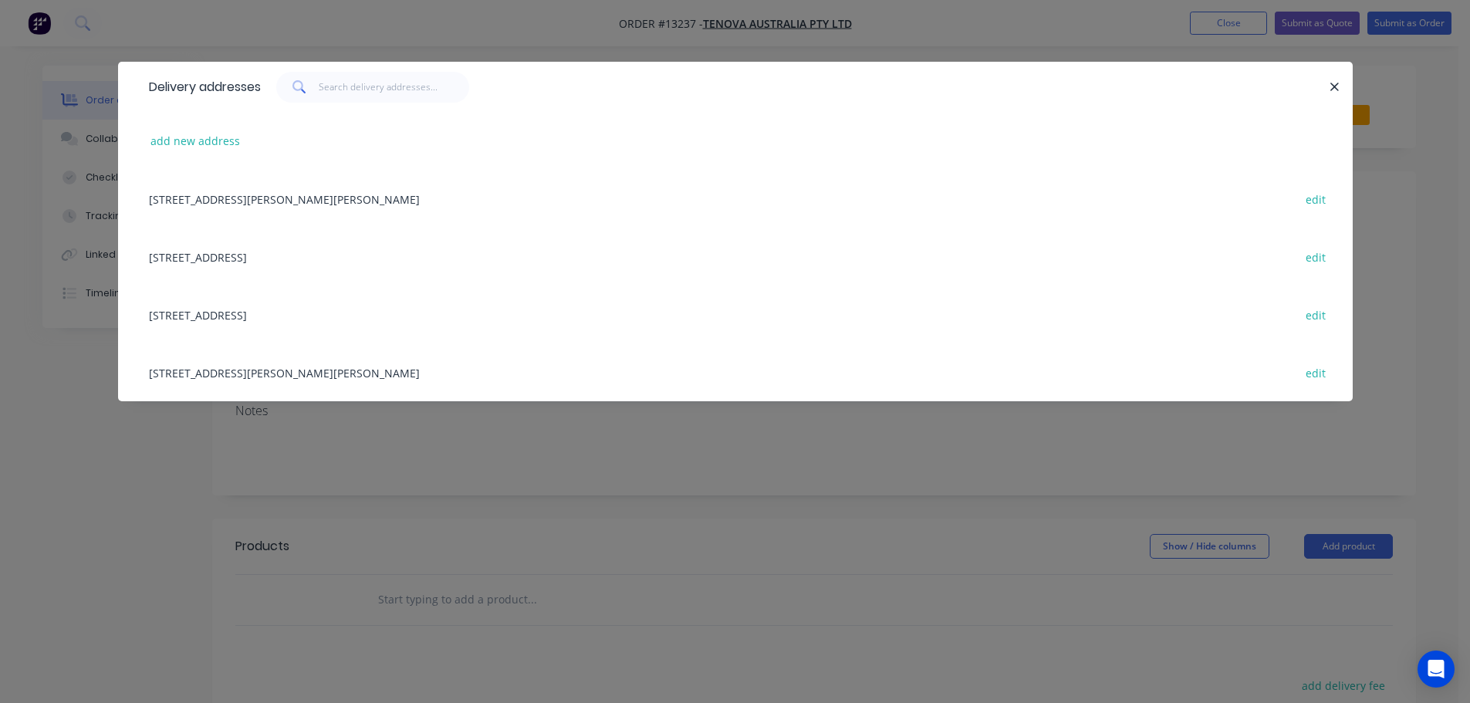
click at [202, 318] on div "Unit 9/2 Eden Park Drive, Macquarie Park, New South Wales, Australia, 2113 edit" at bounding box center [735, 314] width 1188 height 58
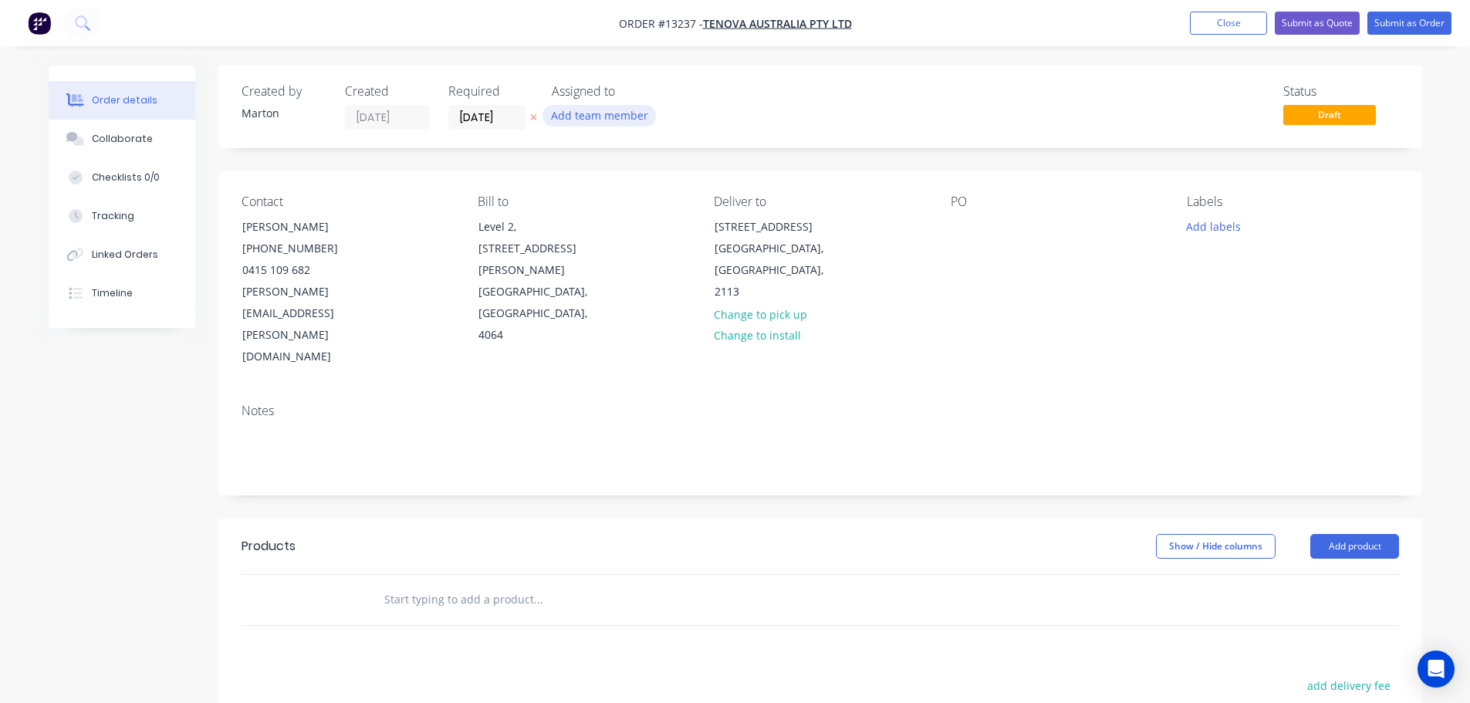
click at [607, 117] on button "Add team member" at bounding box center [598, 115] width 113 height 21
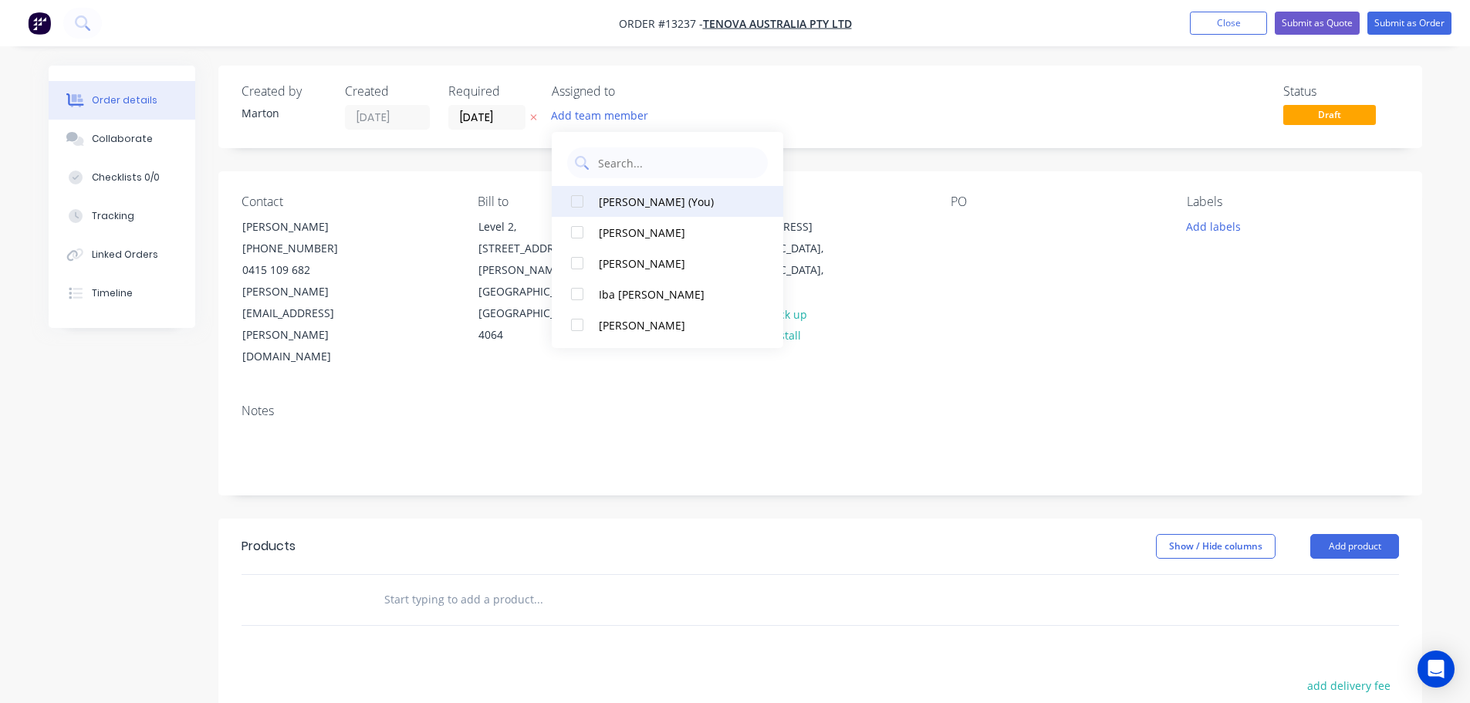
click at [572, 211] on div at bounding box center [577, 201] width 31 height 31
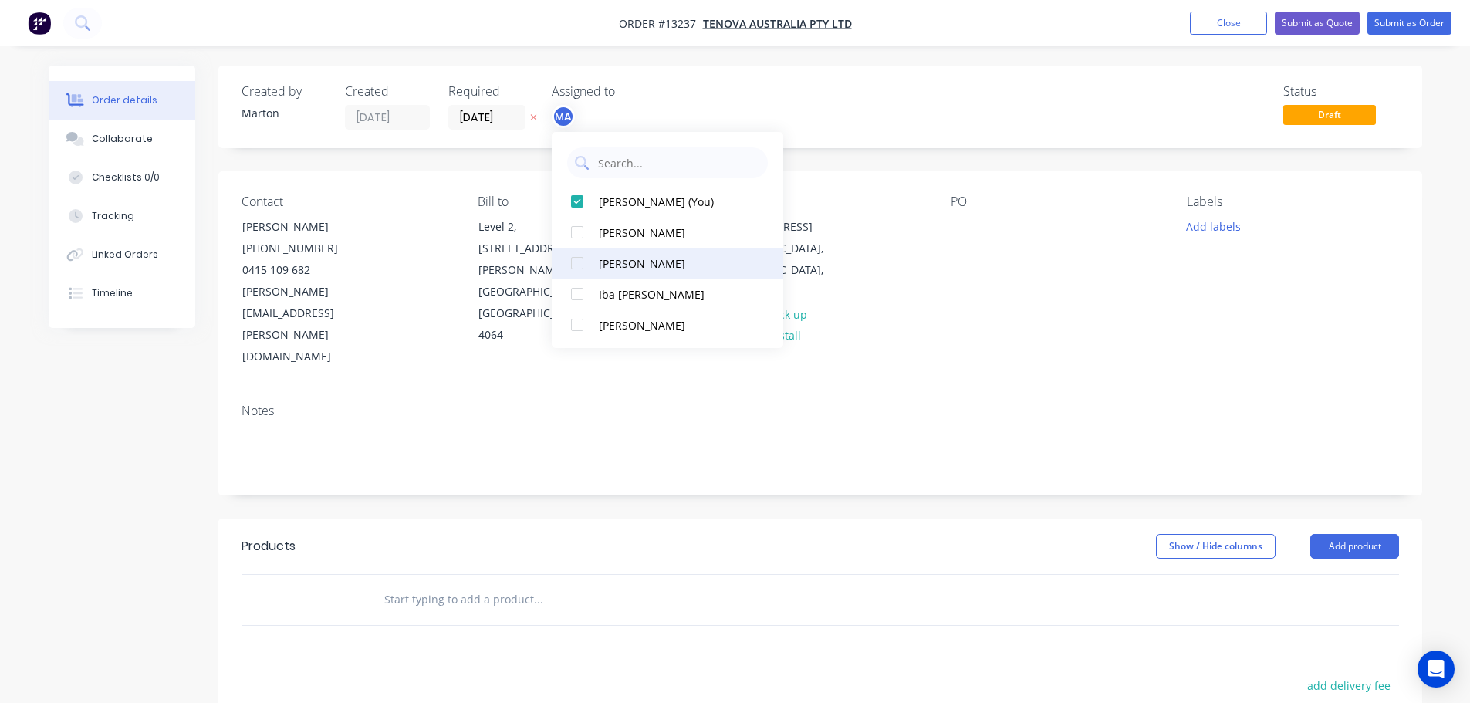
drag, startPoint x: 572, startPoint y: 229, endPoint x: 572, endPoint y: 255, distance: 26.2
click at [572, 231] on div at bounding box center [577, 232] width 31 height 31
click at [572, 259] on div at bounding box center [577, 263] width 31 height 31
click at [777, 110] on div "Status Draft" at bounding box center [1052, 107] width 693 height 46
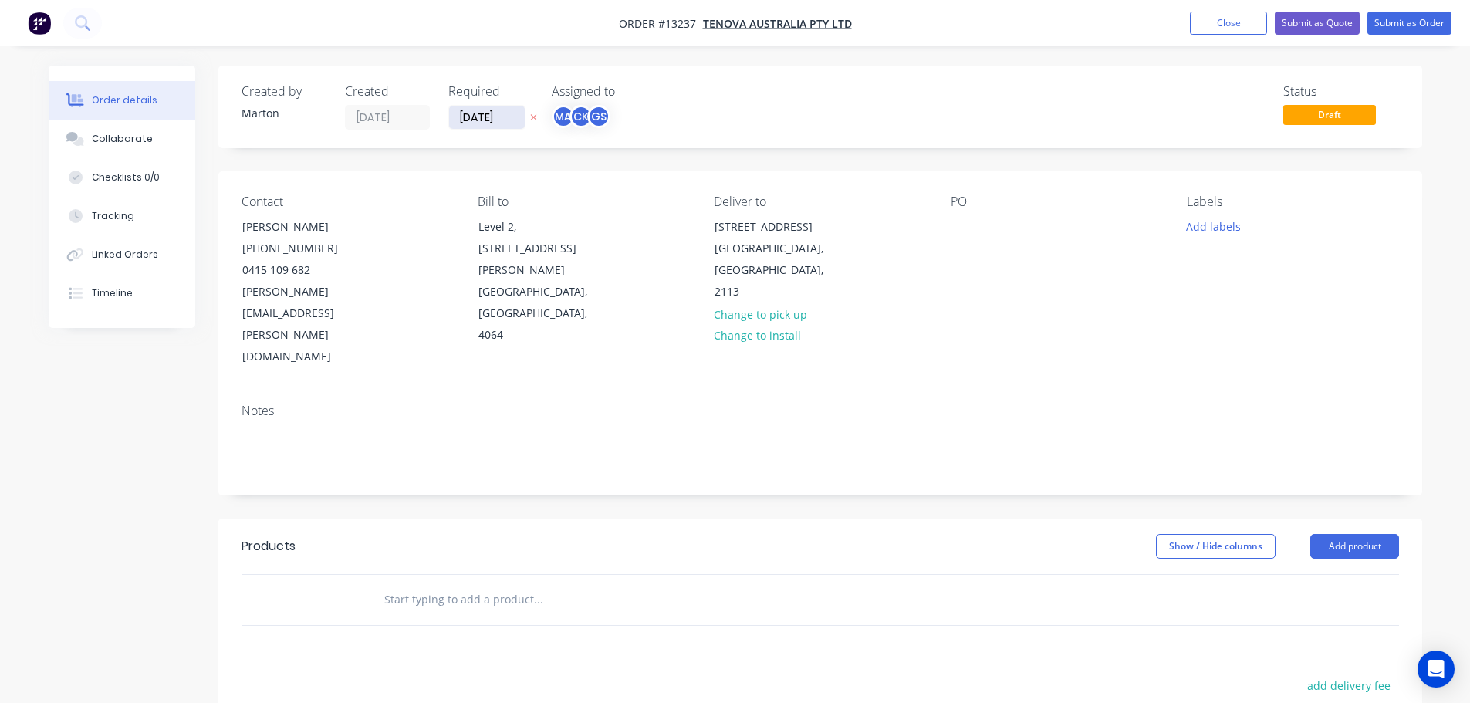
click at [487, 124] on input "[DATE]" at bounding box center [487, 117] width 76 height 23
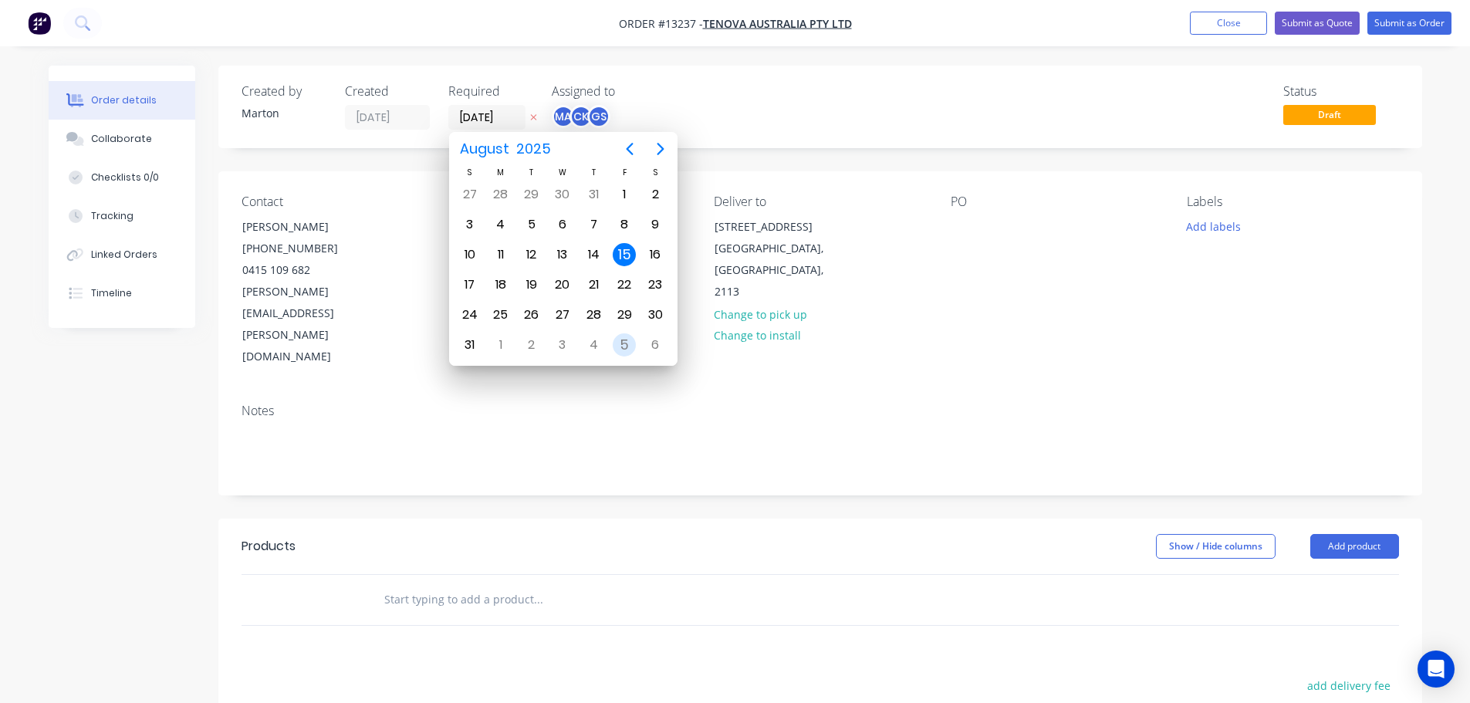
click at [627, 346] on div "5" at bounding box center [624, 344] width 23 height 23
type input "05/09/25"
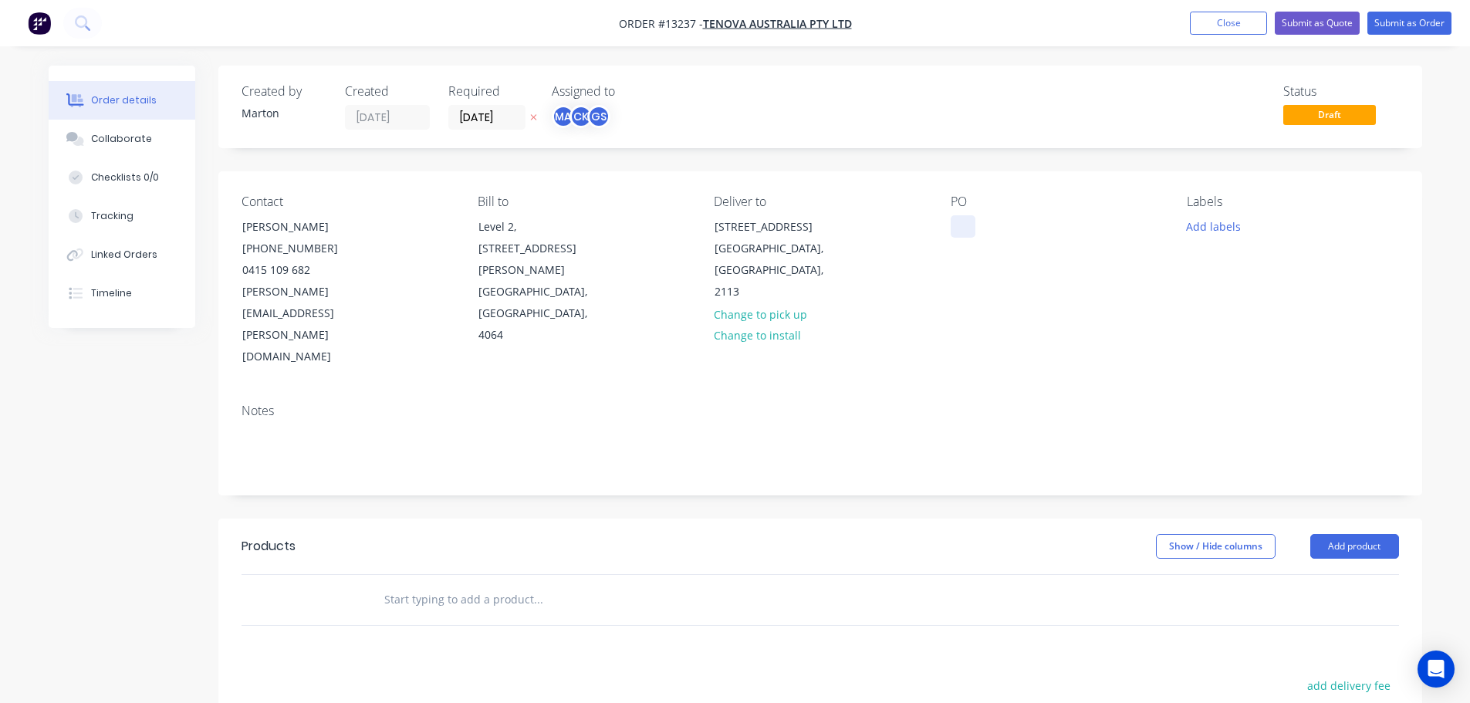
click at [967, 217] on div at bounding box center [962, 226] width 25 height 22
click at [1200, 234] on button "Add labels" at bounding box center [1213, 225] width 71 height 21
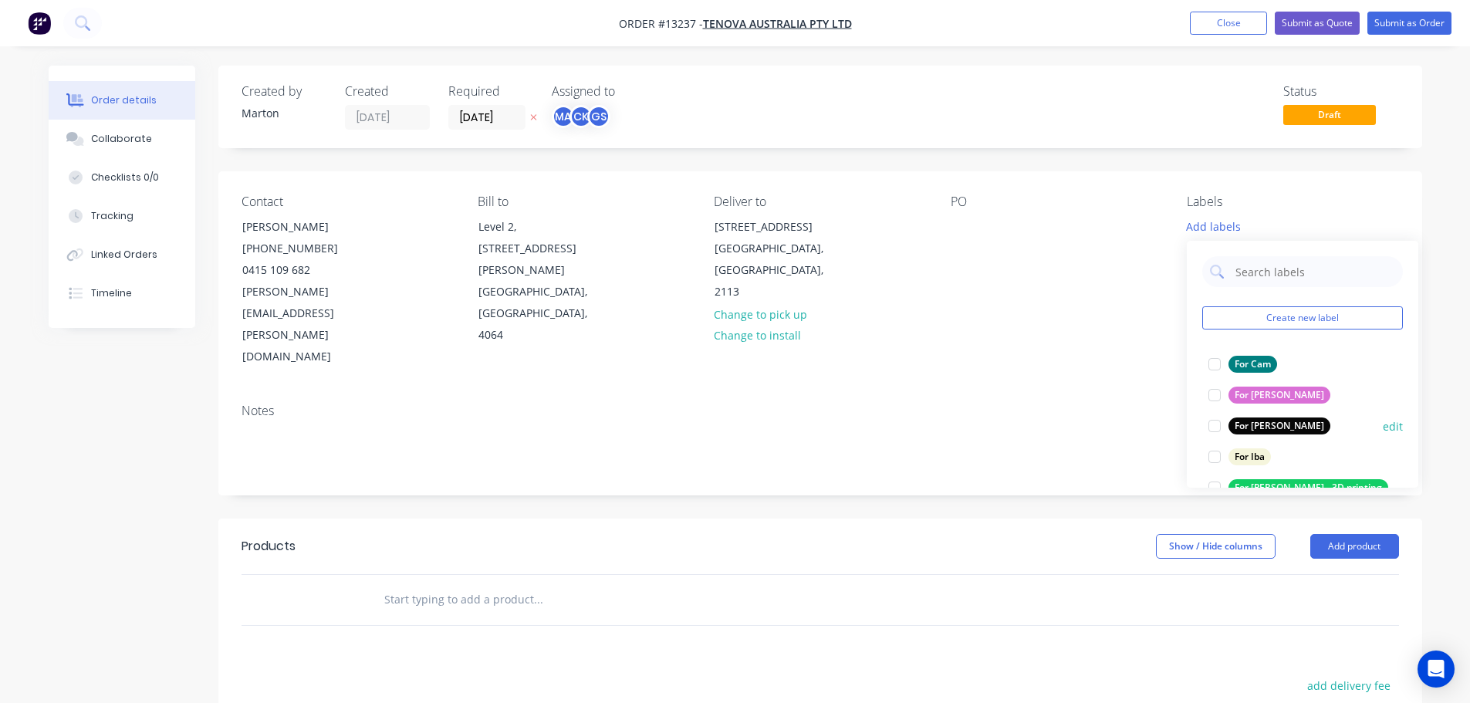
click at [1212, 427] on div at bounding box center [1214, 425] width 31 height 31
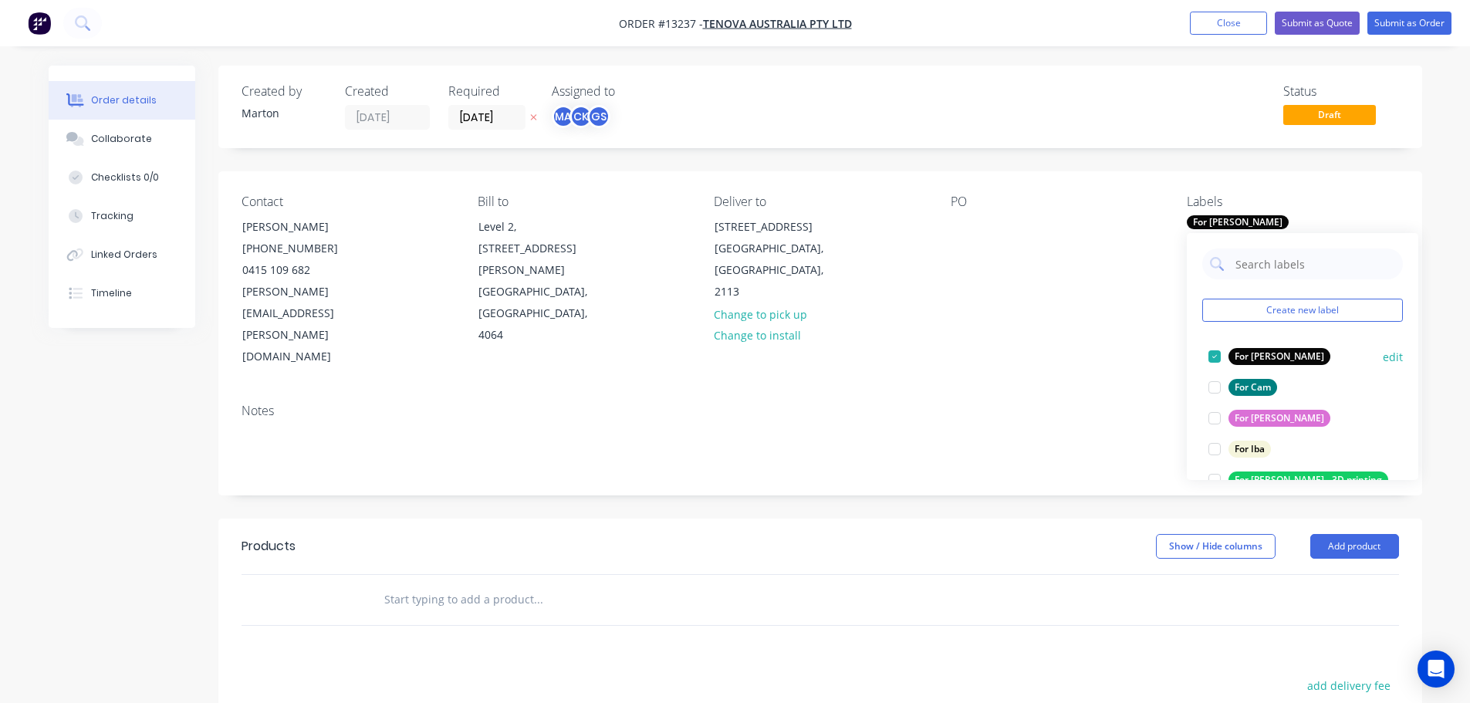
scroll to position [77, 0]
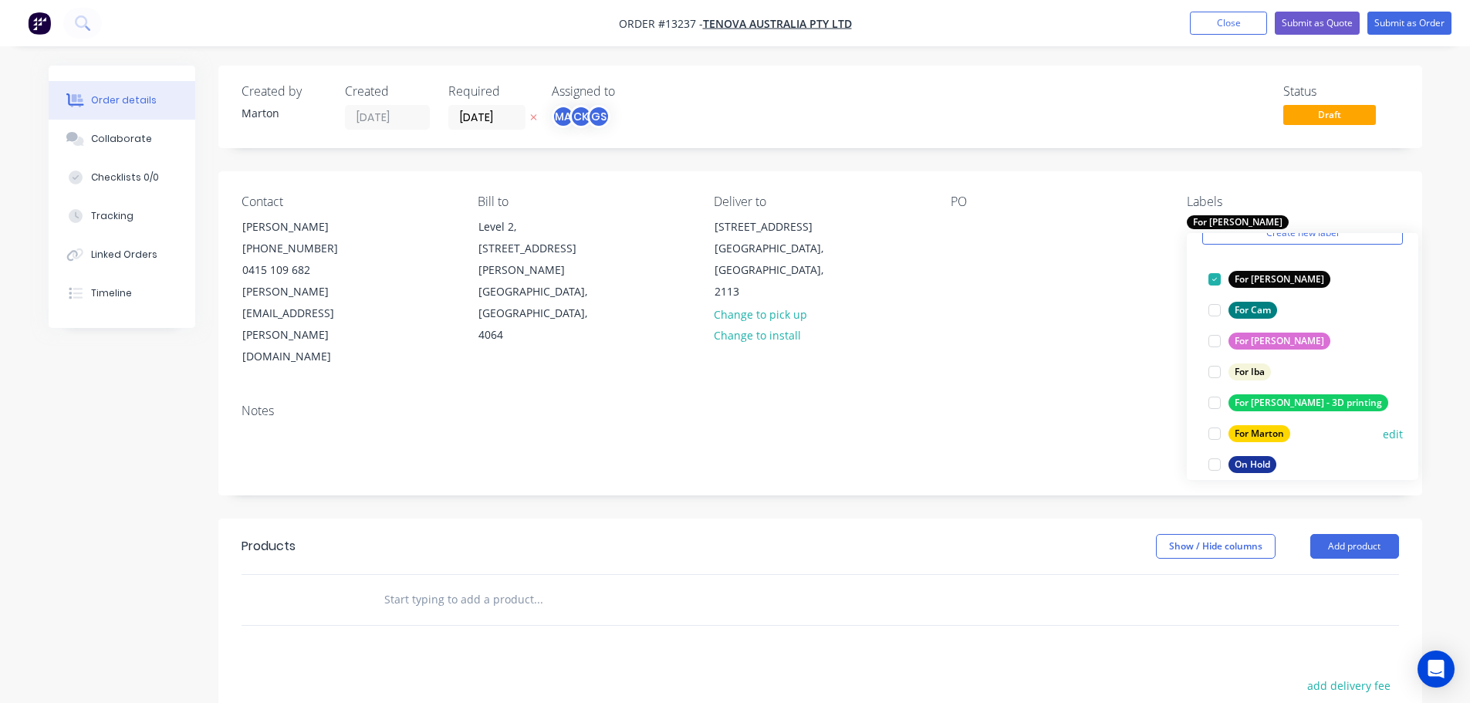
click at [1218, 429] on div at bounding box center [1214, 433] width 31 height 31
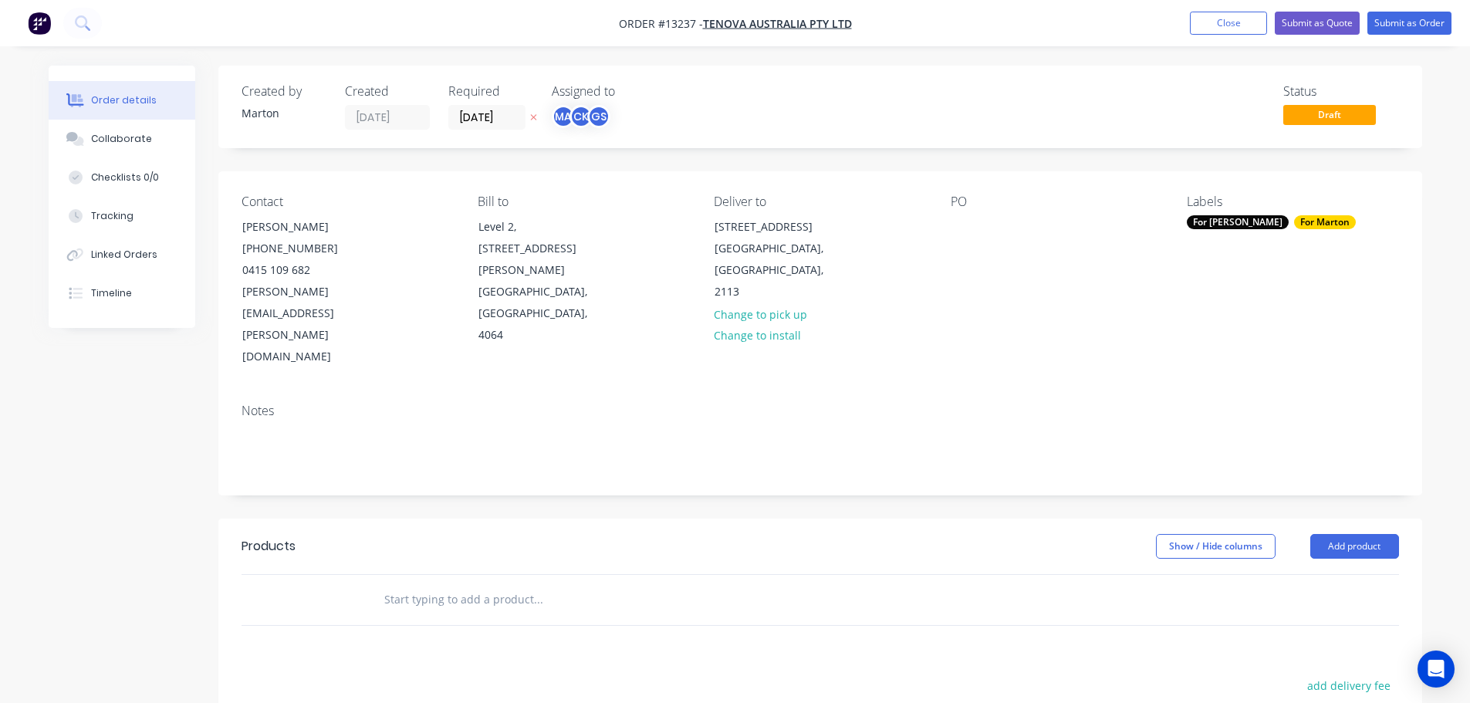
drag, startPoint x: 734, startPoint y: 500, endPoint x: 715, endPoint y: 502, distance: 19.4
click at [731, 518] on header "Products Show / Hide columns Add product" at bounding box center [819, 546] width 1203 height 56
click at [1216, 226] on div "For [PERSON_NAME]" at bounding box center [1237, 222] width 102 height 14
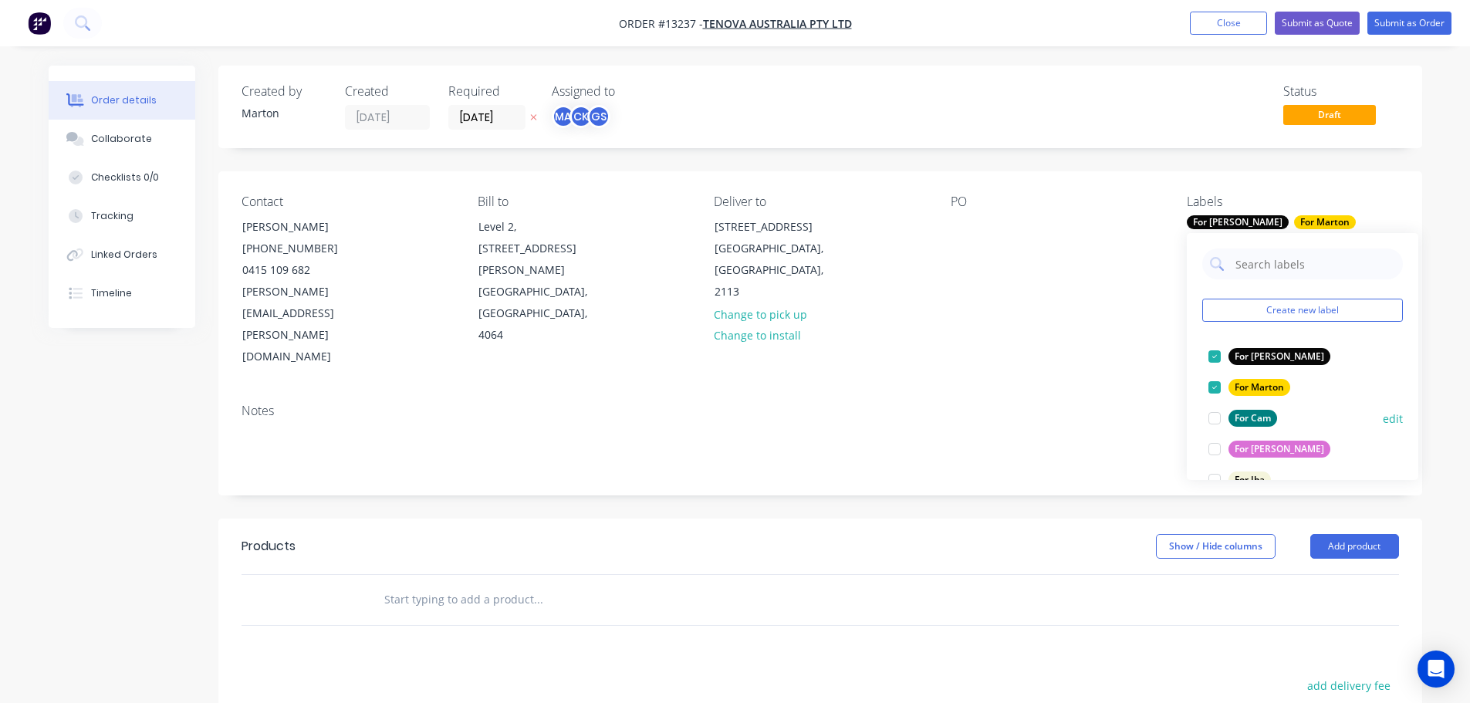
click at [1215, 421] on div at bounding box center [1214, 418] width 31 height 31
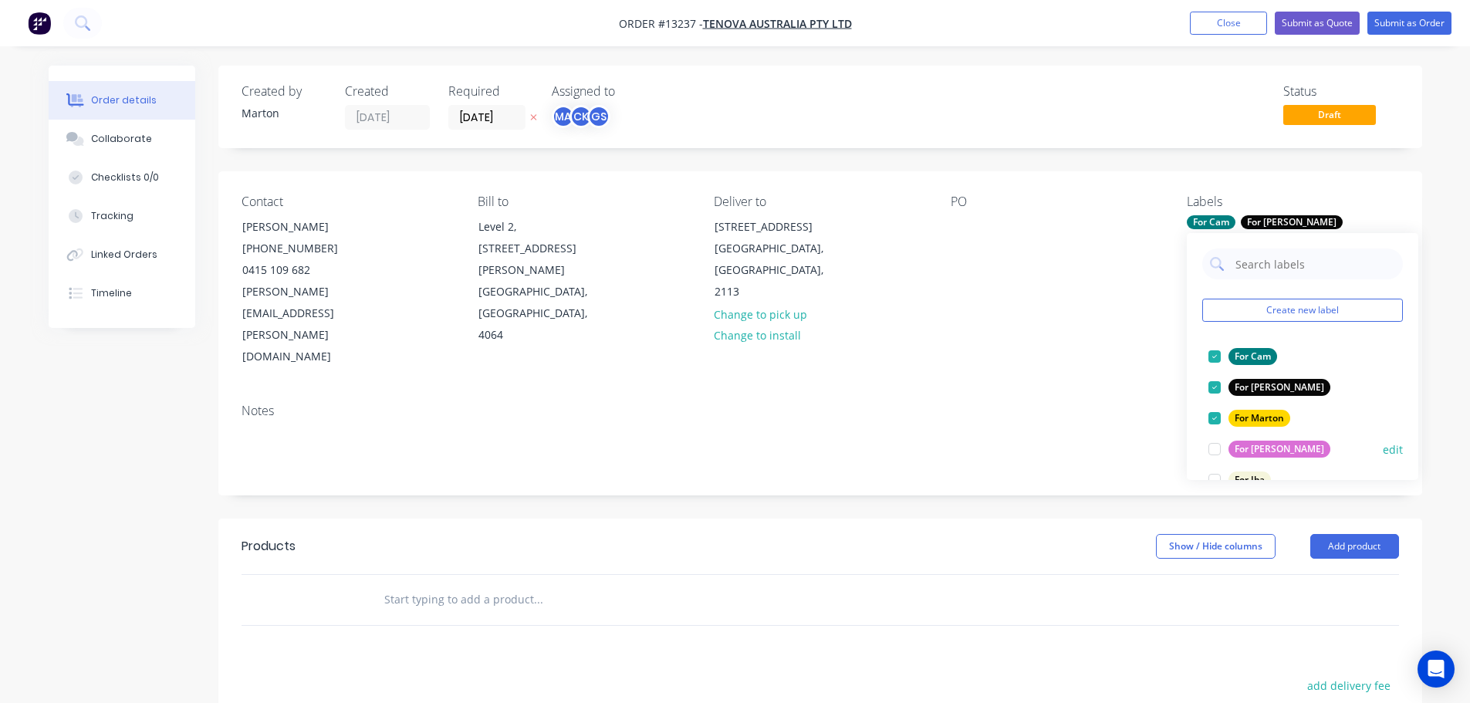
click at [1213, 451] on div at bounding box center [1214, 449] width 31 height 31
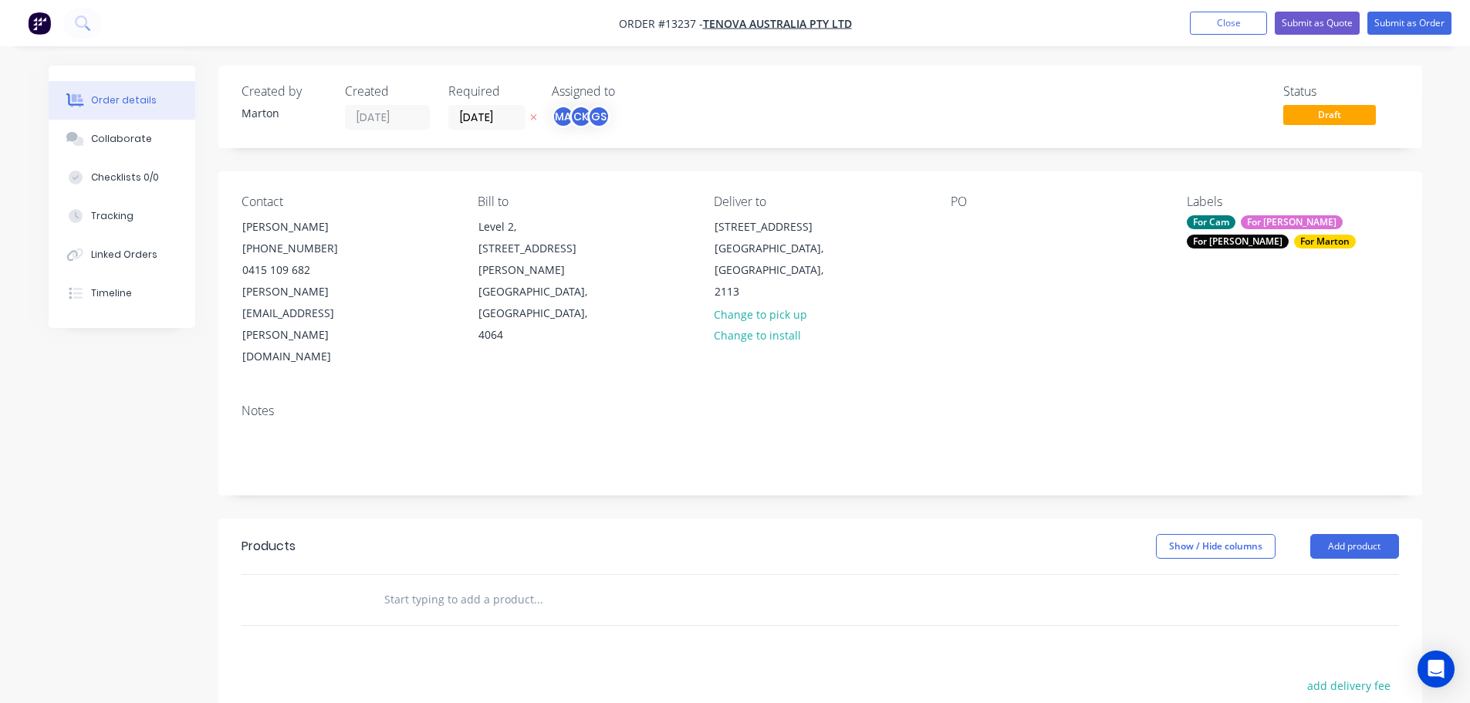
click at [871, 518] on header "Products Show / Hide columns Add product" at bounding box center [819, 546] width 1203 height 56
click at [426, 584] on input "text" at bounding box center [537, 599] width 309 height 31
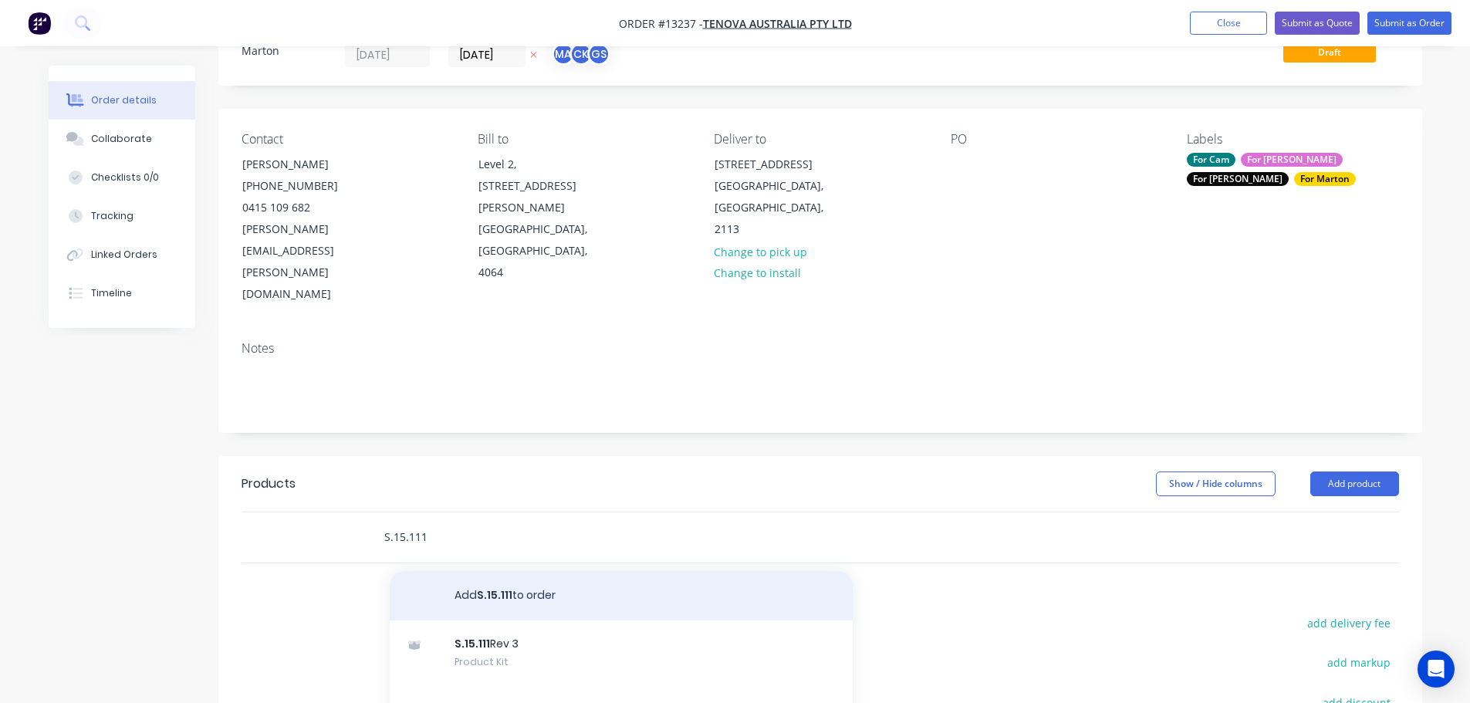
scroll to position [154, 0]
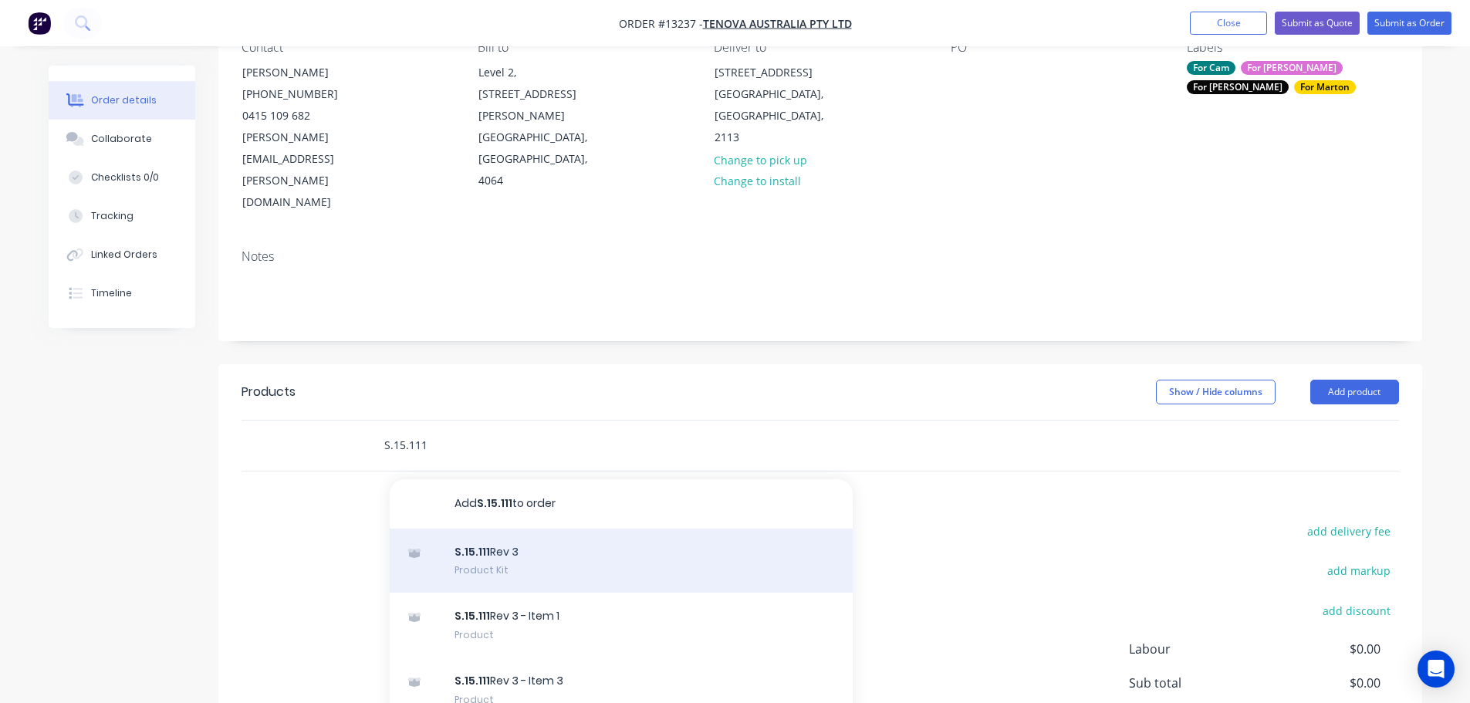
type input "S.15.111"
click at [547, 528] on div "S.15.111 Rev 3 Product Kit" at bounding box center [621, 560] width 463 height 65
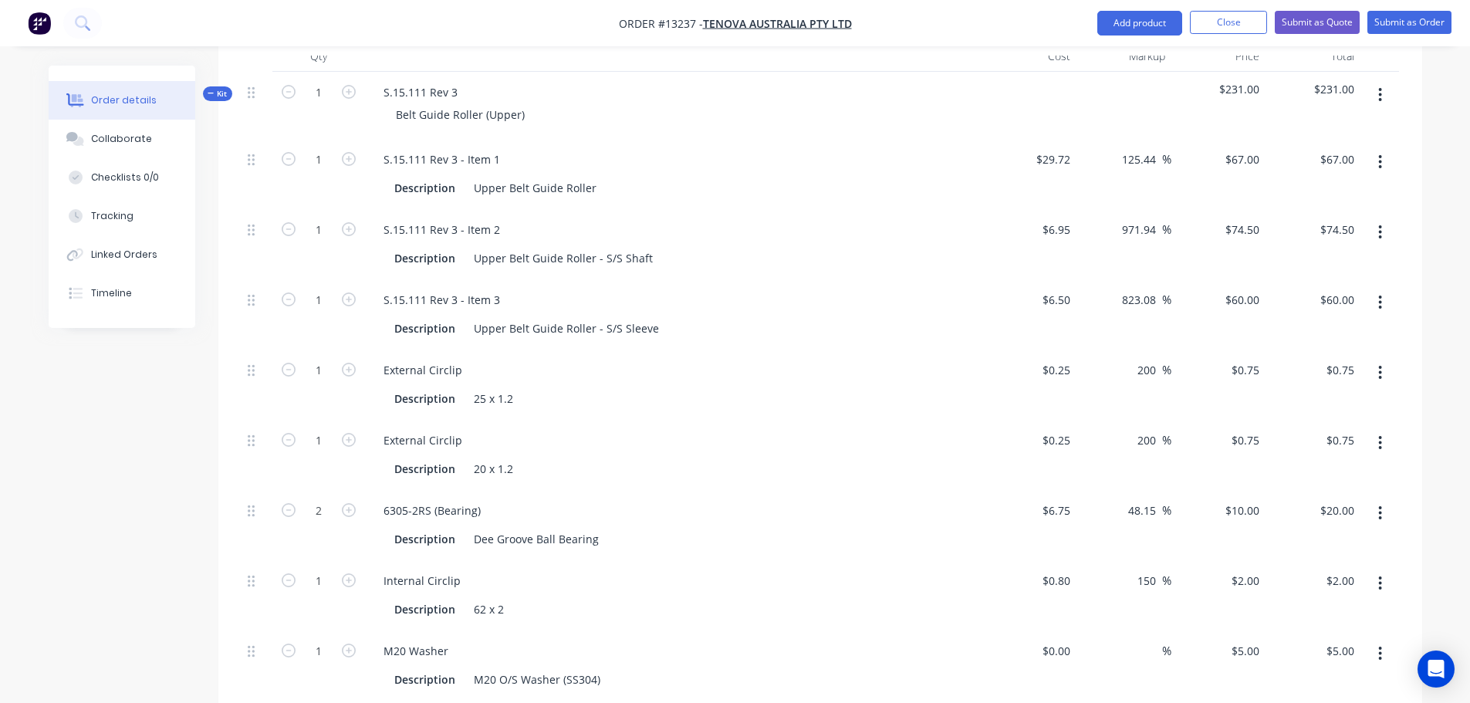
scroll to position [463, 0]
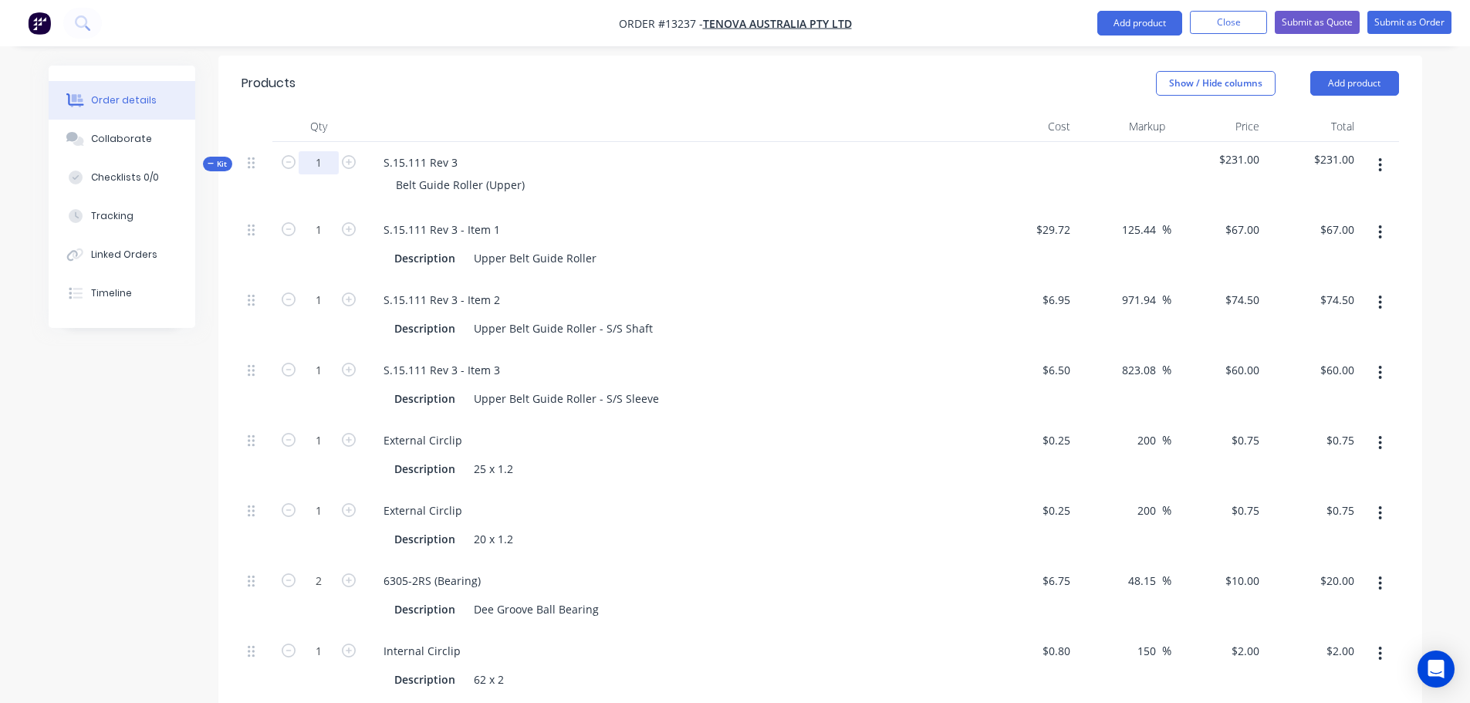
click at [330, 151] on input "1" at bounding box center [319, 162] width 40 height 23
type input "100"
type input "$6,700.00"
type input "100"
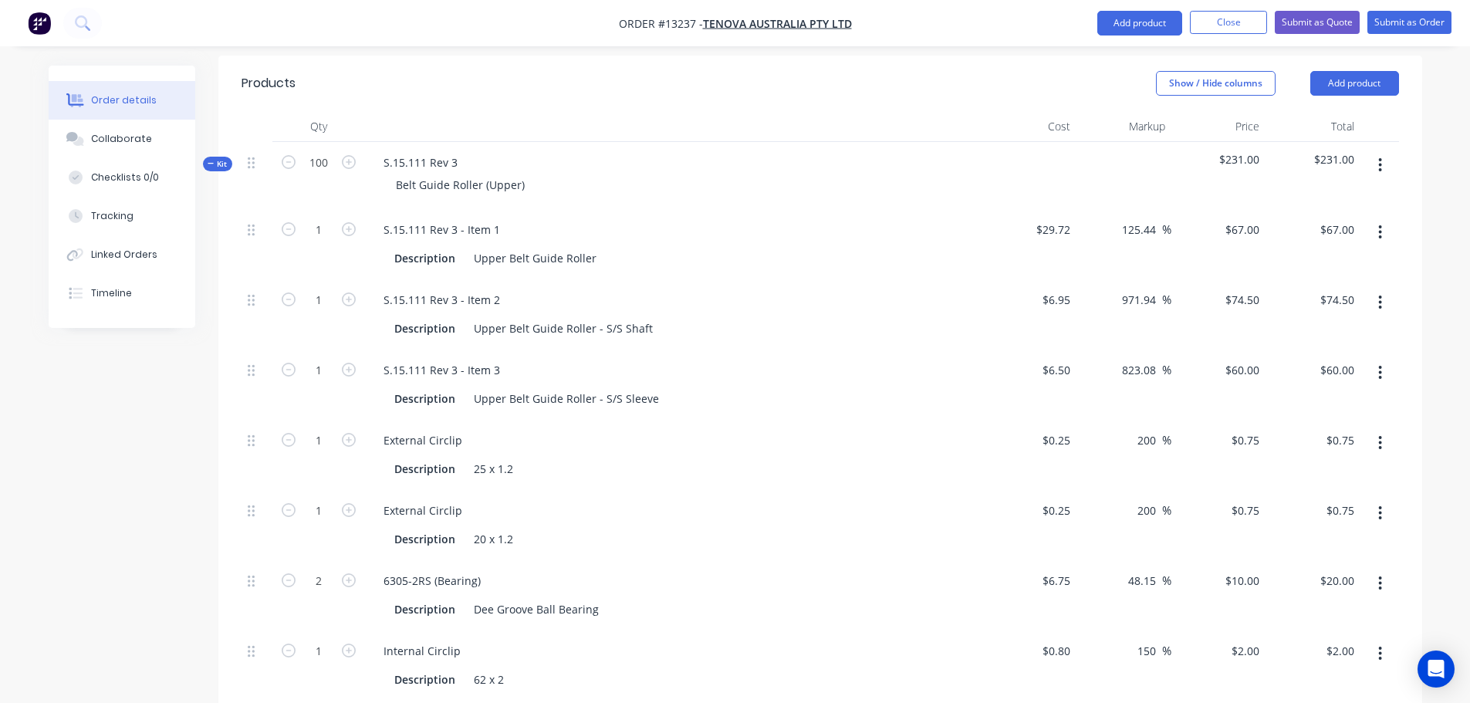
type input "$7,450.00"
type input "100"
type input "$6,000.00"
type input "100"
type input "$75.00"
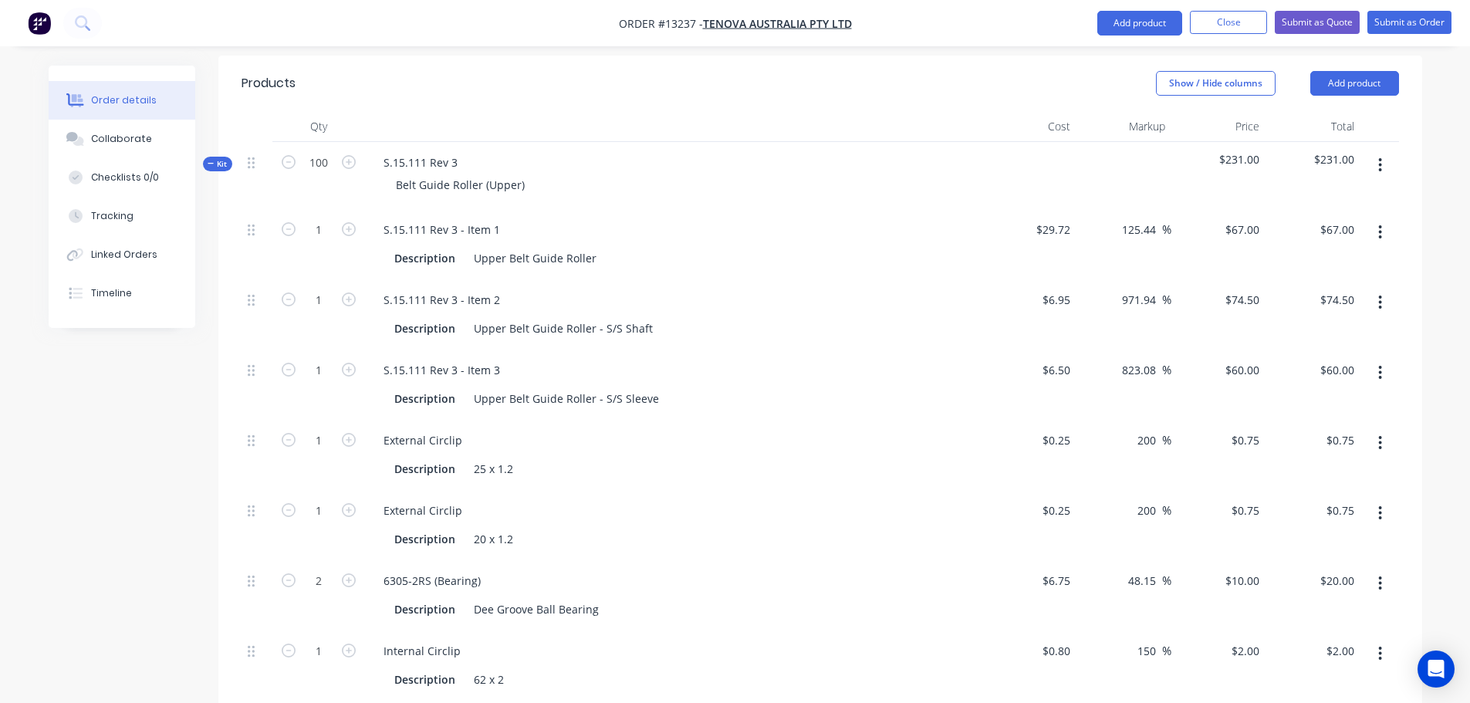
type input "100"
type input "$75.00"
type input "200"
type input "$2,000.00"
type input "100"
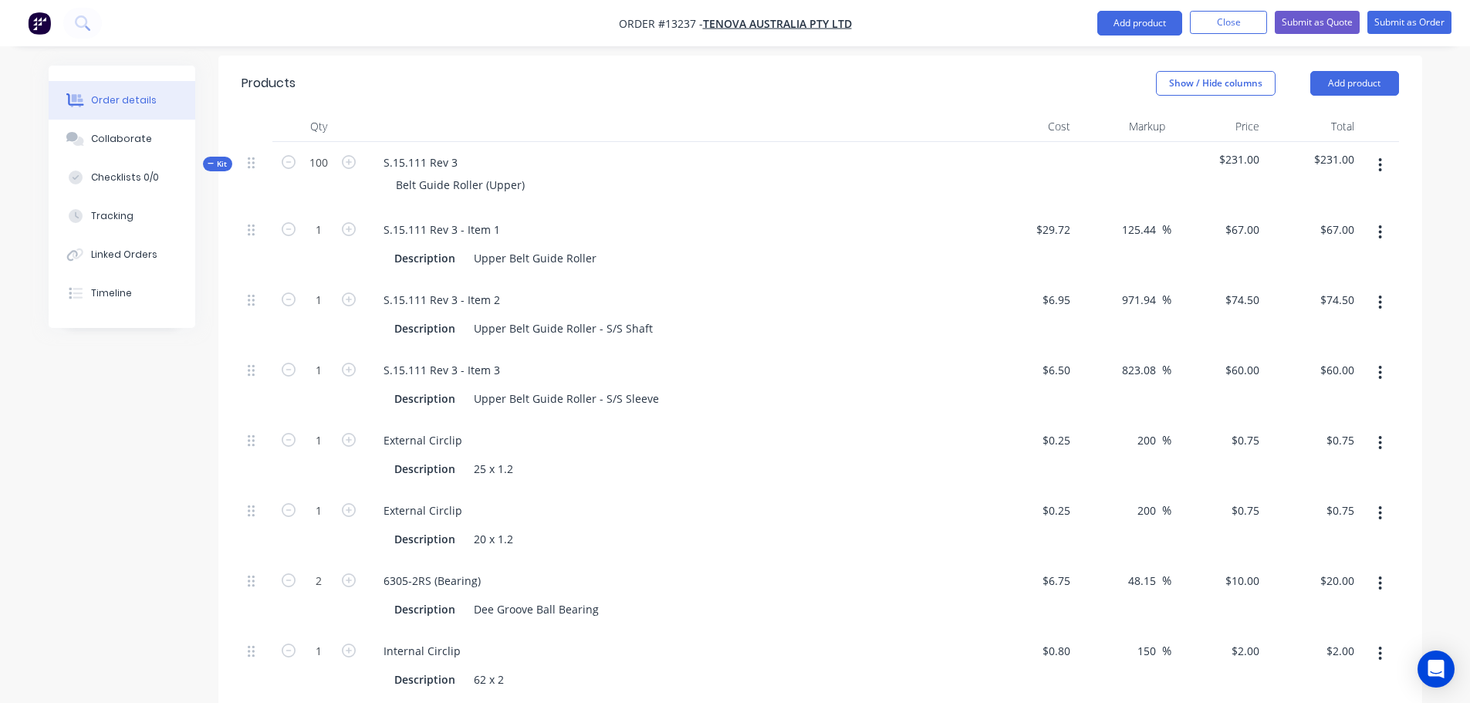
type input "$200.00"
type input "100"
type input "$500.00"
type input "100"
type input "$100.00"
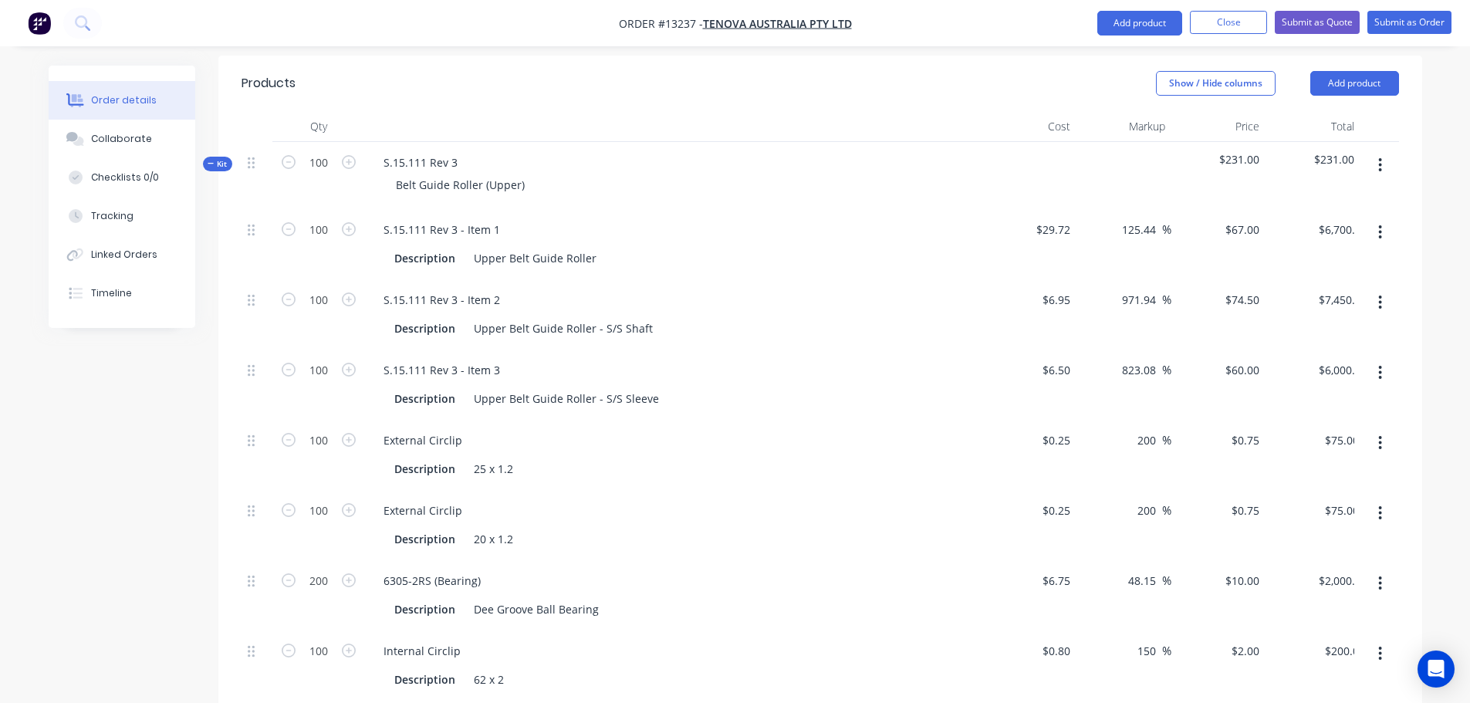
click at [429, 111] on div at bounding box center [673, 126] width 617 height 31
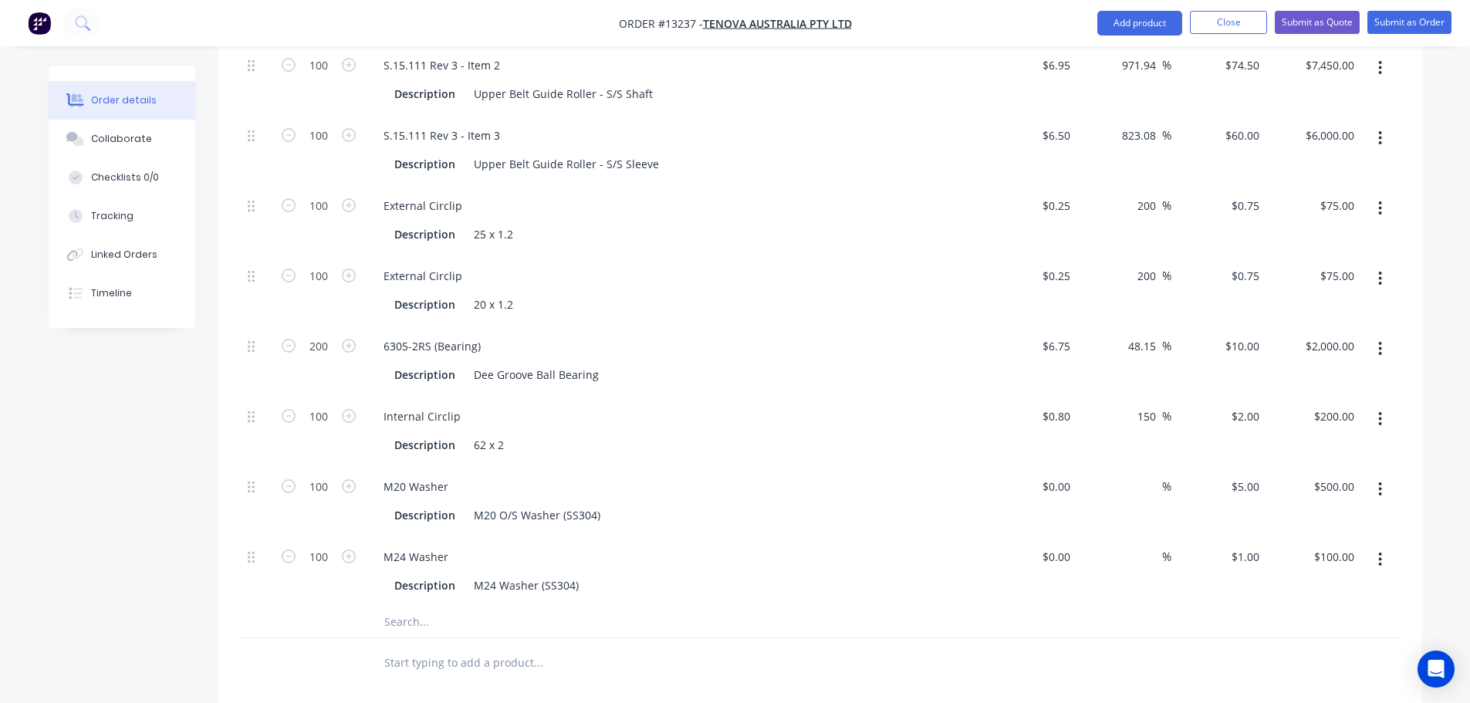
scroll to position [721, 0]
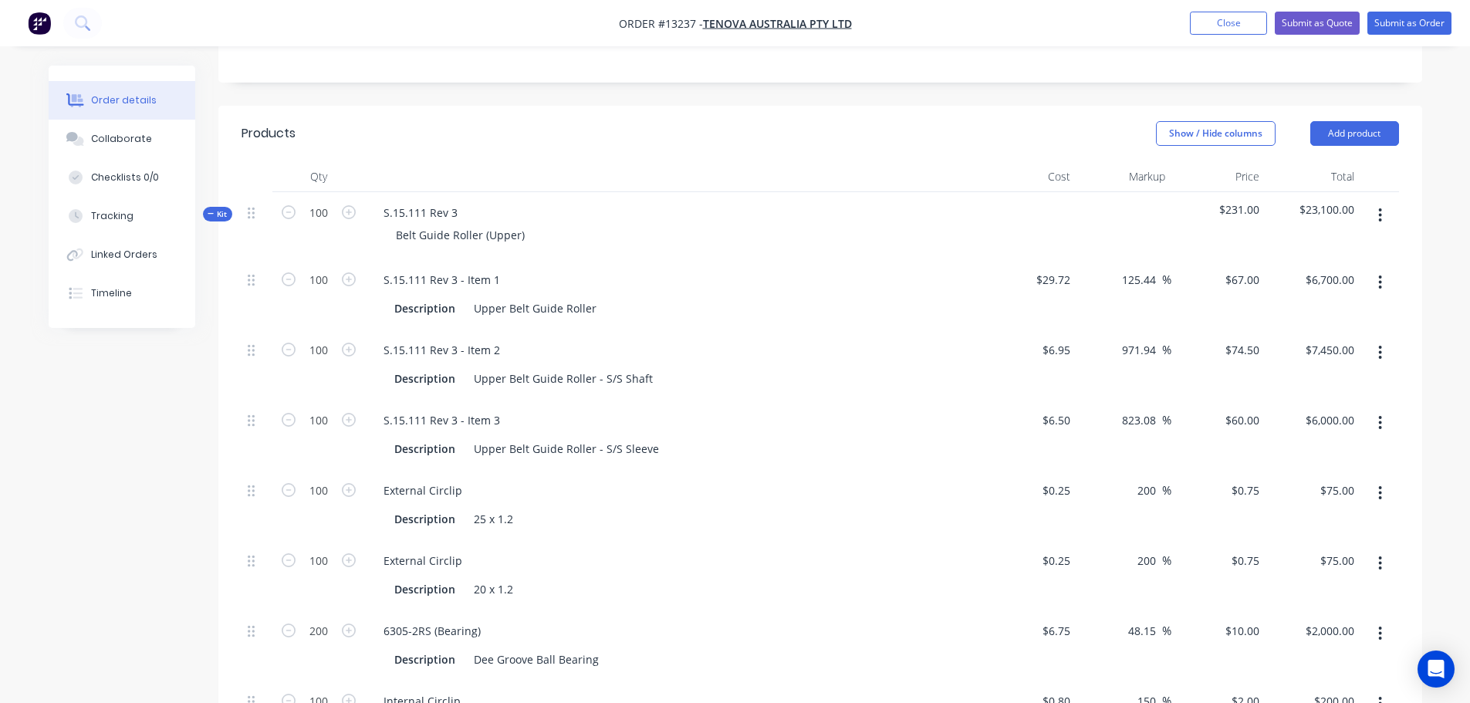
click at [214, 208] on span "Kit" at bounding box center [218, 214] width 20 height 12
